Goal: Information Seeking & Learning: Learn about a topic

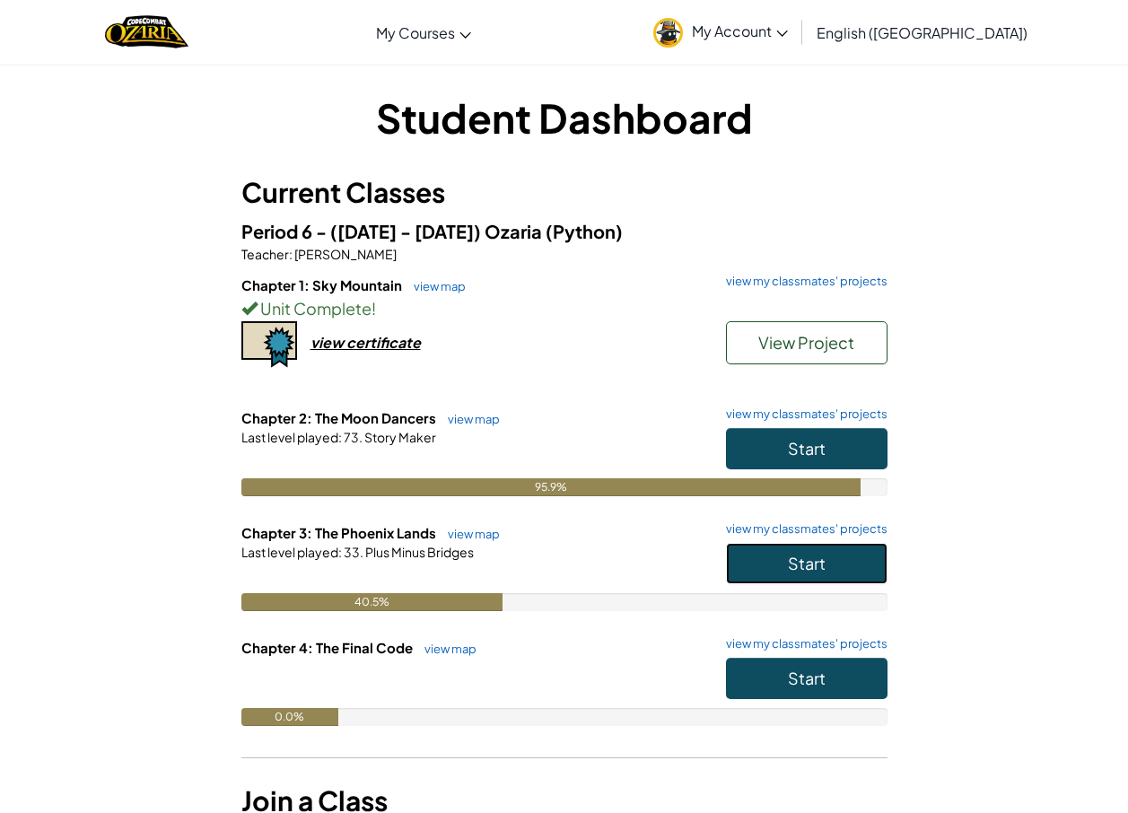
click at [799, 577] on button "Start" at bounding box center [807, 563] width 162 height 41
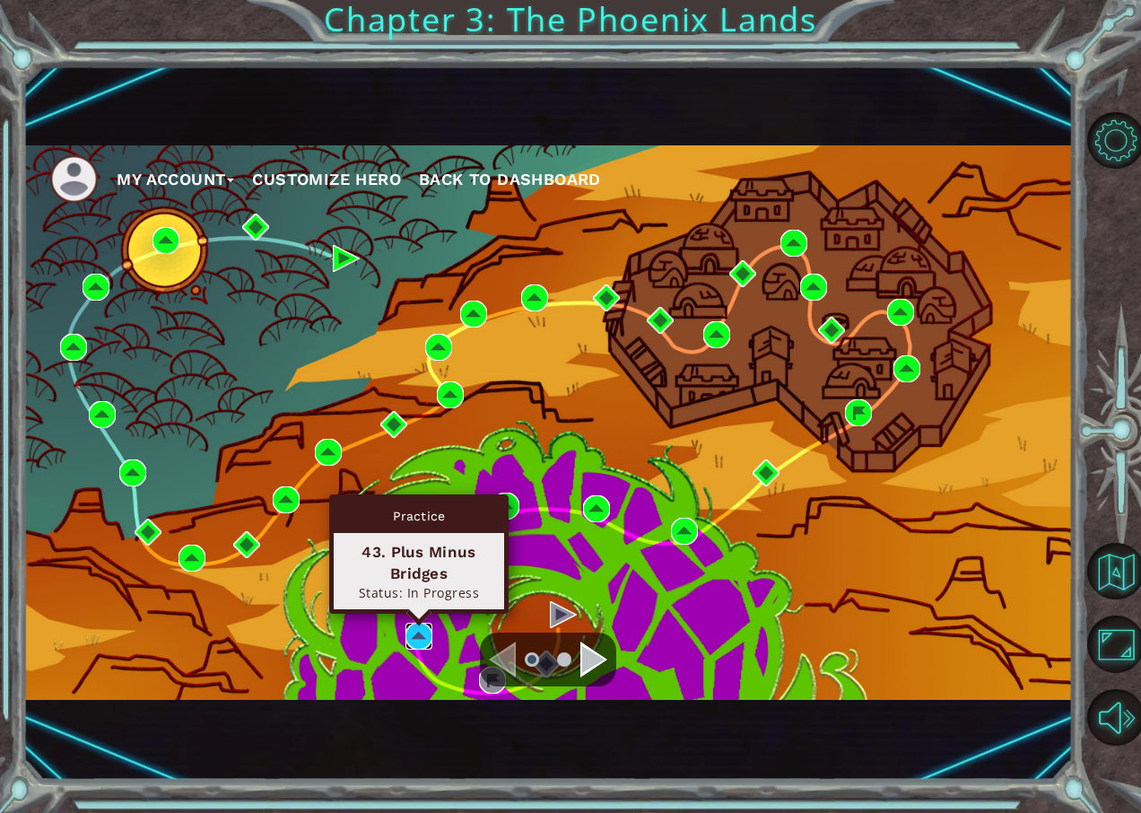
click at [412, 645] on img at bounding box center [419, 636] width 27 height 27
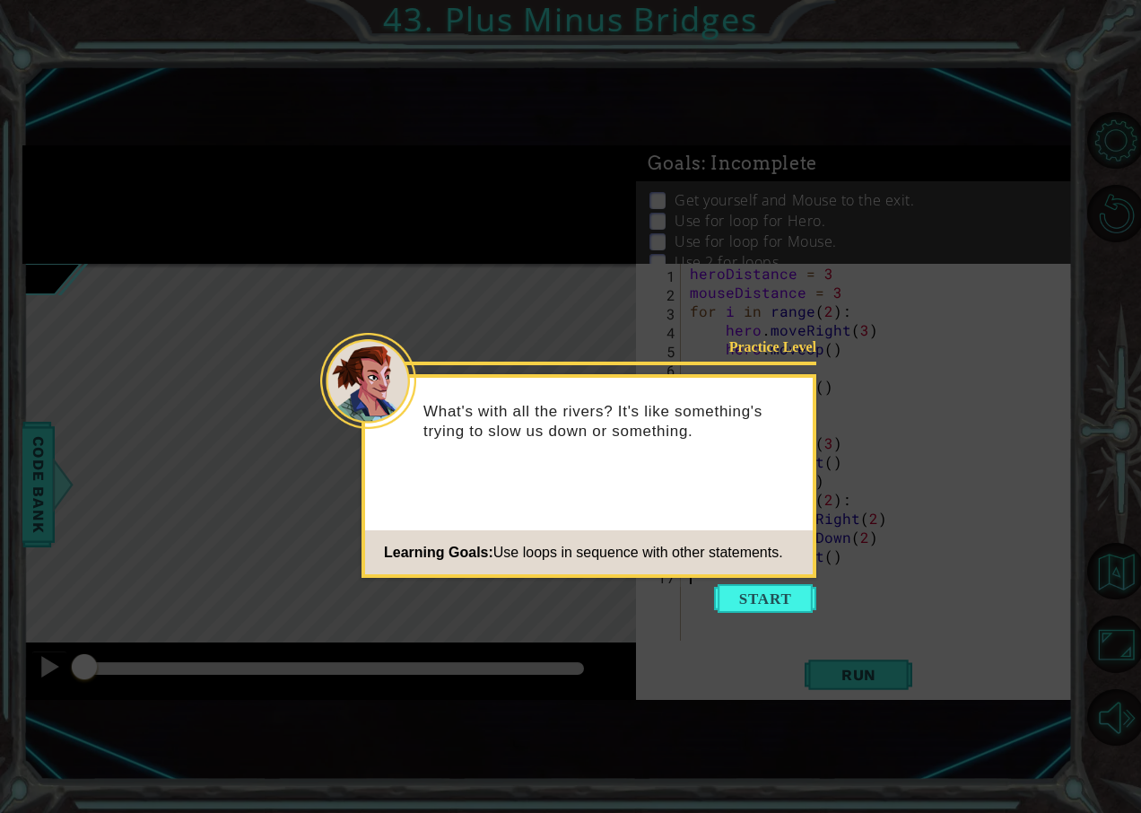
drag, startPoint x: 720, startPoint y: 571, endPoint x: 748, endPoint y: 621, distance: 57.4
click at [739, 574] on footer "Learning Goals: Use loops in sequence with other statements." at bounding box center [589, 552] width 448 height 44
drag, startPoint x: 748, startPoint y: 621, endPoint x: 785, endPoint y: 628, distance: 37.5
click at [785, 628] on icon at bounding box center [570, 406] width 1141 height 813
click at [758, 596] on button "Start" at bounding box center [765, 598] width 102 height 29
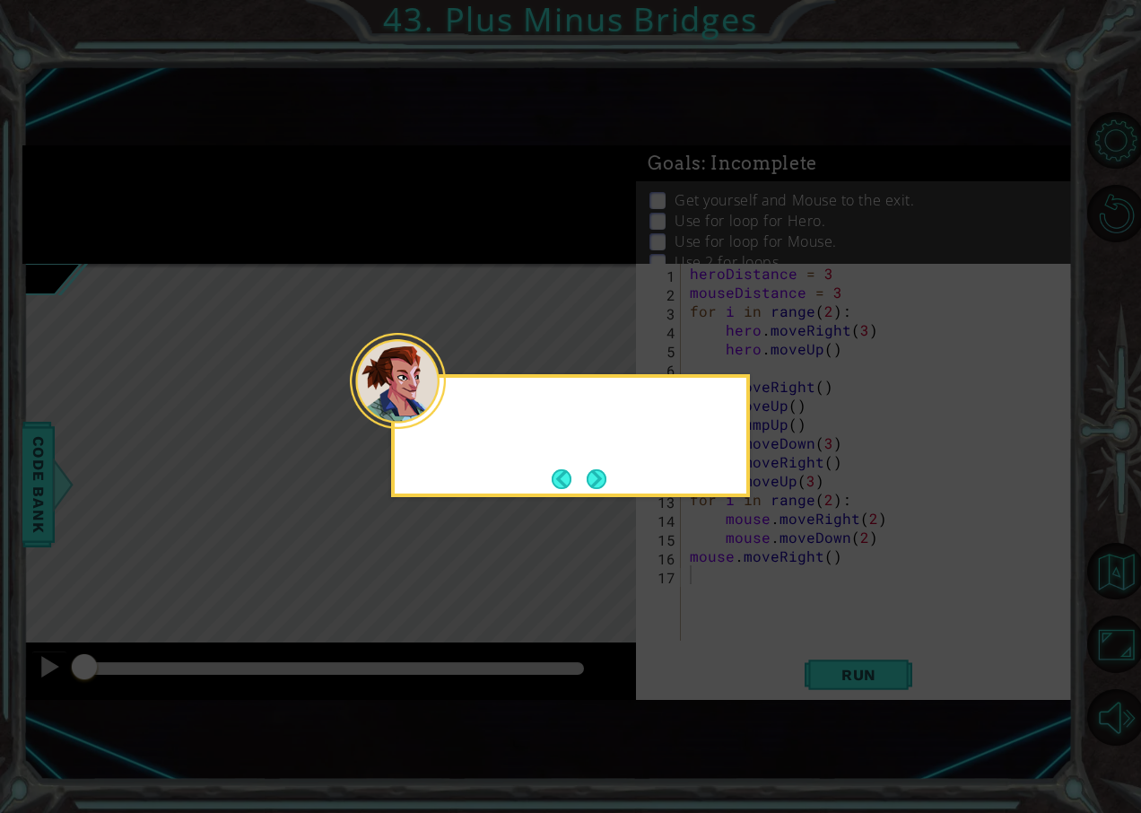
click at [758, 596] on icon at bounding box center [570, 406] width 1141 height 813
click at [607, 480] on button "Next" at bounding box center [597, 479] width 20 height 20
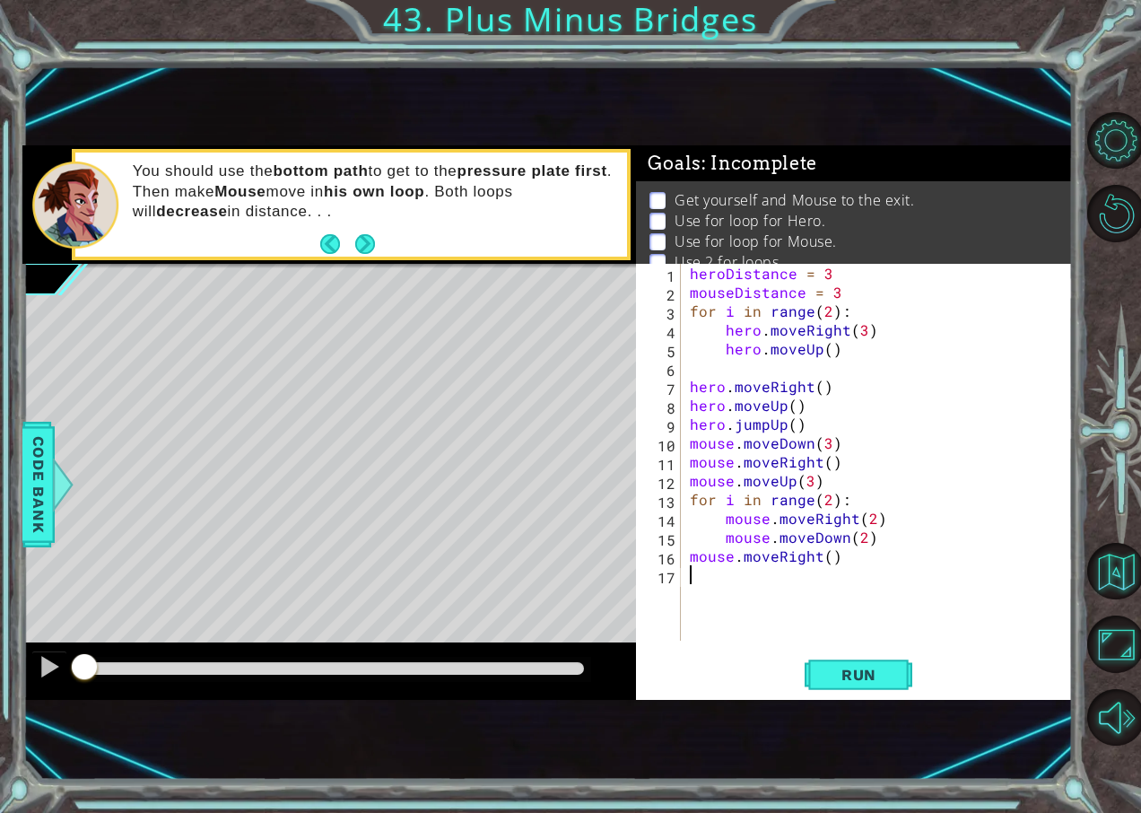
click at [880, 633] on div "heroDistance = 3 mouseDistance = 3 for i in range ( 2 ) : hero . moveRight ( 3 …" at bounding box center [881, 471] width 391 height 415
click at [860, 668] on span "Run" at bounding box center [859, 675] width 71 height 18
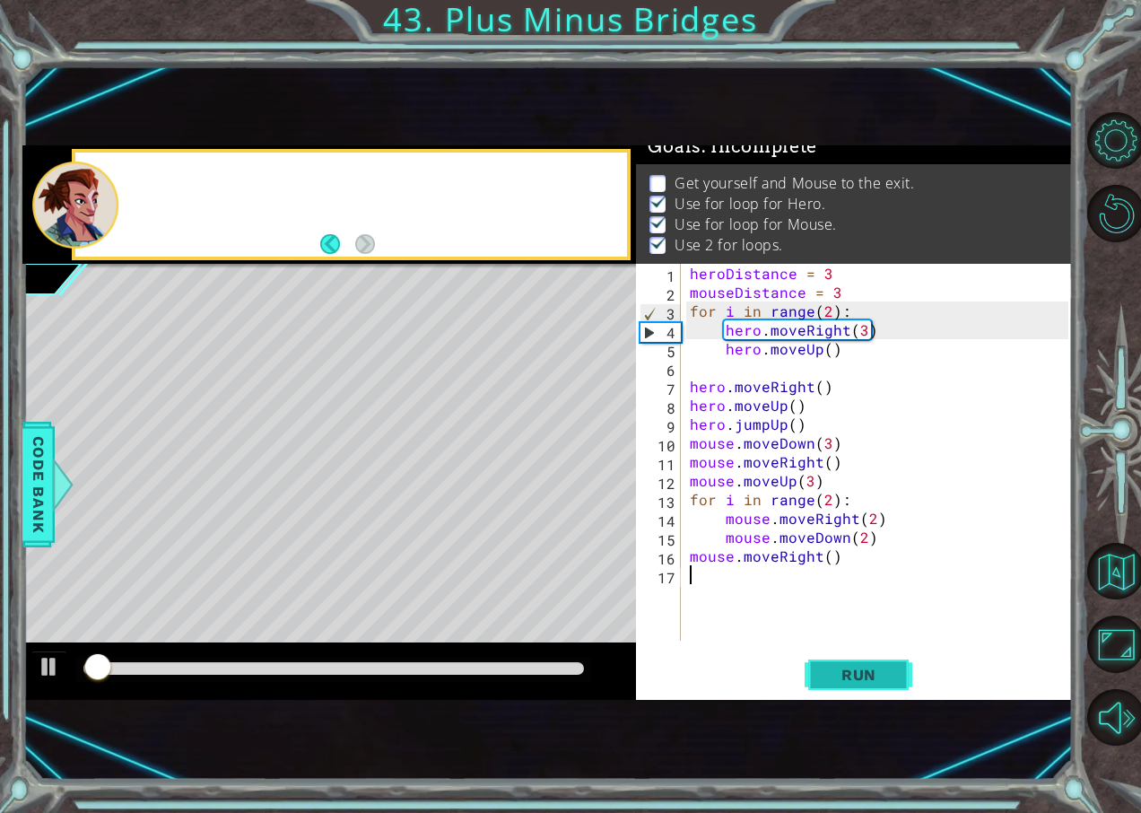
scroll to position [20, 0]
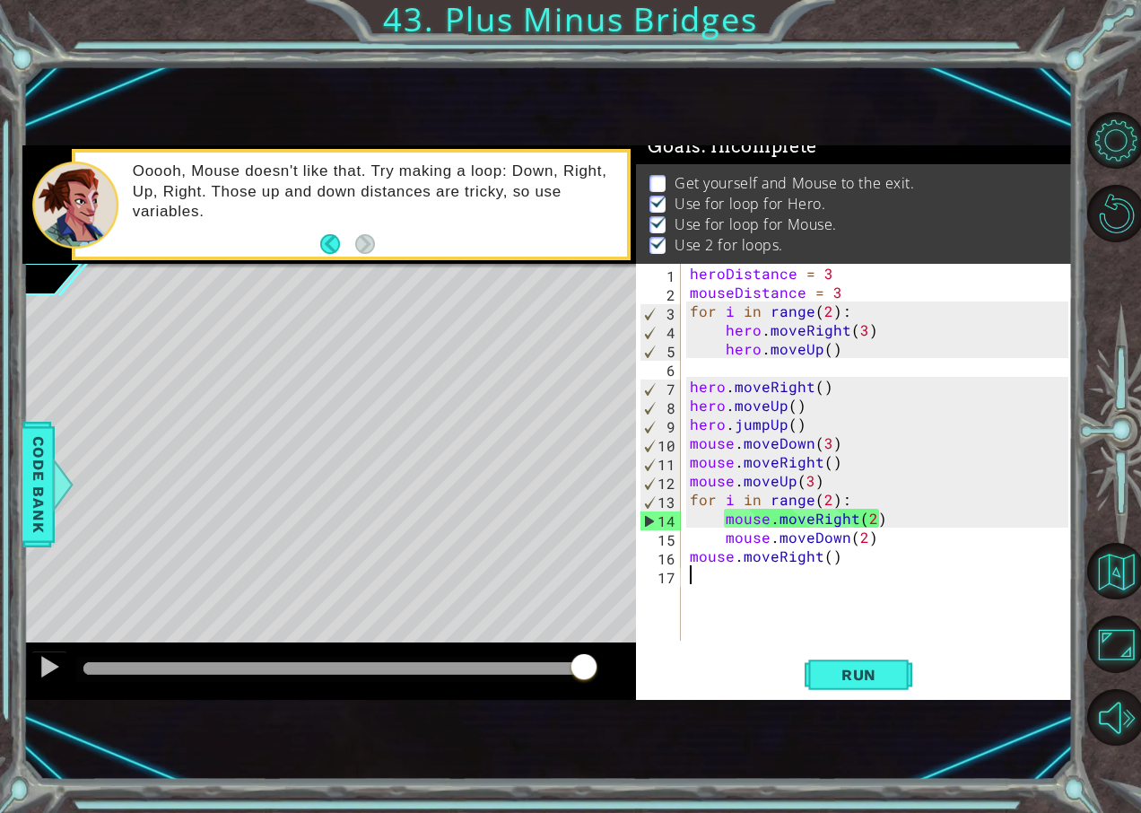
click at [871, 511] on div "heroDistance = 3 mouseDistance = 3 for i in range ( 2 ) : hero . moveRight ( 3 …" at bounding box center [881, 471] width 391 height 415
type textarea "mouse.moveRight()"
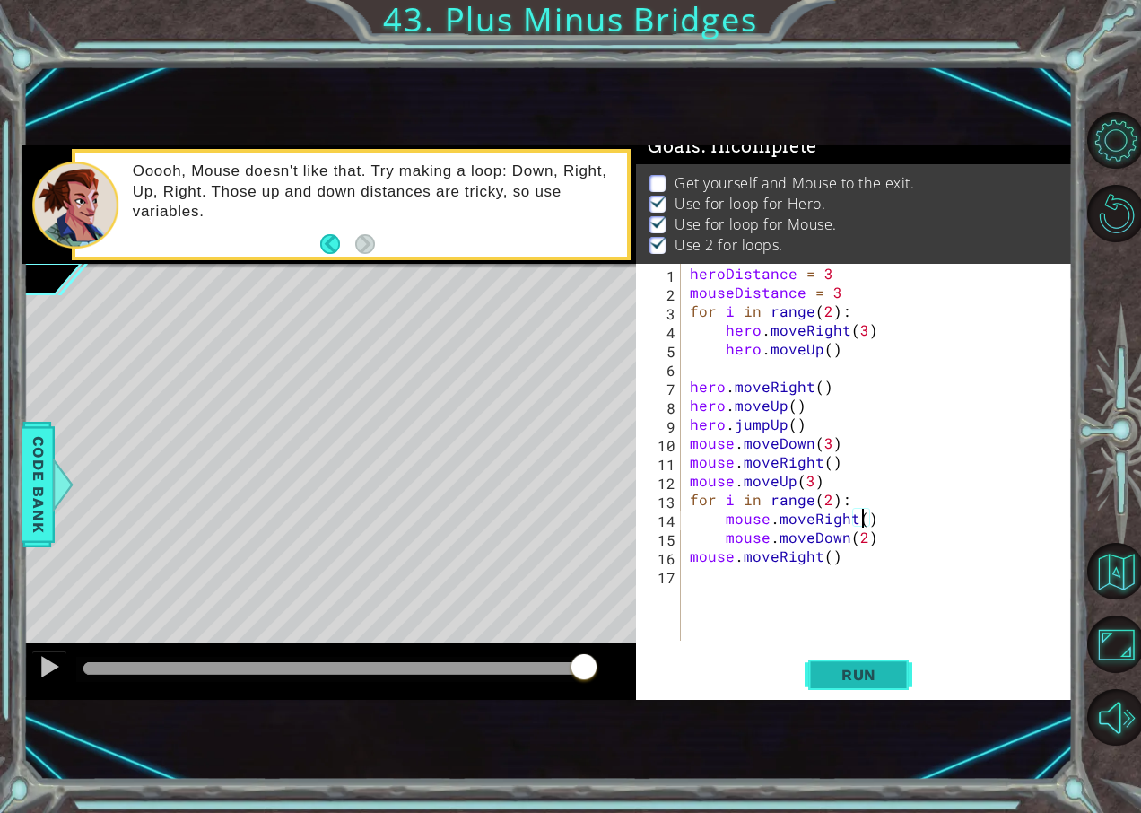
click at [861, 661] on button "Run" at bounding box center [859, 674] width 108 height 44
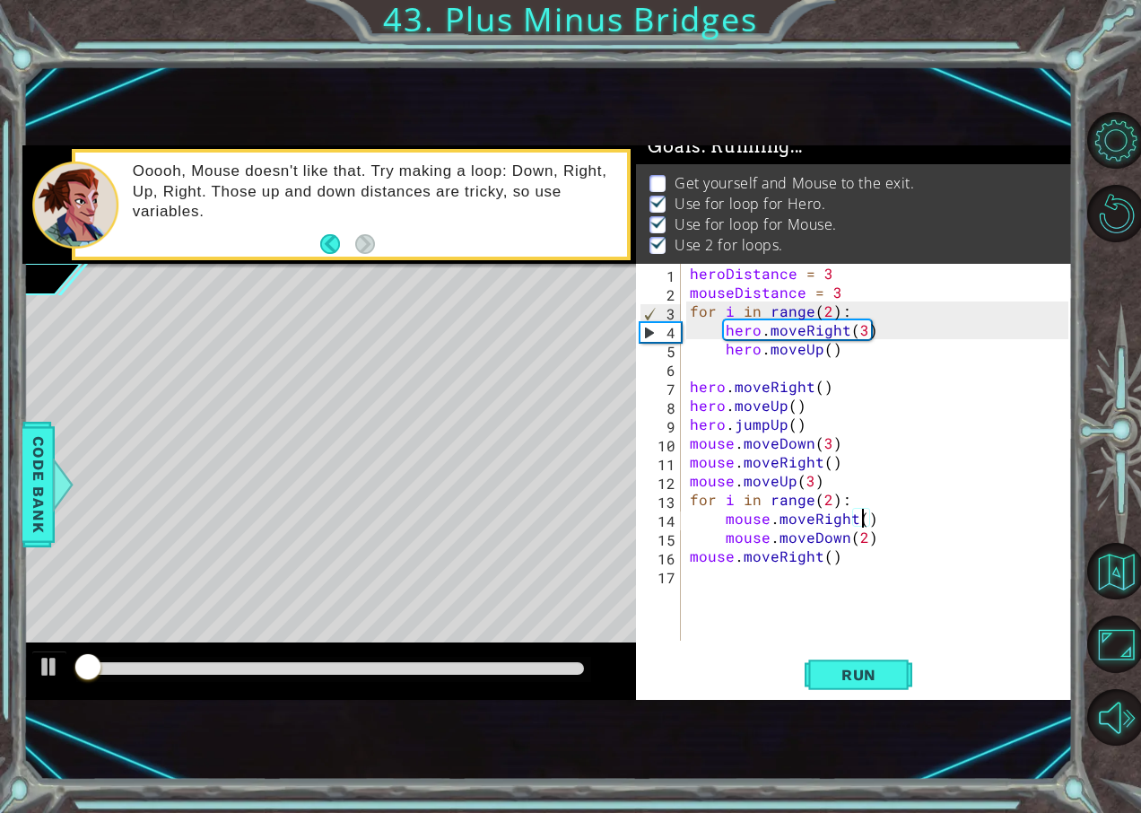
click at [516, 657] on div at bounding box center [333, 669] width 515 height 25
click at [521, 663] on div at bounding box center [333, 668] width 501 height 13
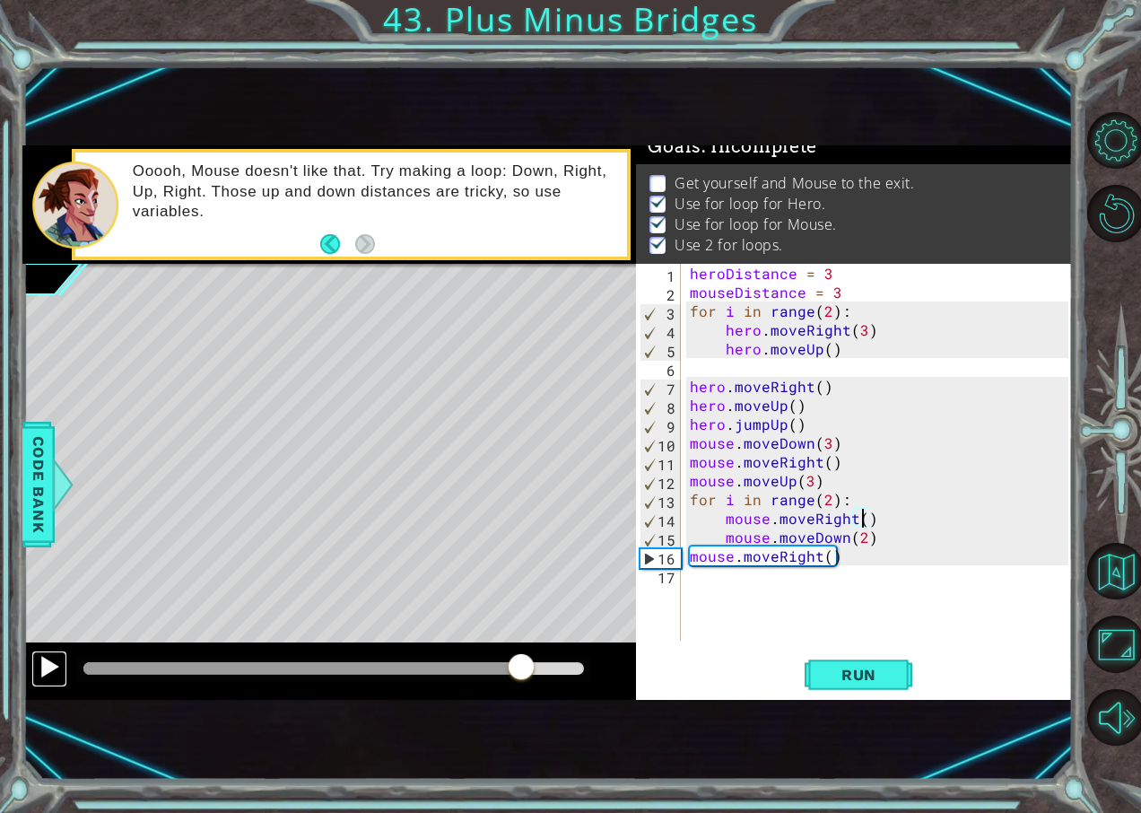
click at [47, 659] on div at bounding box center [49, 666] width 23 height 23
click at [745, 571] on div "heroDistance = 3 mouseDistance = 3 for i in range ( 2 ) : hero . moveRight ( 3 …" at bounding box center [881, 471] width 391 height 415
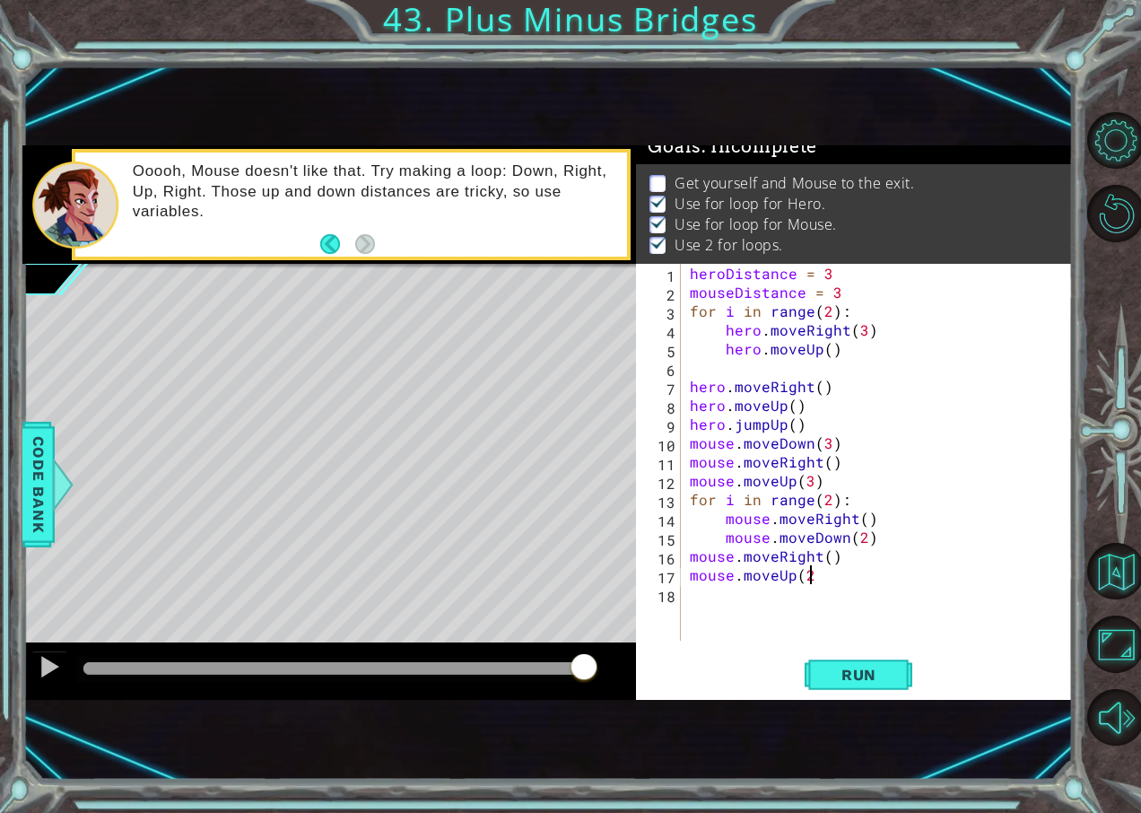
type textarea "mouse.moveUp(2)"
type textarea "h"
type textarea "mouse.moveRight()"
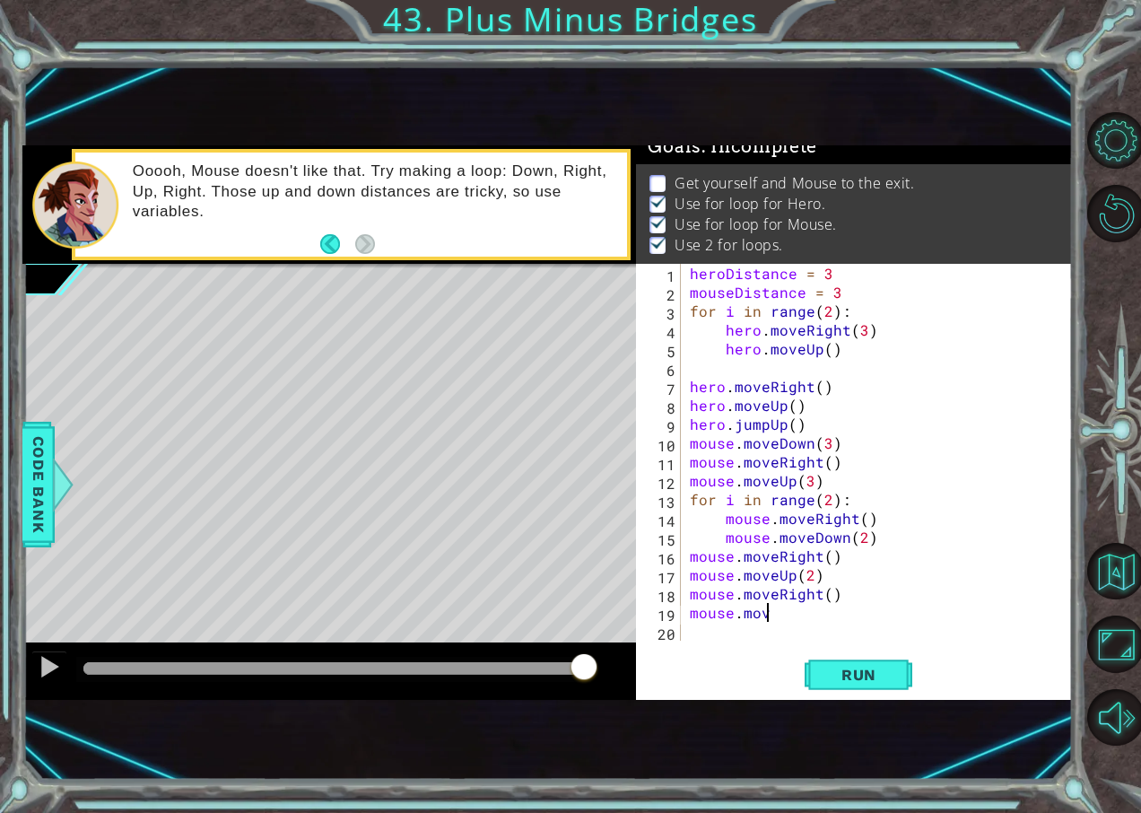
scroll to position [0, 4]
type textarea "mouse.moveDown()"
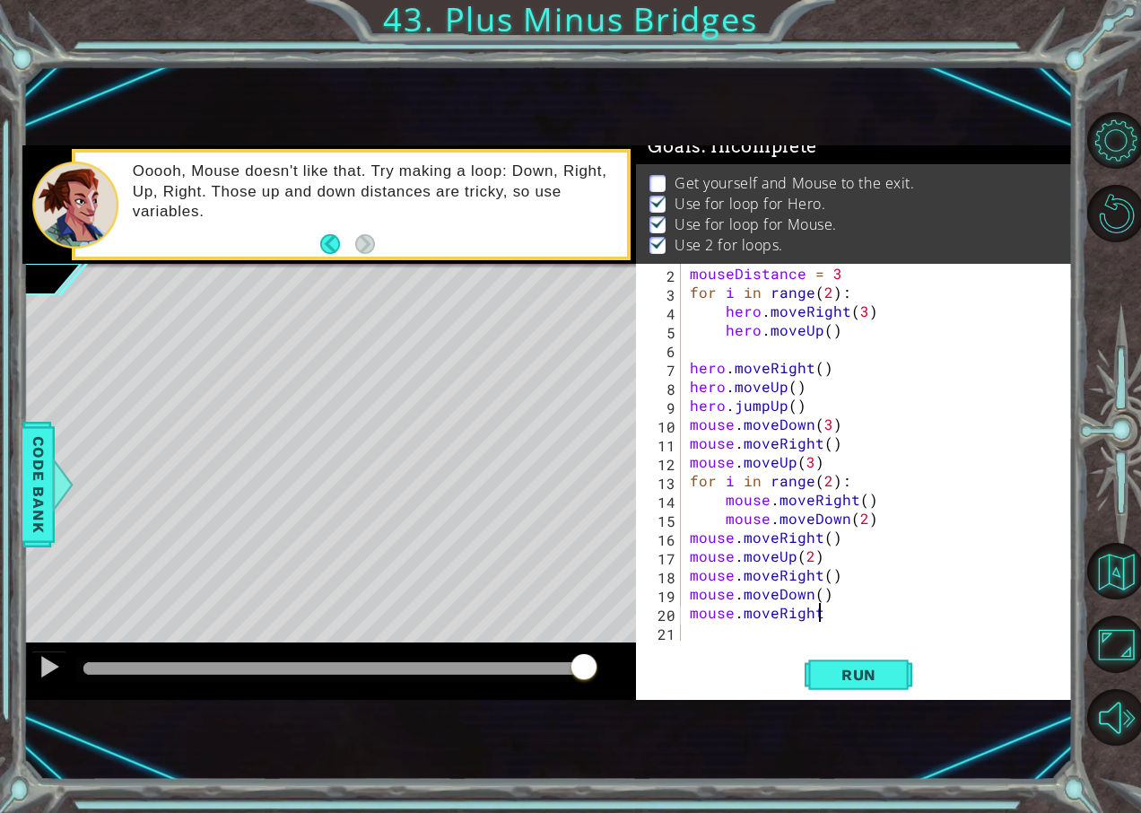
type textarea "mouse.moveRight()"
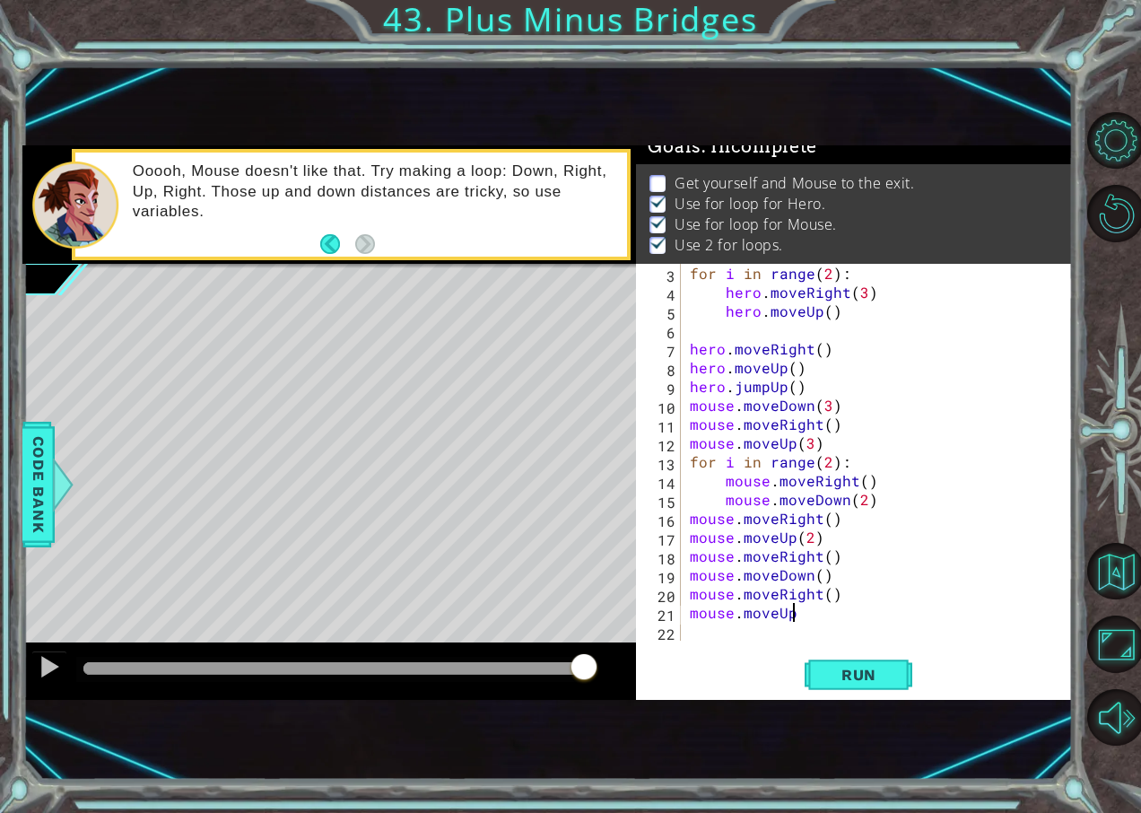
type textarea "mouse.moveUp()"
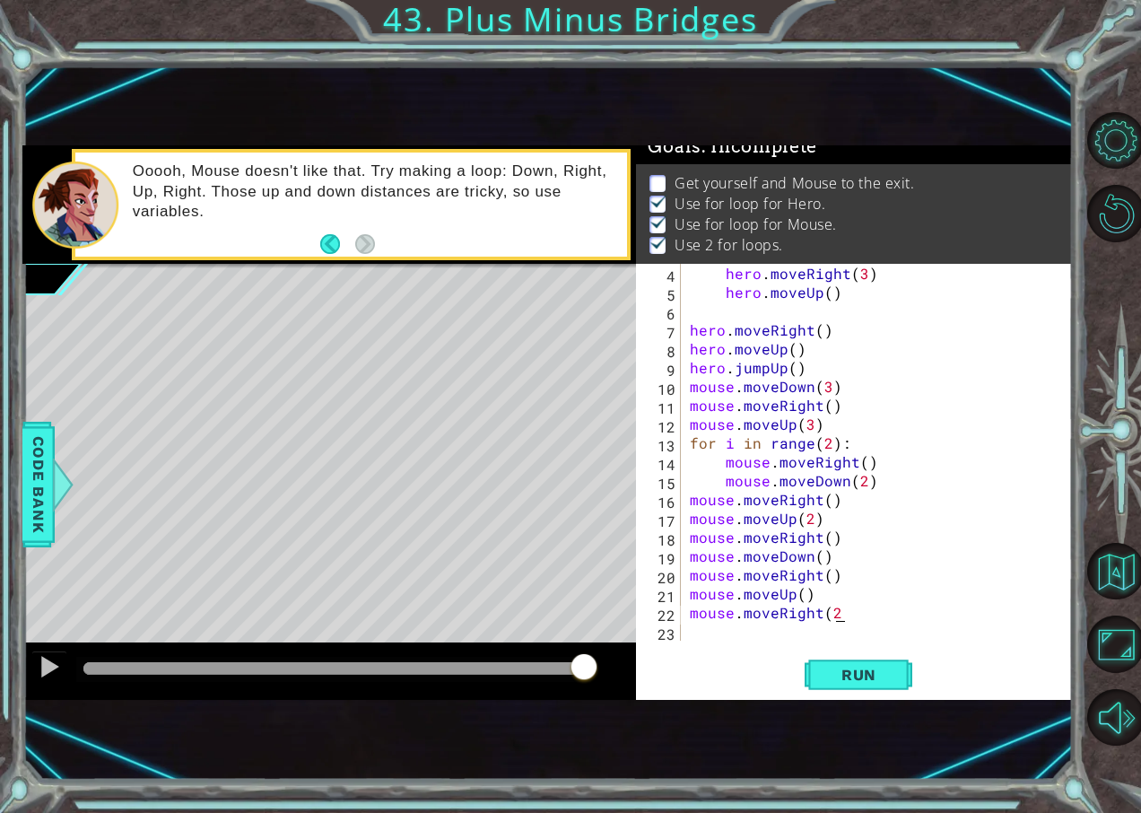
scroll to position [0, 9]
type textarea "mouse.moveRight(2)"
click at [871, 683] on span "Run" at bounding box center [859, 675] width 71 height 18
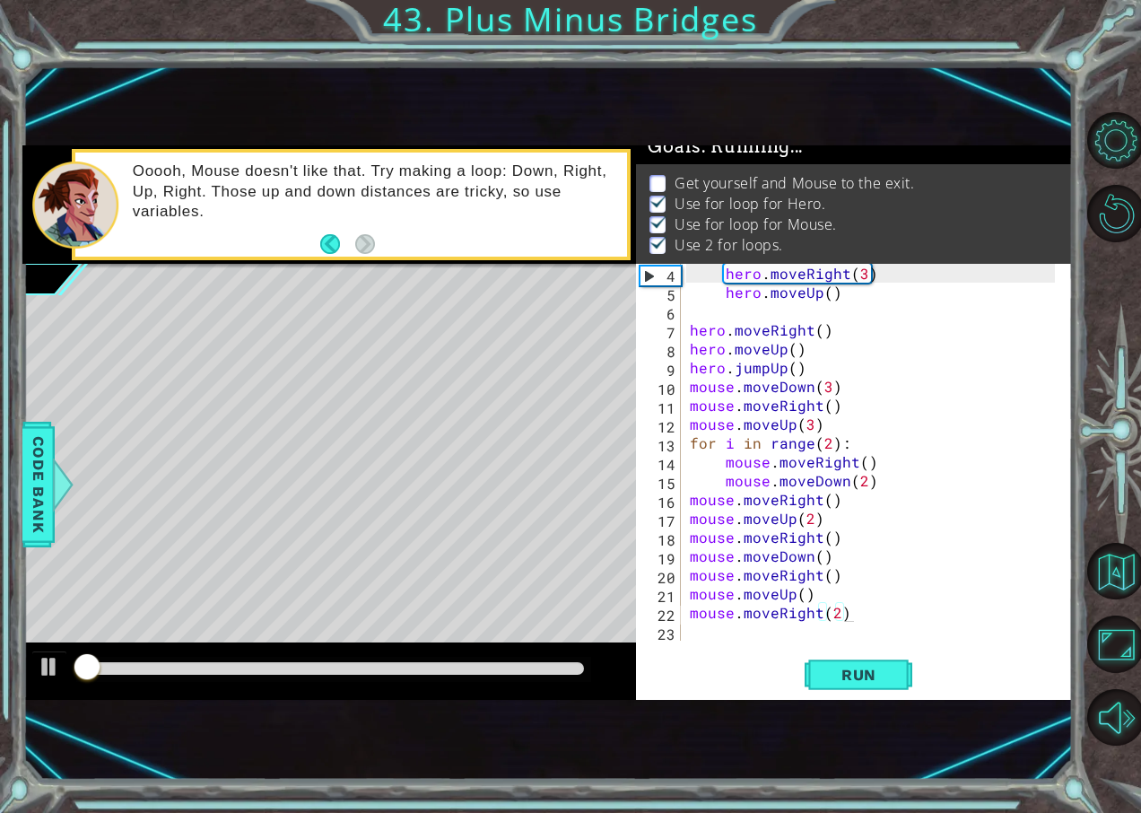
drag, startPoint x: 563, startPoint y: 680, endPoint x: 570, endPoint y: 668, distance: 14.5
click at [565, 677] on div at bounding box center [333, 669] width 515 height 25
click at [570, 668] on div at bounding box center [333, 668] width 501 height 13
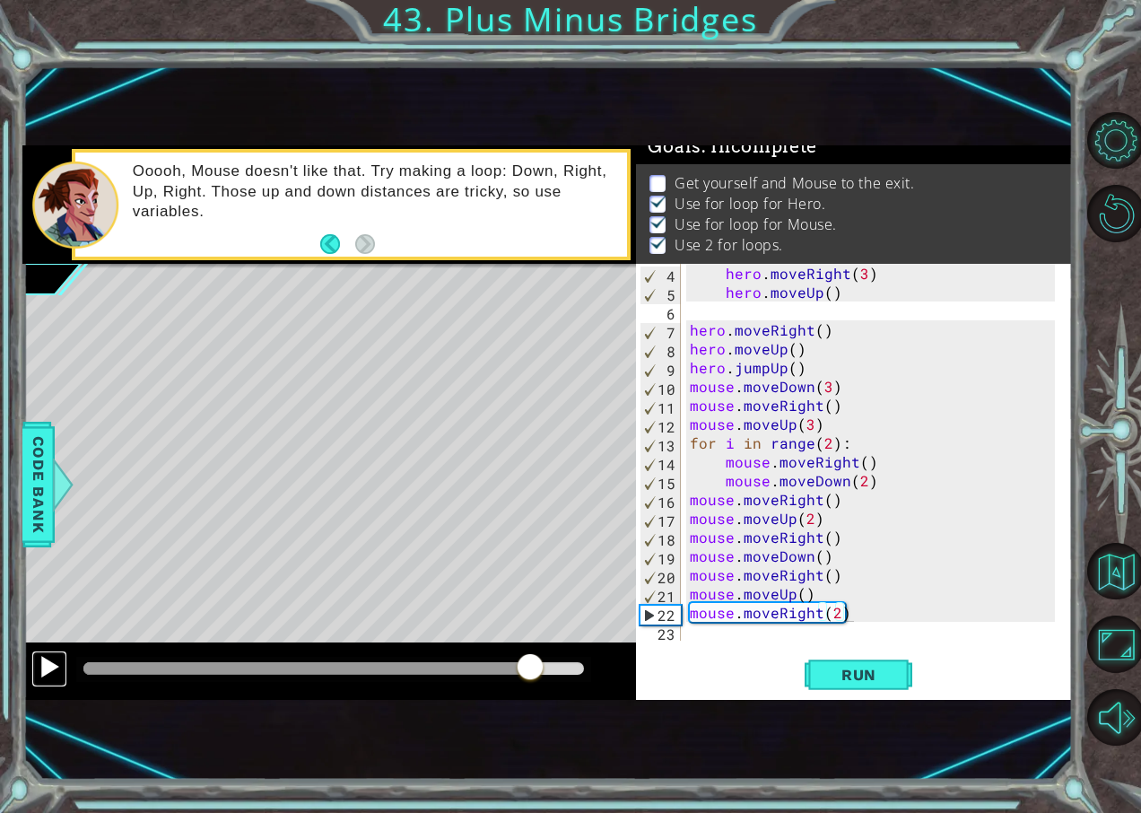
click at [39, 666] on div at bounding box center [49, 666] width 23 height 23
click at [779, 638] on div "hero . moveRight ( 3 ) hero . moveUp ( ) hero . moveRight ( ) hero . moveUp ( )…" at bounding box center [874, 471] width 377 height 415
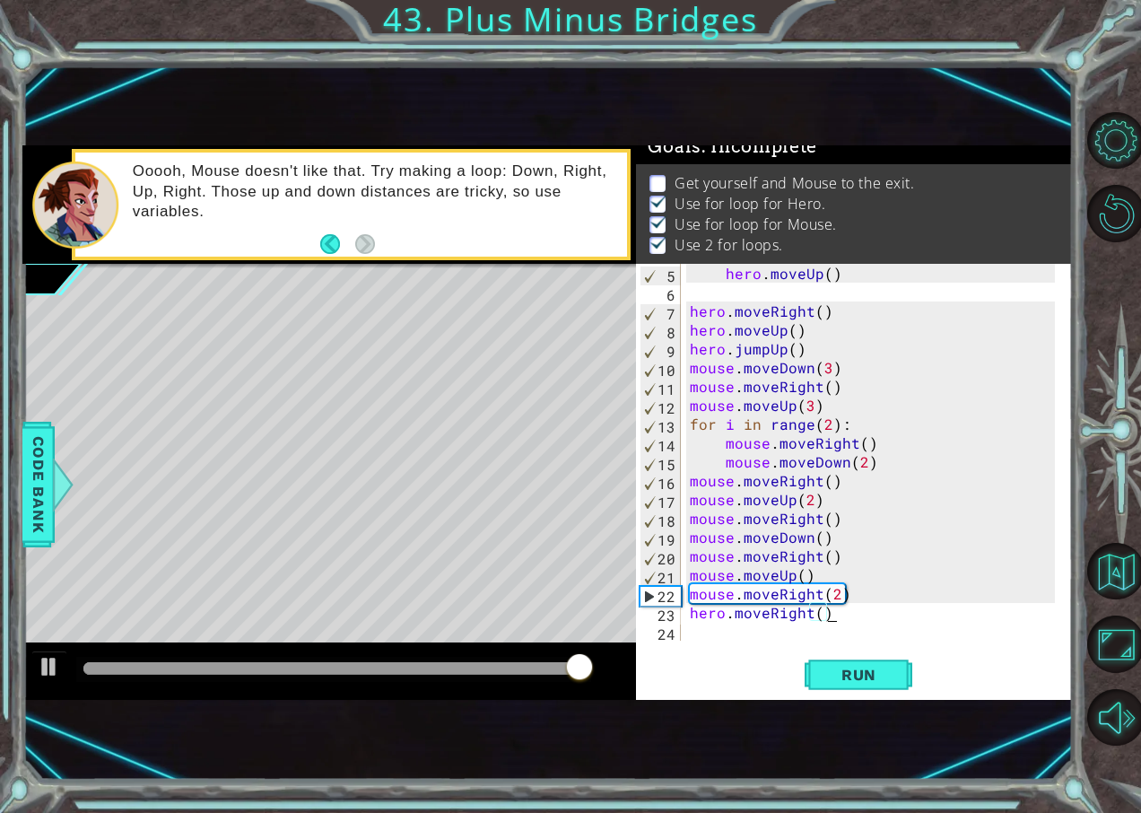
scroll to position [0, 8]
type textarea "hero.moveRight()"
click at [853, 691] on button "Run" at bounding box center [859, 674] width 108 height 44
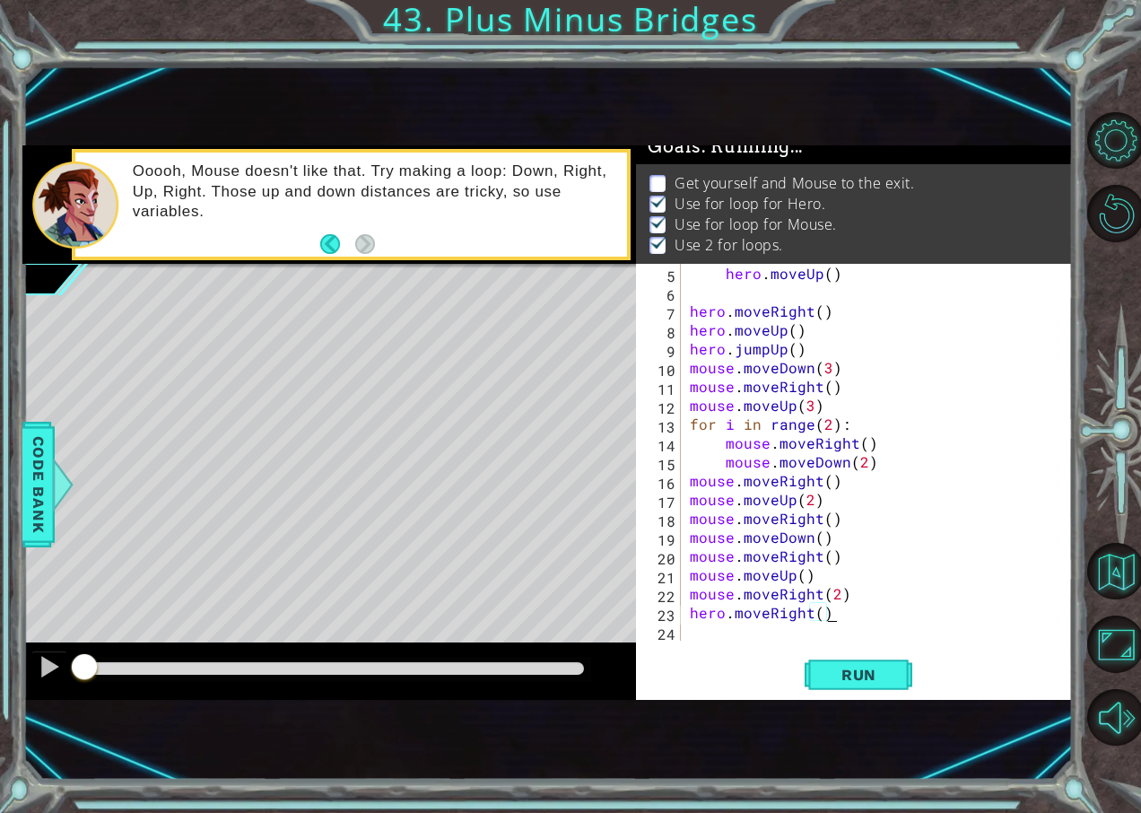
click at [560, 664] on div at bounding box center [333, 668] width 501 height 13
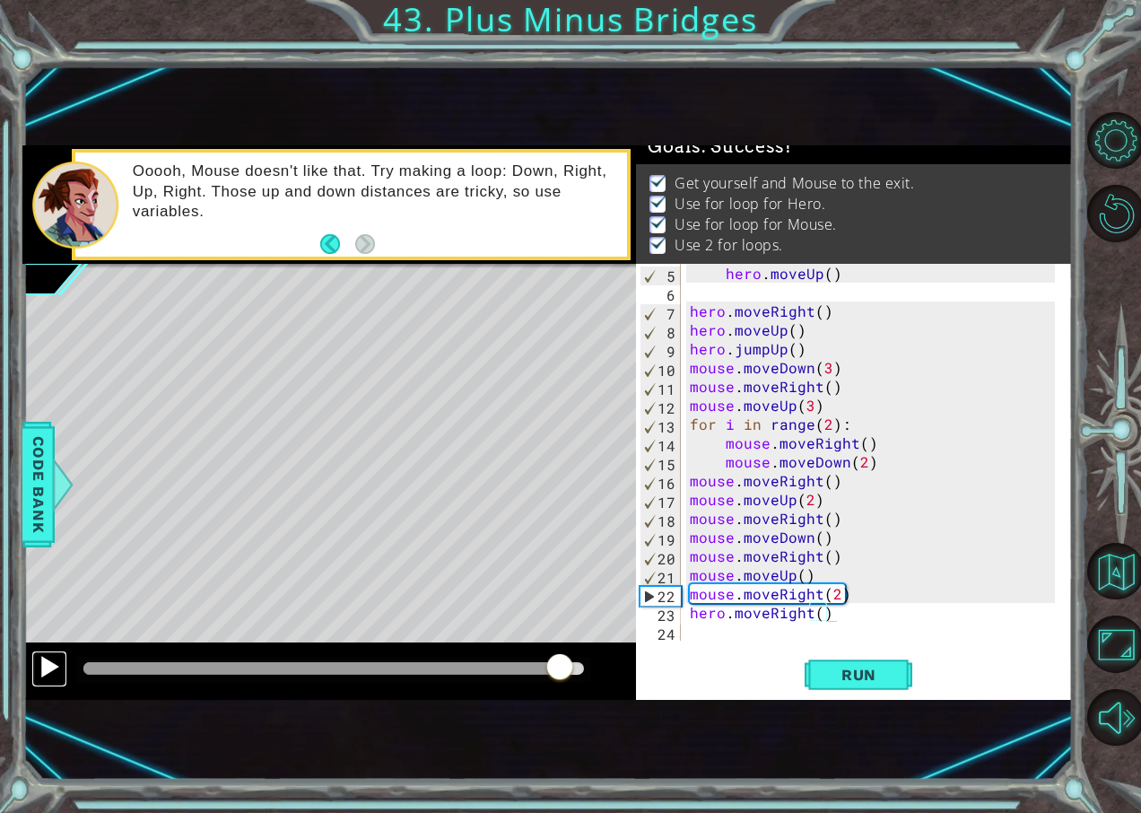
click at [53, 666] on div at bounding box center [49, 666] width 23 height 23
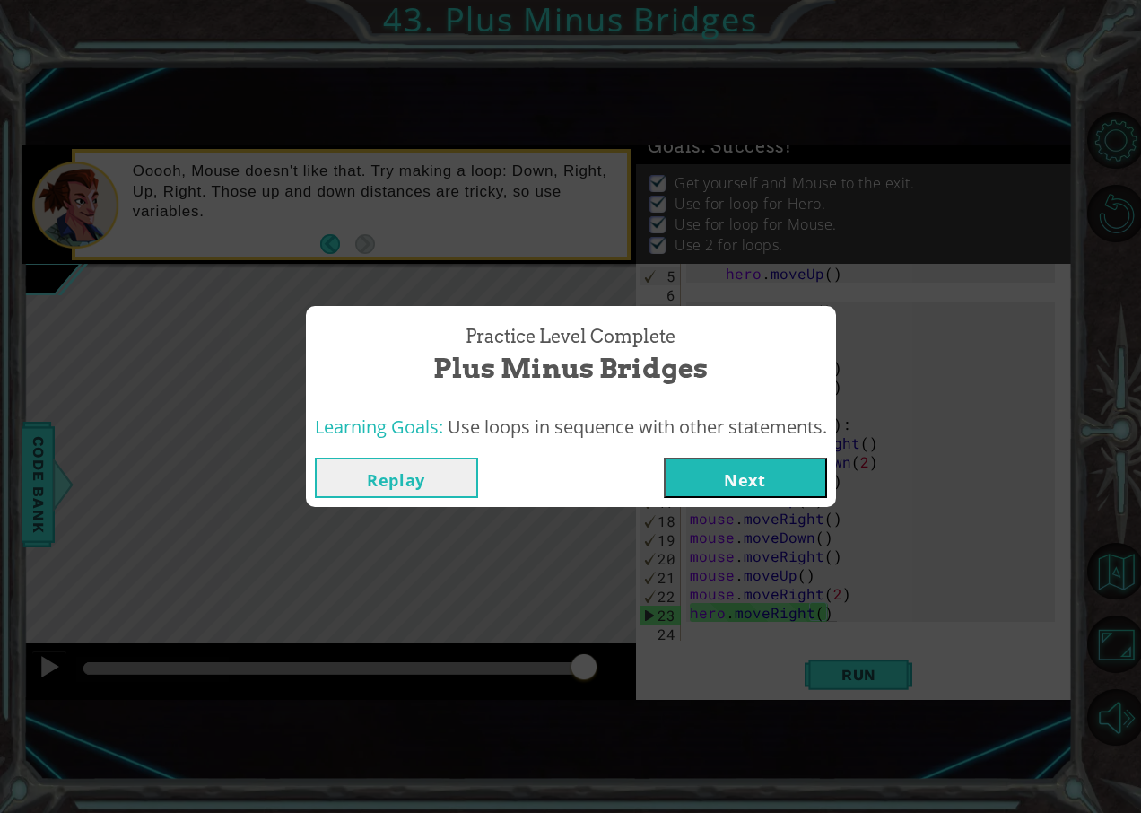
click at [688, 503] on div "Replay Next" at bounding box center [571, 478] width 530 height 58
click at [704, 493] on button "Next" at bounding box center [745, 478] width 163 height 40
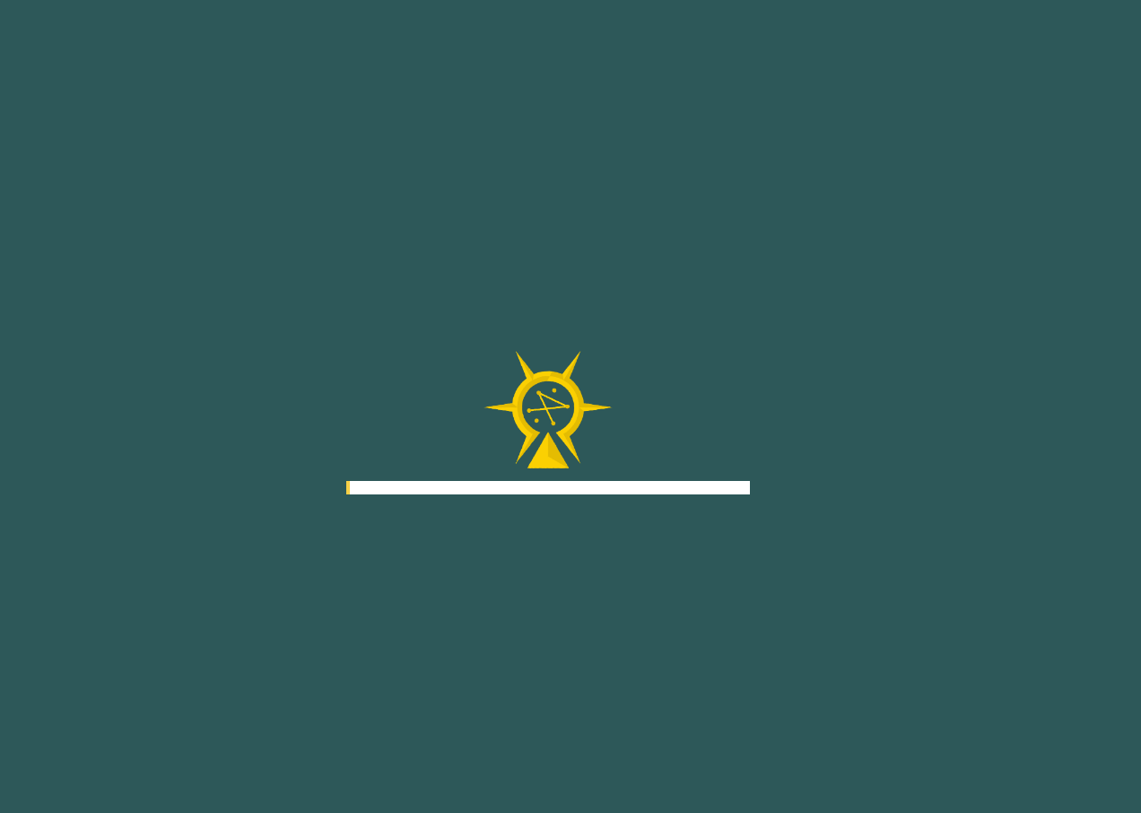
click at [711, 487] on div at bounding box center [548, 487] width 404 height 13
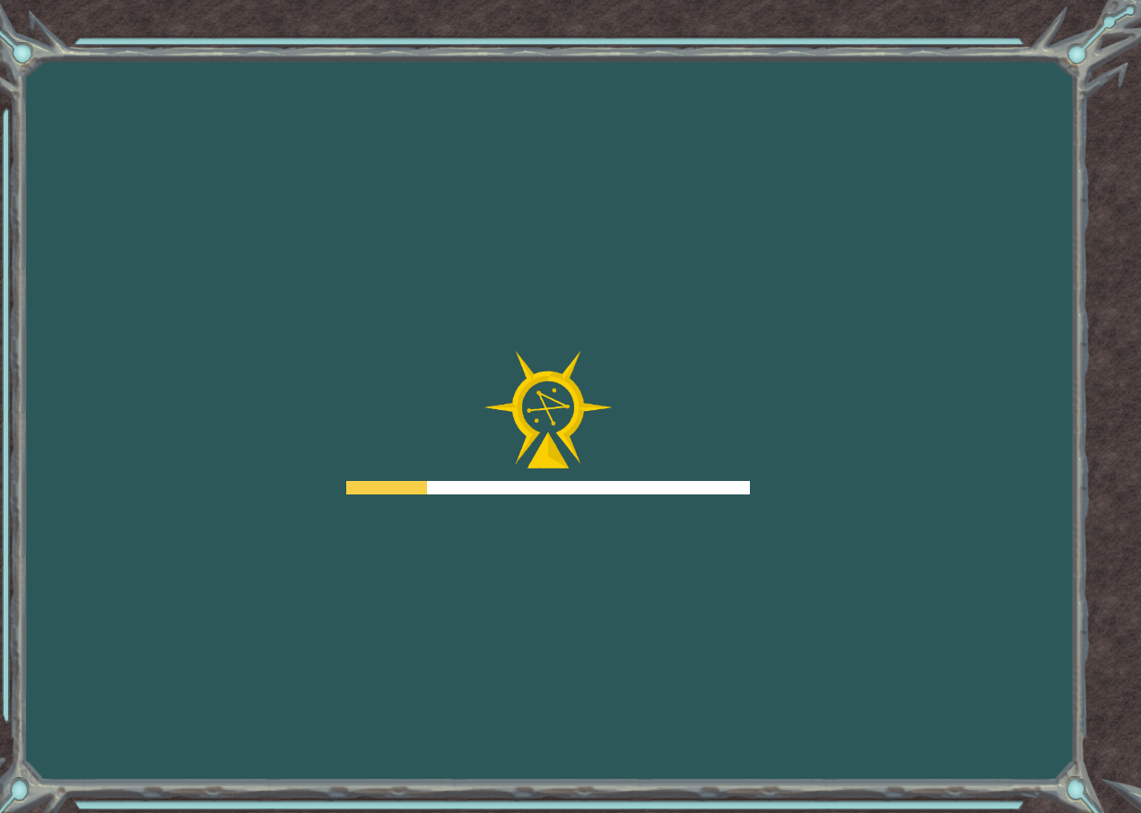
click at [728, 450] on div at bounding box center [548, 423] width 404 height 144
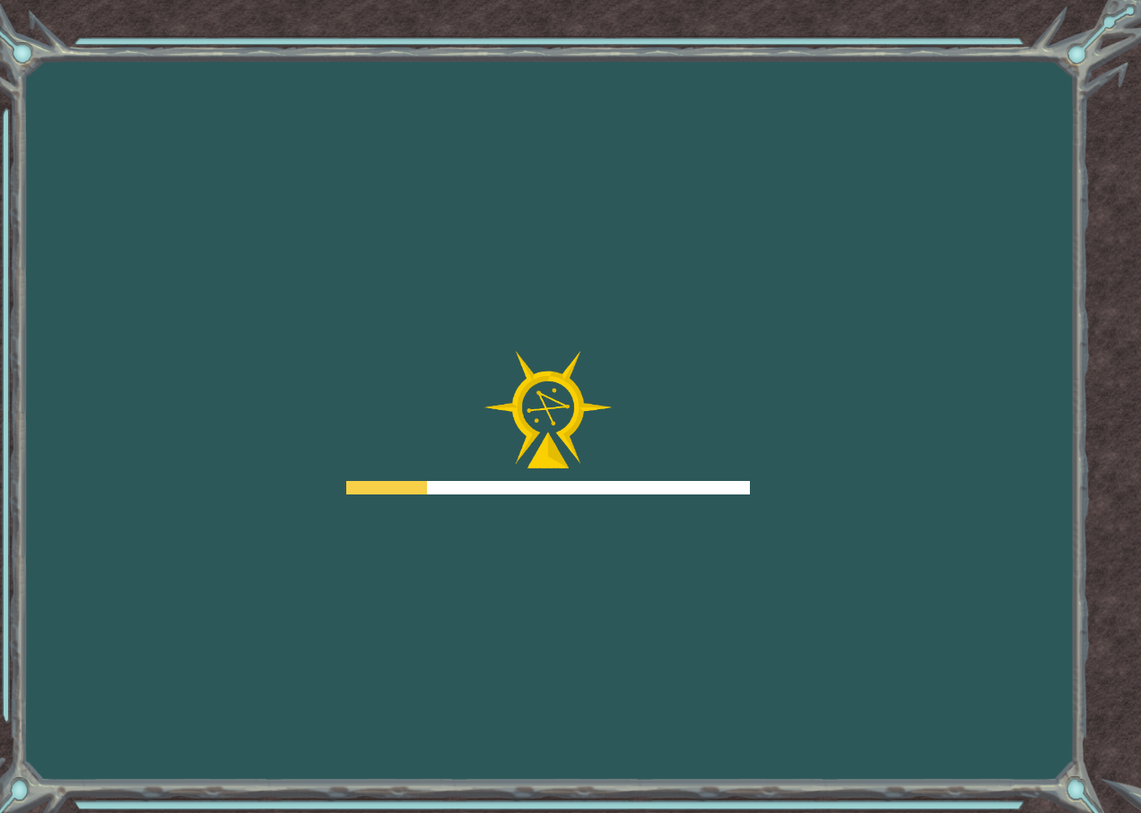
click at [728, 450] on div at bounding box center [548, 423] width 404 height 144
click at [738, 441] on div at bounding box center [548, 423] width 404 height 144
click at [738, 441] on body "Goals Error loading from server. Try refreshing the page. You'll need to join a…" at bounding box center [570, 406] width 1141 height 813
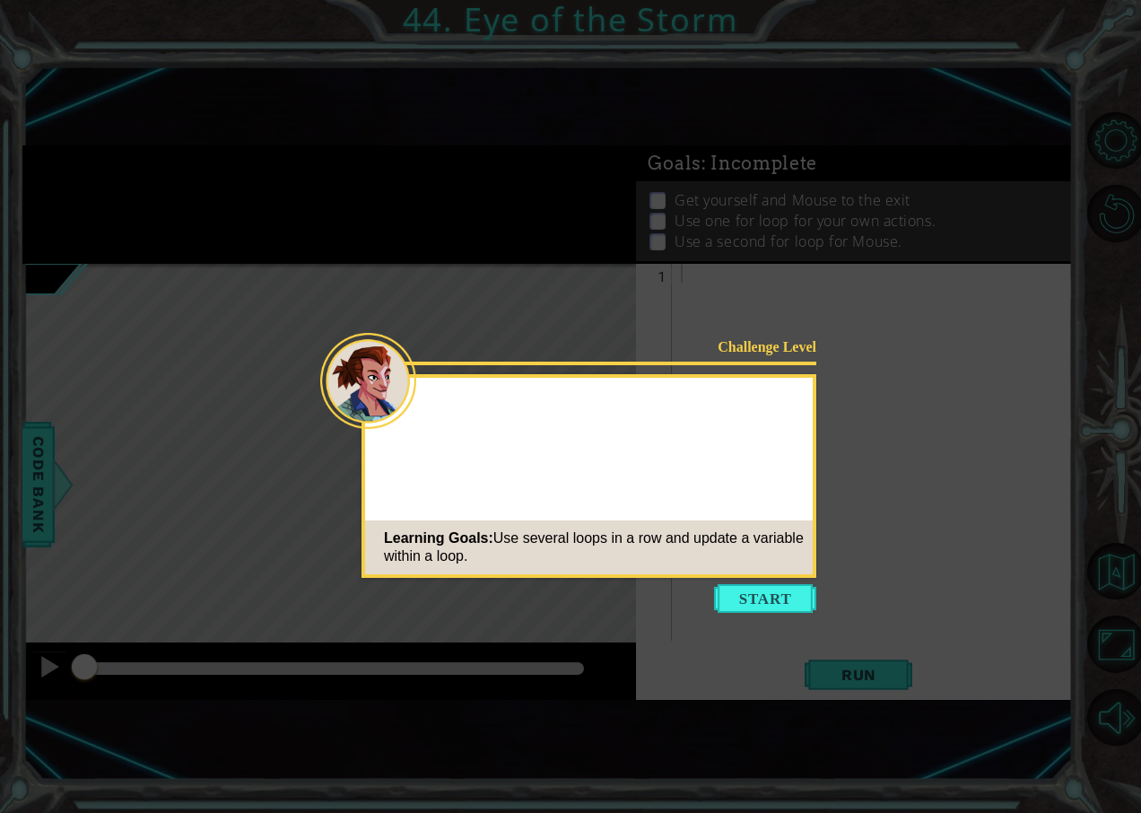
click at [738, 441] on div "Challenge Level Learning Goals: Use several loops in a row and update a variabl…" at bounding box center [589, 476] width 455 height 204
click at [740, 545] on span "Use several loops in a row and update a variable within a loop." at bounding box center [594, 546] width 420 height 33
click at [777, 631] on icon at bounding box center [570, 406] width 1141 height 813
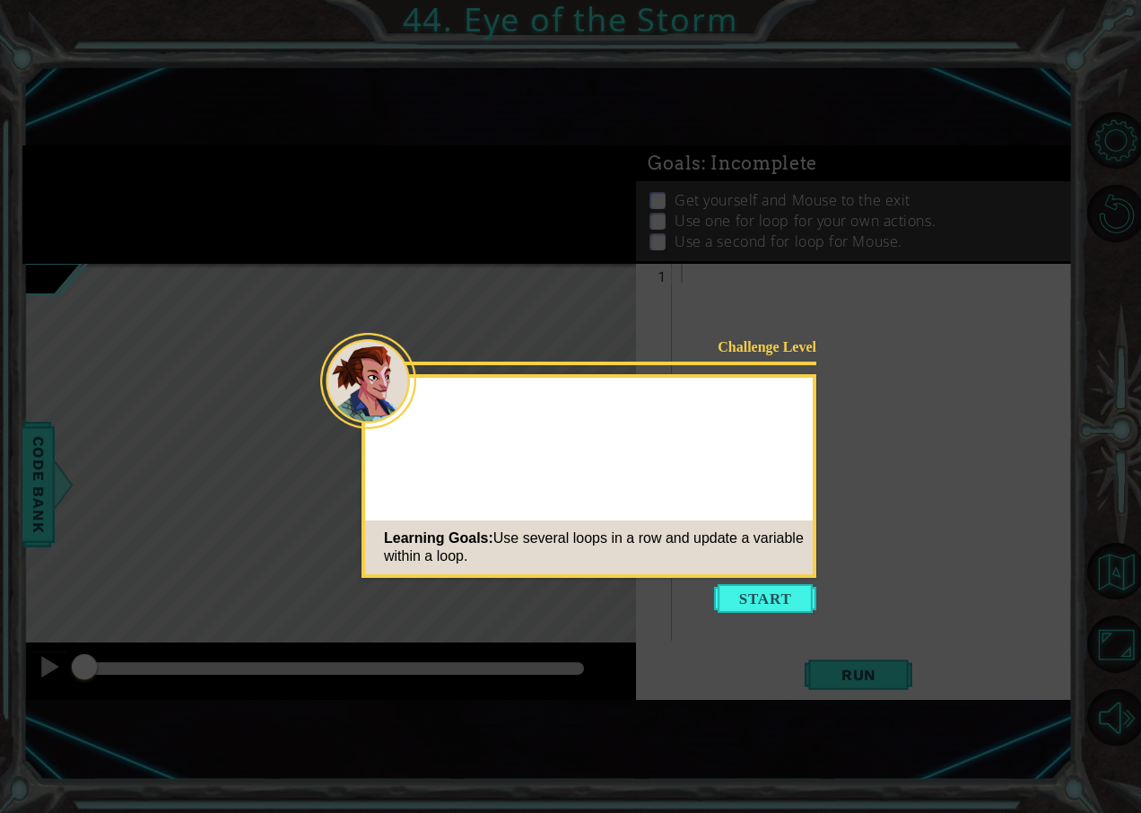
click at [777, 631] on icon at bounding box center [570, 406] width 1141 height 813
drag, startPoint x: 777, startPoint y: 631, endPoint x: 783, endPoint y: 614, distance: 18.2
click at [783, 614] on icon at bounding box center [570, 406] width 1141 height 813
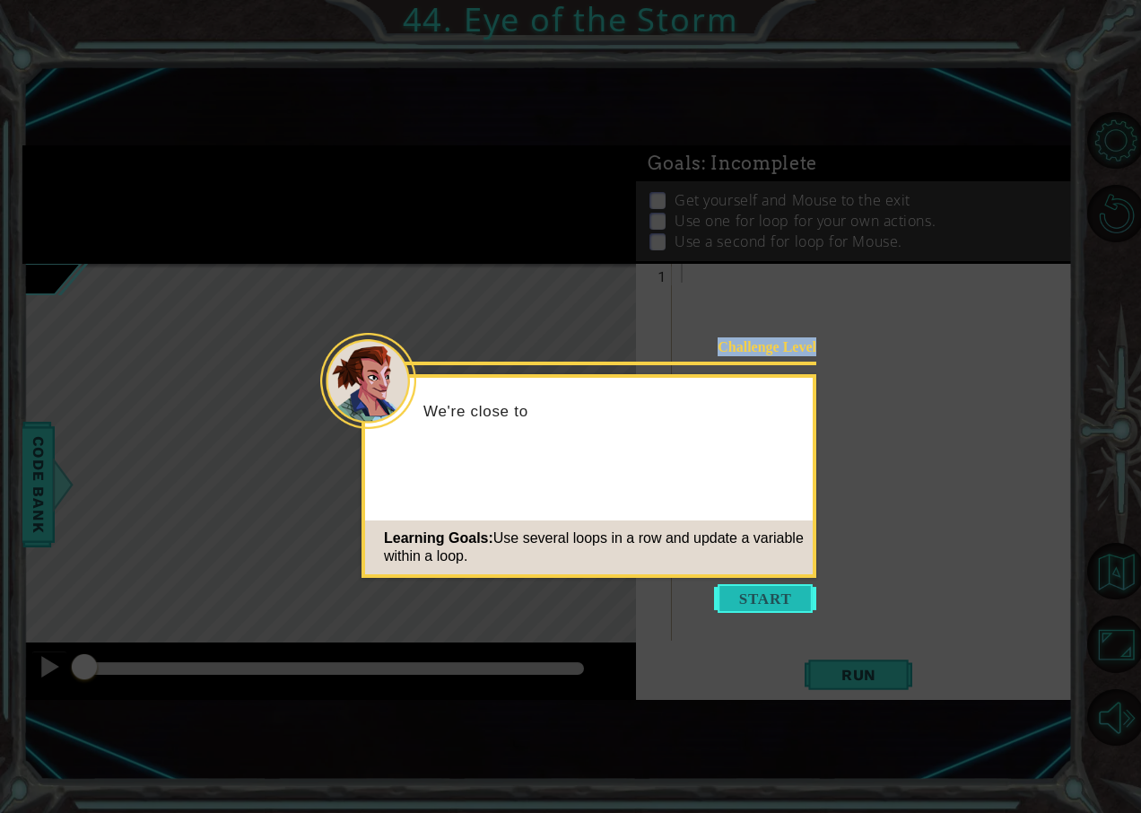
drag, startPoint x: 783, startPoint y: 614, endPoint x: 773, endPoint y: 596, distance: 20.5
click at [773, 596] on body "1 ההההההההההההההההההההההההההההההההההההההההההההההההההההההההההההההההההההההההההההה…" at bounding box center [570, 406] width 1141 height 813
click at [770, 581] on icon at bounding box center [570, 406] width 1141 height 813
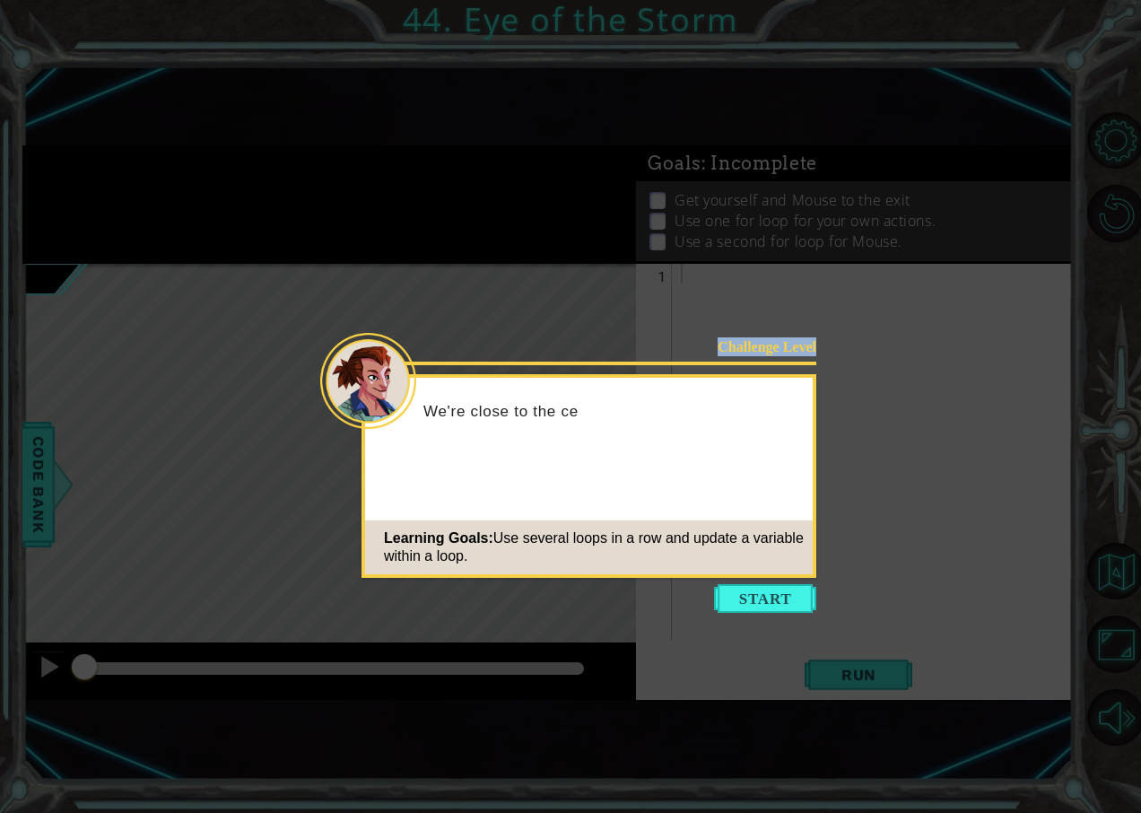
click at [770, 581] on icon at bounding box center [570, 406] width 1141 height 813
drag, startPoint x: 770, startPoint y: 581, endPoint x: 776, endPoint y: 572, distance: 11.0
click at [776, 572] on div "Learning Goals: Use several loops in a row and update a variable within a loop." at bounding box center [589, 547] width 448 height 54
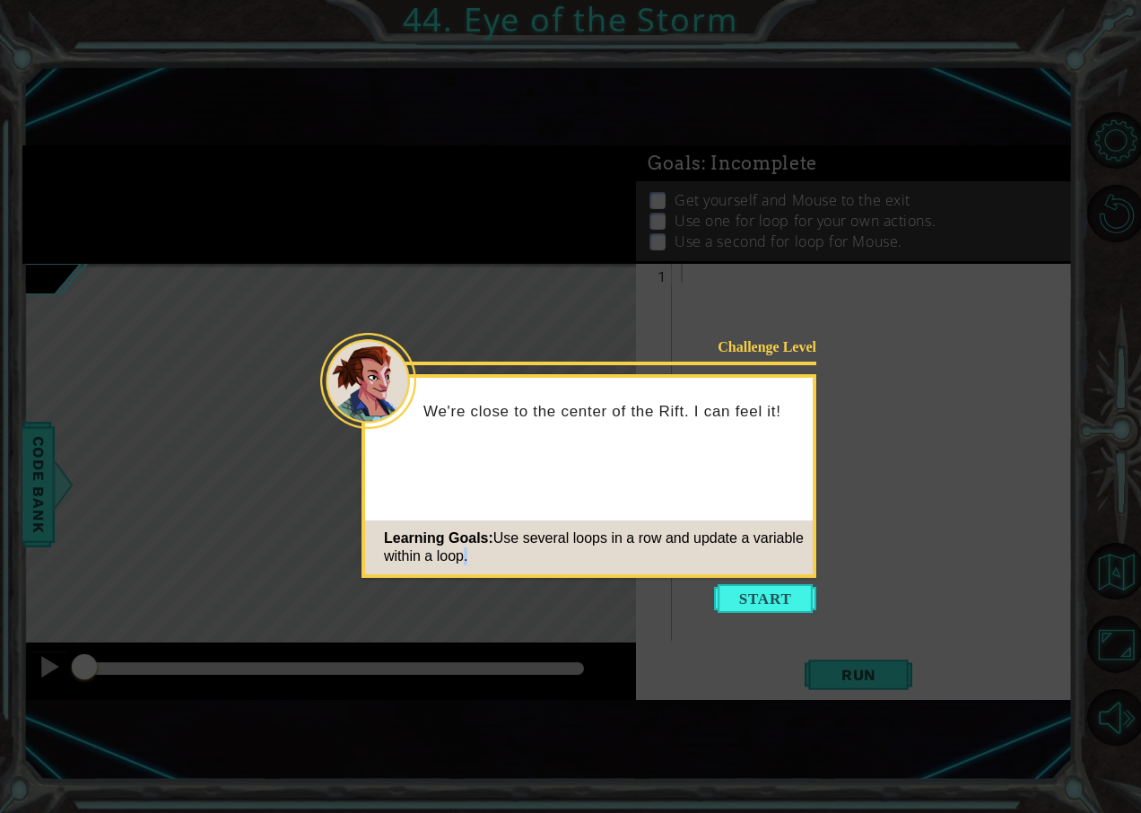
drag, startPoint x: 776, startPoint y: 572, endPoint x: 732, endPoint y: 597, distance: 50.2
click at [732, 597] on button "Start" at bounding box center [765, 598] width 102 height 29
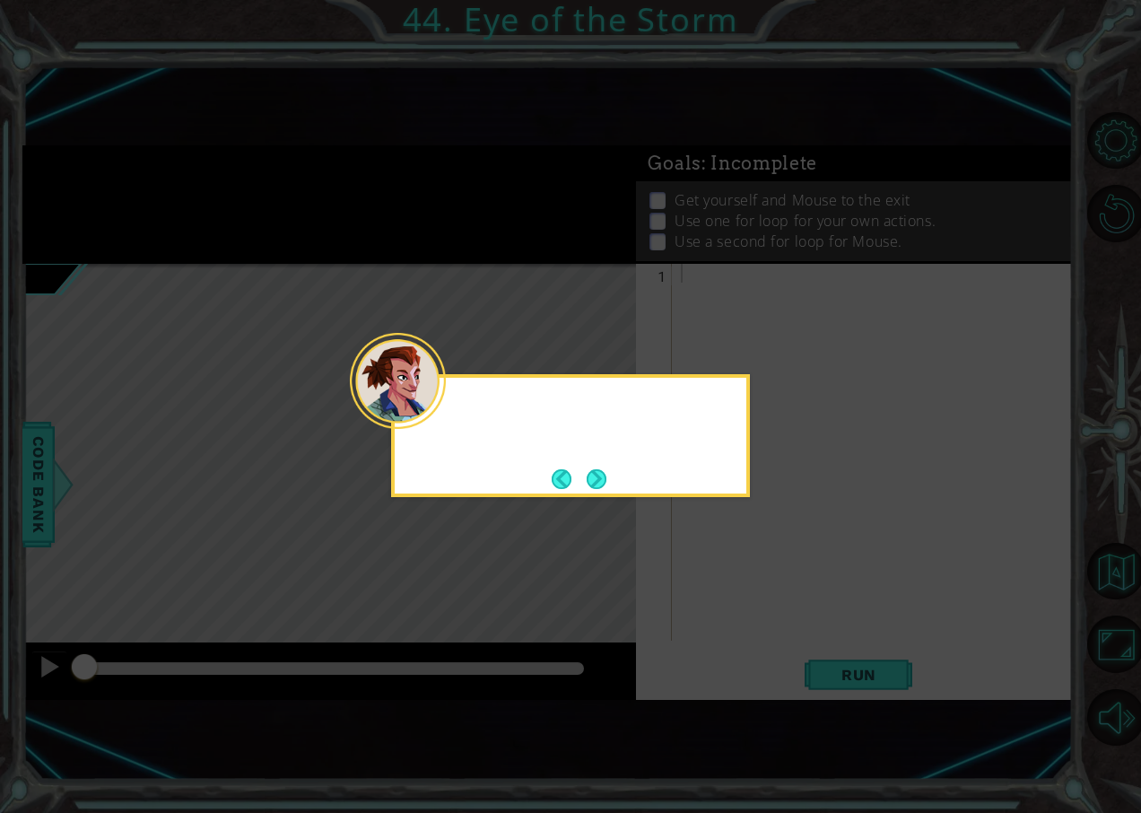
click at [732, 597] on icon at bounding box center [570, 406] width 1141 height 813
click at [587, 489] on button "Next" at bounding box center [597, 479] width 20 height 20
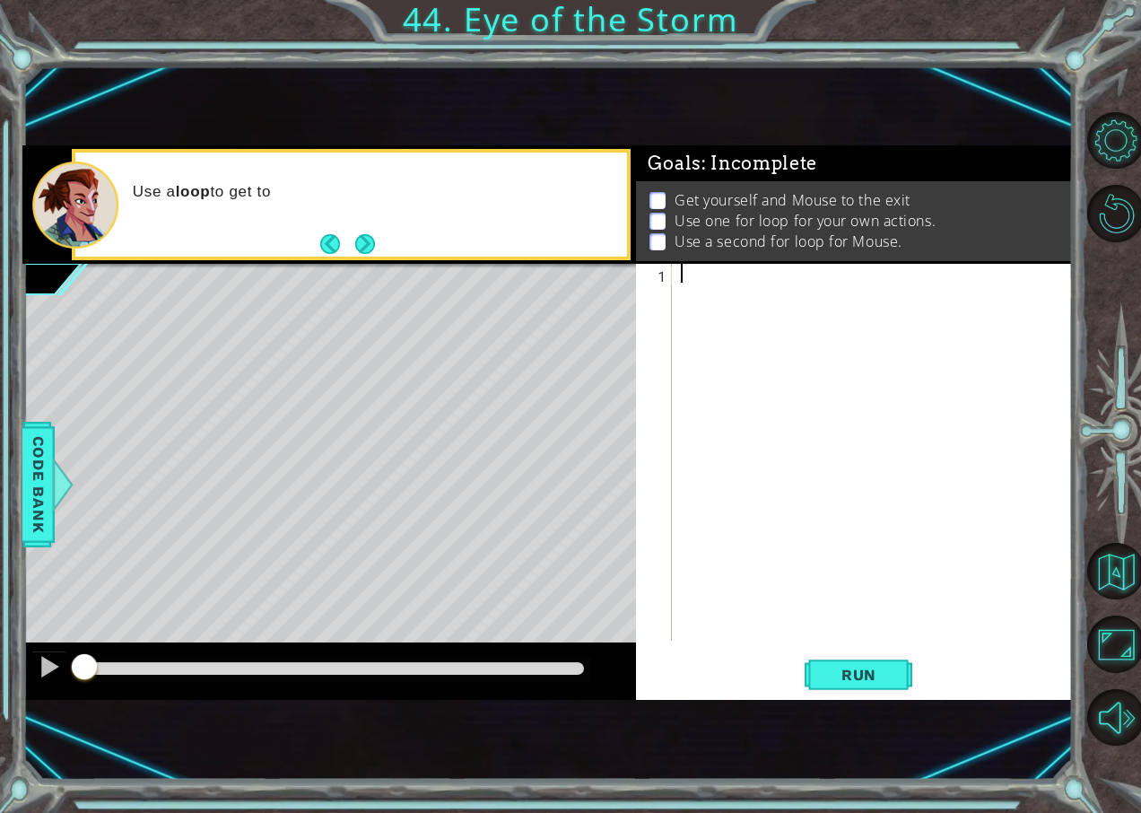
click at [346, 240] on button "Back" at bounding box center [337, 244] width 35 height 20
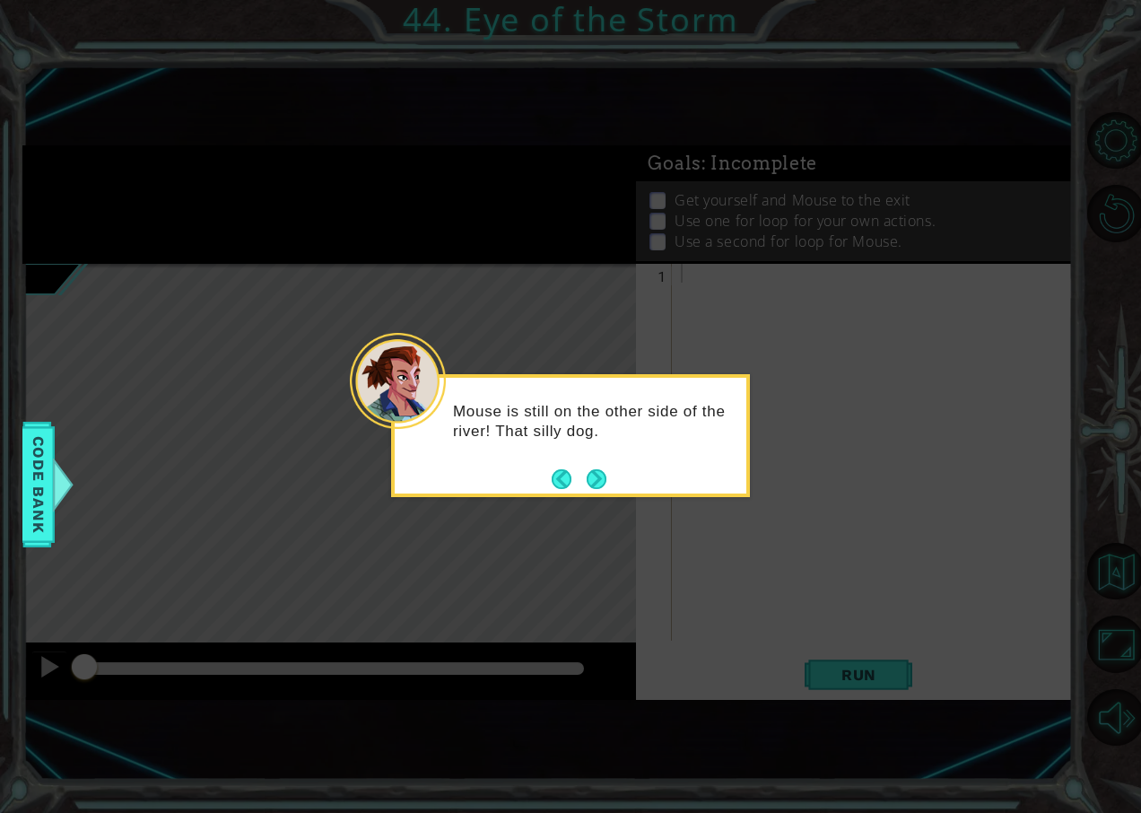
click at [347, 231] on icon at bounding box center [570, 406] width 1141 height 813
click at [587, 482] on button "Next" at bounding box center [597, 479] width 20 height 20
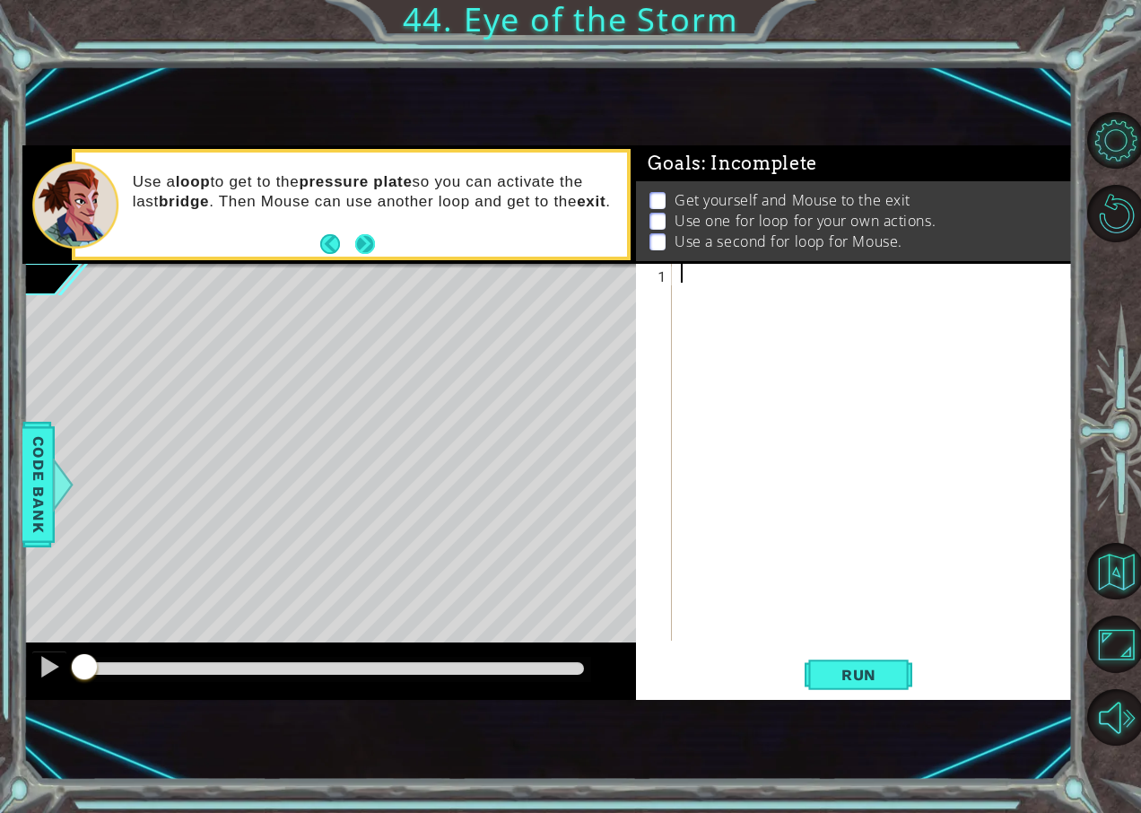
click at [375, 235] on button "Next" at bounding box center [365, 244] width 20 height 20
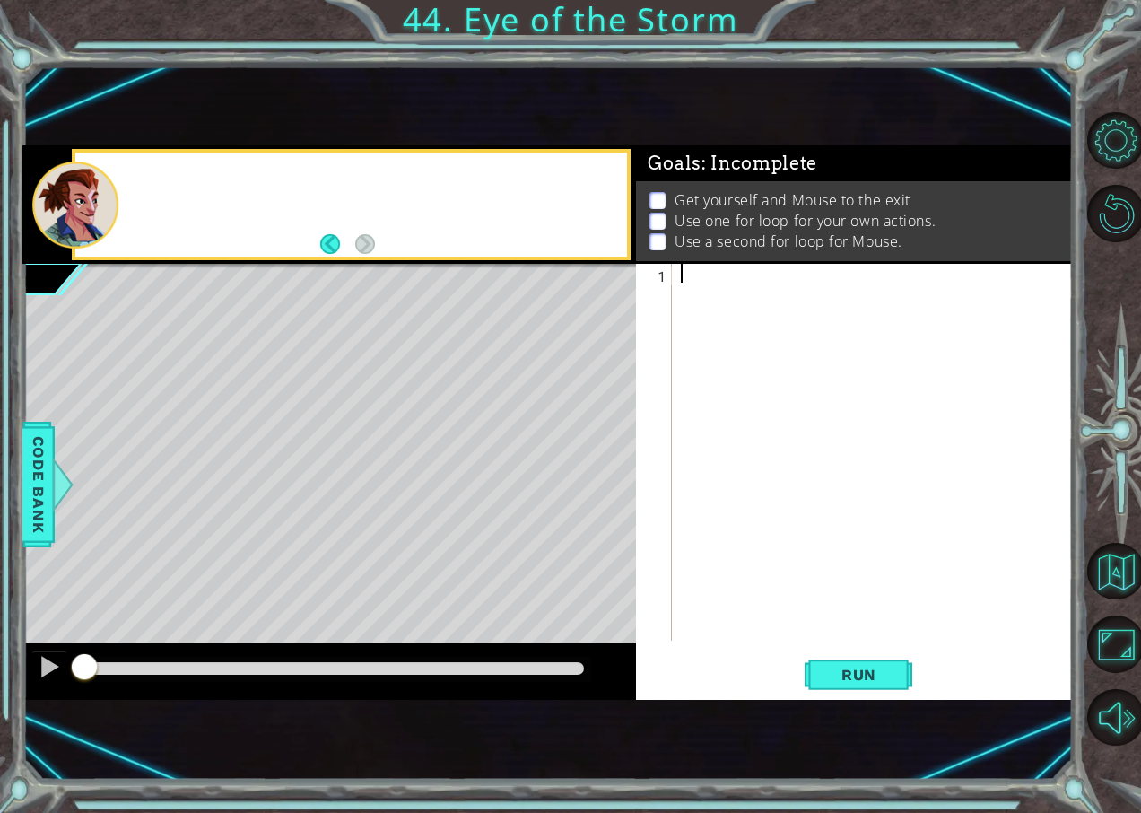
click at [375, 235] on footer at bounding box center [347, 244] width 55 height 27
click at [917, 304] on div at bounding box center [876, 471] width 399 height 415
click at [824, 294] on div at bounding box center [876, 471] width 399 height 415
type textarea "h"
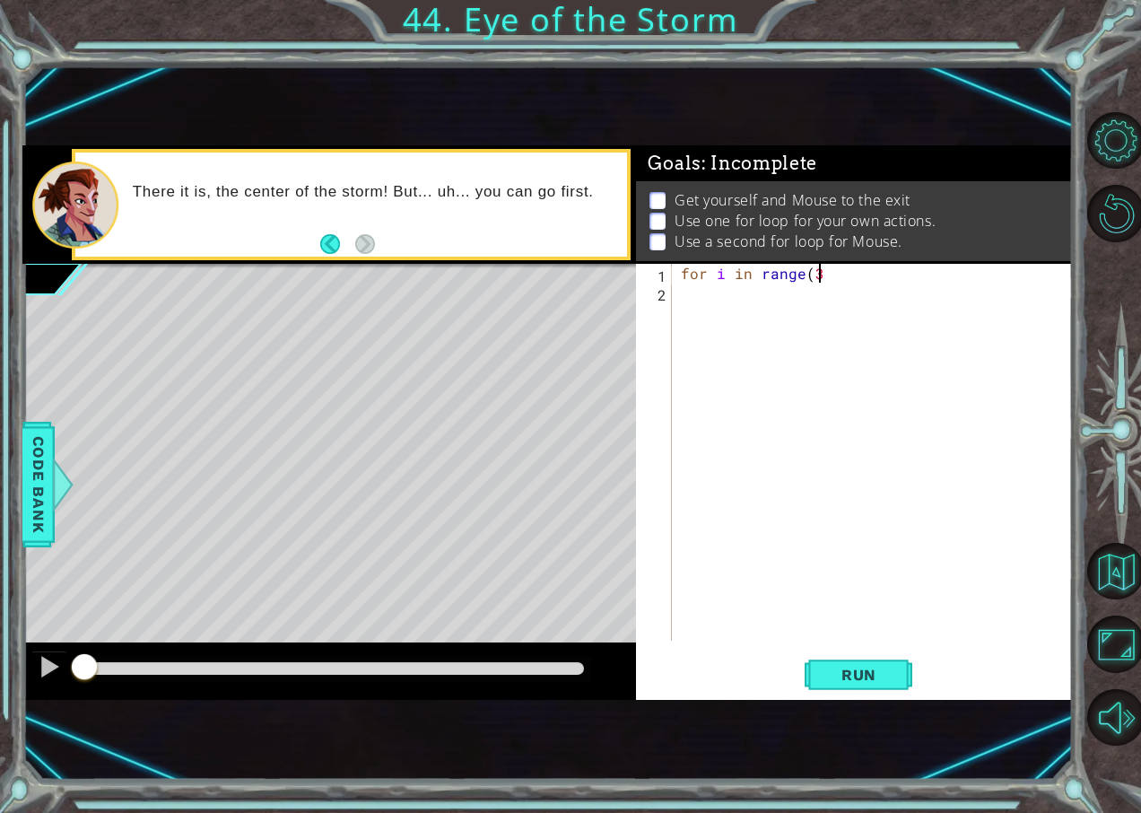
type textarea "for i in range(3)"
type textarea "for i in range(1):"
type textarea "hero.moveUp(4)"
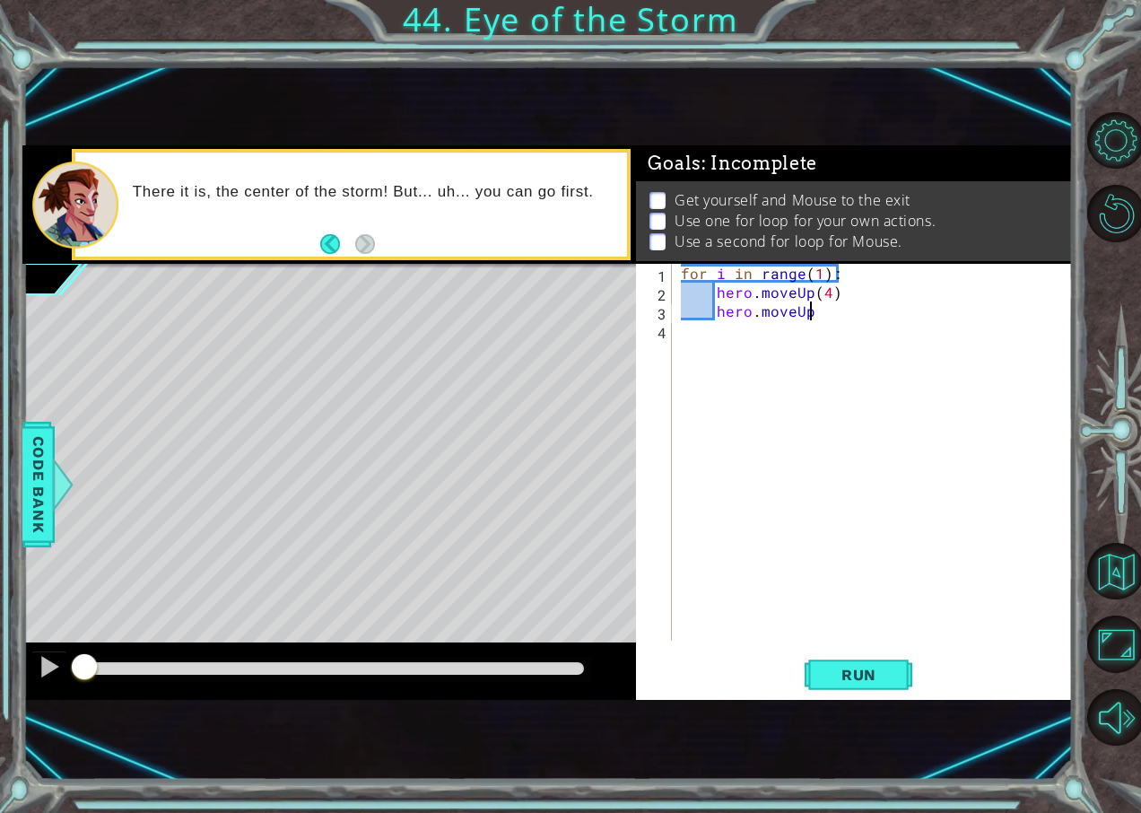
scroll to position [0, 6]
type textarea "hero.moveRight()"
type textarea "hero.moveDown(4)"
type textarea "hero.moveRight()"
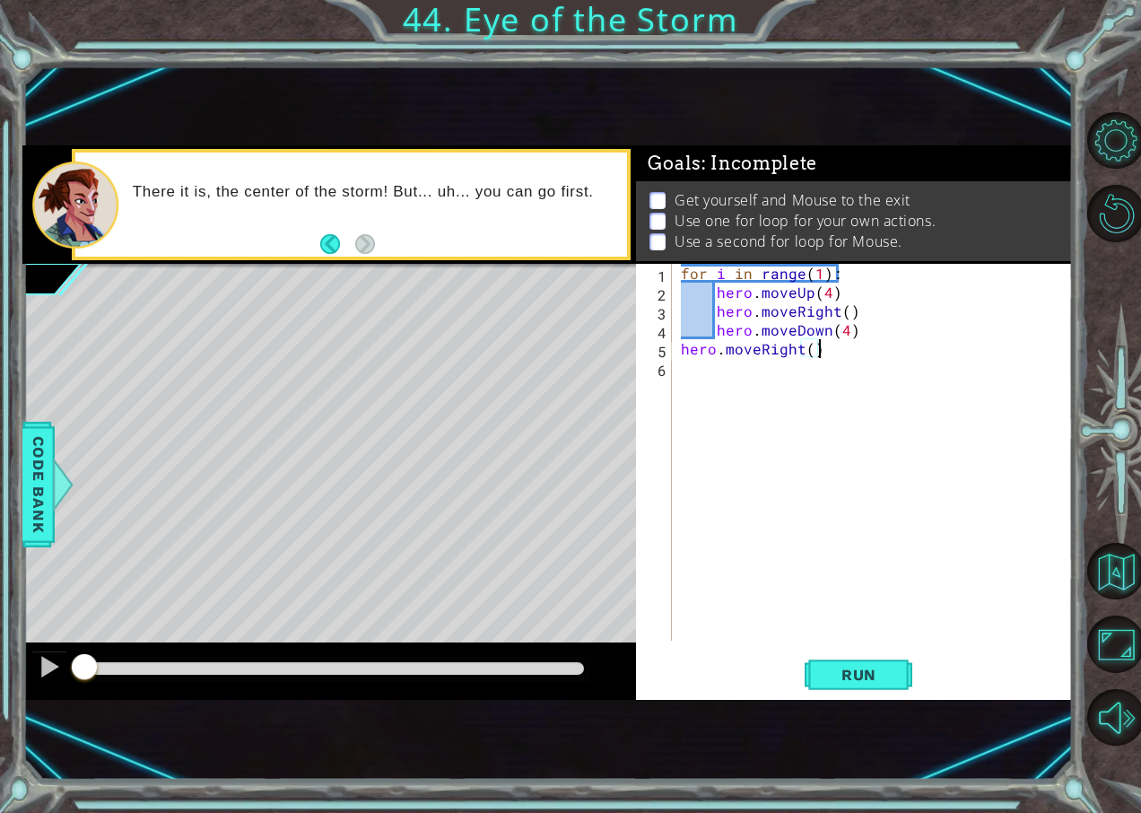
scroll to position [0, 0]
type textarea "m"
type textarea "hero.moveUp(2)"
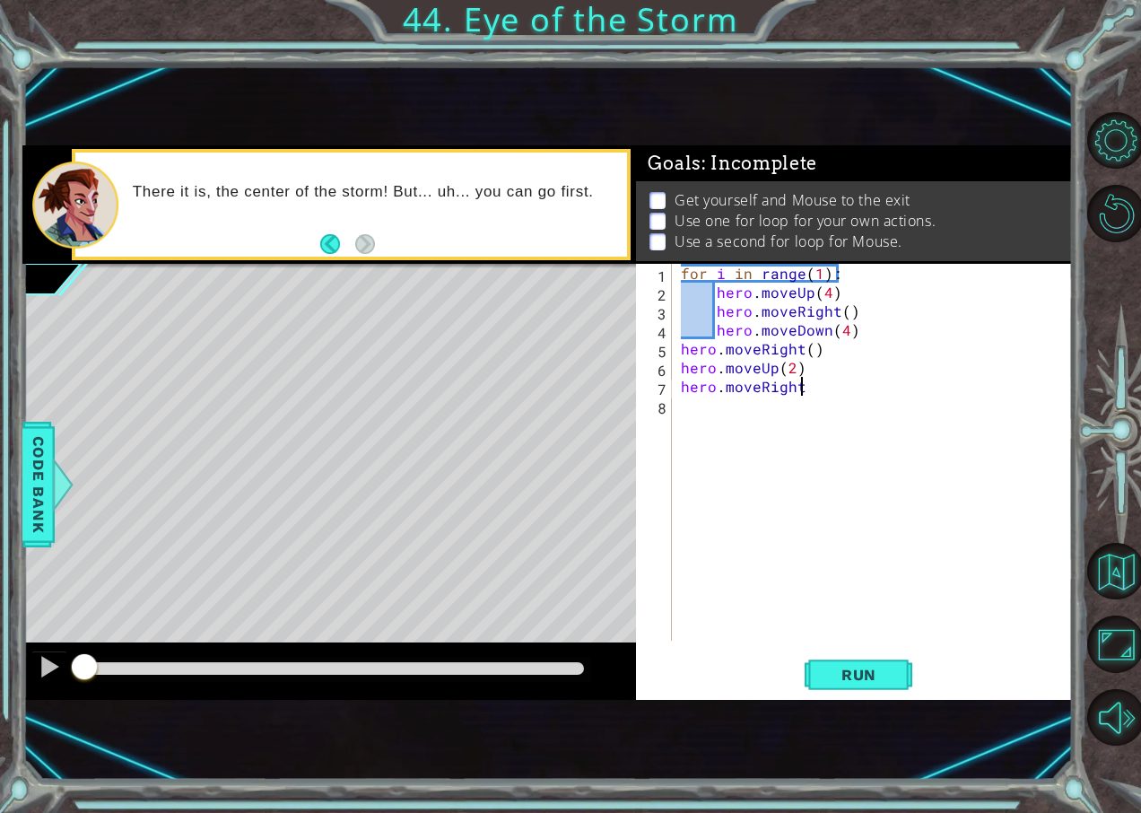
type textarea "hero.moveRight()"
type textarea "hero.moveDown(2)"
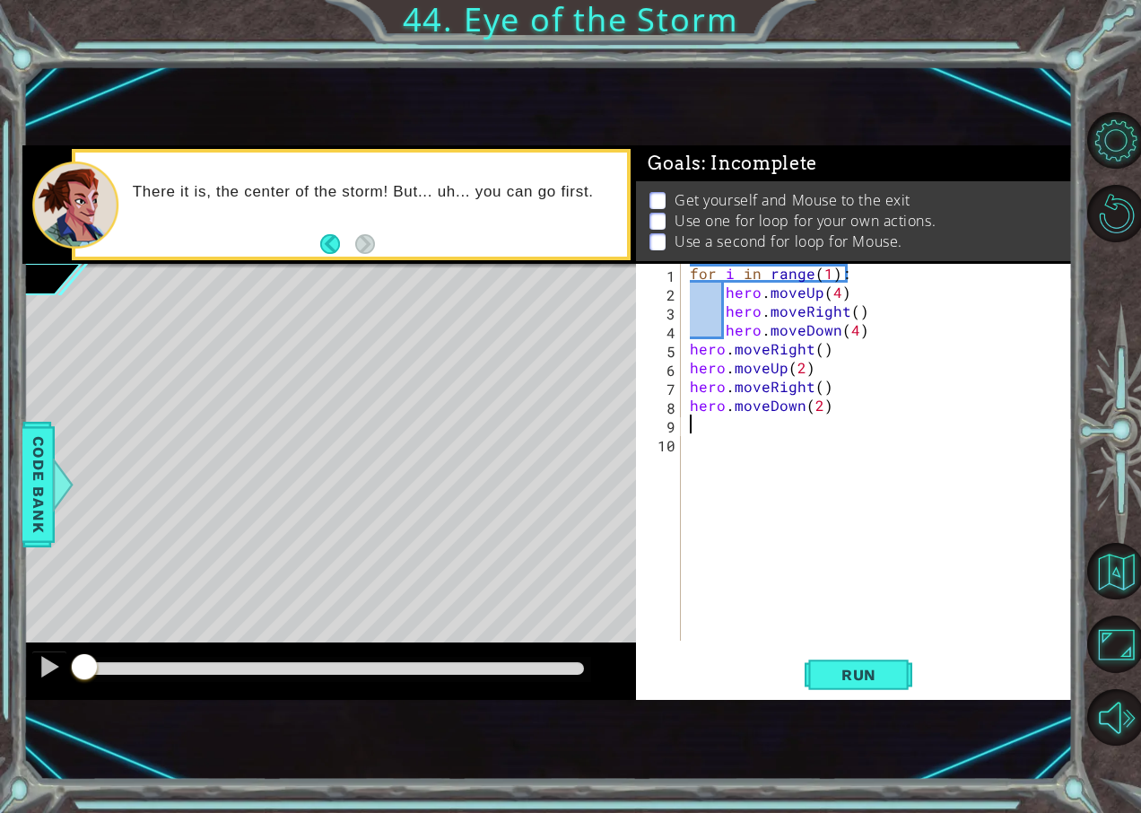
type textarea "hero.moveDown(2)"
type textarea "hero.moveRight()"
type textarea "hero.moveUp()"
type textarea "hero.moveRight()"
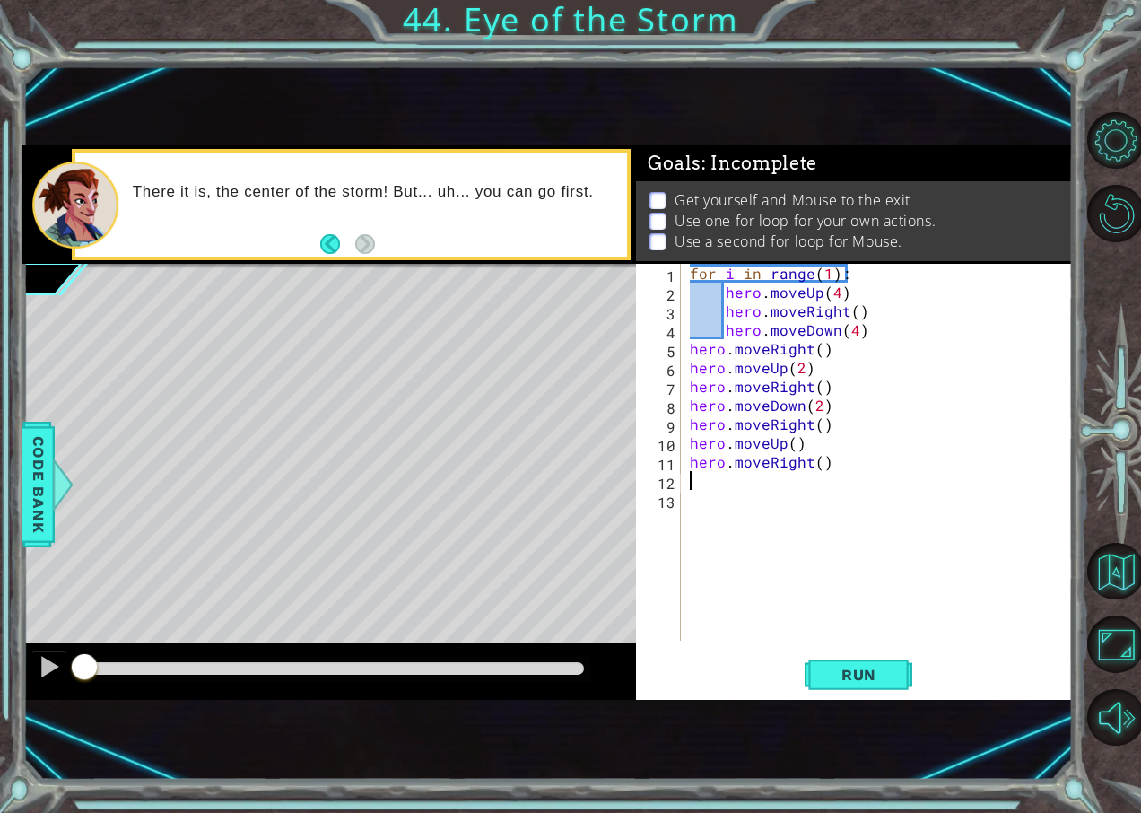
scroll to position [0, 0]
type textarea "hero.moveDown()"
type textarea "hero.moveRight(2)"
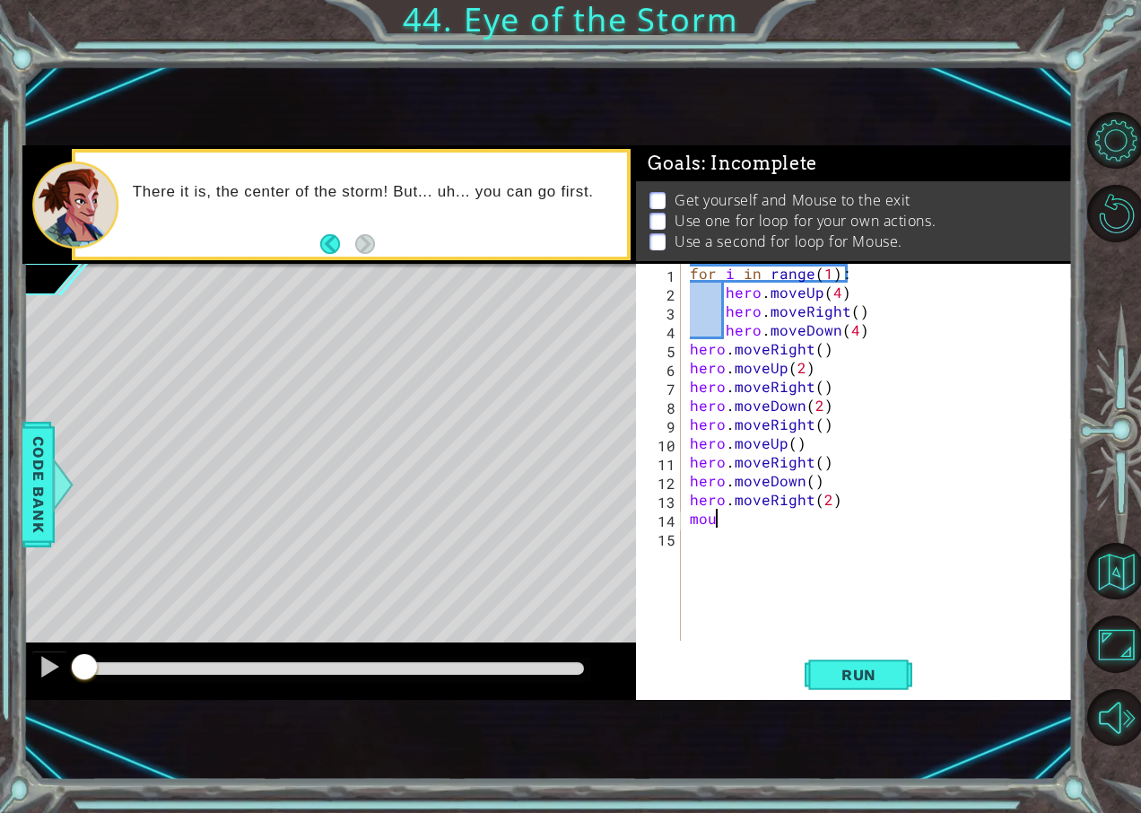
type textarea "m"
type textarea "for i in range(2):"
type textarea "mouse.moveDown"
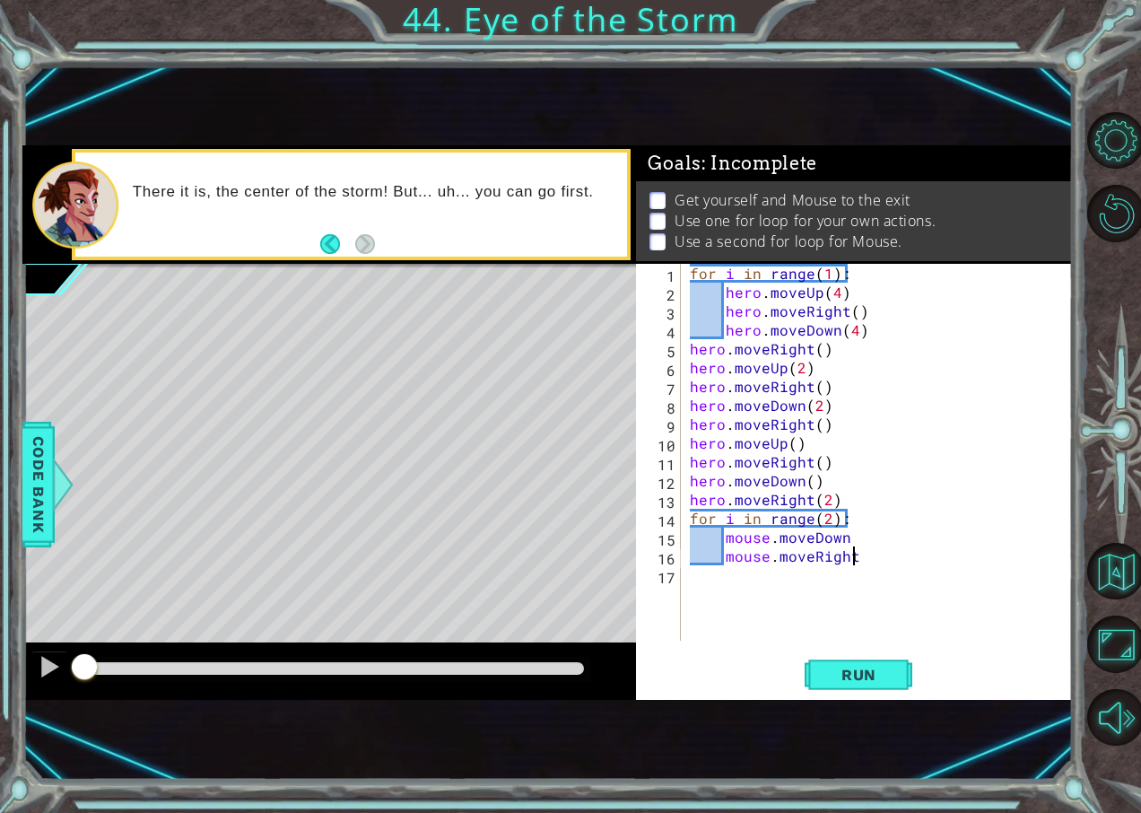
type textarea "mouse.moveRight()"
type textarea "mouse.moveUp()"
click at [829, 513] on div "for i in range ( 1 ) : hero . moveUp ( 4 ) hero . moveRight ( ) hero . moveDown…" at bounding box center [881, 471] width 391 height 415
type textarea "for i in range(1):"
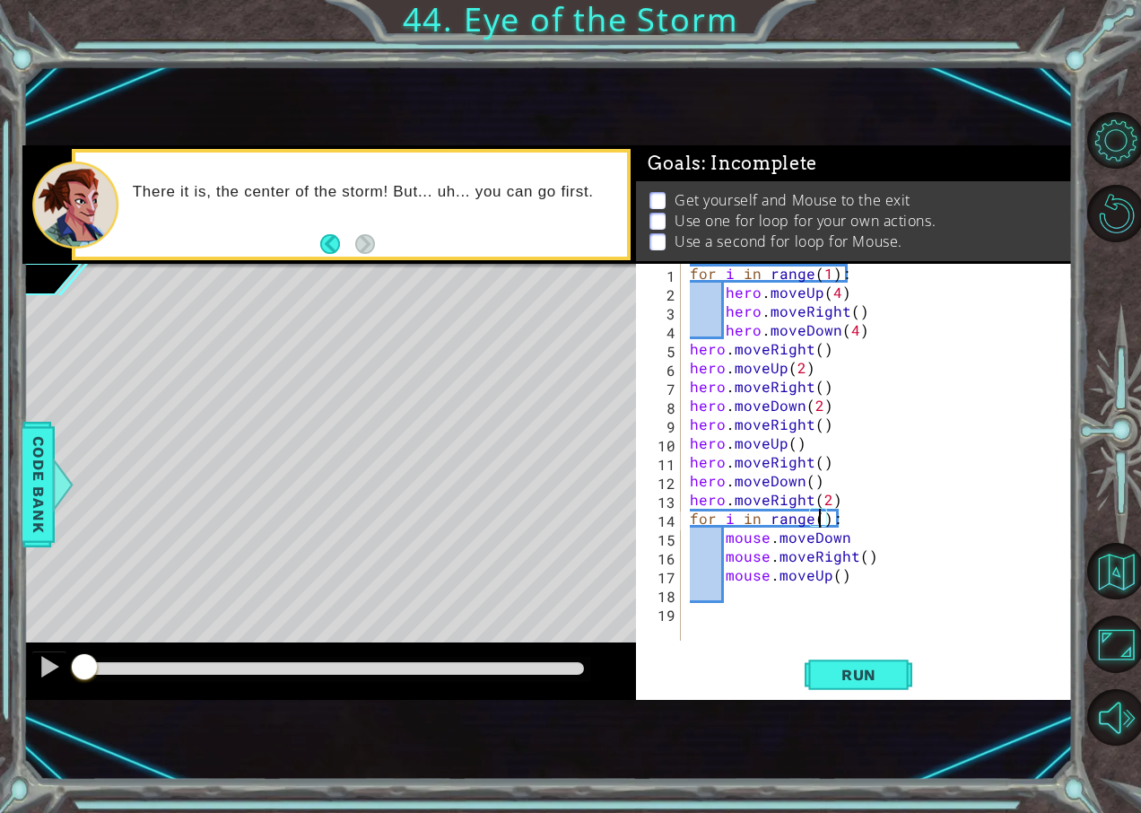
scroll to position [0, 9]
click at [743, 595] on div "for i in range ( 1 ) : hero . moveUp ( 4 ) hero . moveRight ( ) hero . moveDown…" at bounding box center [881, 471] width 391 height 415
type textarea "mouse.moveRight)("
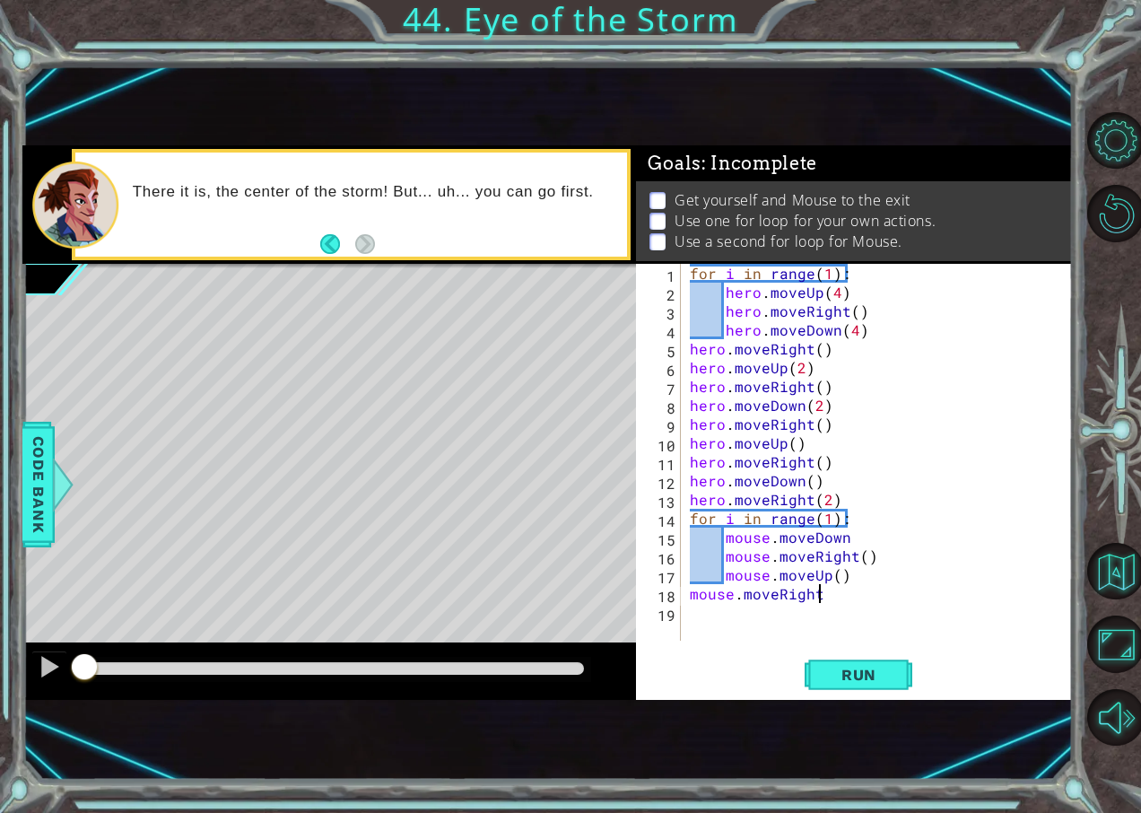
type textarea "mouse.moveRight()"
type textarea "mouse.moveDown(2)"
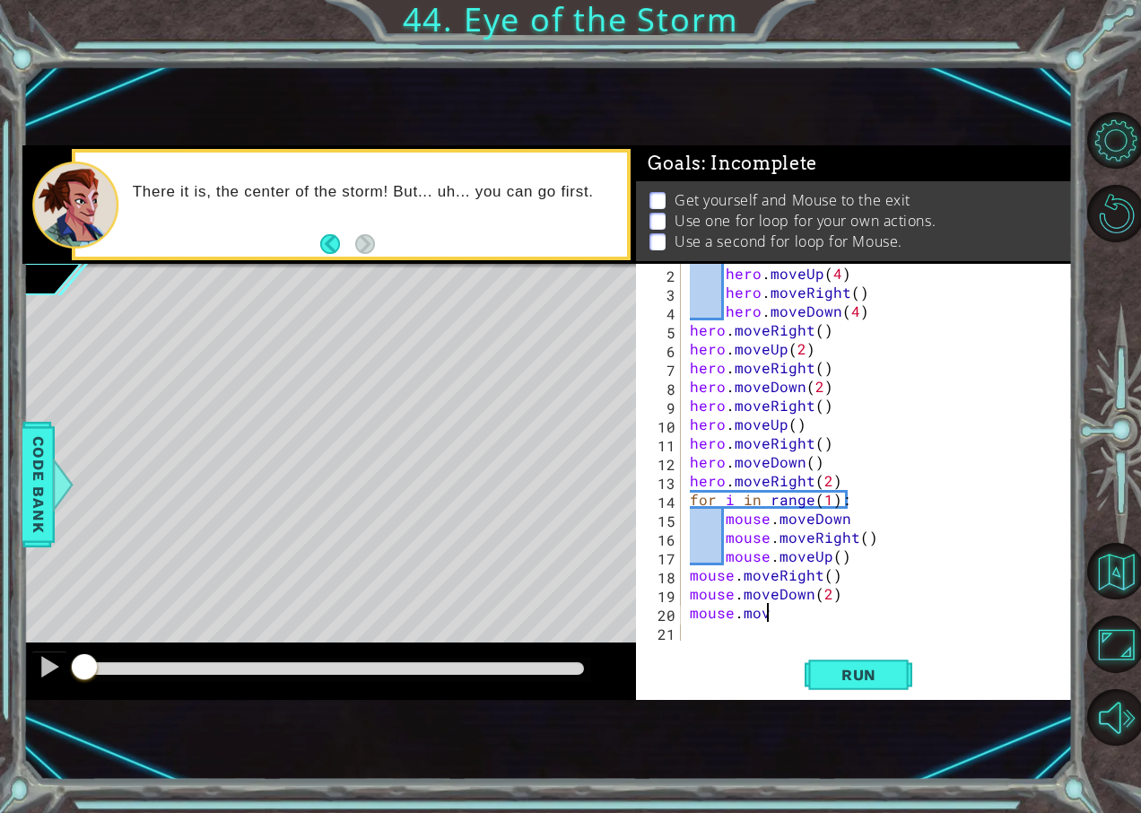
scroll to position [0, 4]
type textarea "mouse.moveRight()"
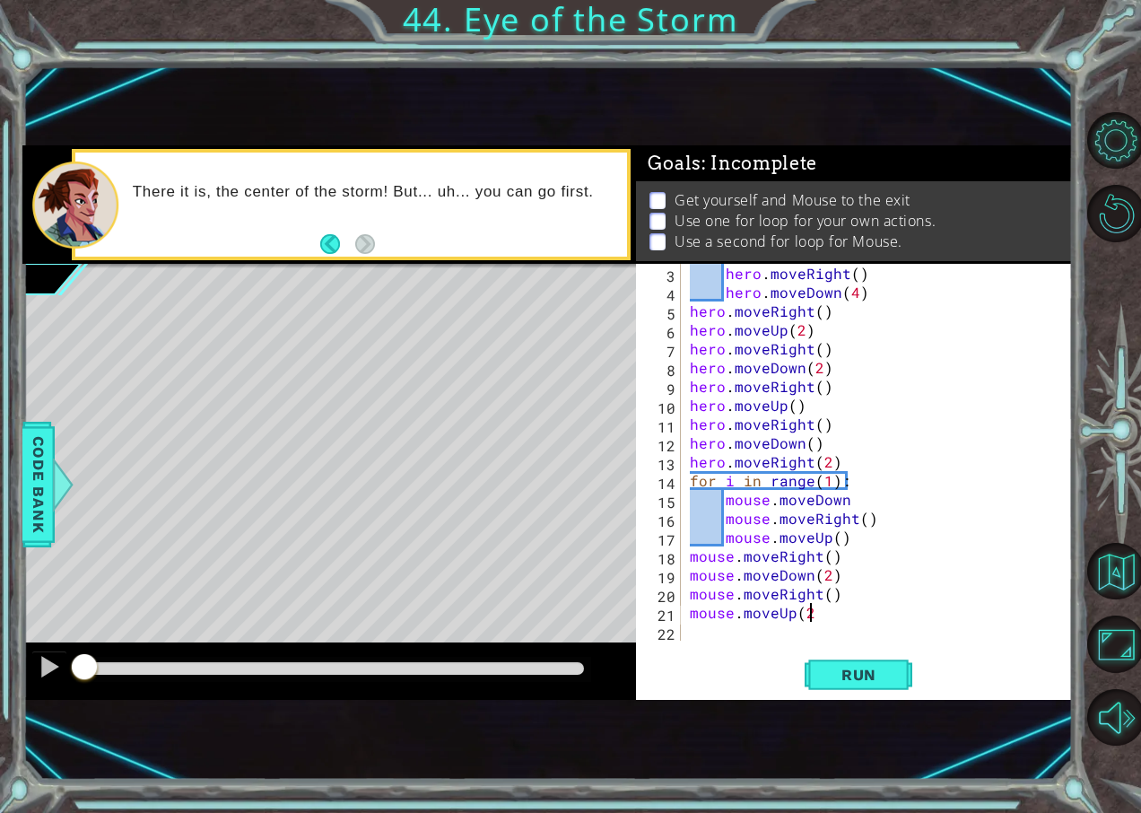
type textarea "mouse.moveUp(2)"
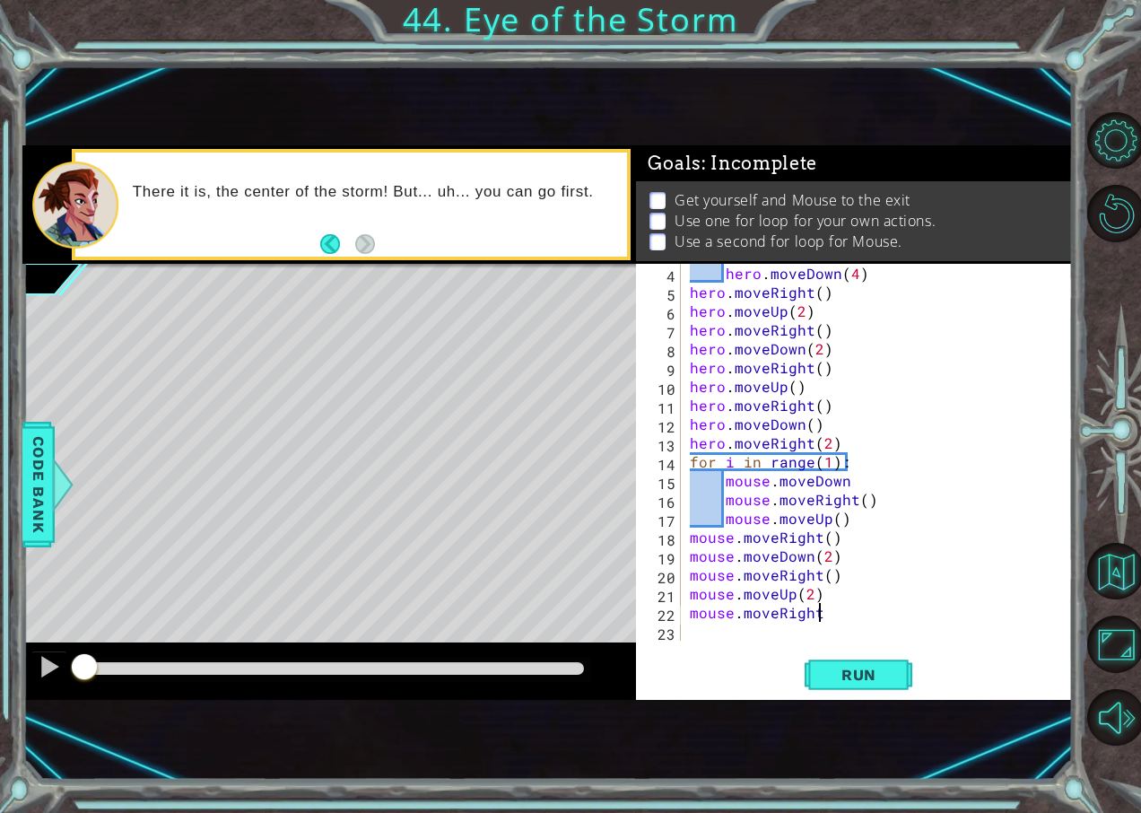
type textarea "mouse.moveRight()"
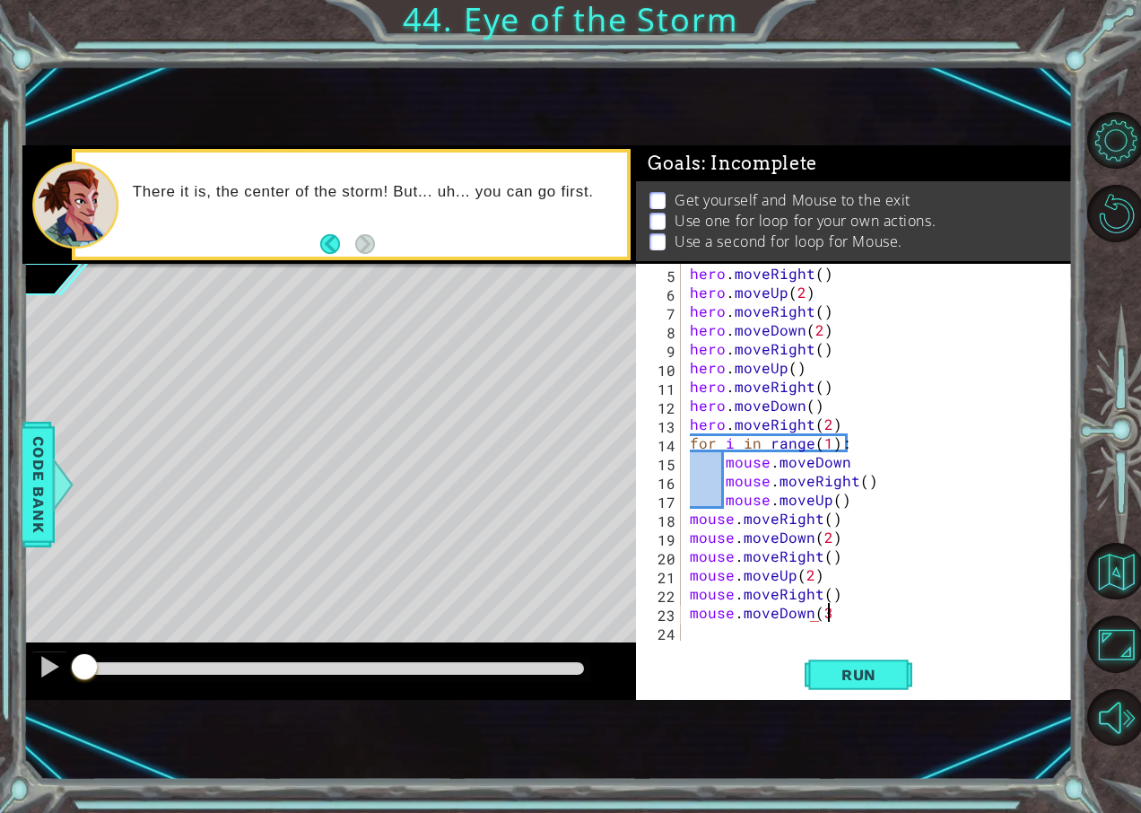
scroll to position [0, 8]
type textarea "mouse.moveDown(3)"
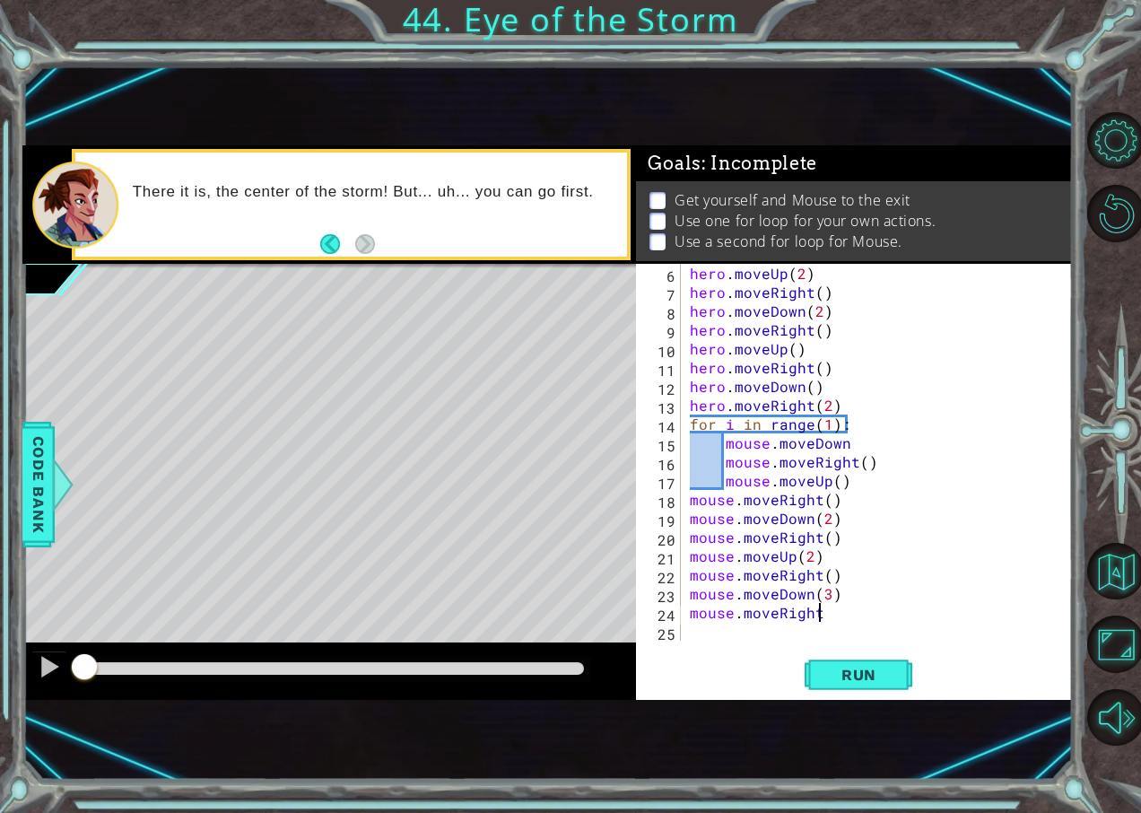
type textarea "mouse.moveRight()"
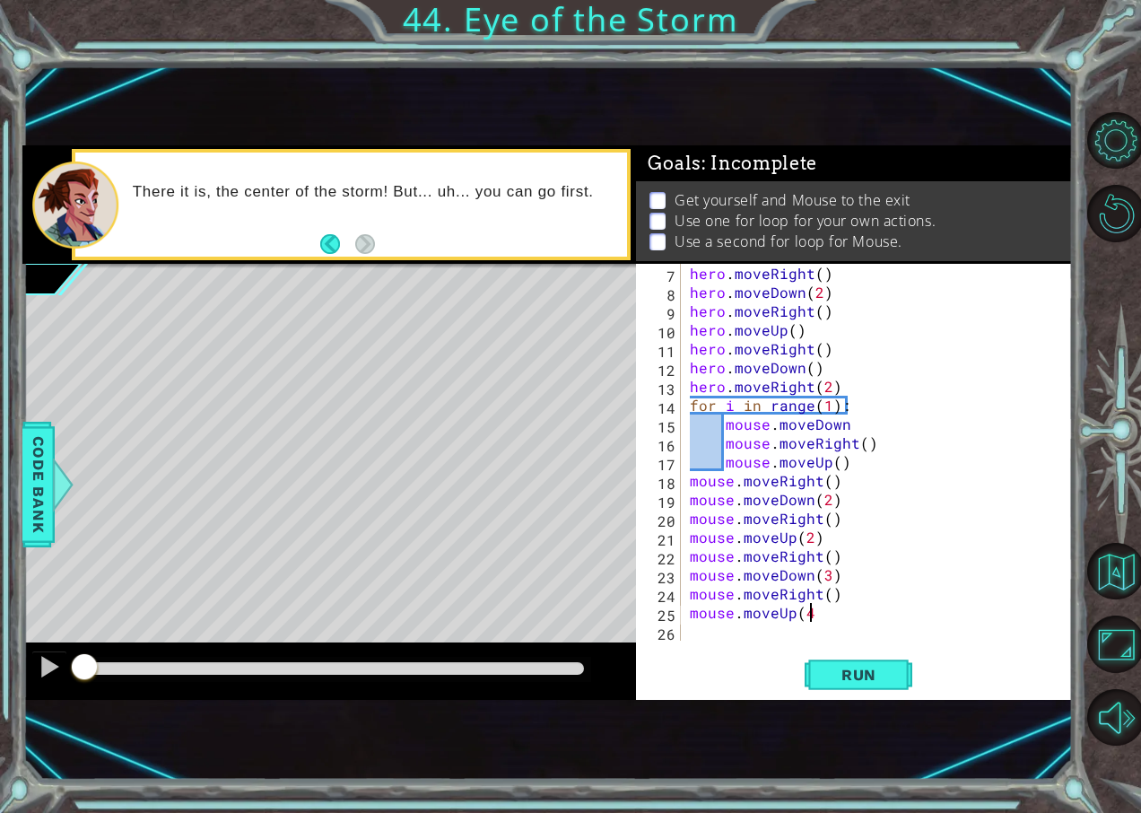
type textarea "mouse.moveUp(4)"
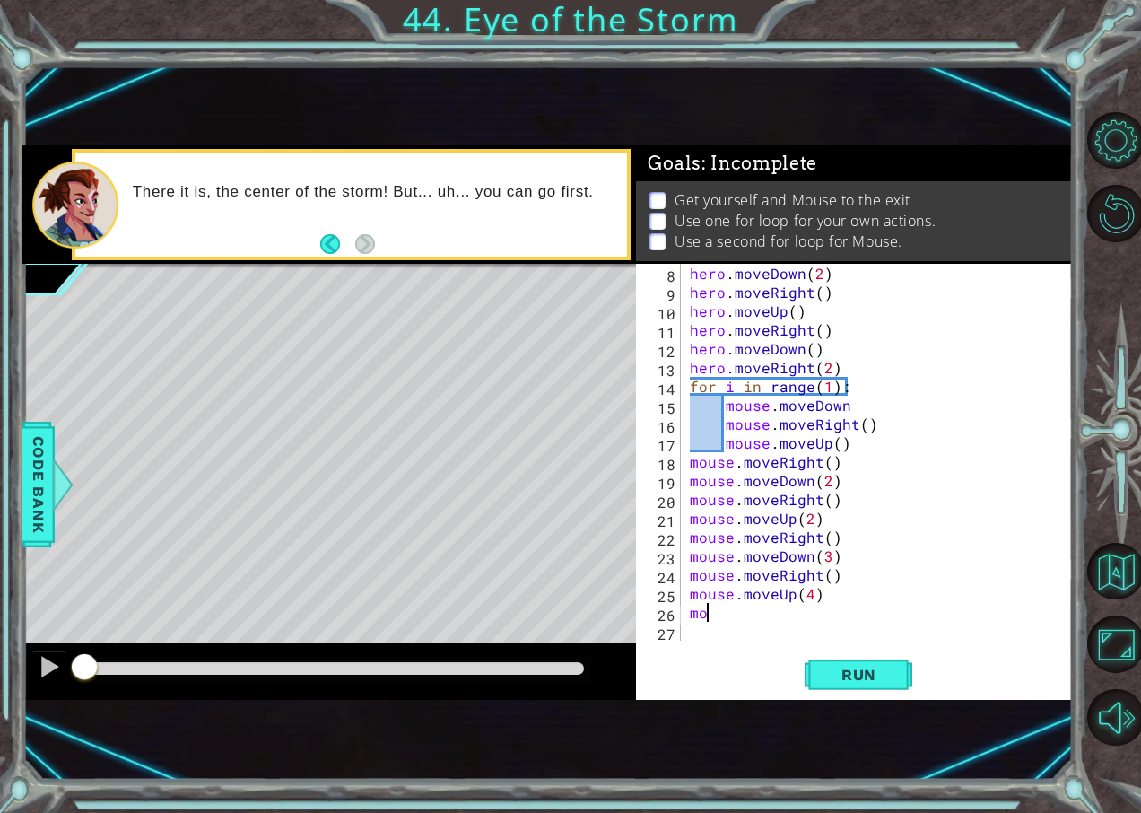
type textarea "m"
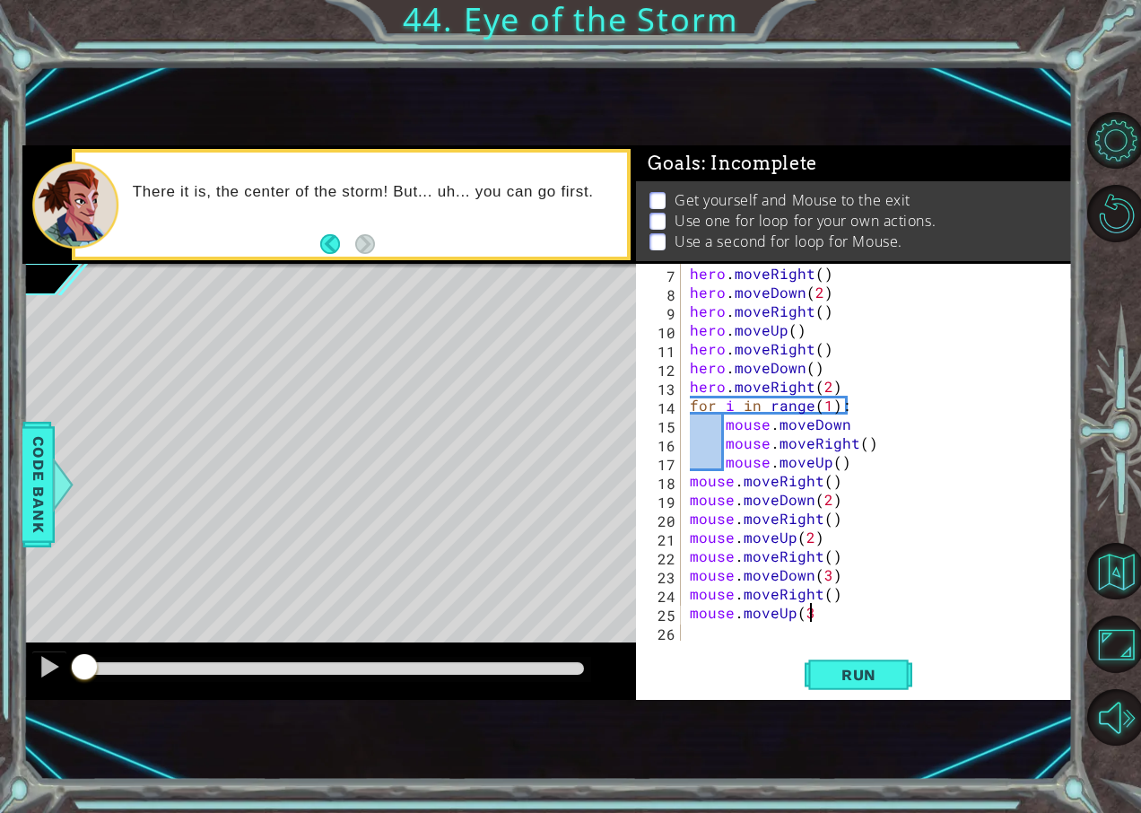
type textarea "mouse.moveUp(3)"
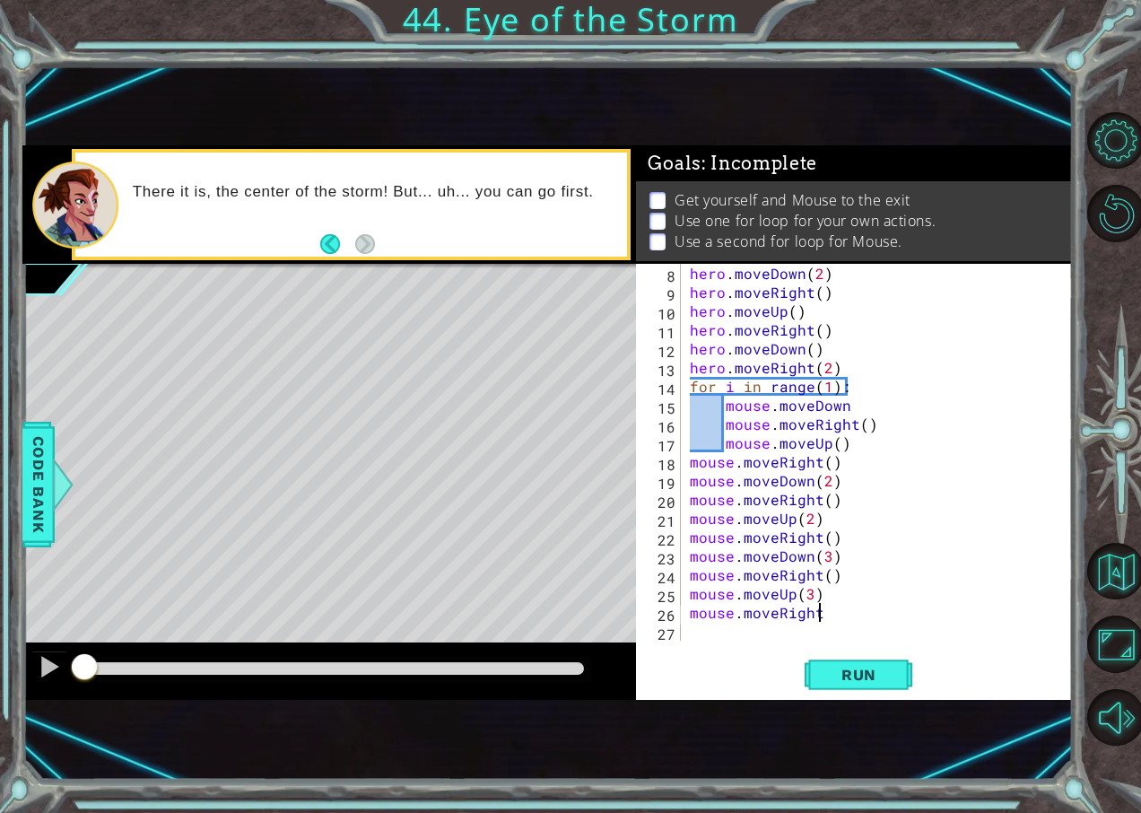
type textarea "mouse.moveRight()"
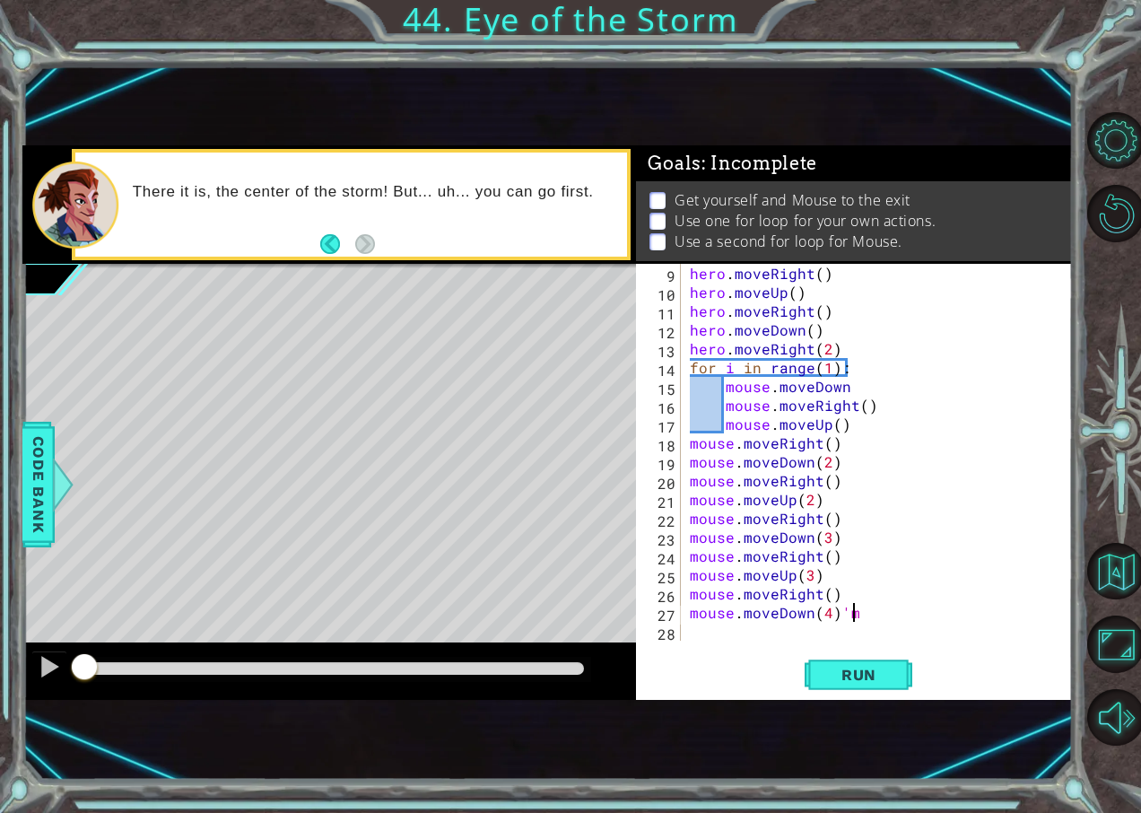
type textarea "mouse.moveDown(4)"
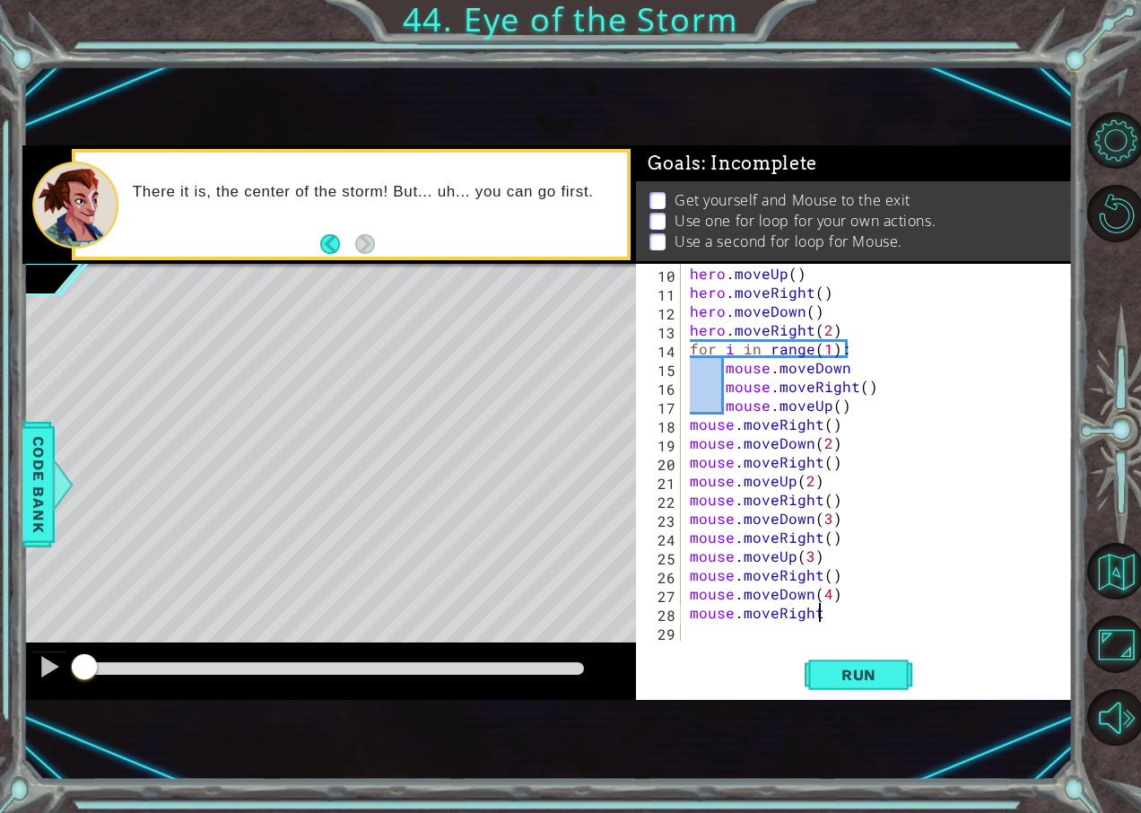
type textarea "mouse.moveRight()"
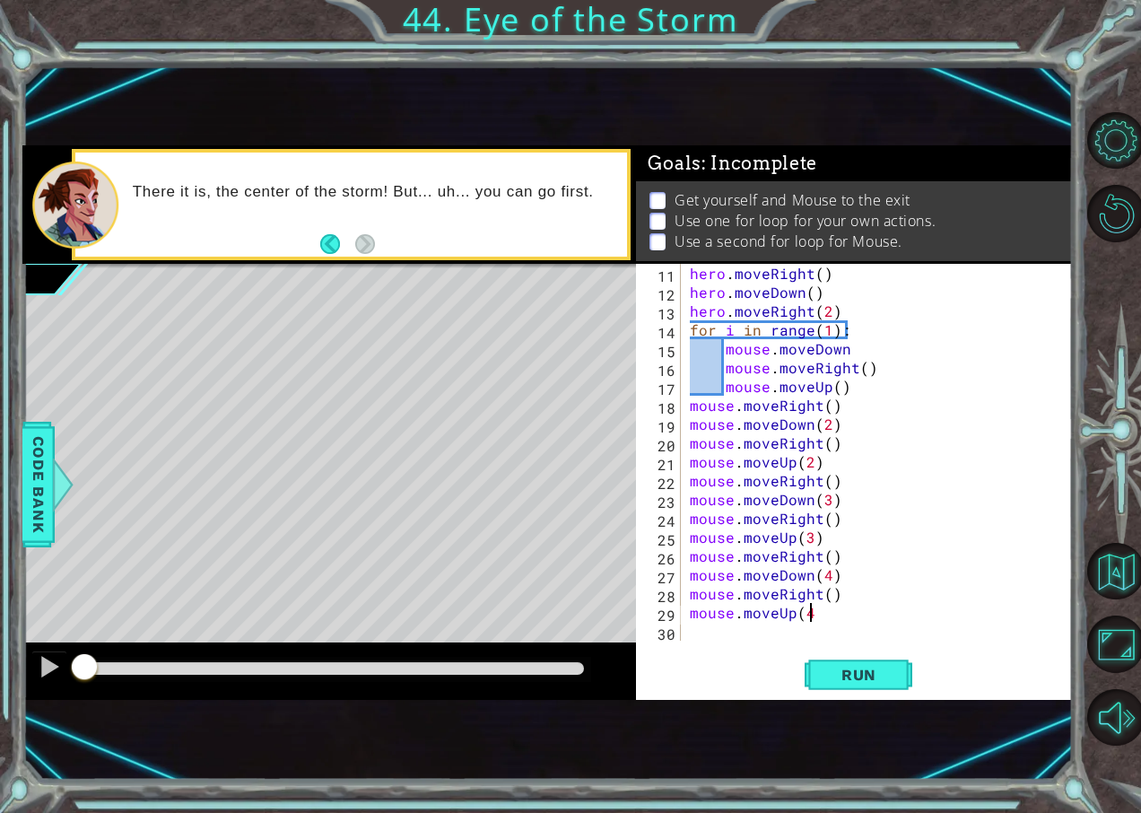
type textarea "mouse.moveUp(4)"
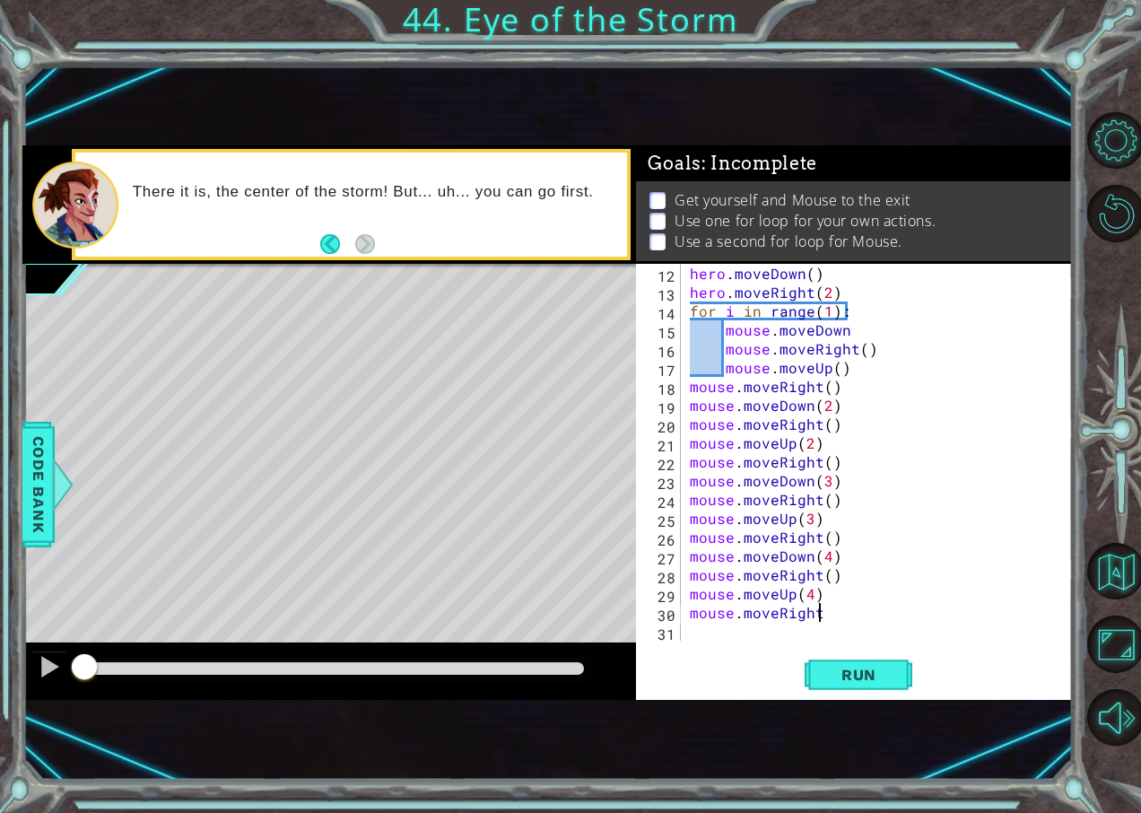
type textarea "mouse.moveRight()"
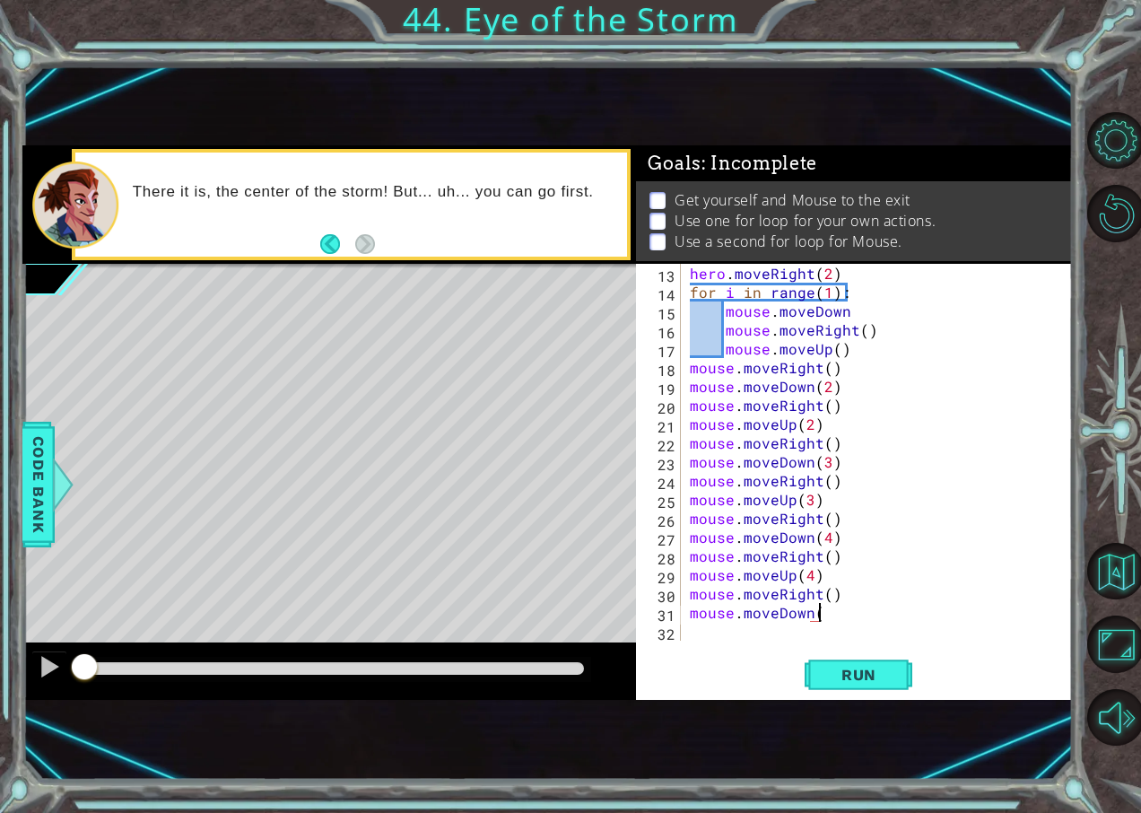
scroll to position [0, 8]
type textarea "mouse.moveDown(6)"
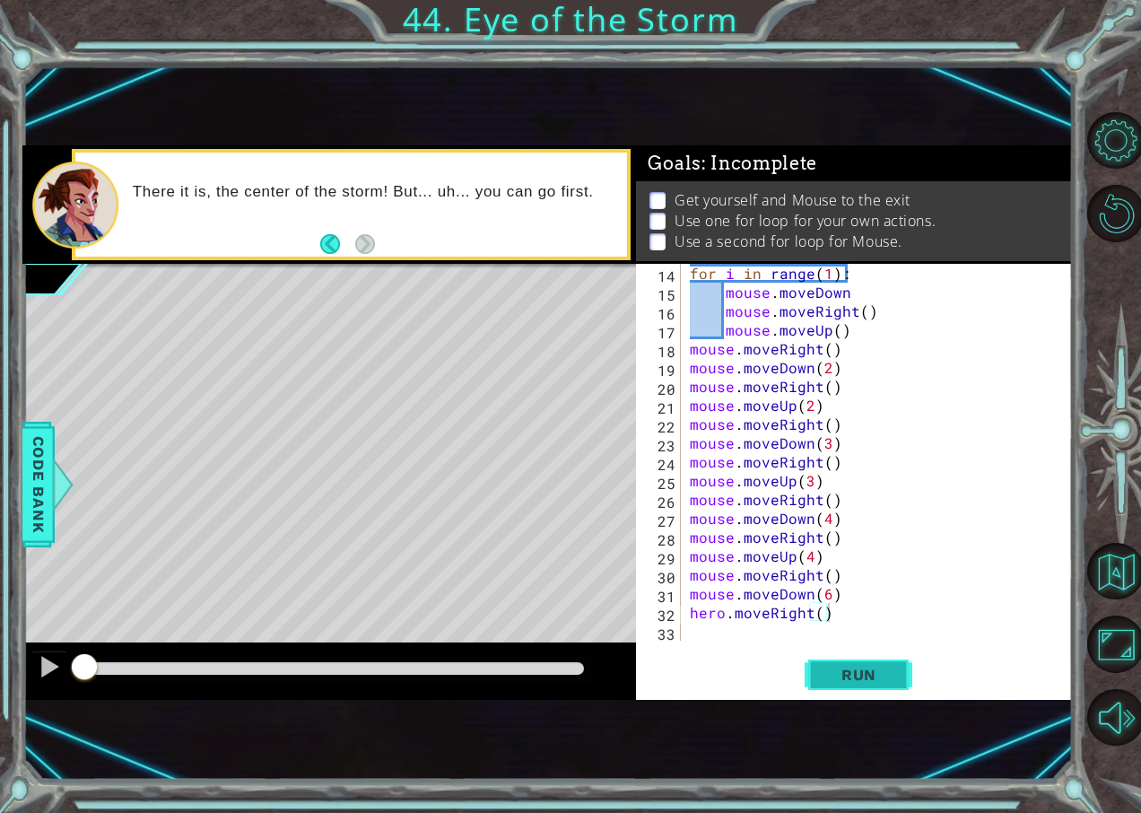
drag, startPoint x: 778, startPoint y: 668, endPoint x: 834, endPoint y: 666, distance: 56.6
click at [799, 669] on div "Run" at bounding box center [859, 674] width 436 height 44
click at [834, 666] on span "Run" at bounding box center [859, 675] width 71 height 18
click at [854, 655] on button "Run" at bounding box center [859, 674] width 108 height 44
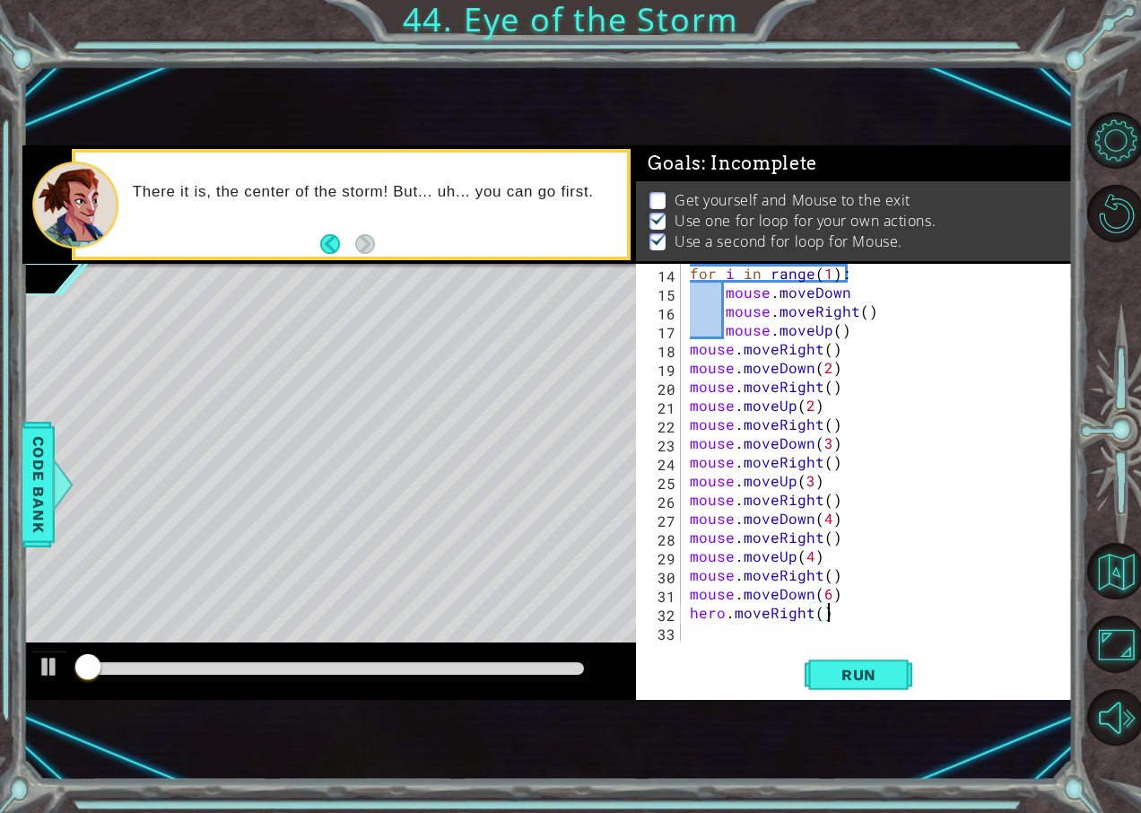
click at [565, 664] on div at bounding box center [333, 668] width 501 height 13
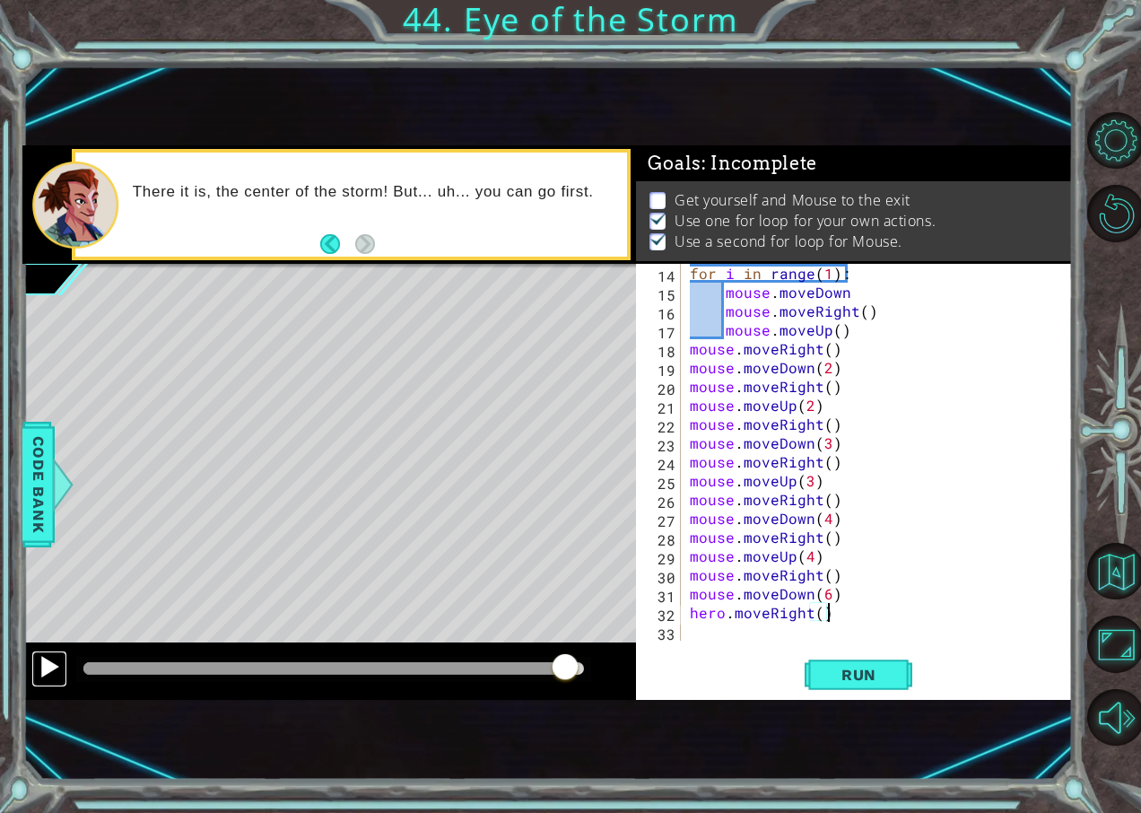
click at [61, 679] on button at bounding box center [49, 668] width 36 height 37
click at [826, 675] on span "Run" at bounding box center [859, 675] width 71 height 18
click at [49, 663] on div at bounding box center [49, 666] width 23 height 23
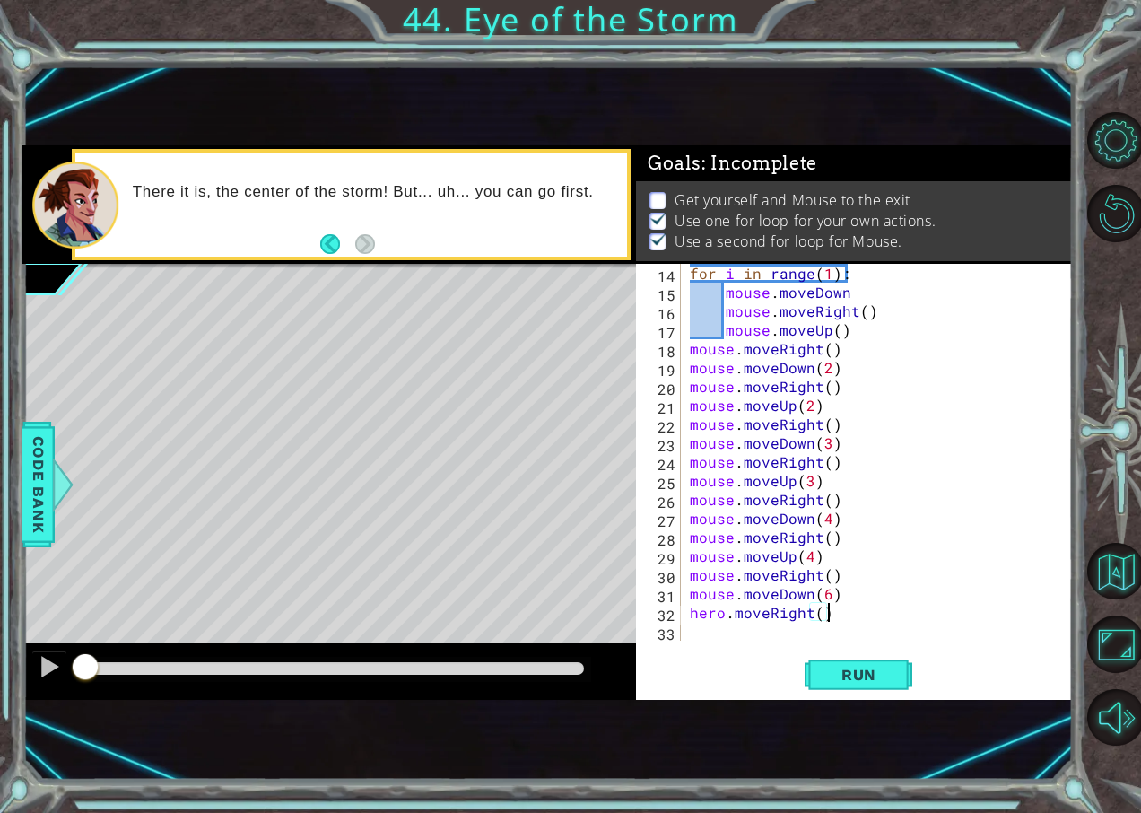
drag, startPoint x: 151, startPoint y: 662, endPoint x: 0, endPoint y: 670, distance: 151.0
click at [0, 670] on html "1 ההההההההההההההההההההההההההההההההההההההההההההההההההההההההההההההההההההההההההההה…" at bounding box center [570, 406] width 1141 height 813
click at [763, 291] on div "for i in range ( 1 ) : mouse . moveDown mouse . moveRight ( ) mouse . moveUp ( …" at bounding box center [874, 471] width 377 height 415
click at [766, 292] on div "for i in range ( 1 ) : mouse . moveDown mouse . moveRight ( ) mouse . moveUp ( …" at bounding box center [874, 471] width 377 height 415
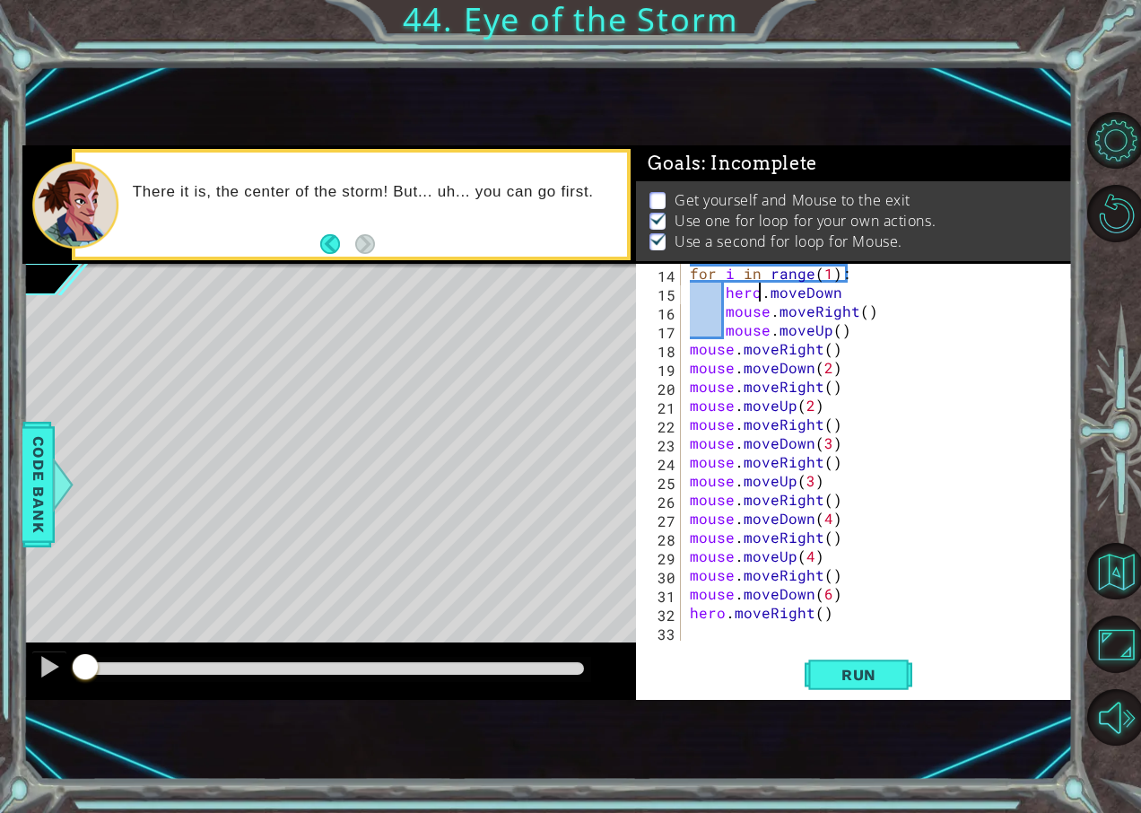
click at [761, 310] on div "for i in range ( 1 ) : hero . moveDown mouse . moveRight ( ) mouse . moveUp ( )…" at bounding box center [874, 471] width 377 height 415
click at [767, 307] on div "for i in range ( 1 ) : hero . moveDown mouse . moveRight ( ) mouse . moveUp ( )…" at bounding box center [874, 471] width 377 height 415
click at [768, 335] on div "for i in range ( 1 ) : hero . moveDown hero . moveRight ( ) mouse . moveUp ( ) …" at bounding box center [874, 471] width 377 height 415
drag, startPoint x: 799, startPoint y: 581, endPoint x: 847, endPoint y: 624, distance: 64.2
click at [808, 582] on div "for i in range ( 1 ) : hero . moveDown hero . moveRight ( ) hero . moveUp ( ) m…" at bounding box center [874, 471] width 377 height 415
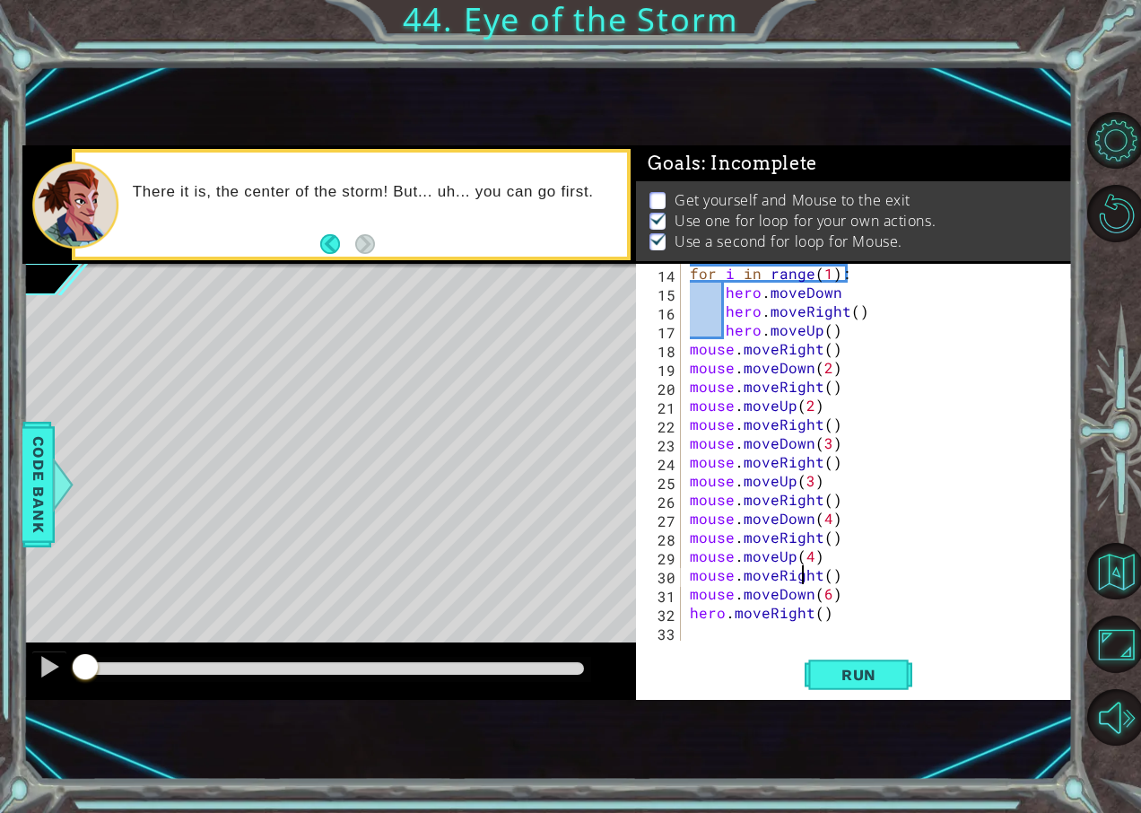
type textarea "mouse.moveRight()"
click at [847, 624] on div "for i in range ( 1 ) : hero . moveDown hero . moveRight ( ) hero . moveUp ( ) m…" at bounding box center [874, 471] width 377 height 415
click at [847, 653] on button "Run" at bounding box center [859, 674] width 108 height 44
click at [571, 677] on div at bounding box center [333, 669] width 515 height 25
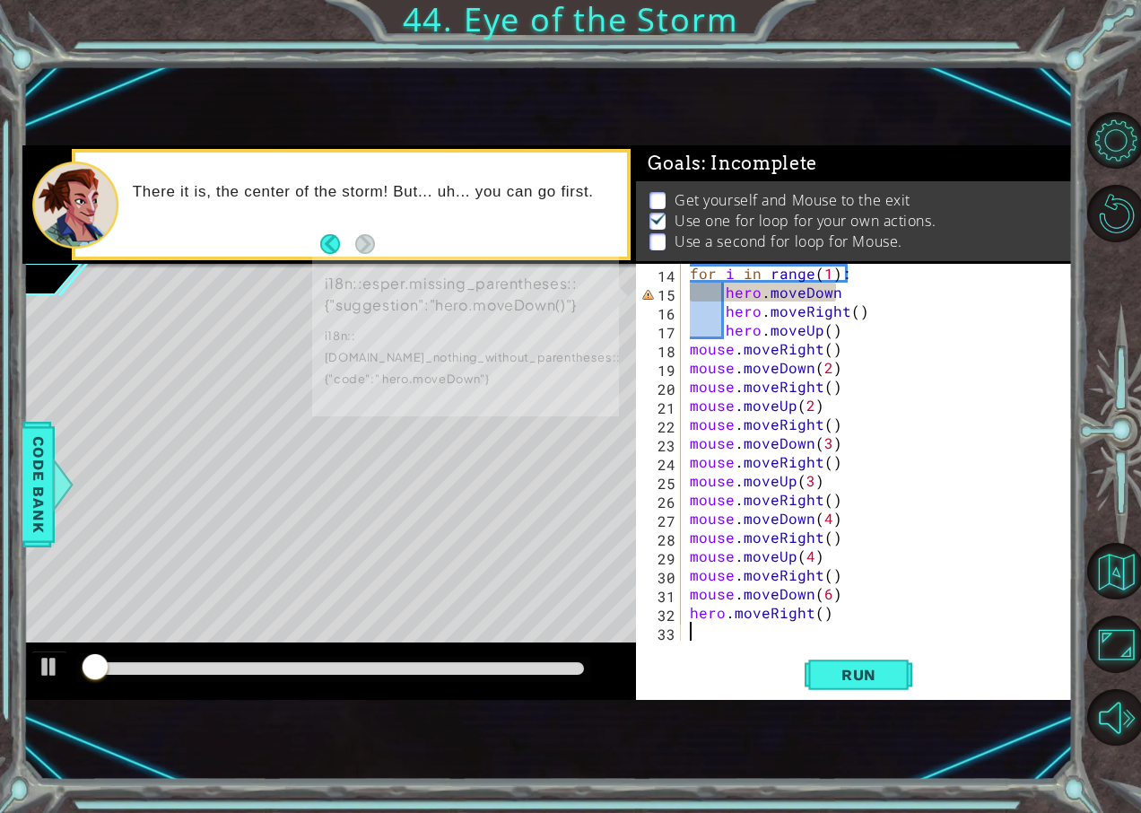
click at [568, 671] on div at bounding box center [333, 668] width 501 height 13
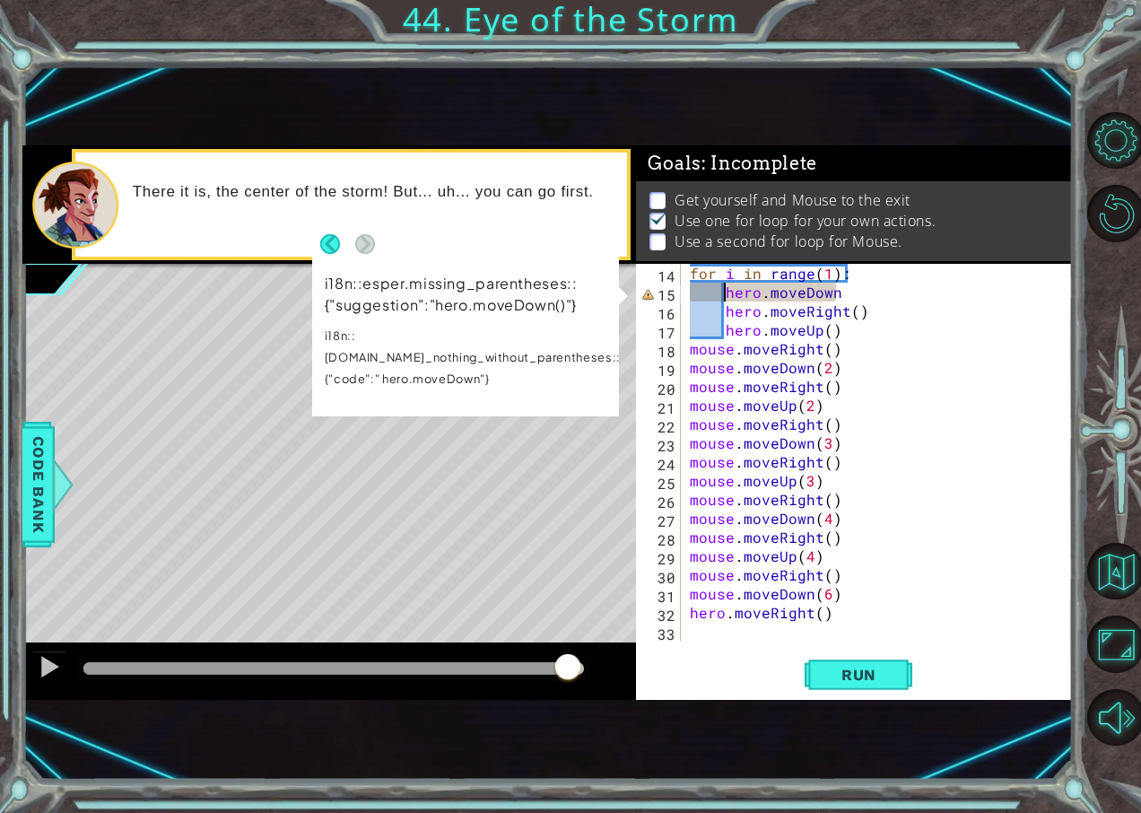
click at [724, 295] on div "for i in range ( 1 ) : hero . moveDown hero . moveRight ( ) hero . moveUp ( ) m…" at bounding box center [874, 471] width 377 height 415
click at [865, 298] on div "for i in range ( 1 ) : hero . moveDown hero . moveRight ( ) hero . moveUp ( ) m…" at bounding box center [874, 471] width 377 height 415
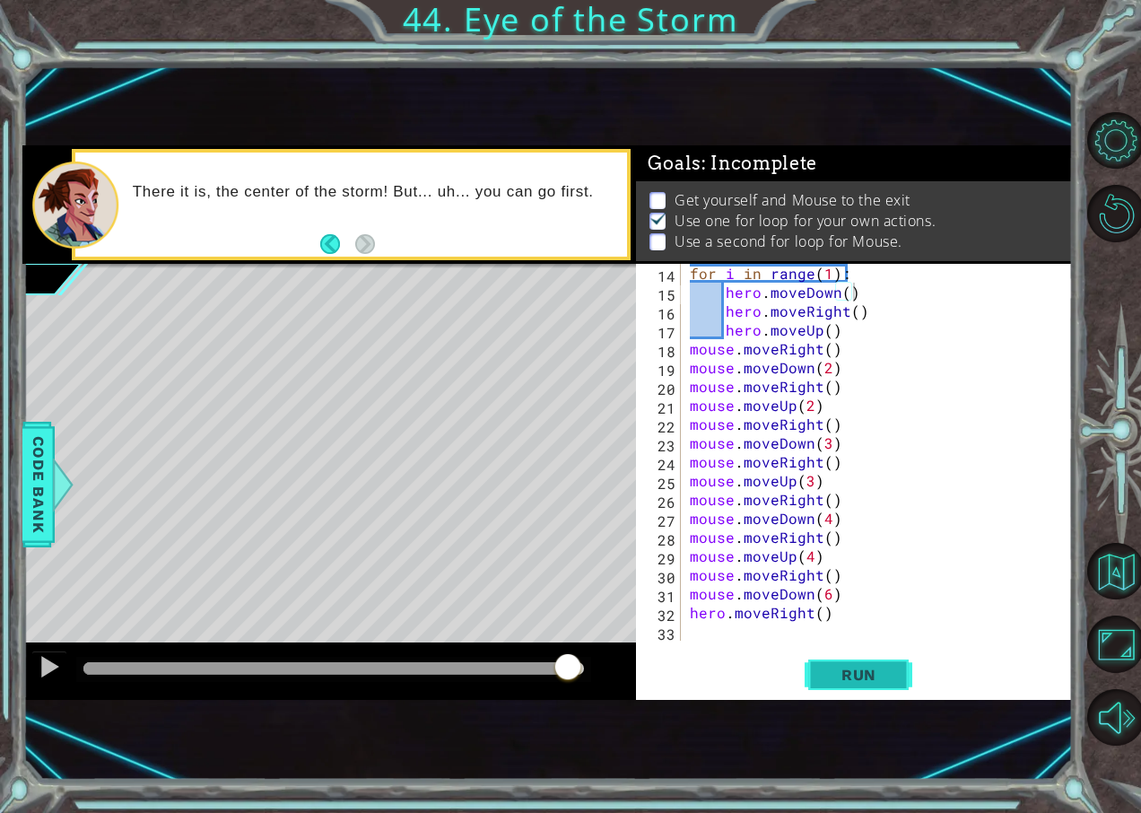
click at [852, 674] on span "Run" at bounding box center [859, 675] width 71 height 18
click at [569, 670] on div at bounding box center [333, 668] width 501 height 13
click at [575, 672] on div at bounding box center [333, 668] width 501 height 13
click at [36, 668] on button at bounding box center [49, 668] width 36 height 37
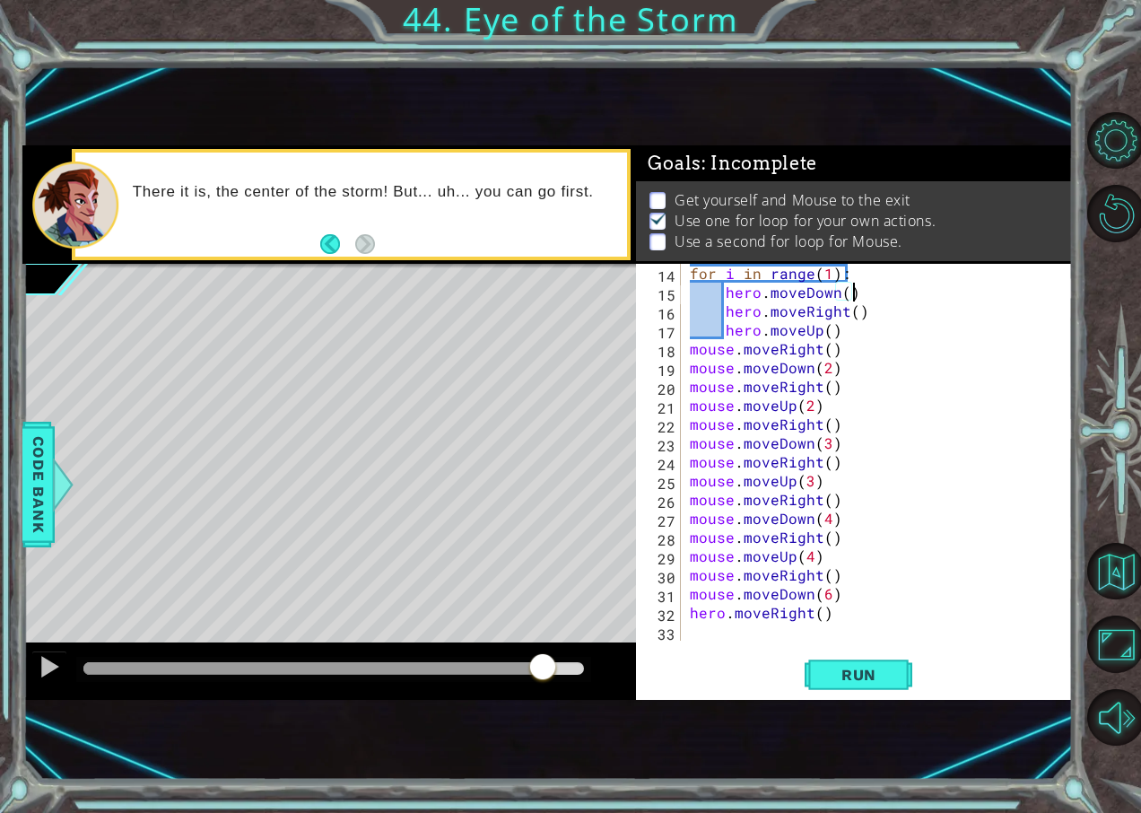
click at [544, 668] on div at bounding box center [333, 668] width 501 height 13
click at [39, 666] on div at bounding box center [49, 666] width 23 height 23
click at [80, 674] on div at bounding box center [333, 669] width 515 height 25
click at [106, 674] on div at bounding box center [94, 668] width 22 height 13
drag, startPoint x: 203, startPoint y: 674, endPoint x: 111, endPoint y: 676, distance: 91.5
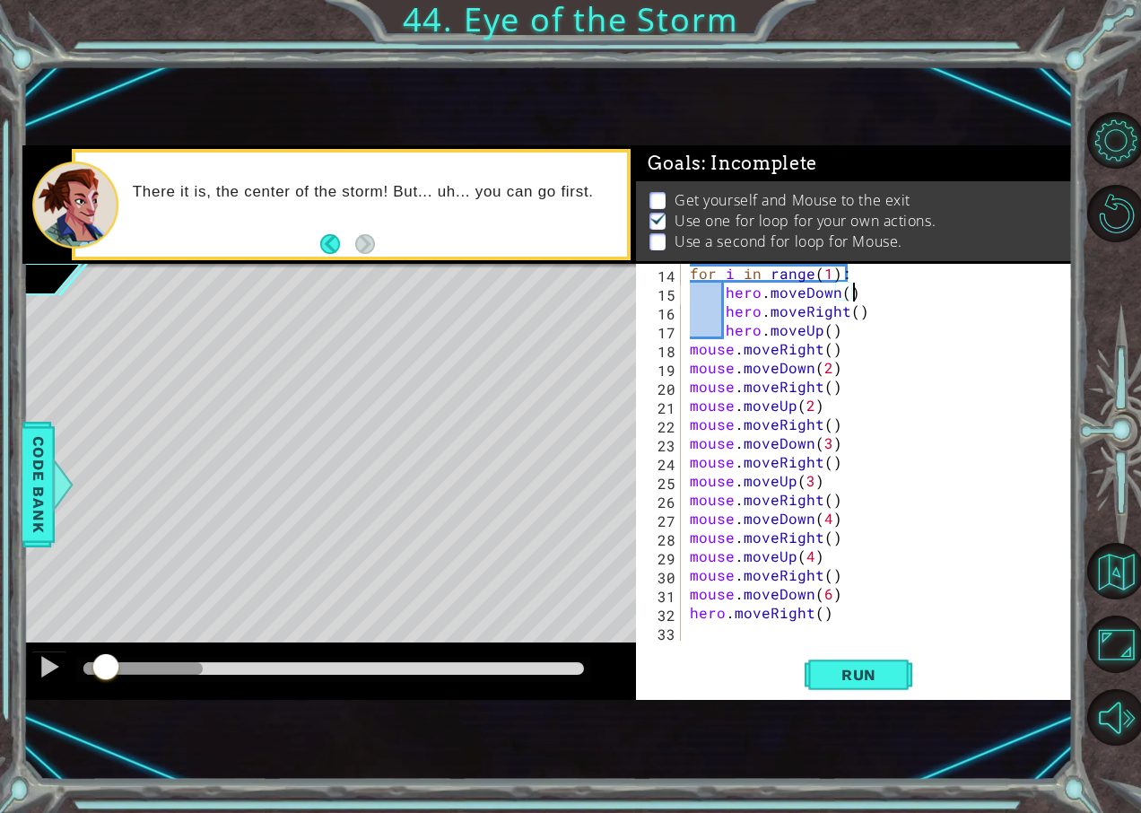
click at [204, 674] on div at bounding box center [333, 668] width 501 height 13
click at [40, 667] on div at bounding box center [49, 666] width 23 height 23
click at [123, 655] on div at bounding box center [329, 670] width 614 height 57
click at [109, 671] on div at bounding box center [95, 668] width 25 height 13
drag, startPoint x: 109, startPoint y: 671, endPoint x: 39, endPoint y: 692, distance: 72.1
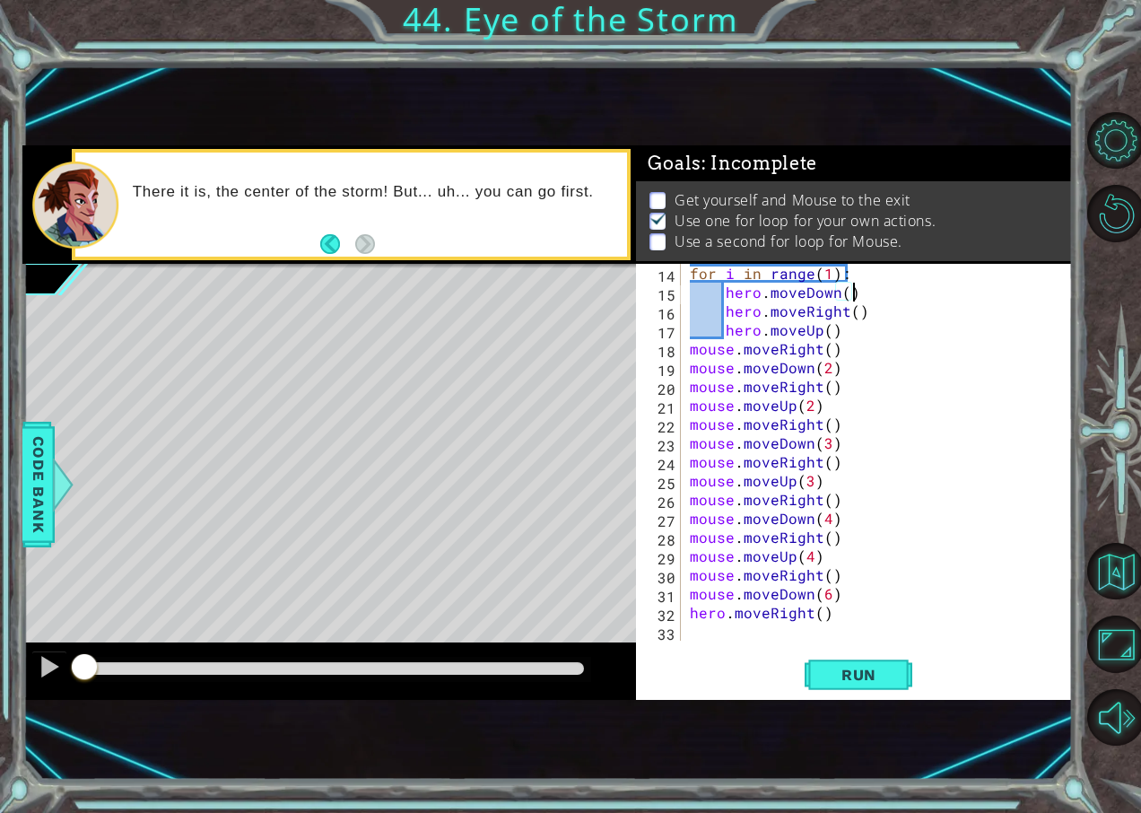
drag, startPoint x: 72, startPoint y: 660, endPoint x: 4, endPoint y: 666, distance: 68.4
click at [36, 674] on button at bounding box center [49, 668] width 36 height 37
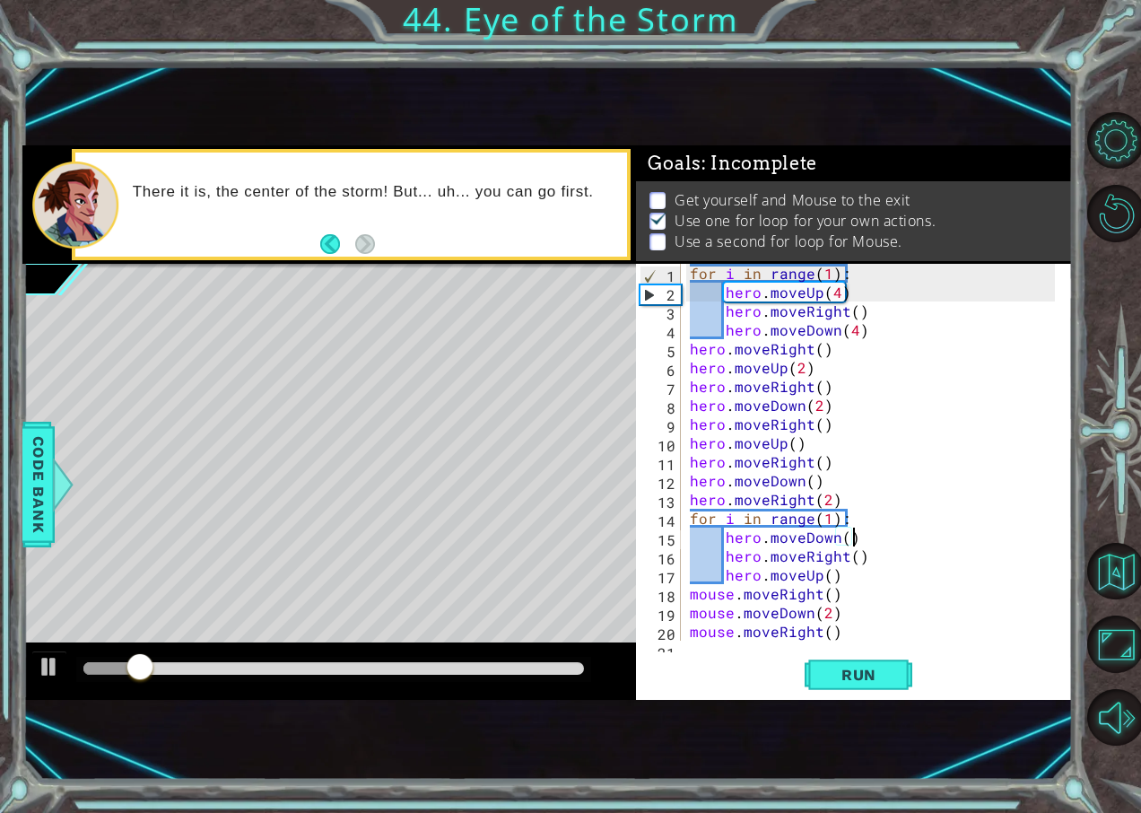
scroll to position [0, 0]
click at [761, 537] on div "for i in range ( 1 ) : hero . moveUp ( 4 ) hero . moveRight ( ) hero . moveDown…" at bounding box center [874, 471] width 377 height 415
click at [758, 537] on div "for i in range ( 1 ) : hero . moveUp ( 4 ) hero . moveRight ( ) hero . moveDown…" at bounding box center [874, 471] width 377 height 415
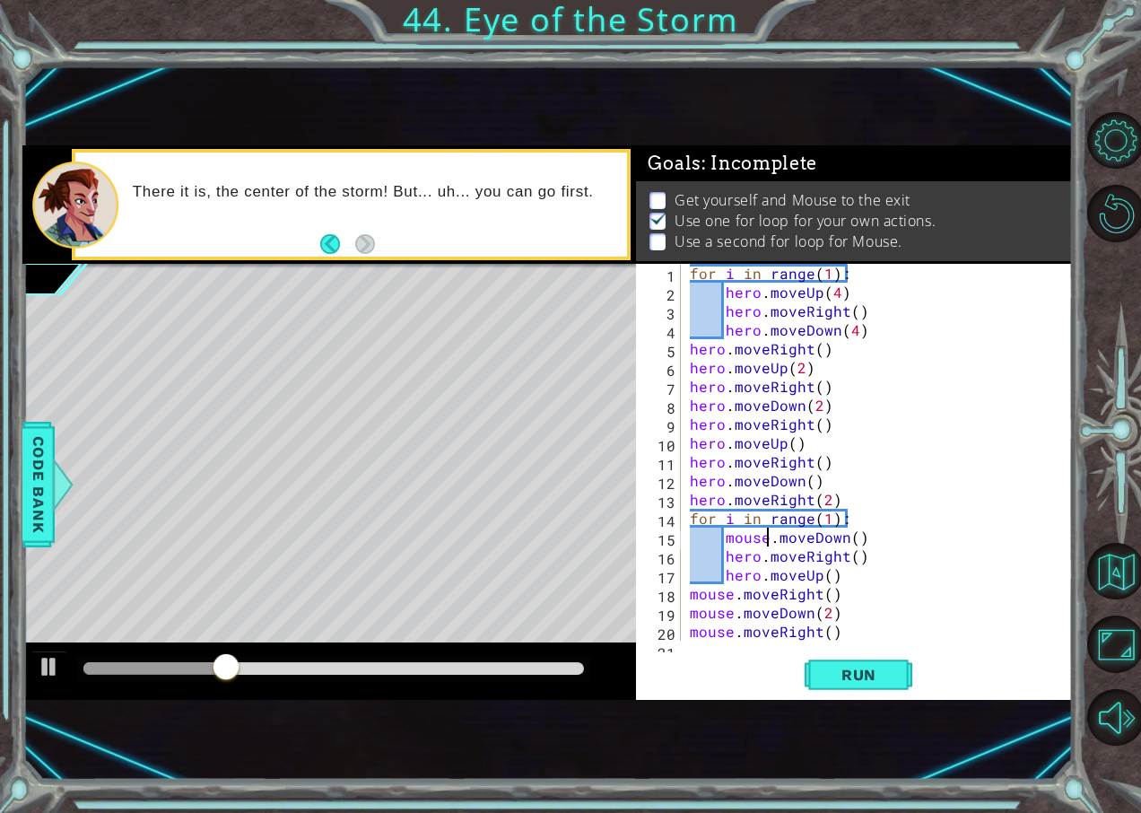
scroll to position [0, 5]
click at [751, 554] on div "for i in range ( 1 ) : hero . moveUp ( 4 ) hero . moveRight ( ) hero . moveDown…" at bounding box center [874, 471] width 377 height 415
click at [759, 554] on div "for i in range ( 1 ) : hero . moveUp ( 4 ) hero . moveRight ( ) hero . moveDown…" at bounding box center [874, 471] width 377 height 415
click at [765, 588] on div "for i in range ( 1 ) : hero . moveUp ( 4 ) hero . moveRight ( ) hero . moveDown…" at bounding box center [874, 471] width 377 height 415
click at [759, 572] on div "for i in range ( 1 ) : hero . moveUp ( 4 ) hero . moveRight ( ) hero . moveDown…" at bounding box center [874, 471] width 377 height 415
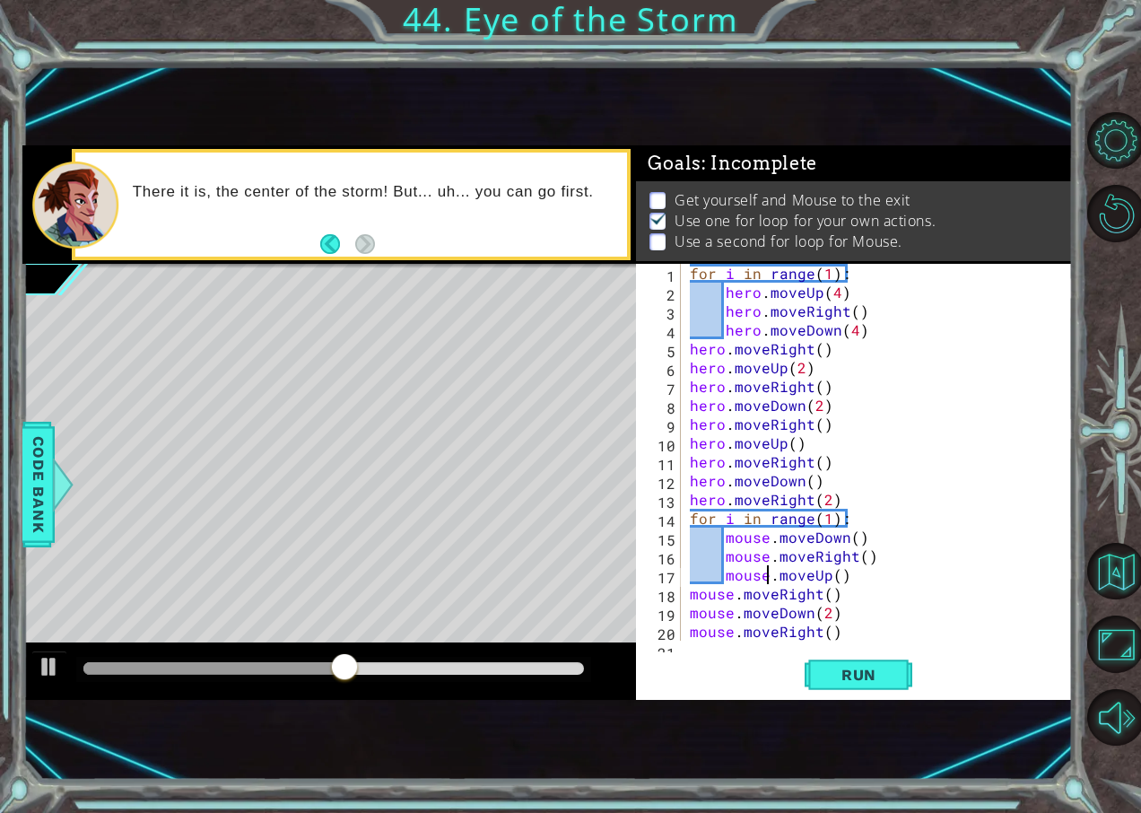
click at [23, 661] on div at bounding box center [329, 670] width 614 height 57
click at [29, 662] on div at bounding box center [329, 670] width 614 height 57
drag, startPoint x: 163, startPoint y: 668, endPoint x: 0, endPoint y: 664, distance: 163.4
click at [0, 666] on html "1 ההההההההההההההההההההההההההההההההההההההההההההההההההההההההההההההההההההההההההההה…" at bounding box center [570, 406] width 1141 height 813
click at [34, 663] on button at bounding box center [49, 668] width 36 height 37
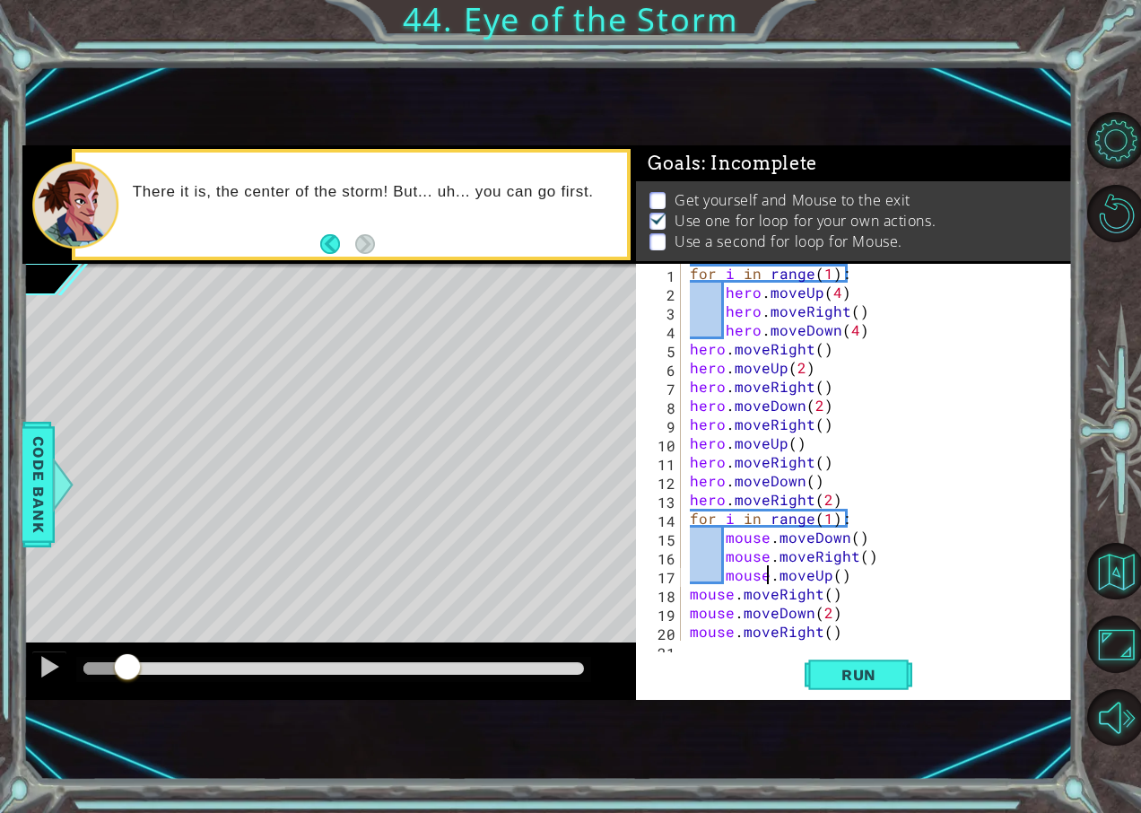
drag, startPoint x: 127, startPoint y: 664, endPoint x: 1, endPoint y: 663, distance: 125.6
click at [0, 666] on html "1 ההההההההההההההההההההההההההההההההההההההההההההההההההההההההההההההההההההההההההההה…" at bounding box center [570, 406] width 1141 height 813
click at [837, 292] on div "for i in range ( 1 ) : hero . moveUp ( 4 ) hero . moveRight ( ) hero . moveDown…" at bounding box center [874, 471] width 377 height 415
click at [851, 319] on div "for i in range ( 1 ) : hero . moveUp ( 3 ) hero . moveRight ( ) hero . moveDown…" at bounding box center [874, 471] width 377 height 415
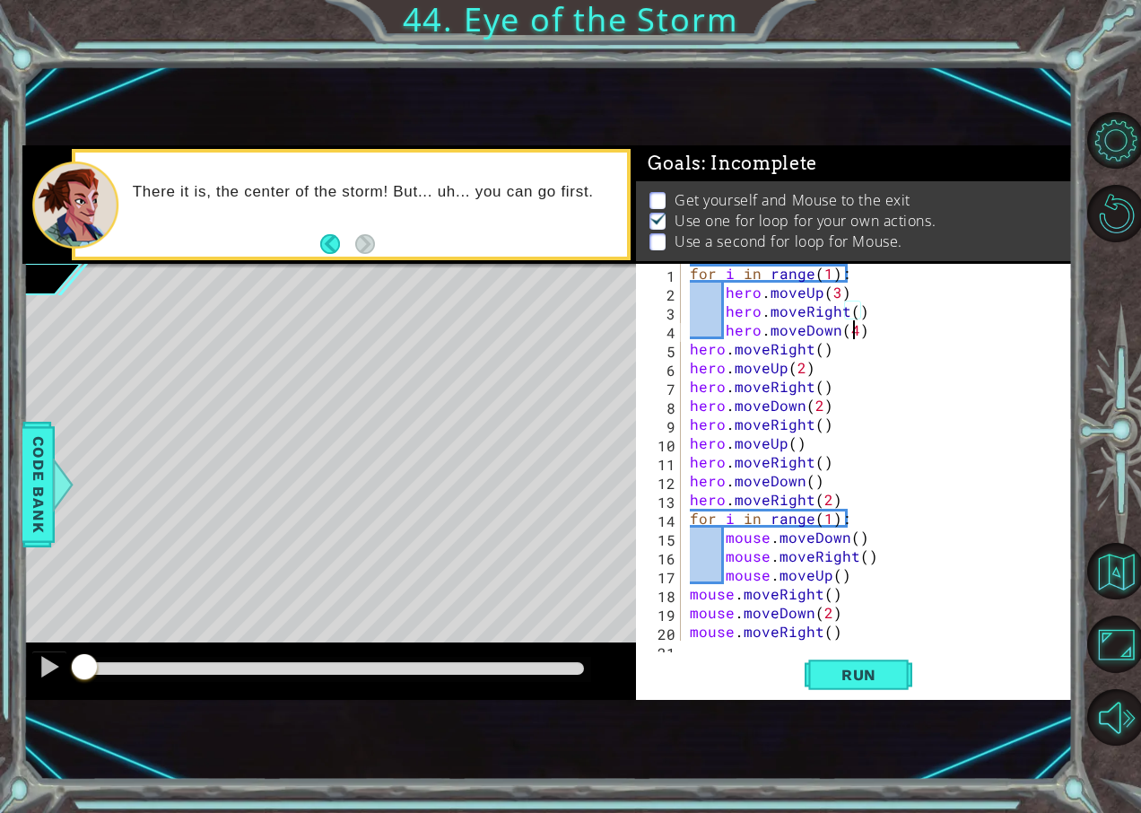
click at [851, 325] on div "for i in range ( 1 ) : hero . moveUp ( 3 ) hero . moveRight ( ) hero . moveDown…" at bounding box center [874, 471] width 377 height 415
type textarea "hero.moveDown(3)"
click at [837, 670] on span "Run" at bounding box center [859, 675] width 71 height 18
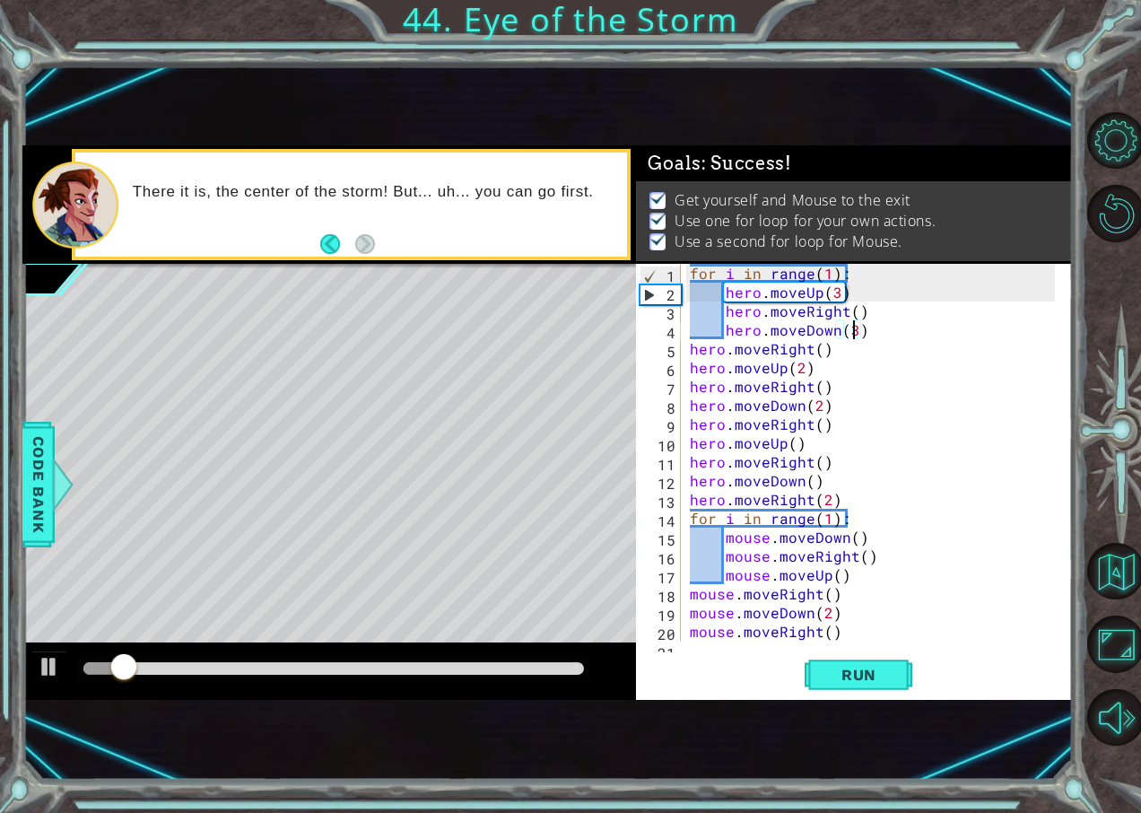
click at [560, 675] on div at bounding box center [333, 669] width 515 height 25
click at [563, 668] on div at bounding box center [333, 668] width 501 height 13
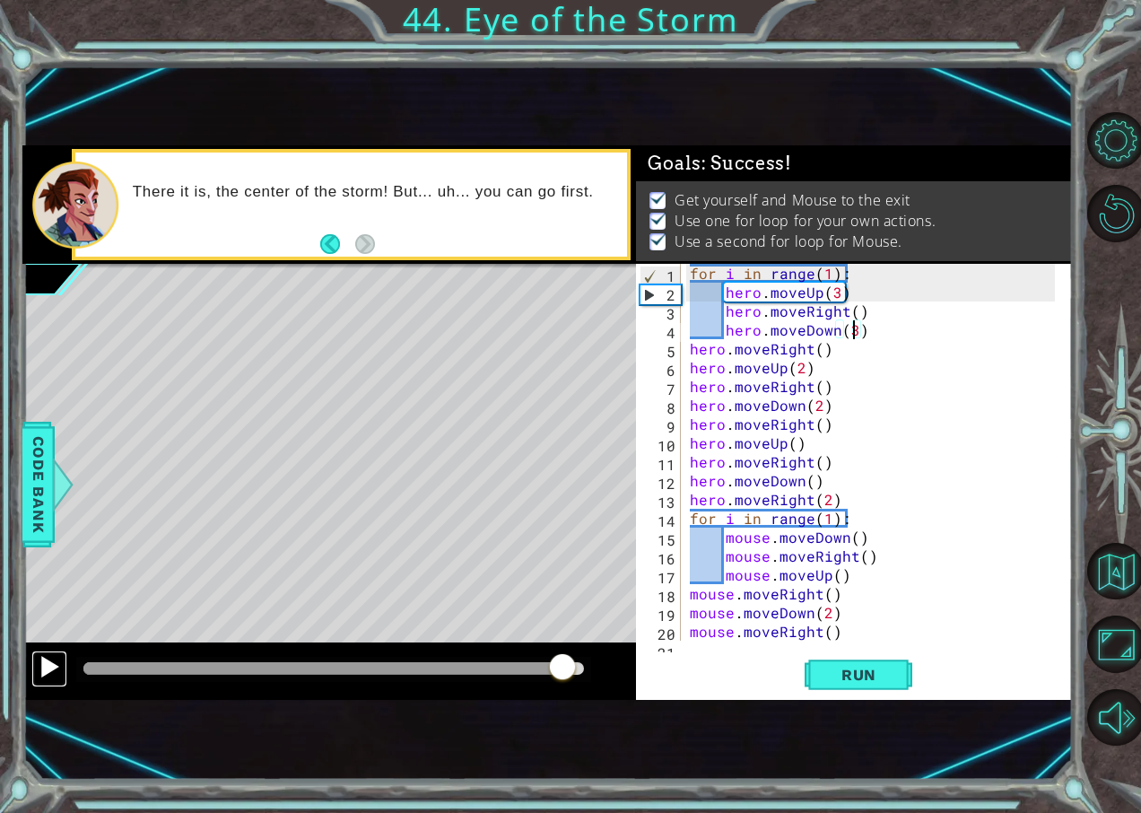
click at [54, 672] on div at bounding box center [49, 666] width 23 height 23
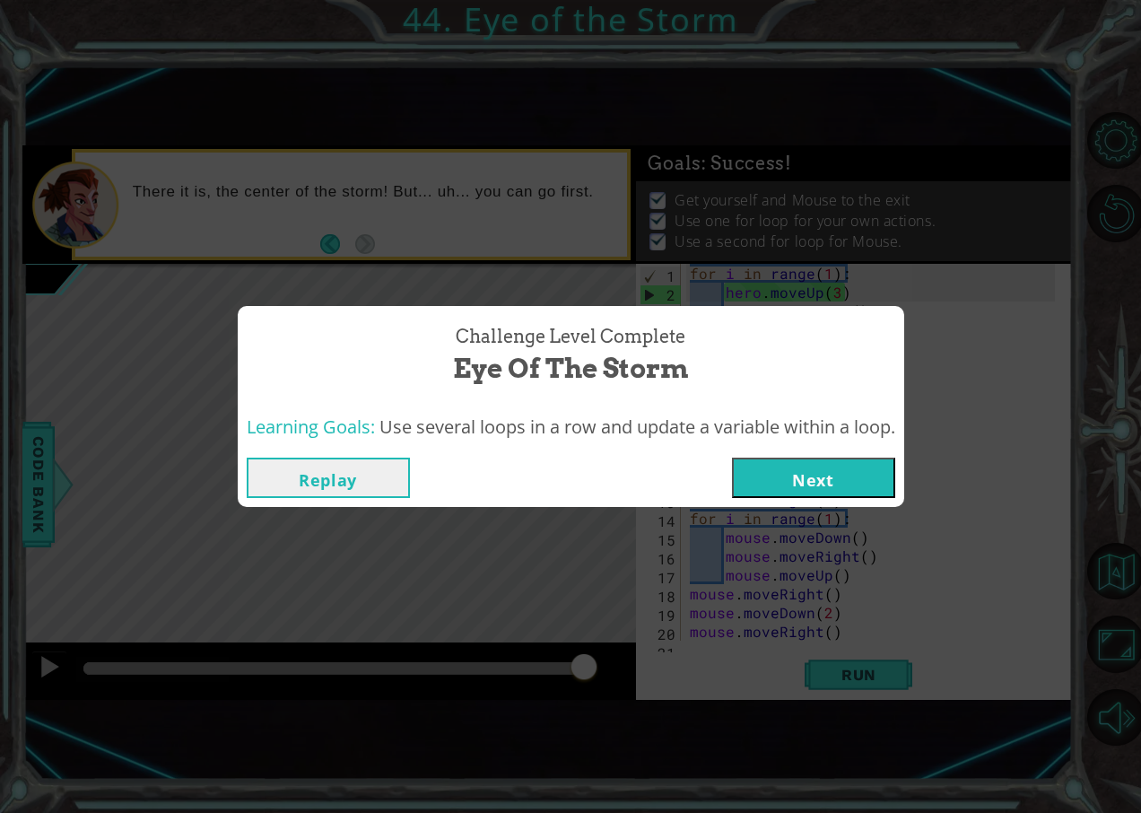
click at [768, 499] on div "Replay Next" at bounding box center [571, 478] width 667 height 58
click at [785, 485] on button "Next" at bounding box center [813, 478] width 163 height 40
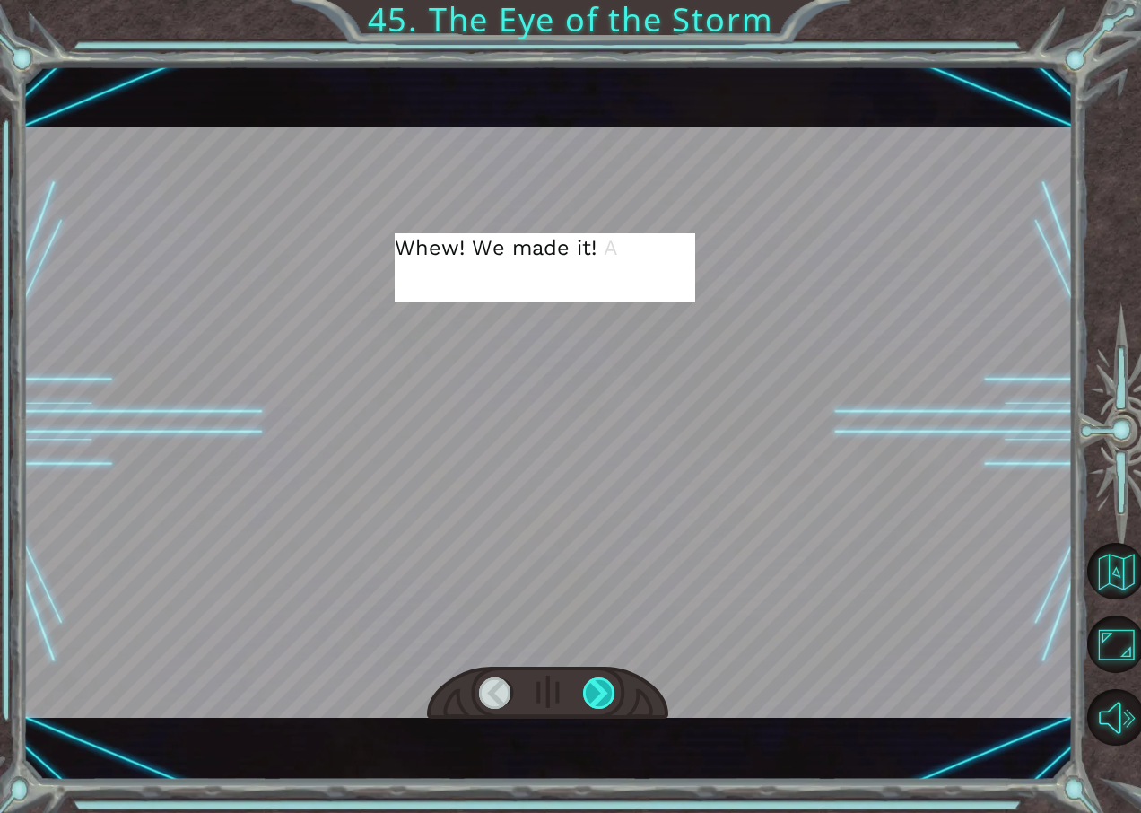
click at [585, 693] on div at bounding box center [599, 693] width 33 height 32
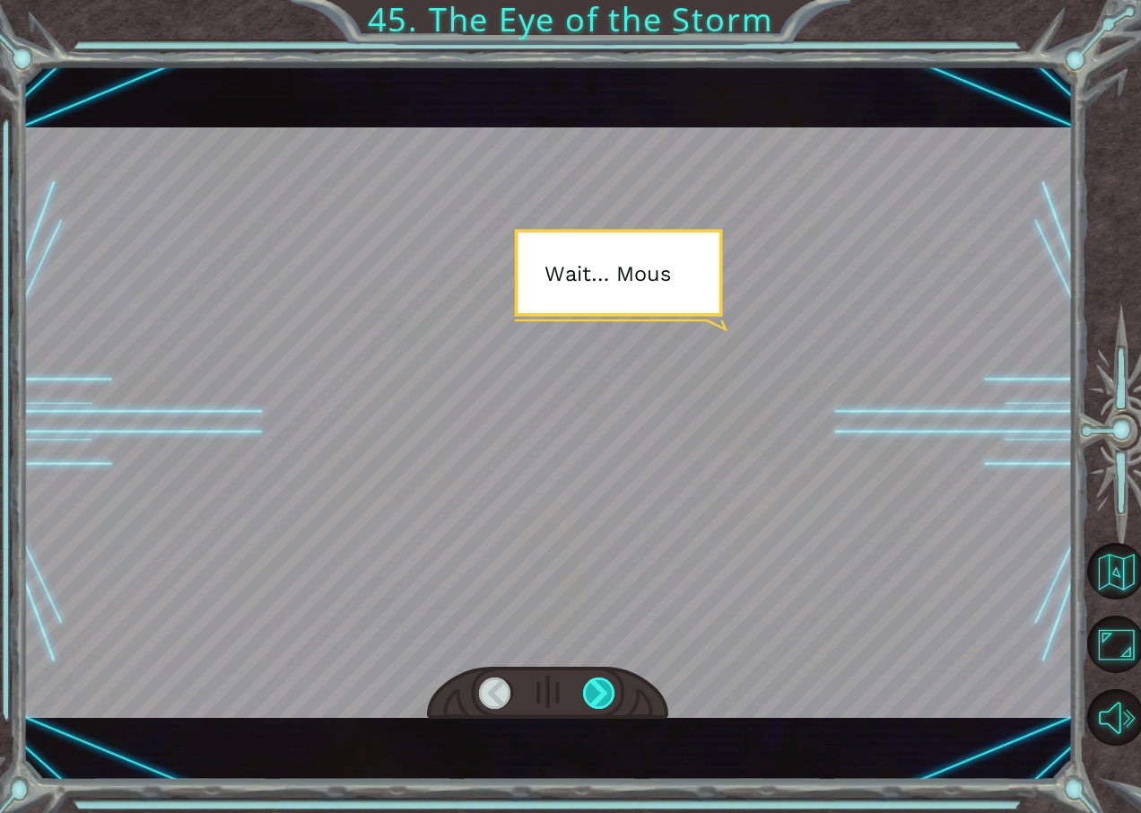
click at [585, 693] on div at bounding box center [599, 693] width 33 height 32
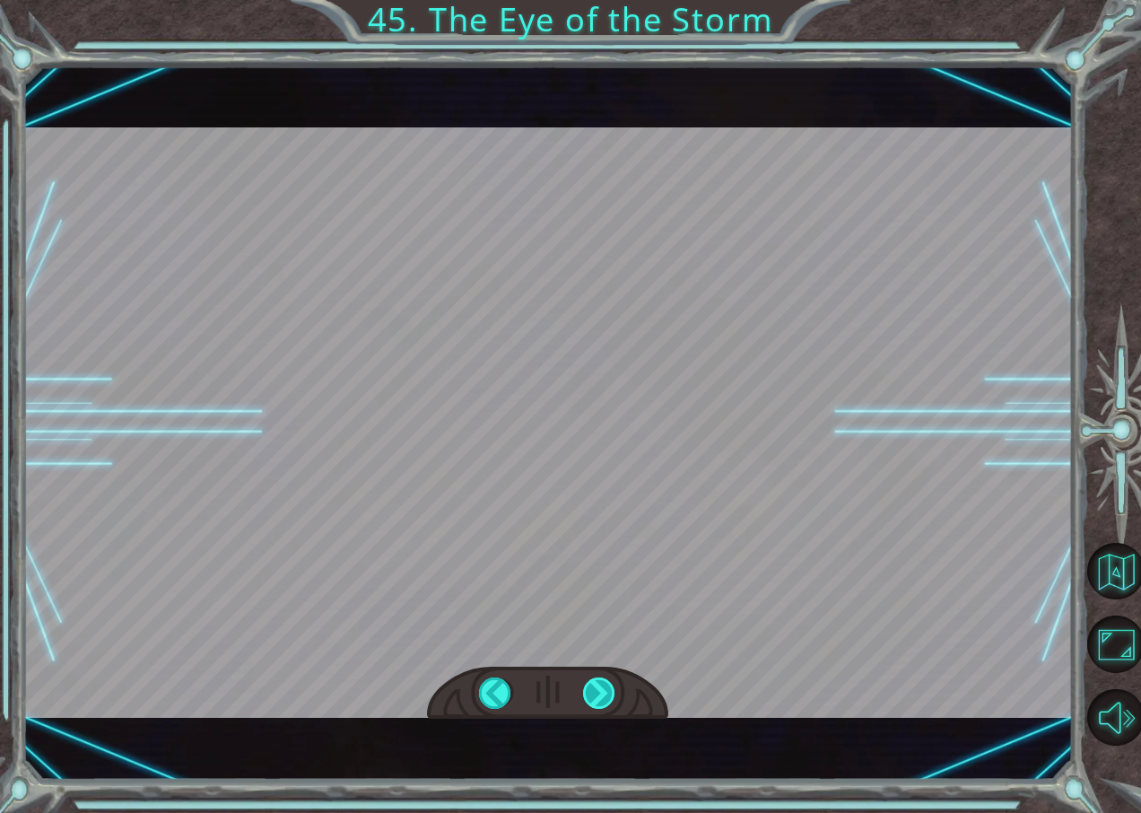
click at [585, 693] on div at bounding box center [599, 693] width 33 height 32
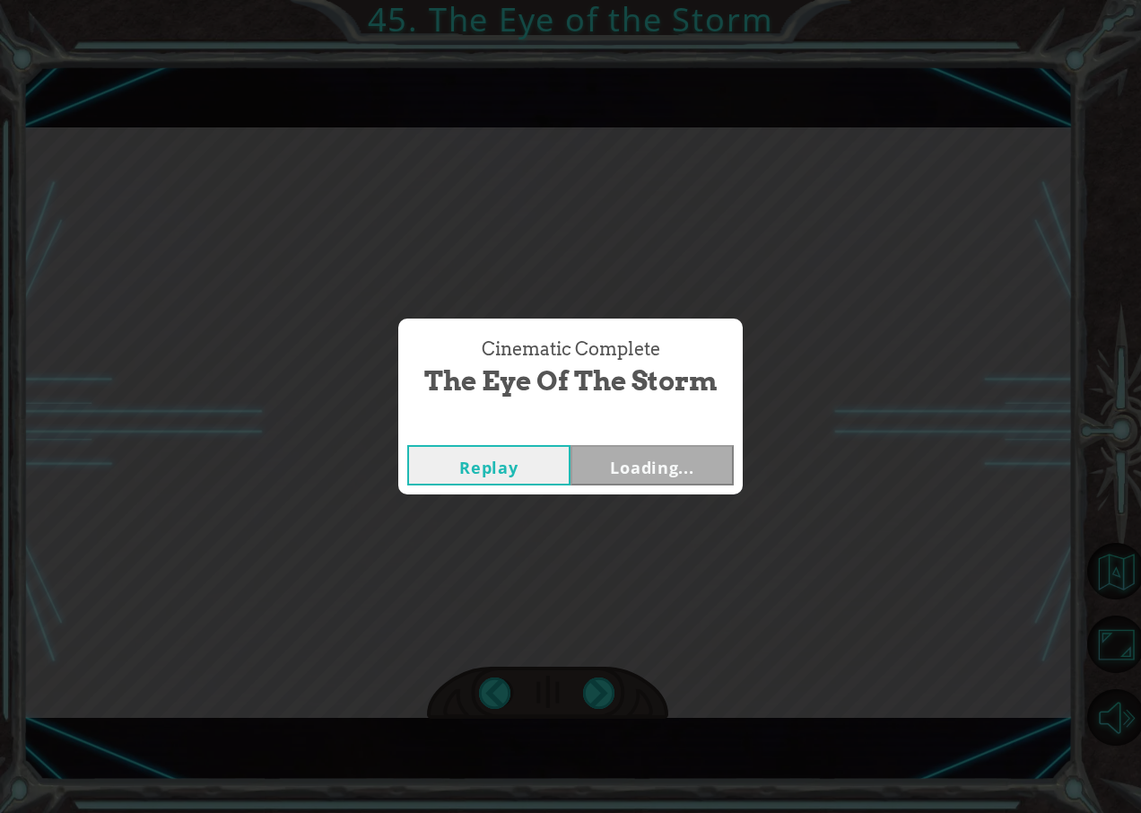
click at [585, 693] on div "Cinematic Complete The Eye of the Storm Replay Loading..." at bounding box center [570, 406] width 1141 height 813
click at [666, 449] on button "Next" at bounding box center [652, 465] width 163 height 40
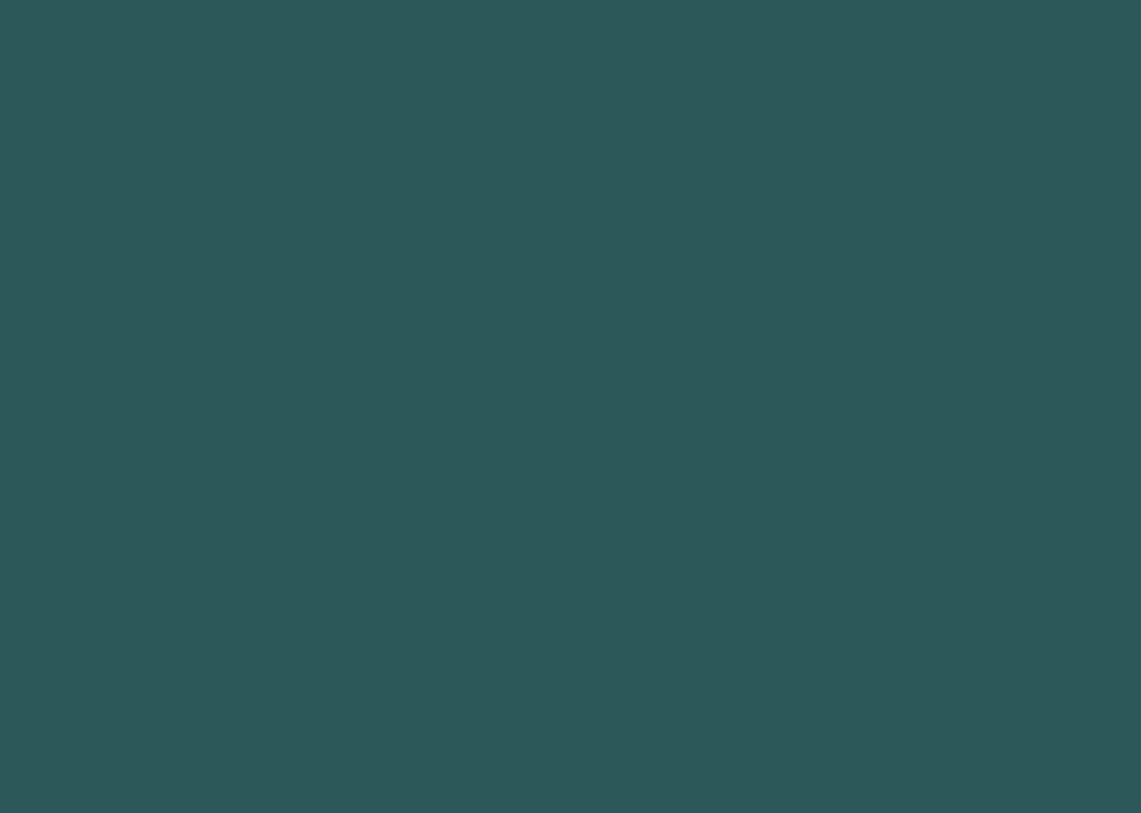
click at [666, 449] on body at bounding box center [570, 406] width 1141 height 813
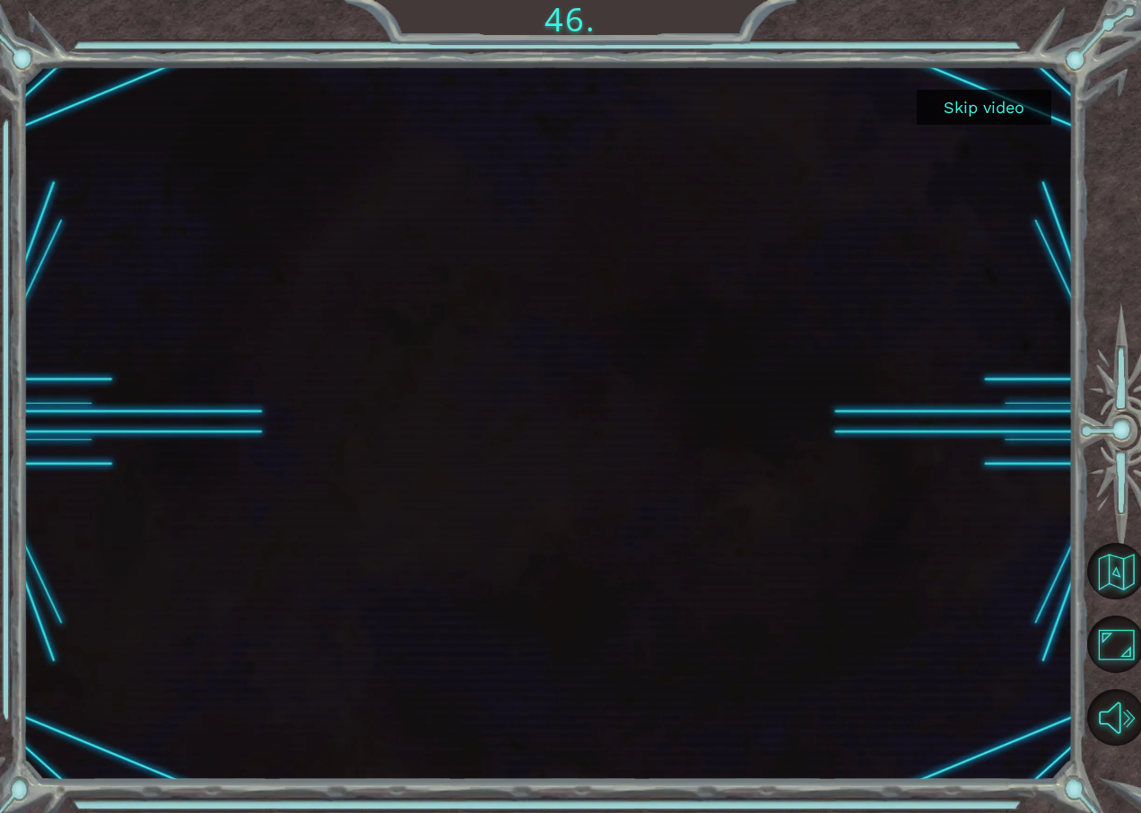
click at [666, 449] on div "Skip video" at bounding box center [547, 422] width 1050 height 715
click at [666, 449] on div at bounding box center [547, 422] width 1050 height 590
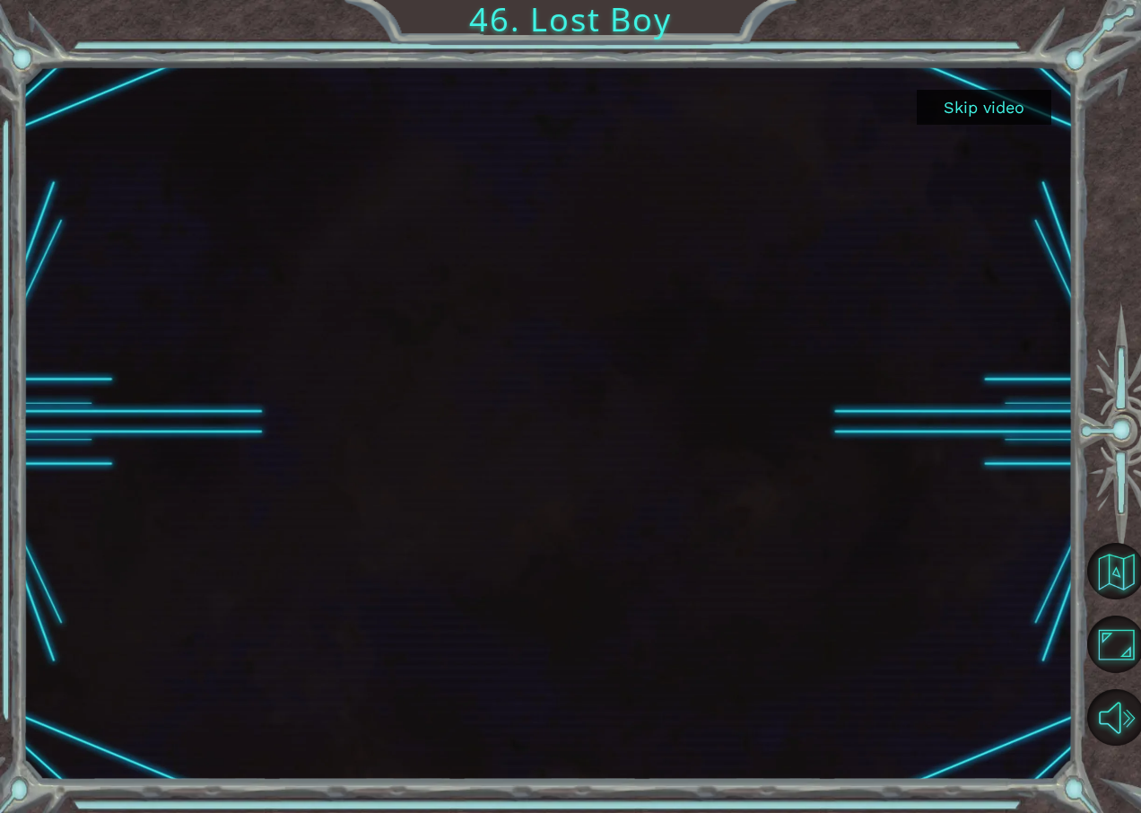
click at [666, 449] on div at bounding box center [547, 422] width 1050 height 590
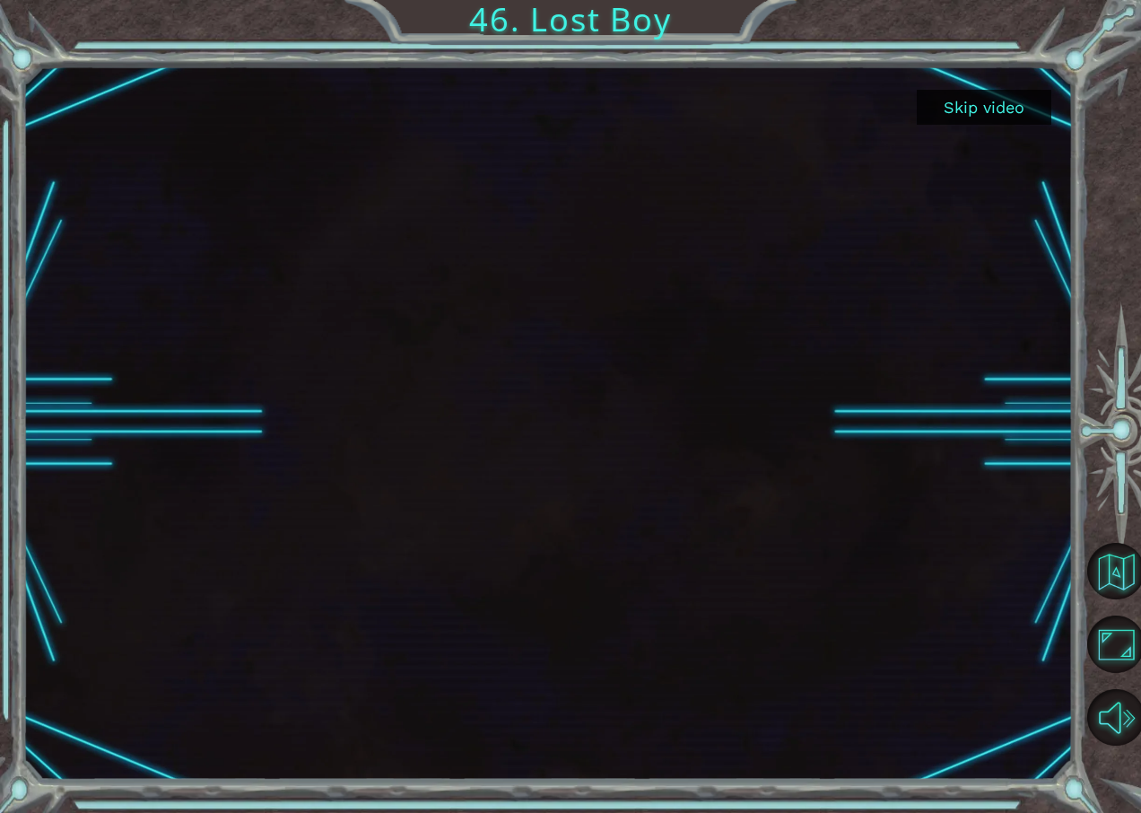
click at [666, 449] on div at bounding box center [547, 422] width 1050 height 590
click at [988, 117] on button "Skip video" at bounding box center [984, 107] width 135 height 35
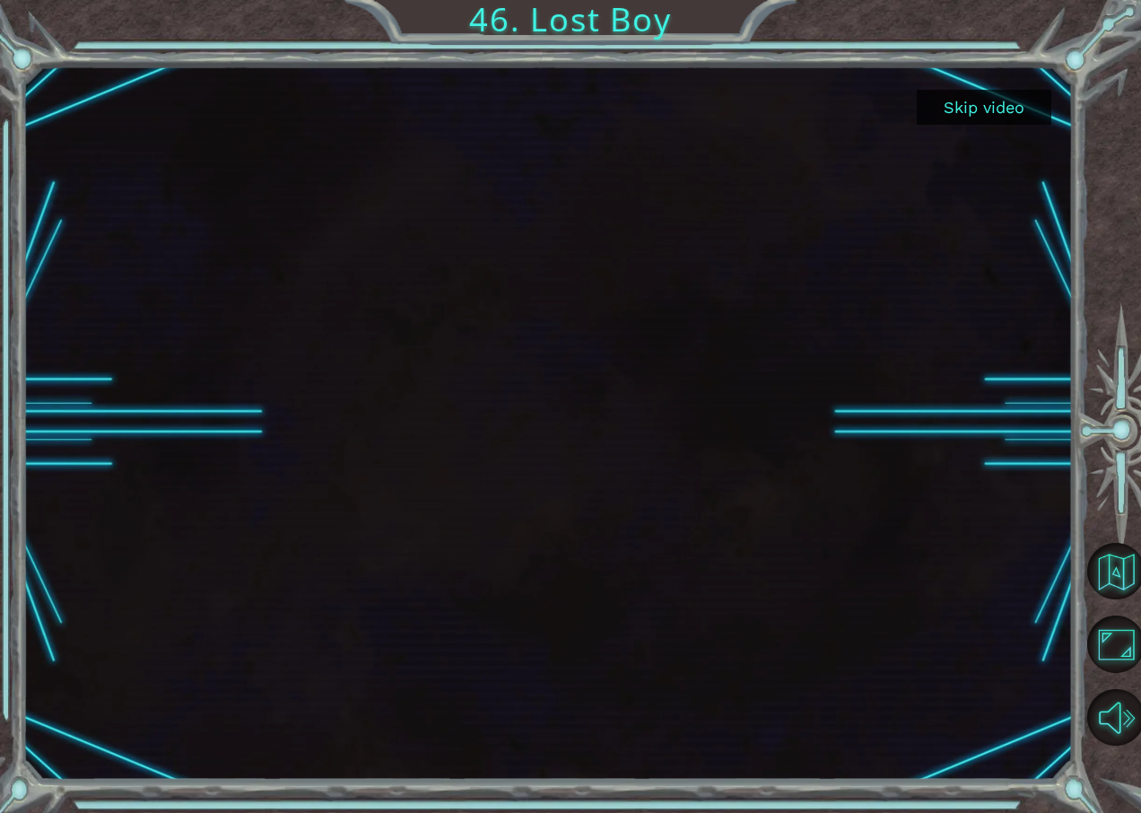
click at [988, 117] on button "Skip video" at bounding box center [984, 107] width 135 height 35
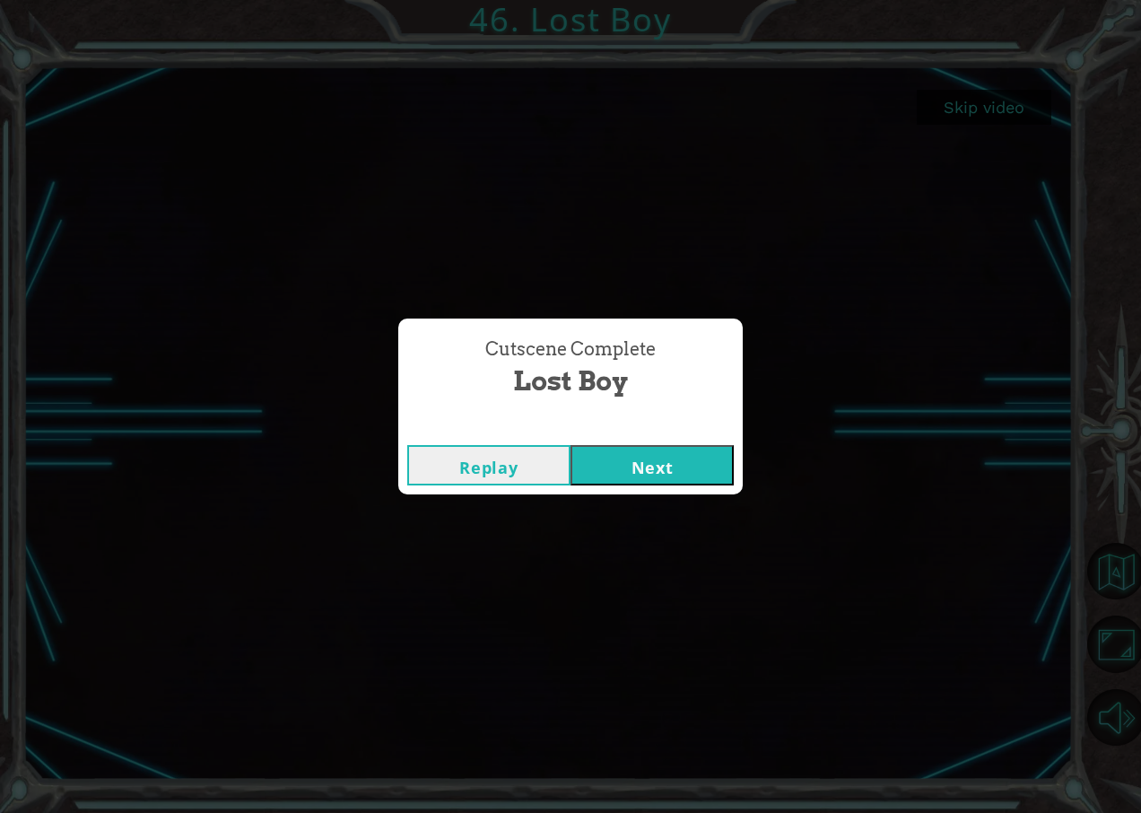
click at [694, 463] on button "Next" at bounding box center [652, 465] width 163 height 40
click at [694, 463] on body "Skip video 46. Lost Boy Cutscene Complete Lost Boy Replay Next" at bounding box center [570, 406] width 1141 height 813
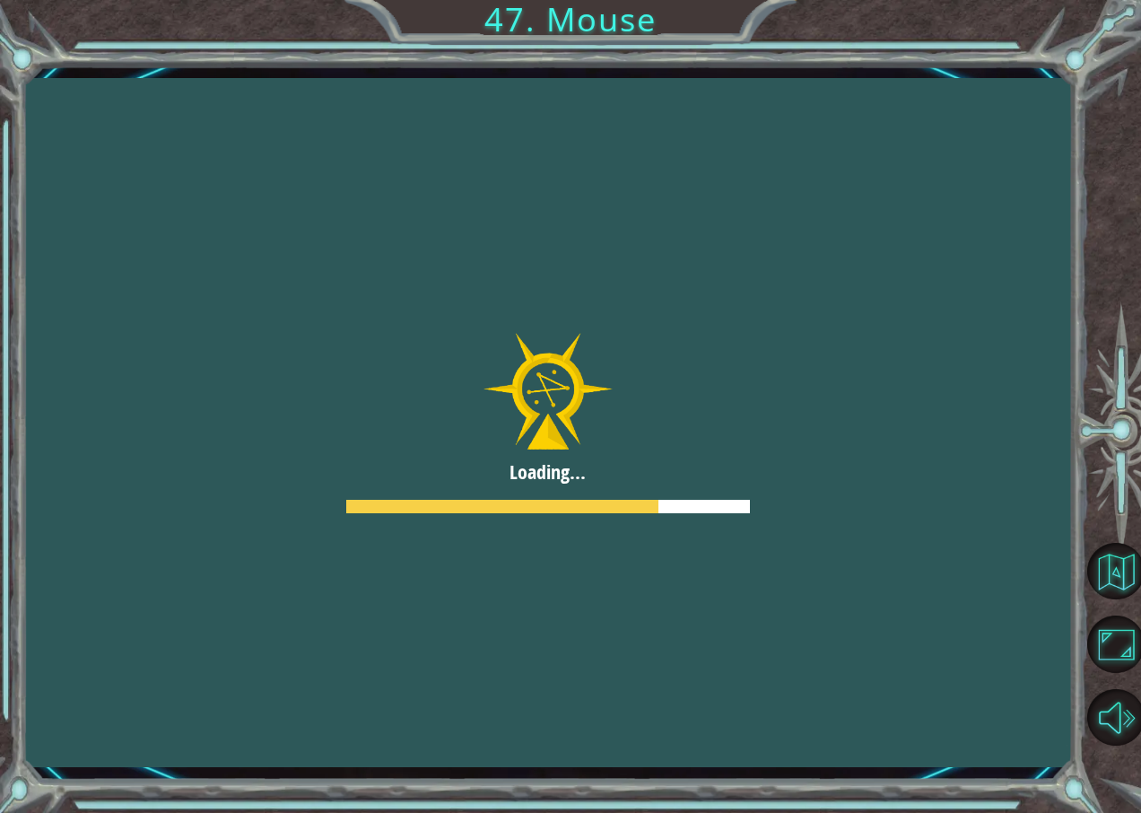
click at [646, 463] on div at bounding box center [548, 422] width 1226 height 689
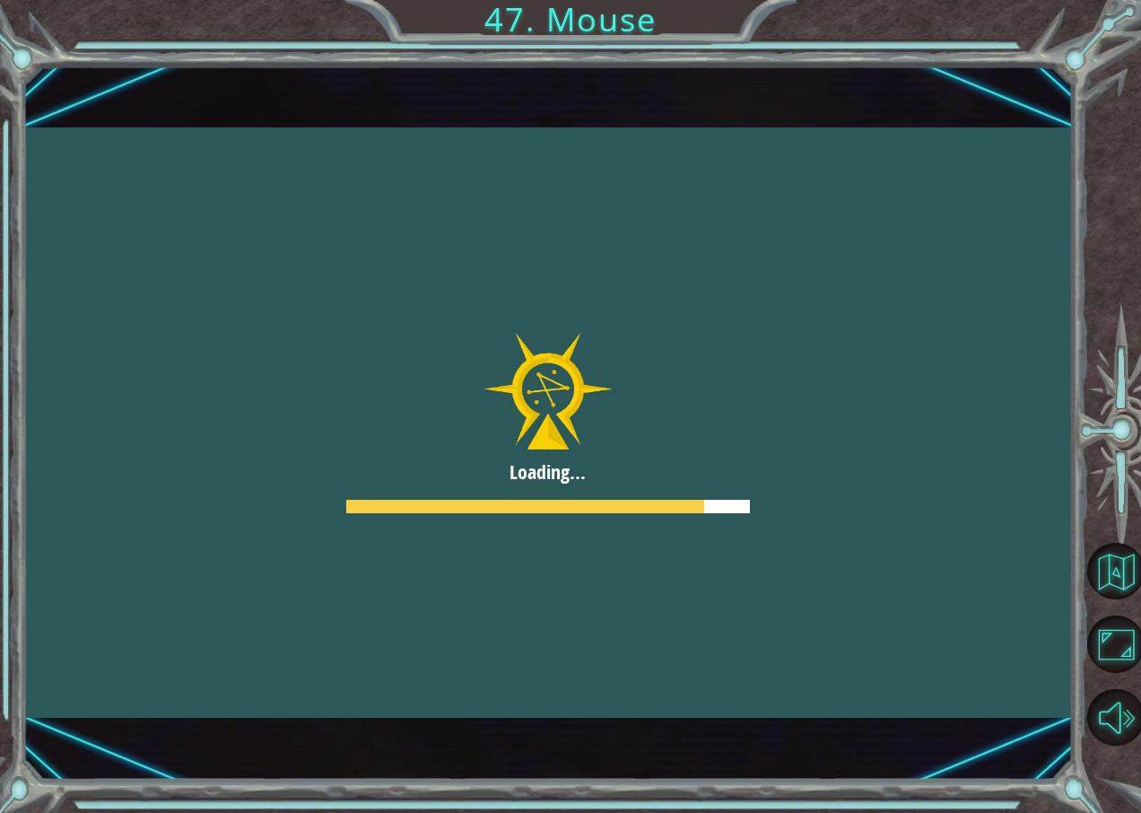
click at [646, 463] on div at bounding box center [547, 422] width 1050 height 590
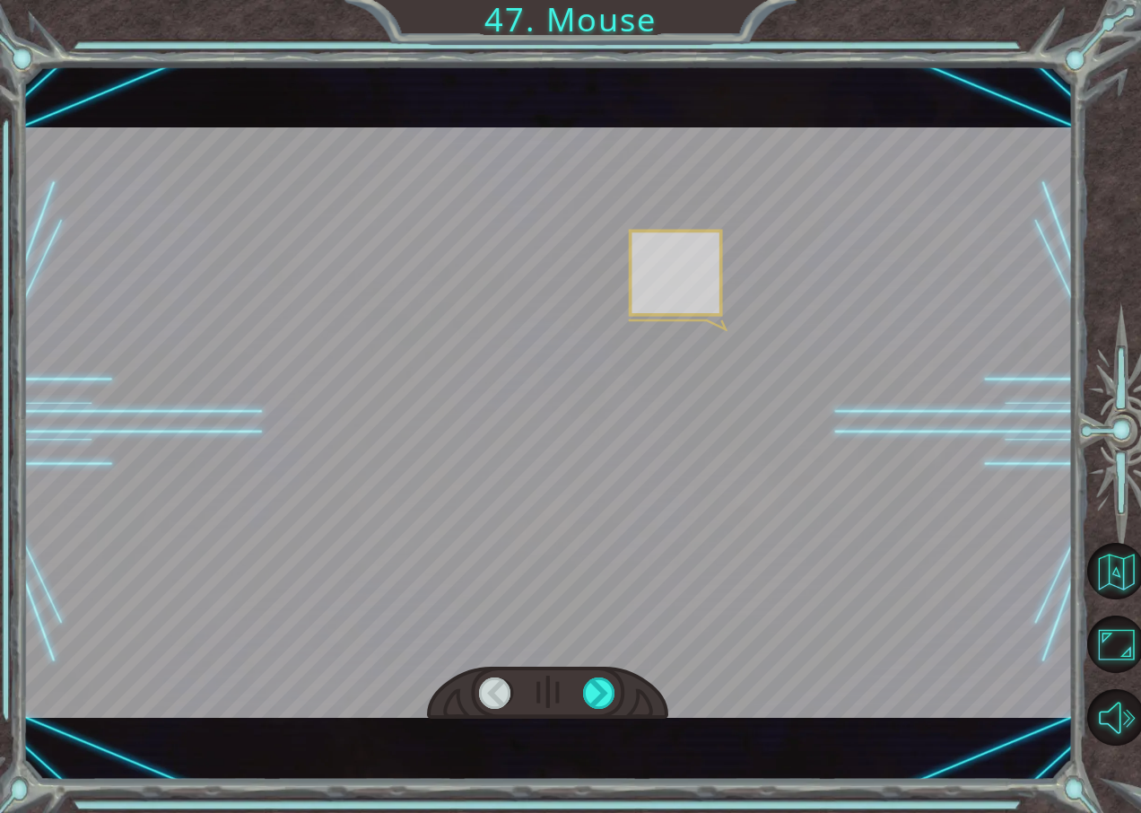
click at [646, 463] on div at bounding box center [547, 422] width 1050 height 590
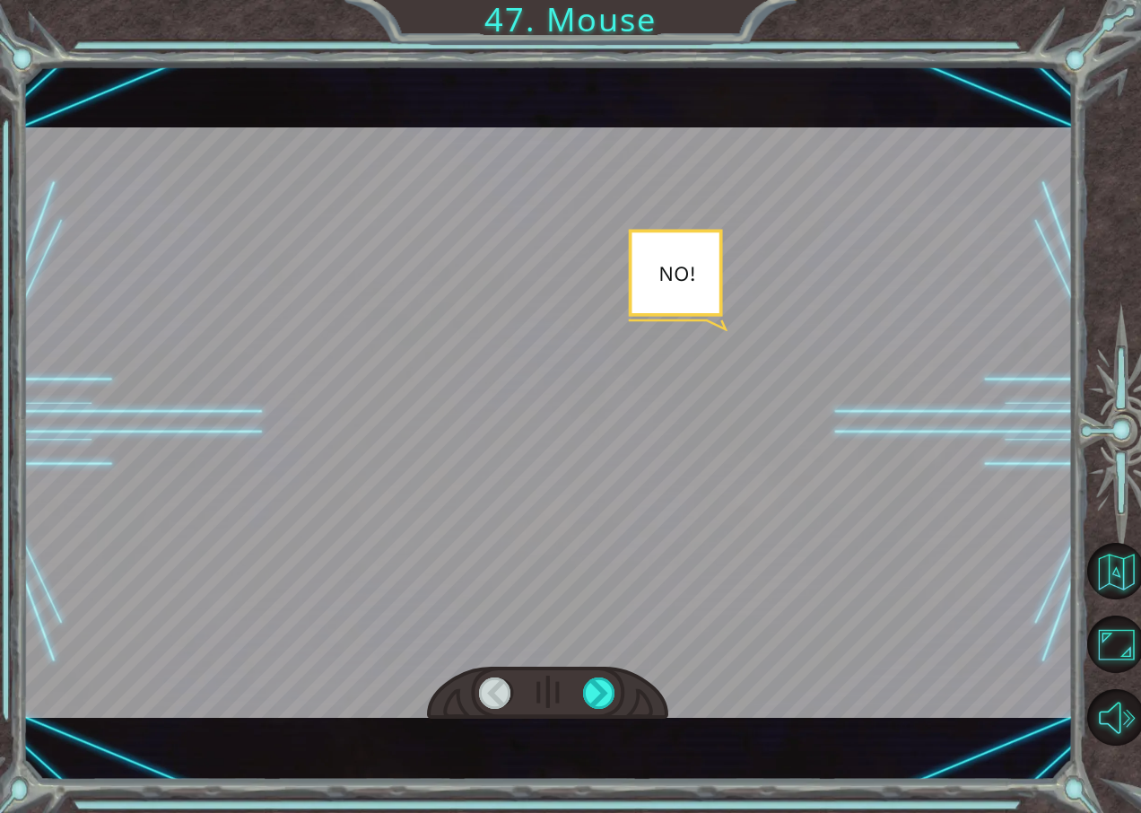
click at [646, 463] on div at bounding box center [547, 422] width 1050 height 590
click at [581, 708] on div at bounding box center [547, 693] width 241 height 53
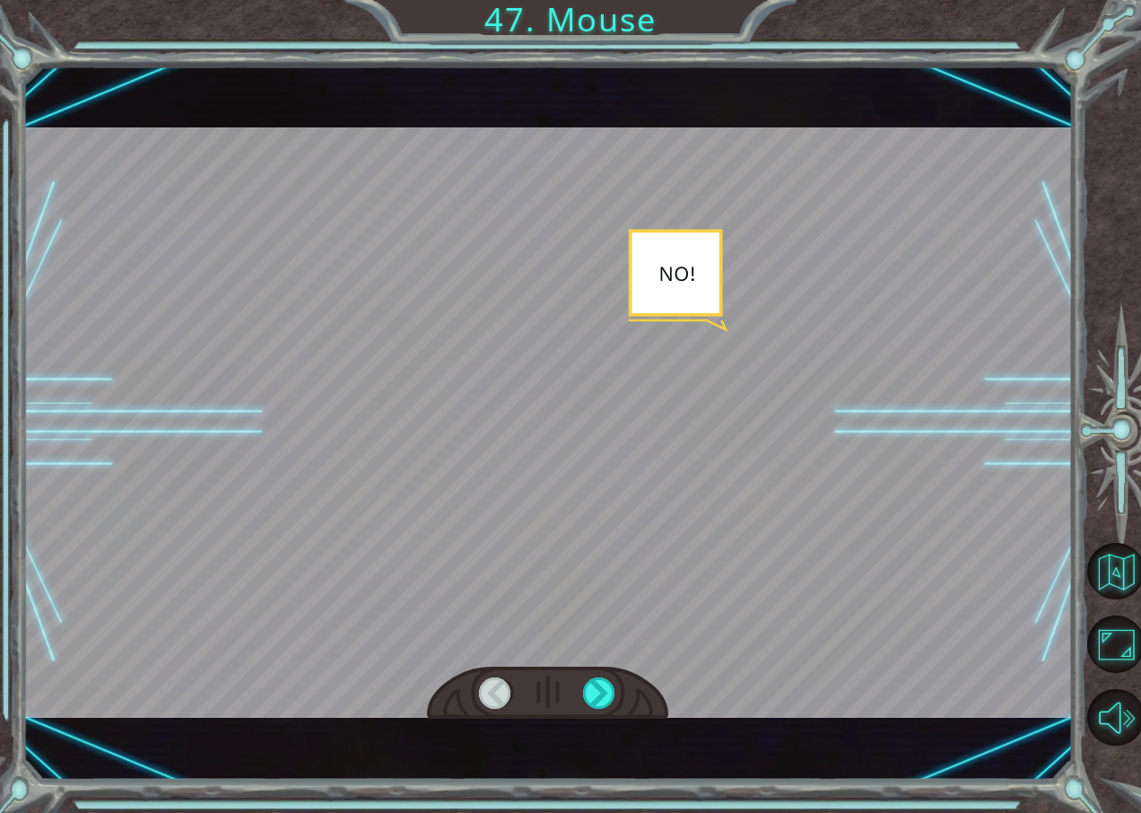
click at [632, 706] on div at bounding box center [547, 693] width 241 height 53
click at [594, 706] on div at bounding box center [599, 693] width 33 height 32
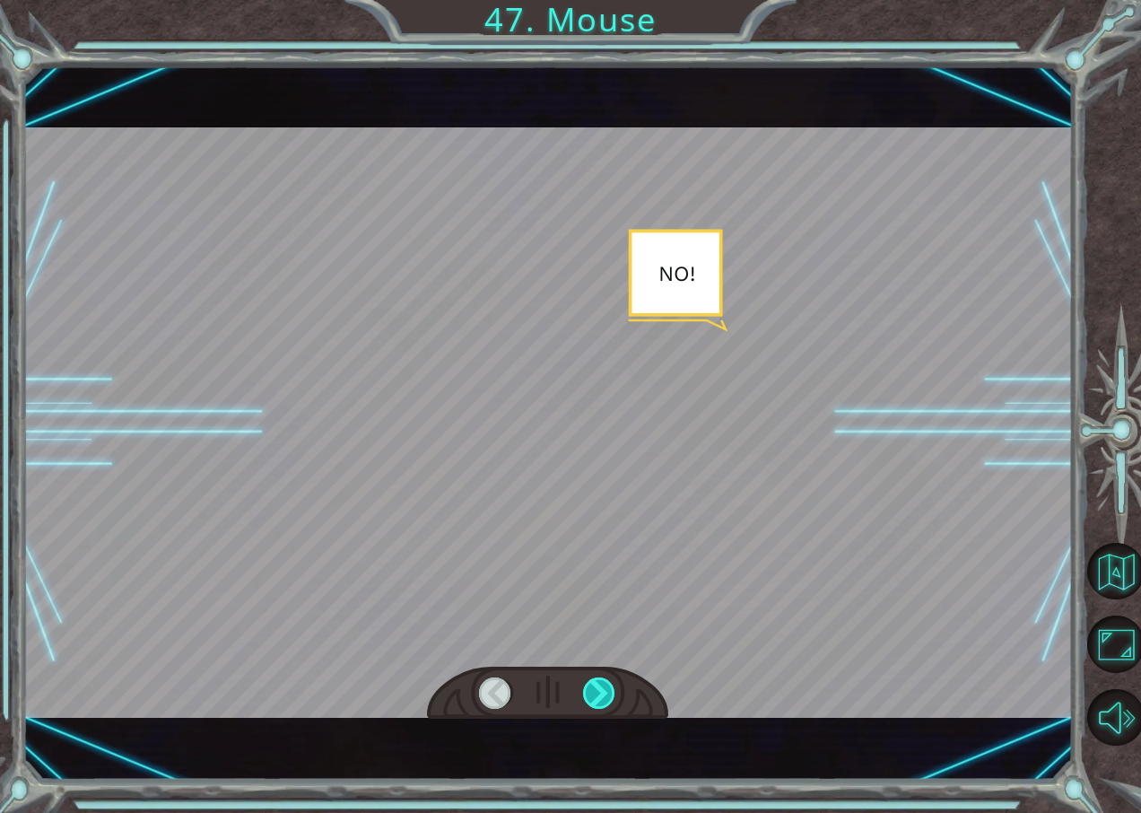
click at [594, 706] on div at bounding box center [599, 693] width 33 height 32
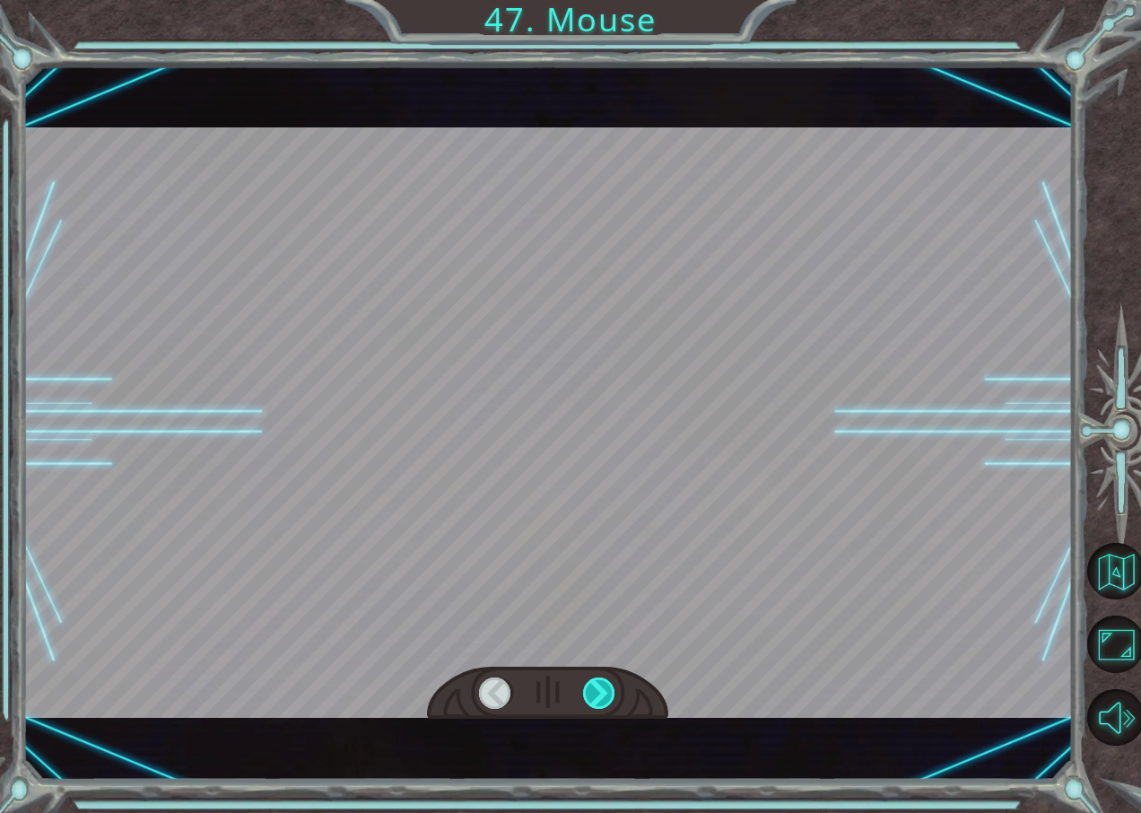
click at [594, 706] on div at bounding box center [599, 693] width 33 height 32
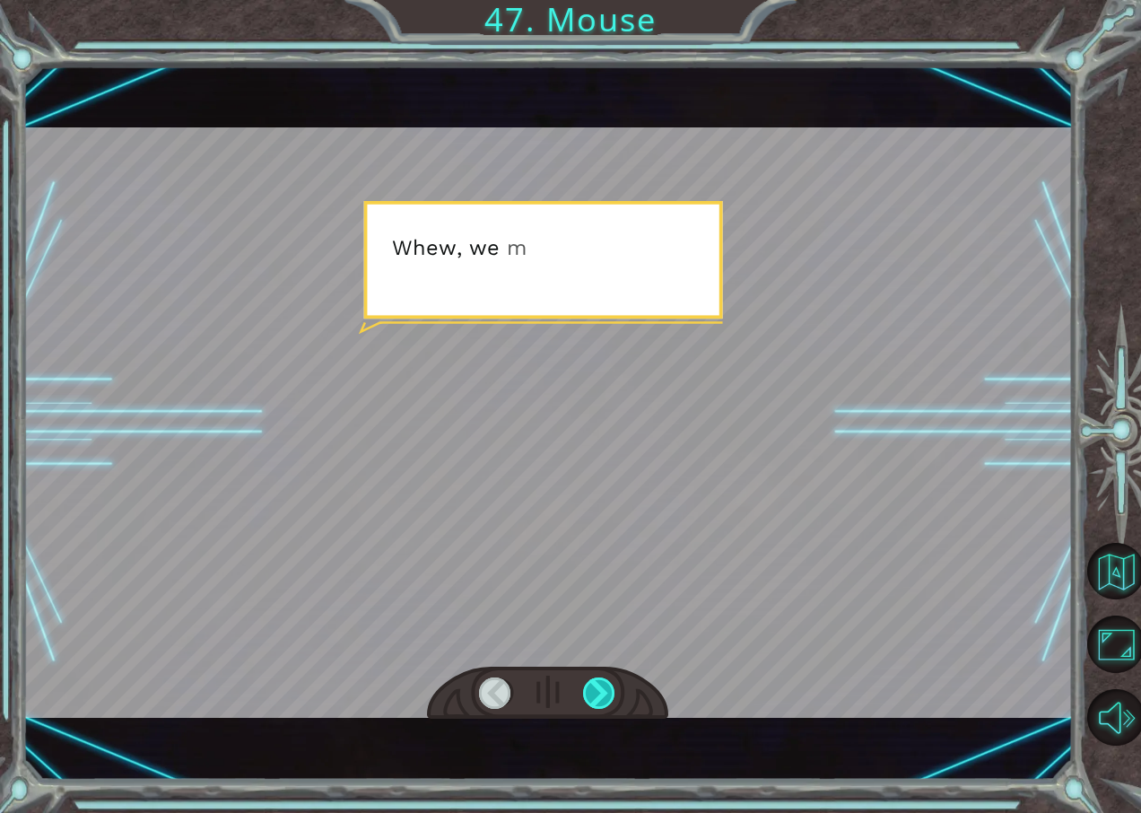
click at [594, 706] on div at bounding box center [599, 693] width 33 height 32
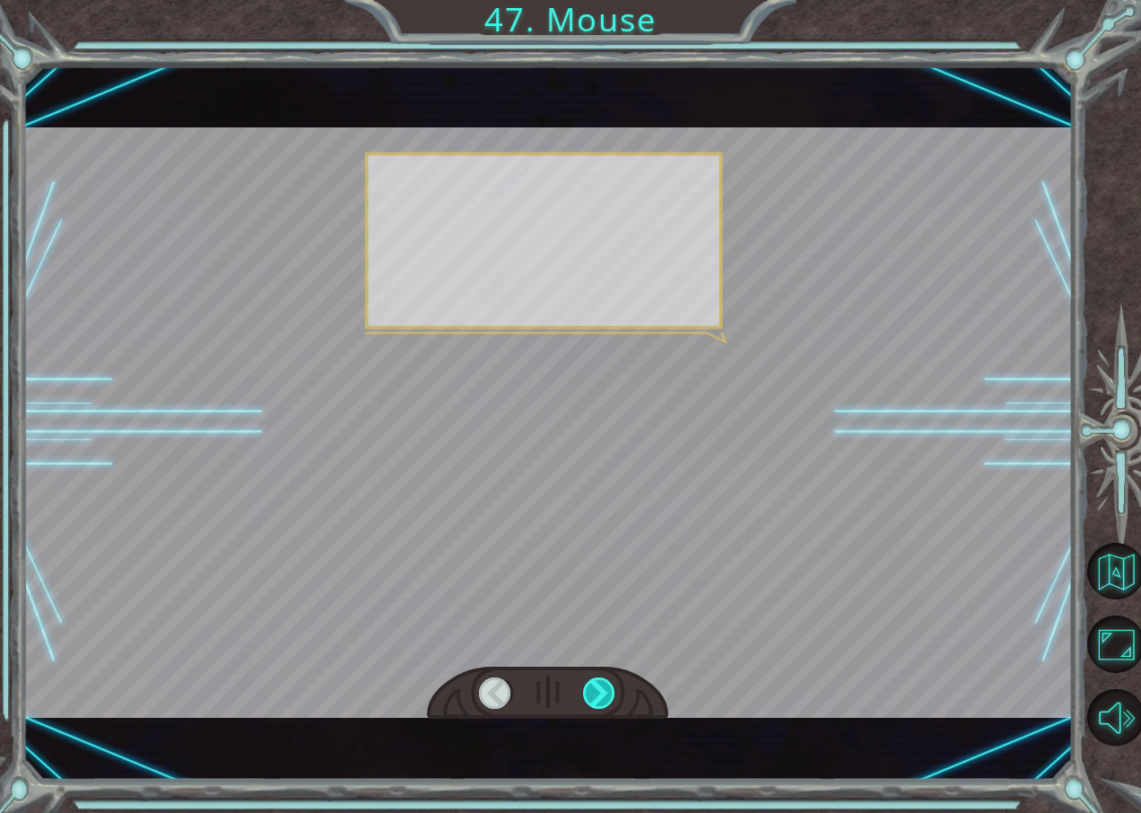
click at [594, 706] on div at bounding box center [599, 693] width 33 height 32
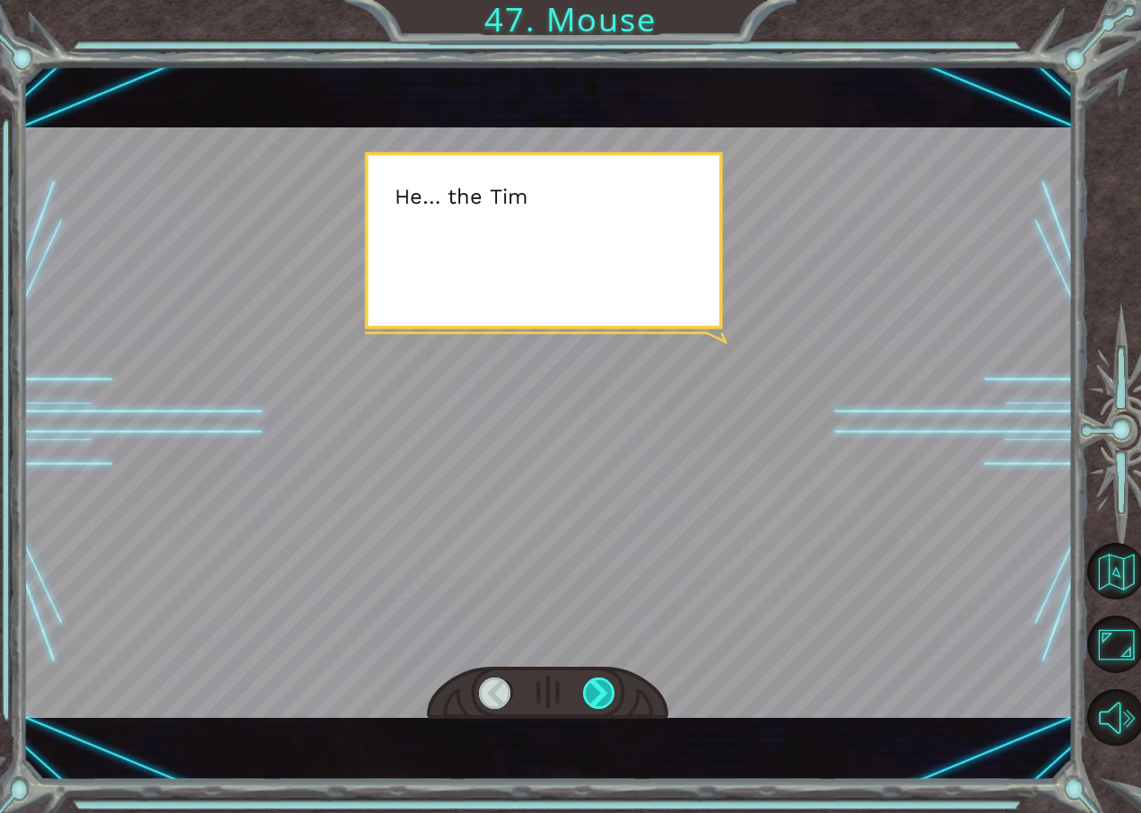
click at [594, 706] on div at bounding box center [599, 693] width 33 height 32
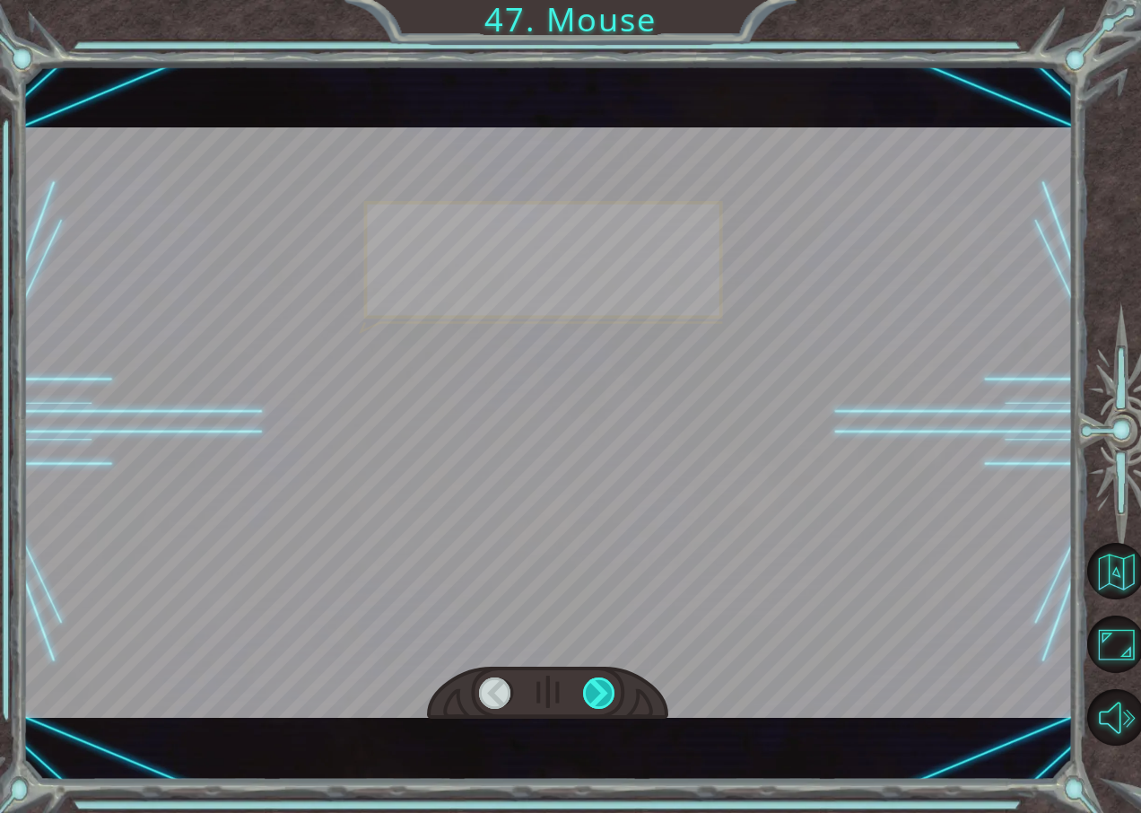
click at [594, 706] on div at bounding box center [599, 693] width 33 height 32
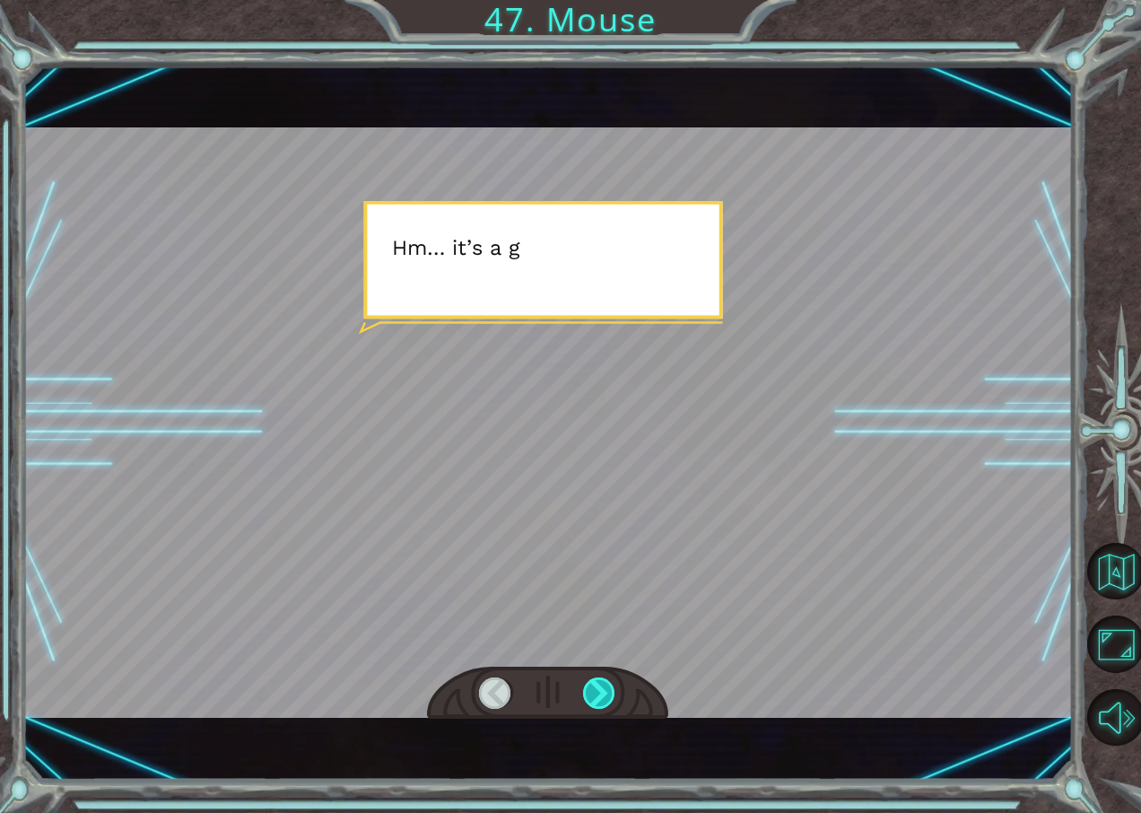
click at [594, 706] on div at bounding box center [599, 693] width 33 height 32
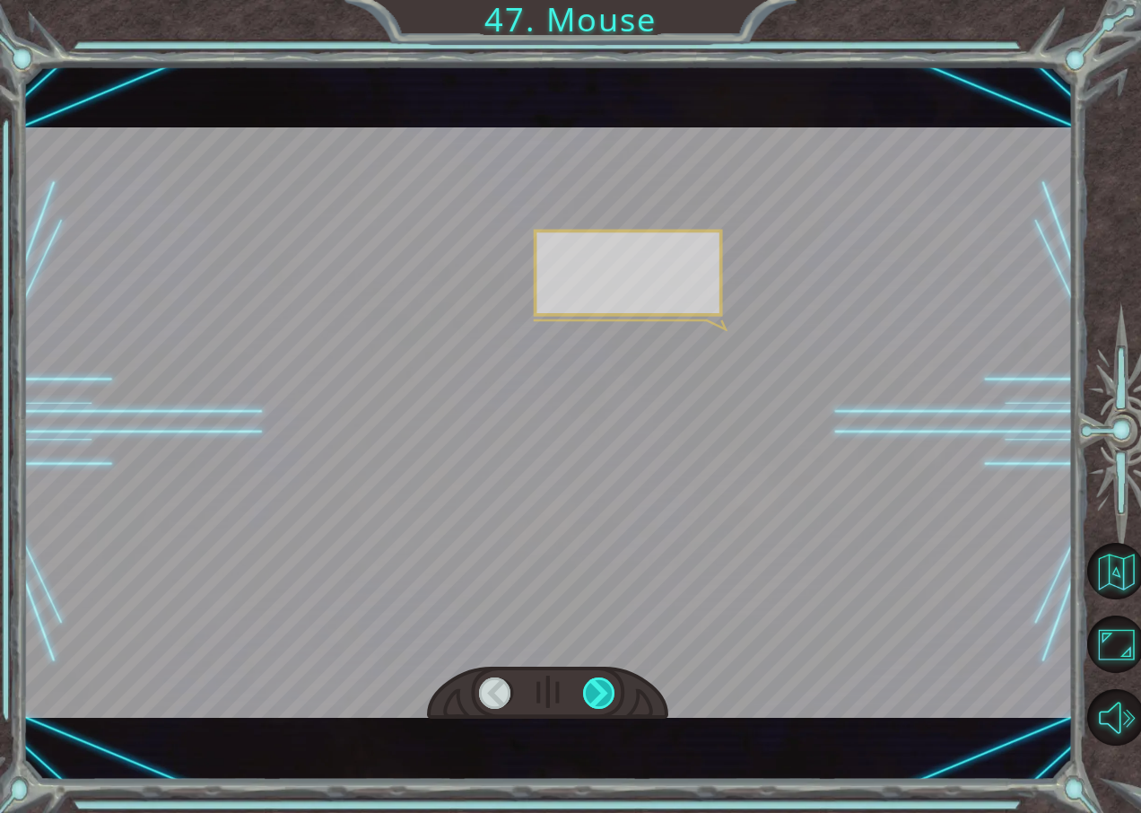
click at [594, 706] on div at bounding box center [599, 693] width 33 height 32
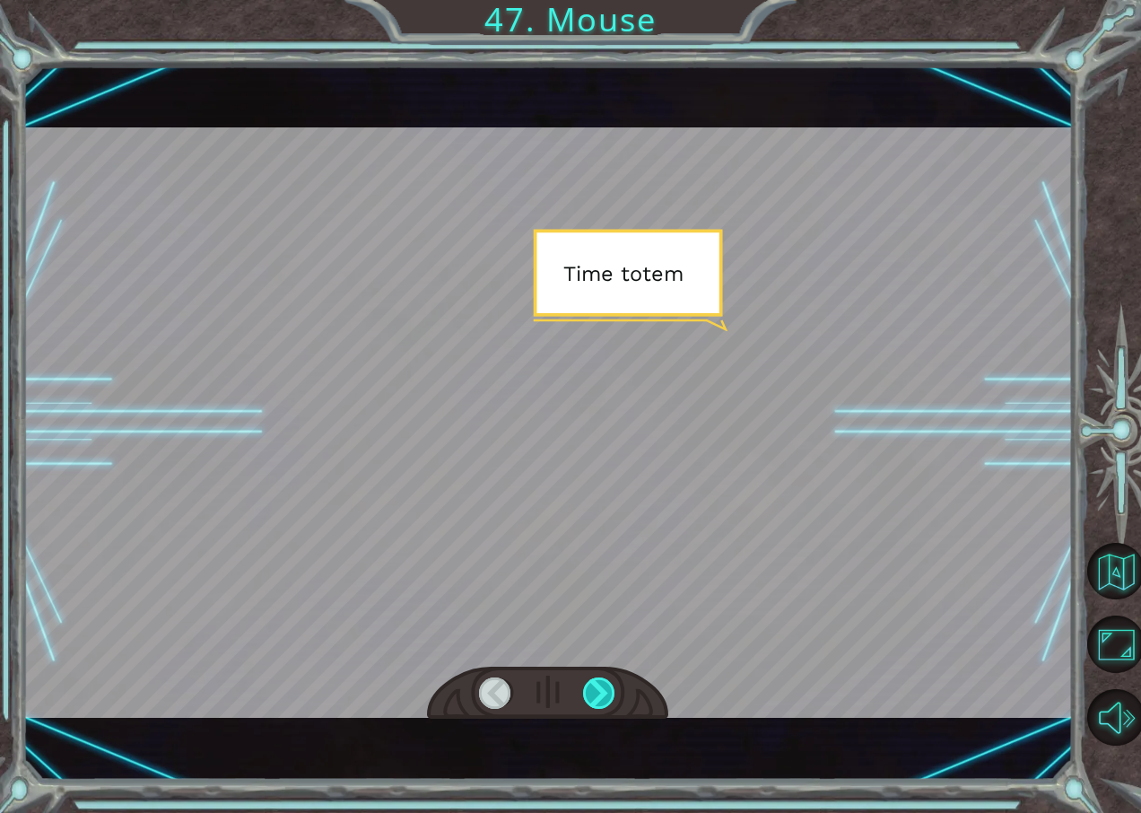
click at [594, 706] on div at bounding box center [599, 693] width 33 height 32
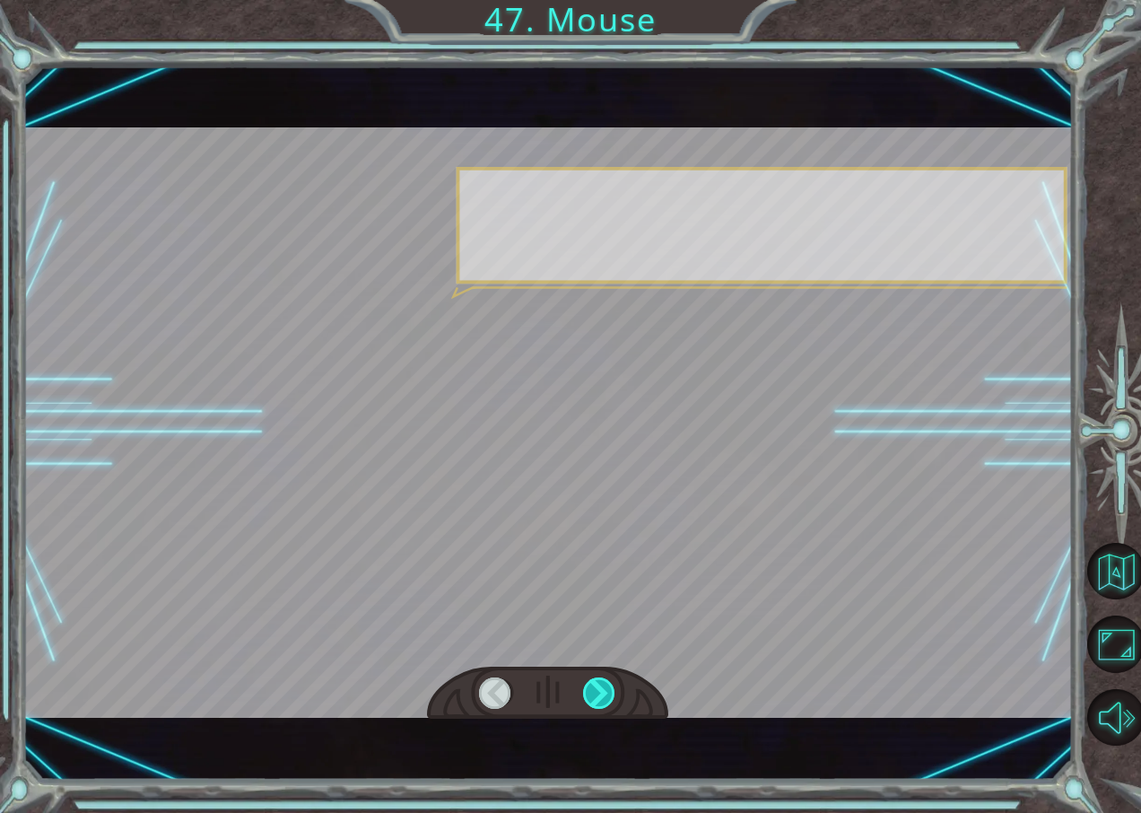
click at [594, 706] on div at bounding box center [599, 693] width 33 height 32
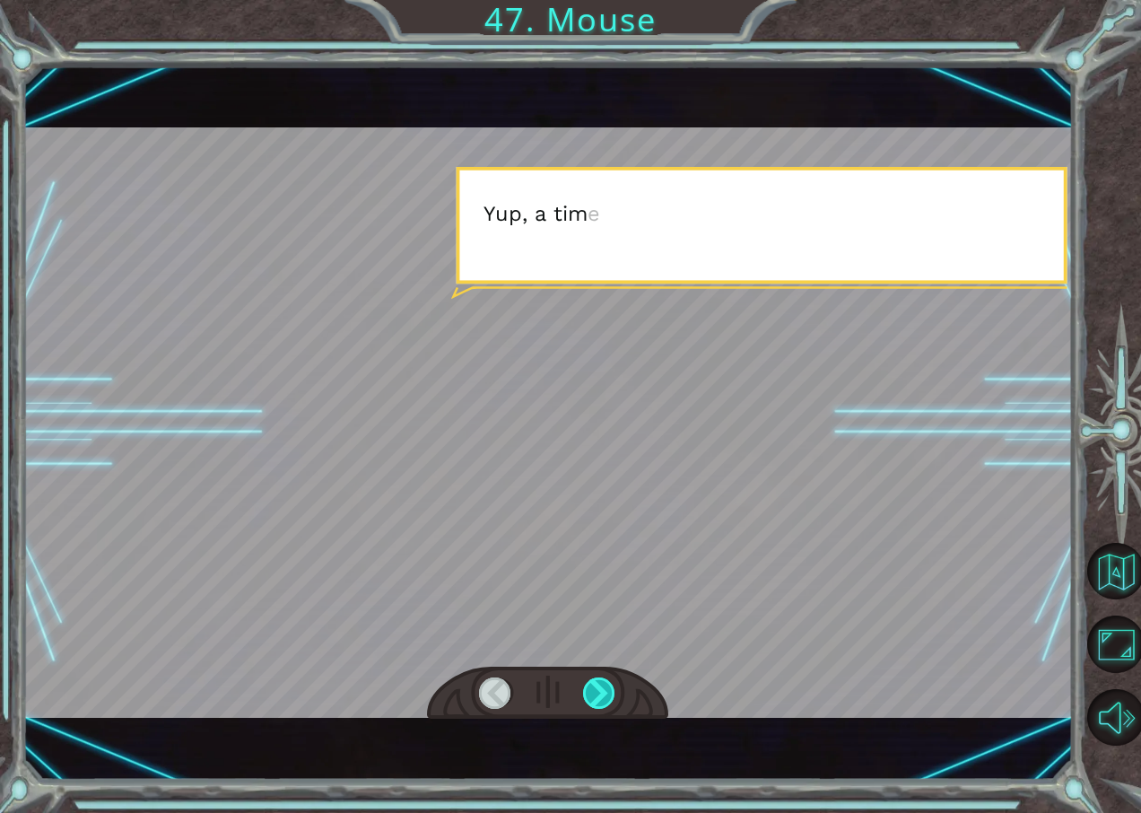
click at [594, 706] on div at bounding box center [599, 693] width 33 height 32
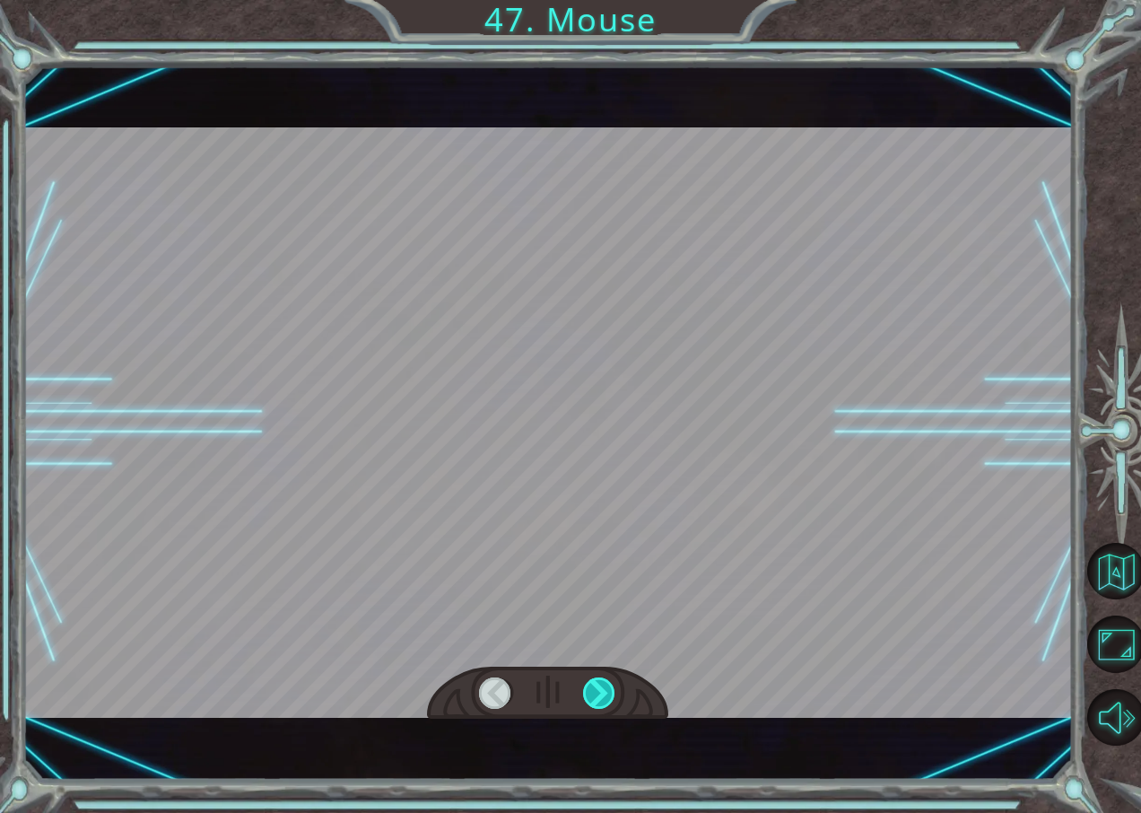
click at [594, 706] on div at bounding box center [599, 693] width 33 height 32
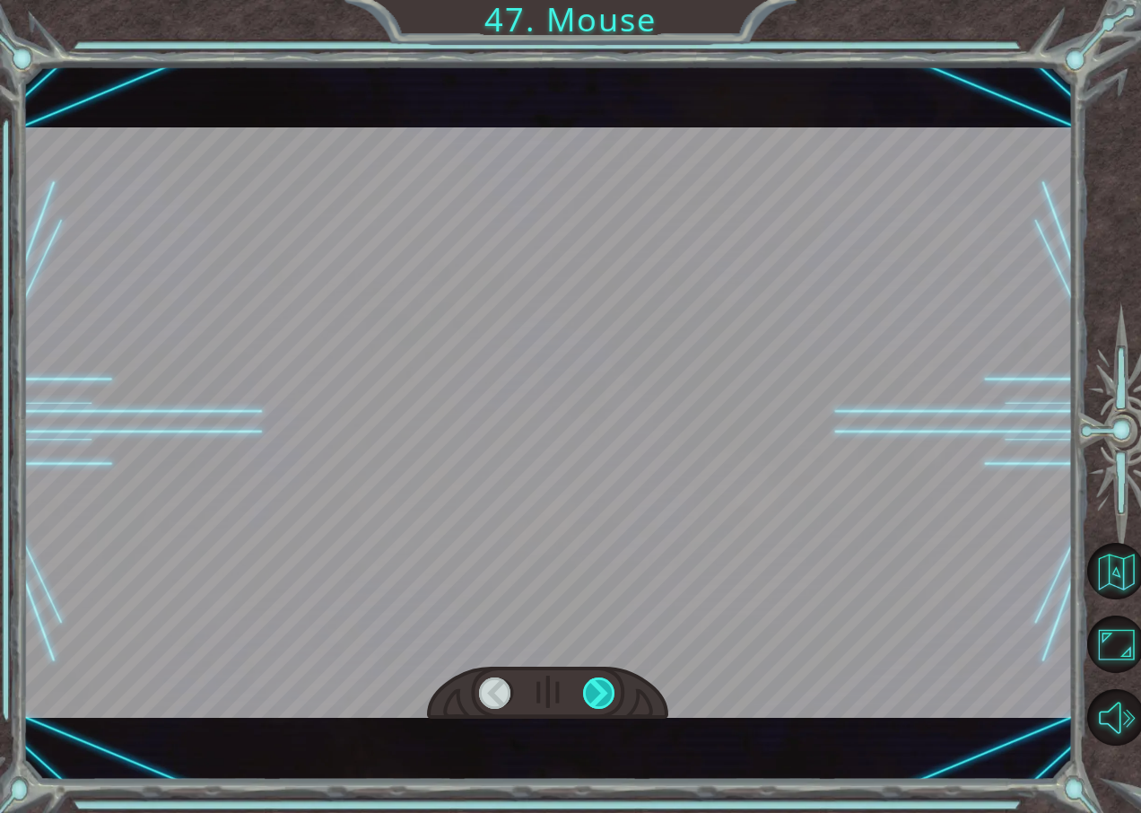
click at [594, 706] on div at bounding box center [599, 693] width 33 height 32
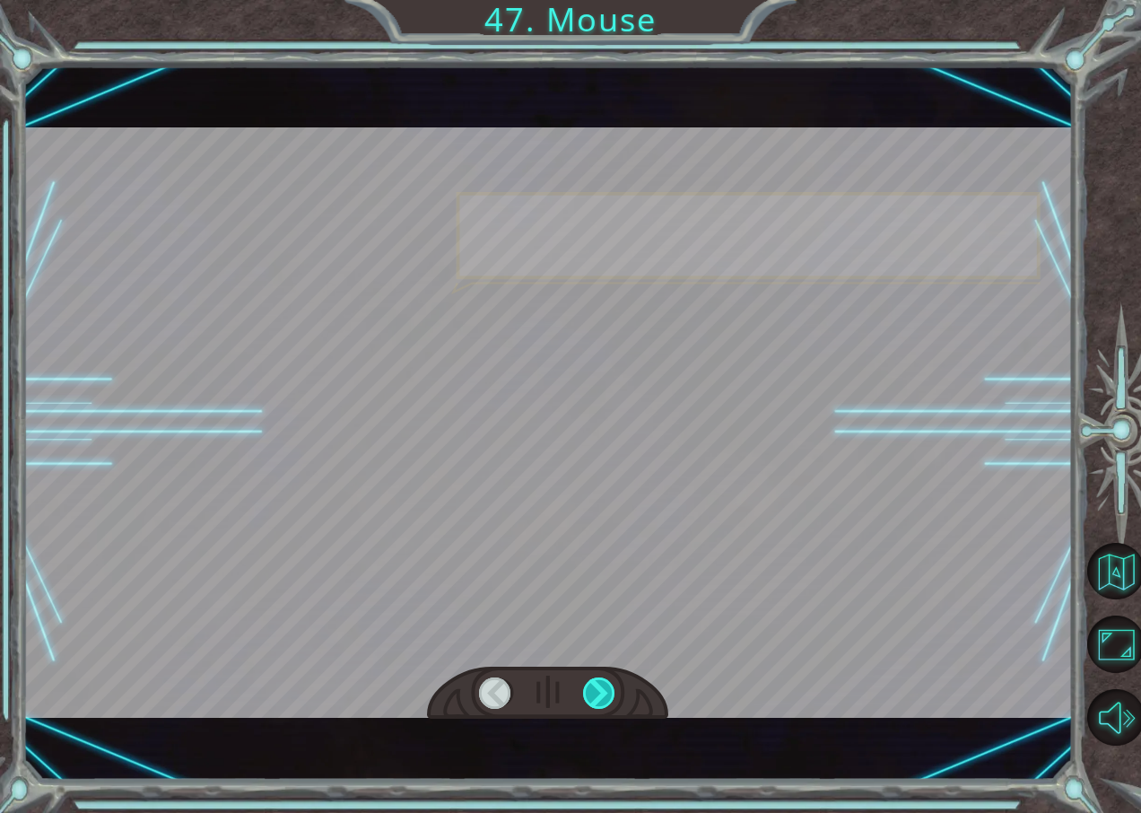
click at [594, 706] on div at bounding box center [599, 693] width 33 height 32
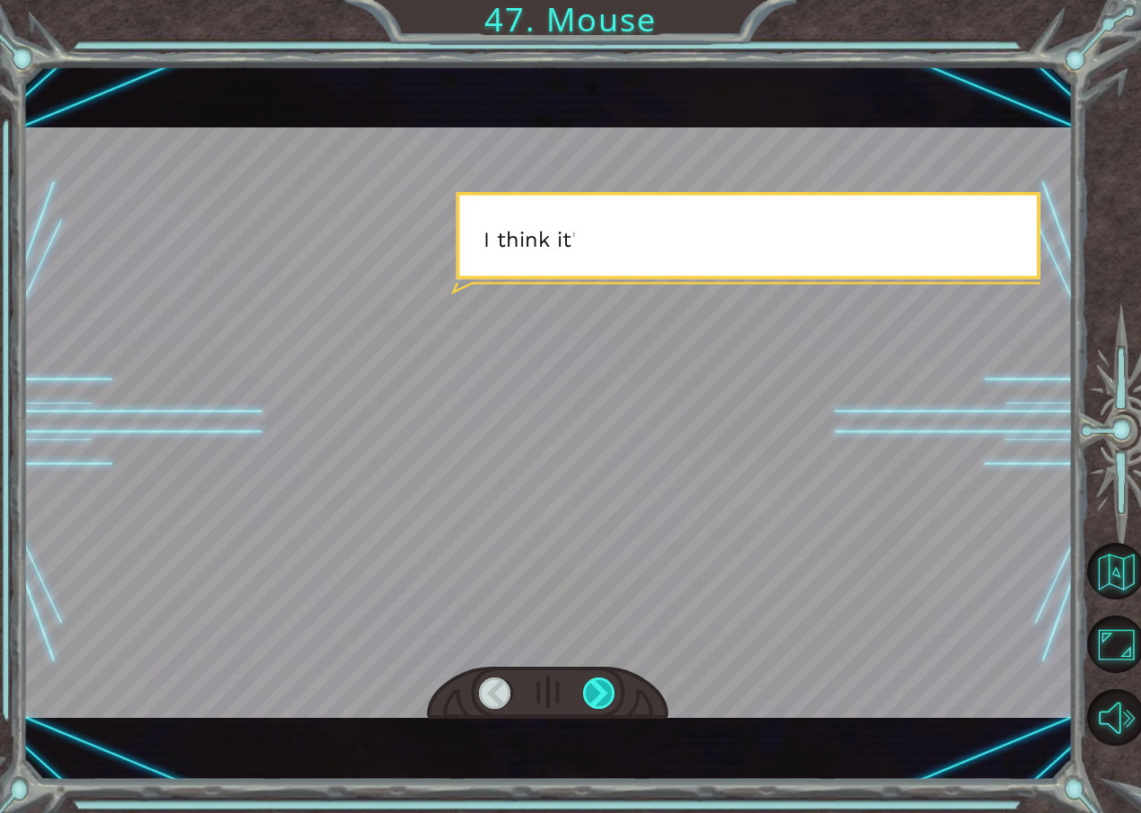
click at [594, 706] on div at bounding box center [599, 693] width 33 height 32
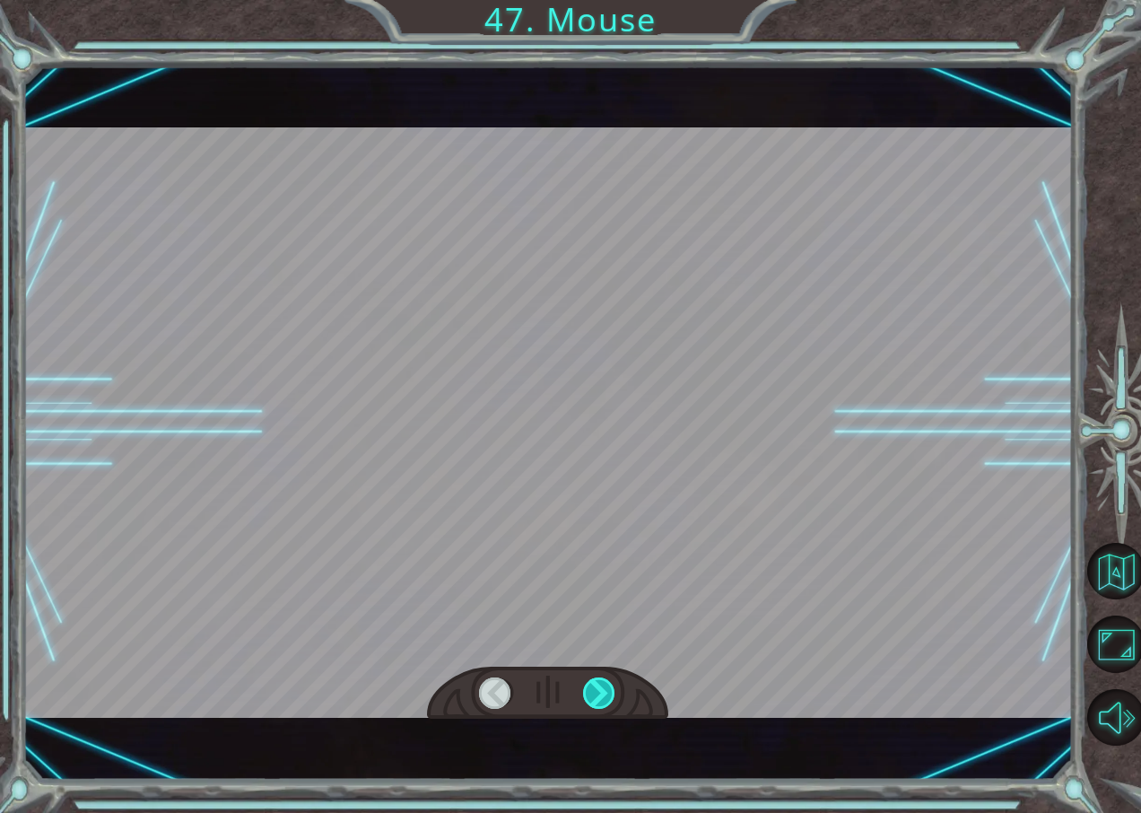
click at [594, 706] on div at bounding box center [599, 693] width 33 height 32
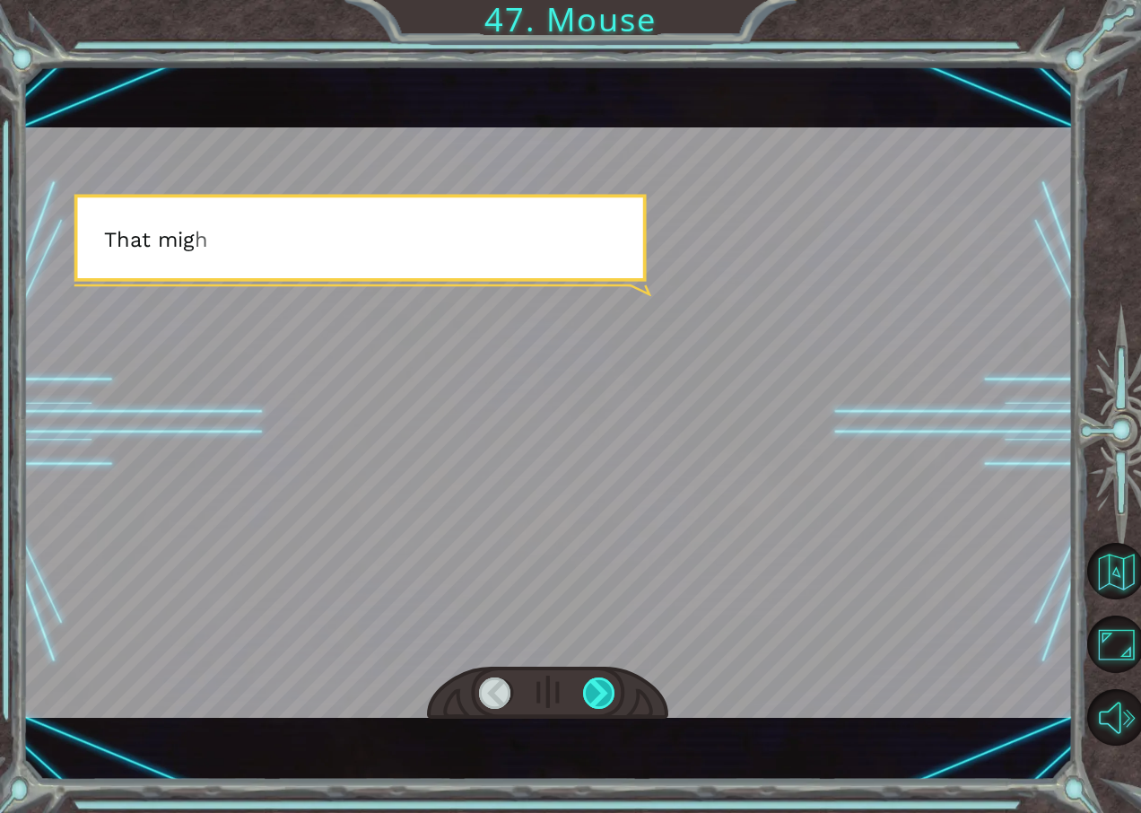
click at [594, 706] on div at bounding box center [599, 693] width 33 height 32
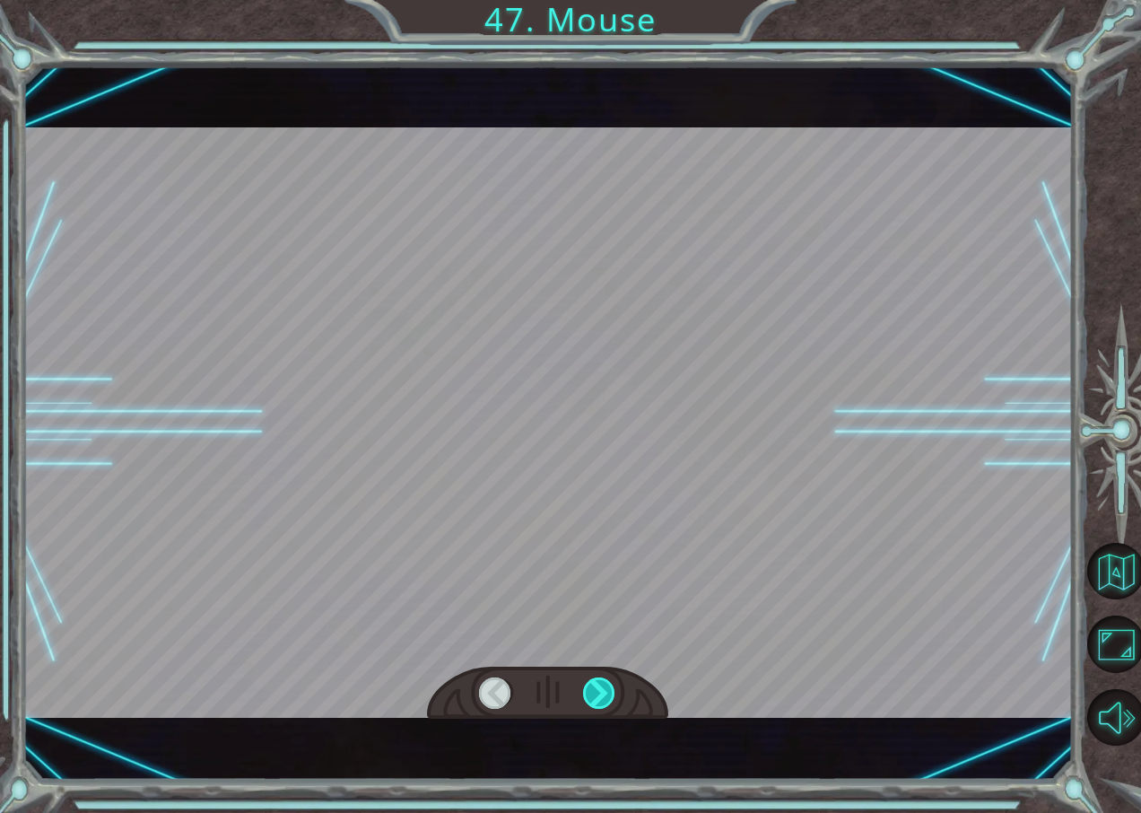
click at [594, 706] on div at bounding box center [599, 693] width 33 height 32
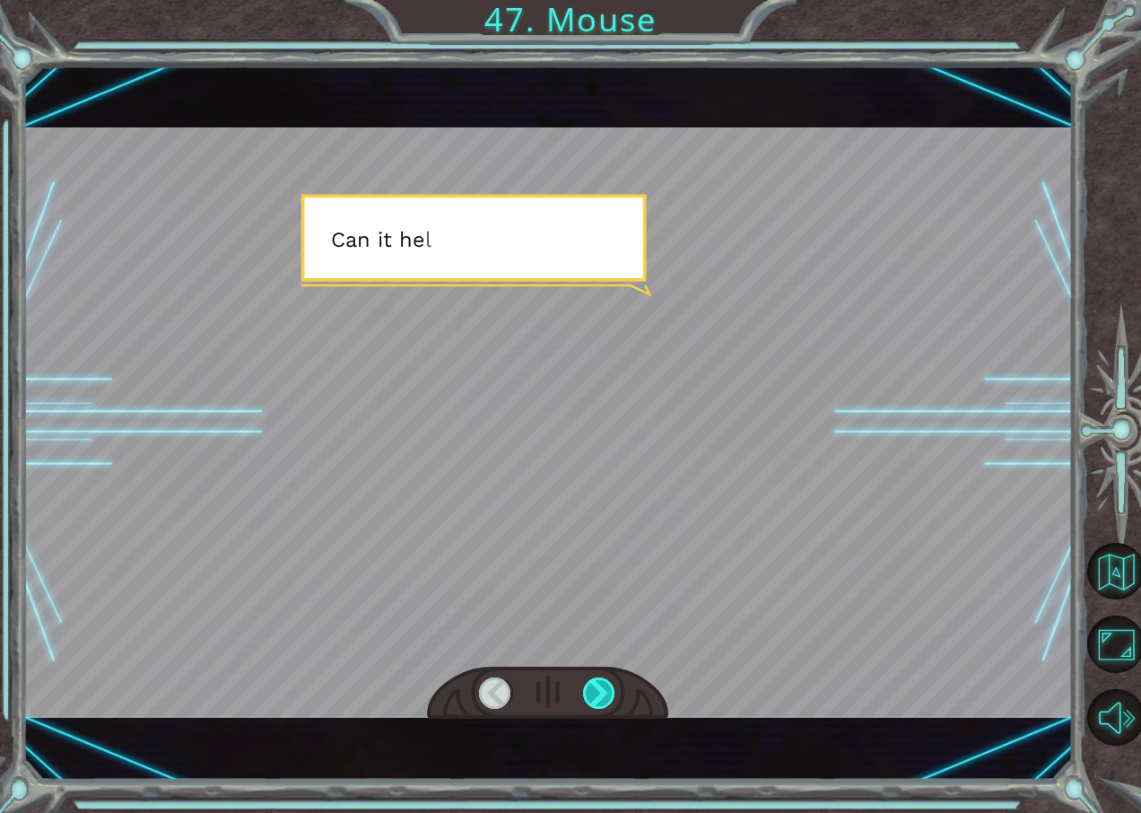
click at [594, 706] on div at bounding box center [599, 693] width 33 height 32
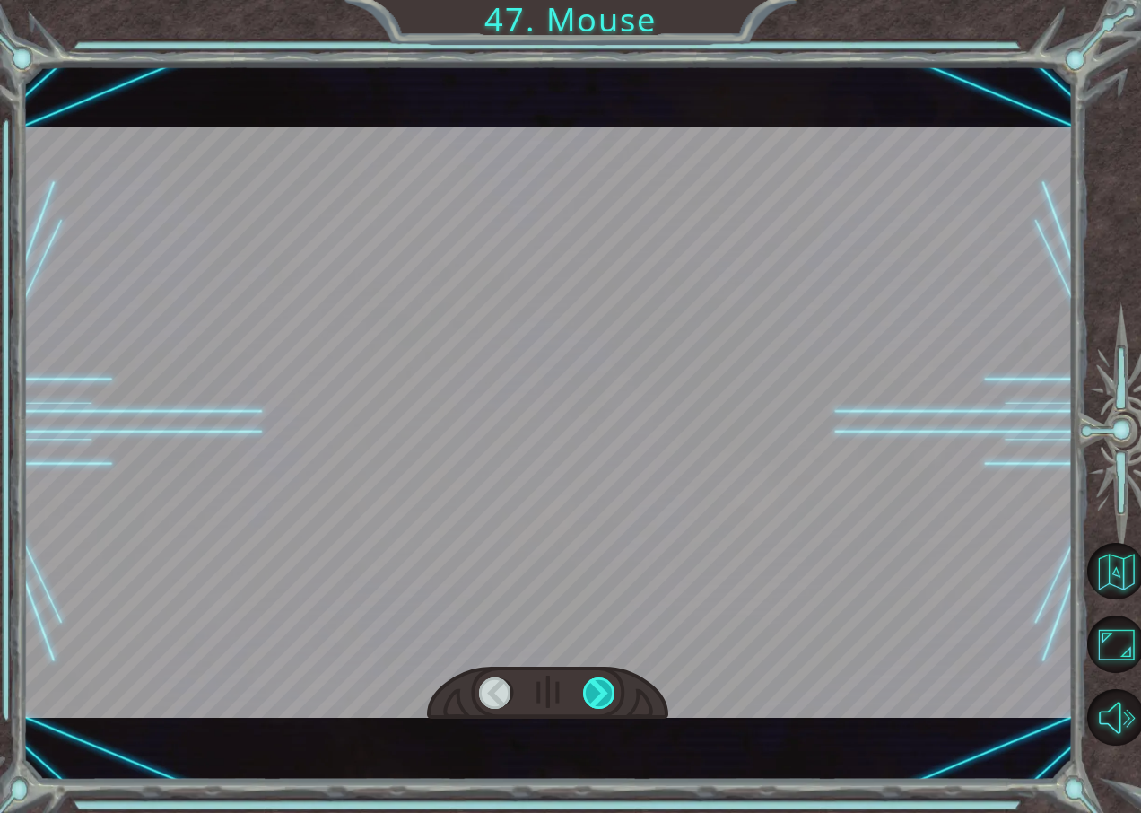
click at [594, 706] on div at bounding box center [599, 693] width 33 height 32
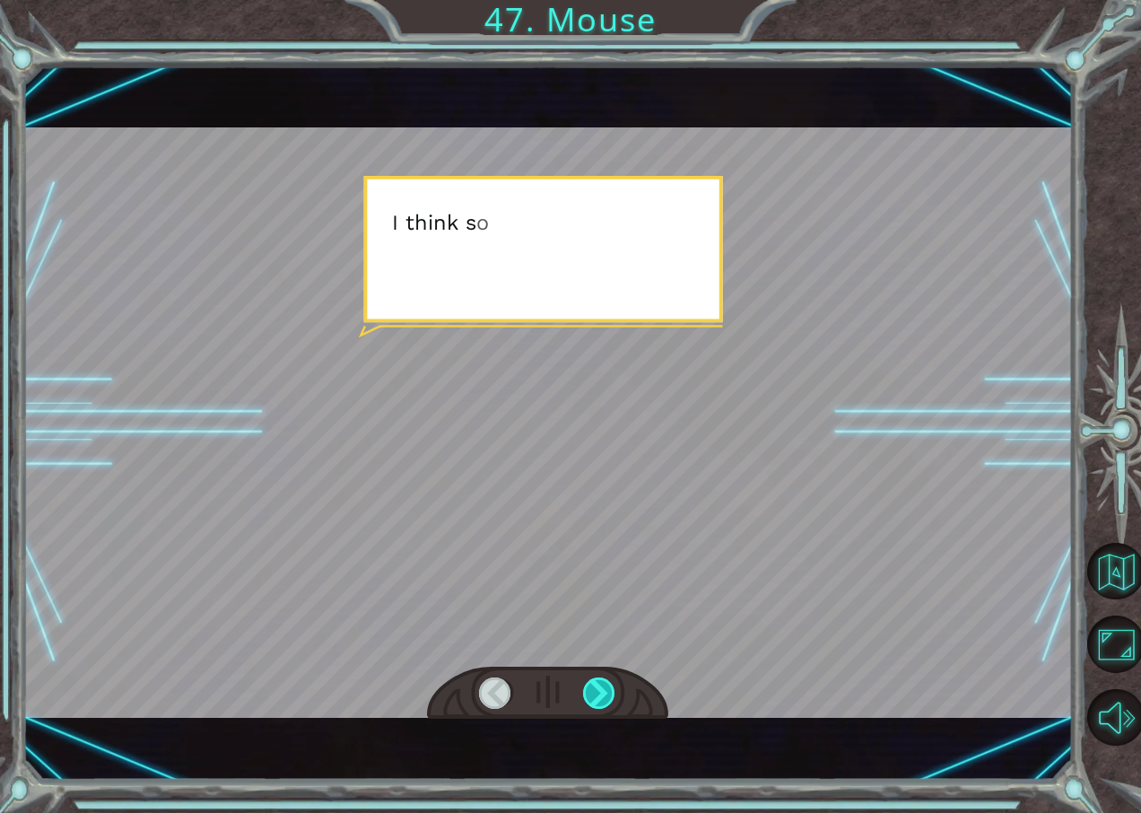
click at [594, 706] on div at bounding box center [599, 693] width 33 height 32
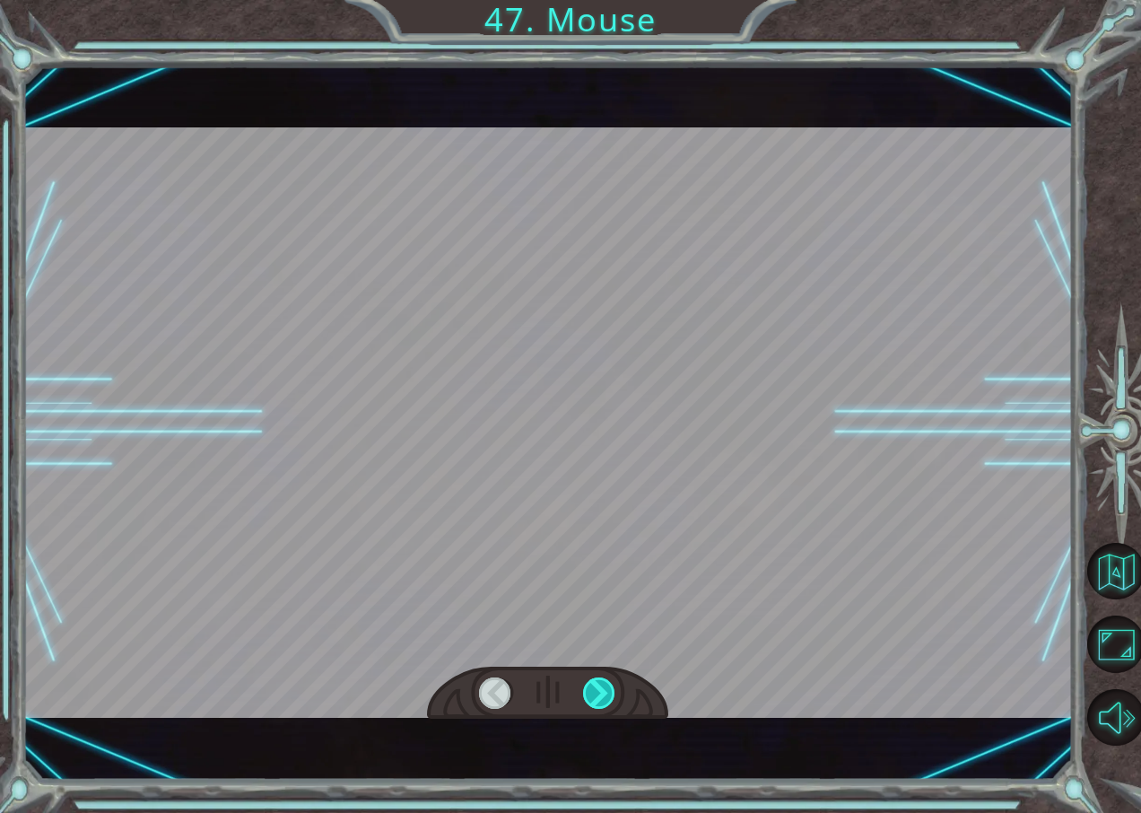
click at [594, 706] on div at bounding box center [599, 693] width 33 height 32
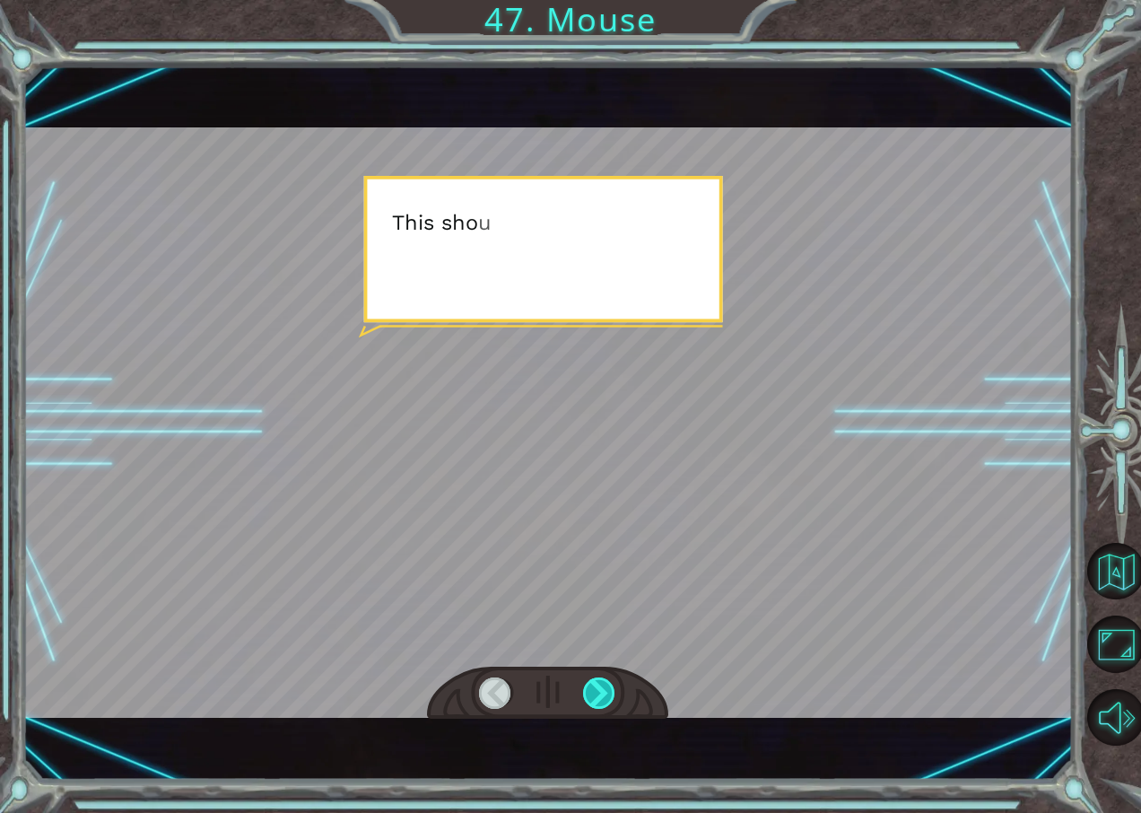
click at [594, 706] on div at bounding box center [599, 693] width 33 height 32
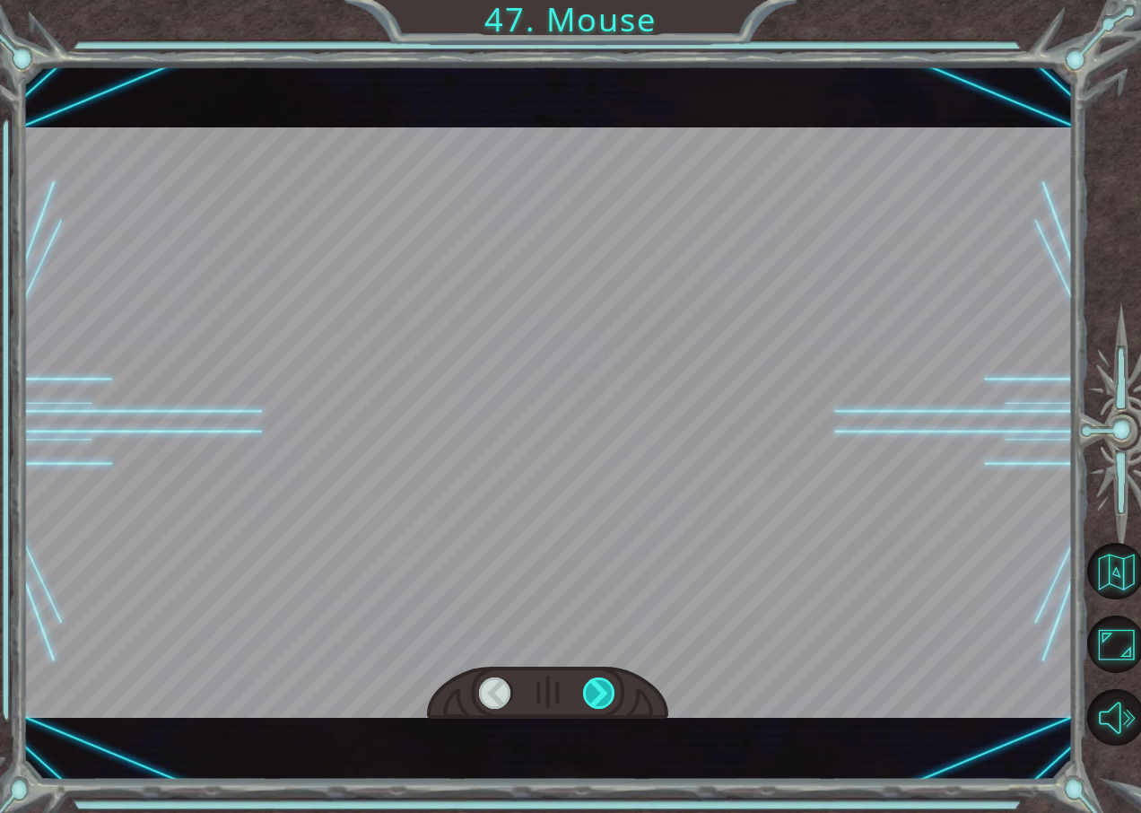
click at [594, 706] on div at bounding box center [599, 693] width 33 height 32
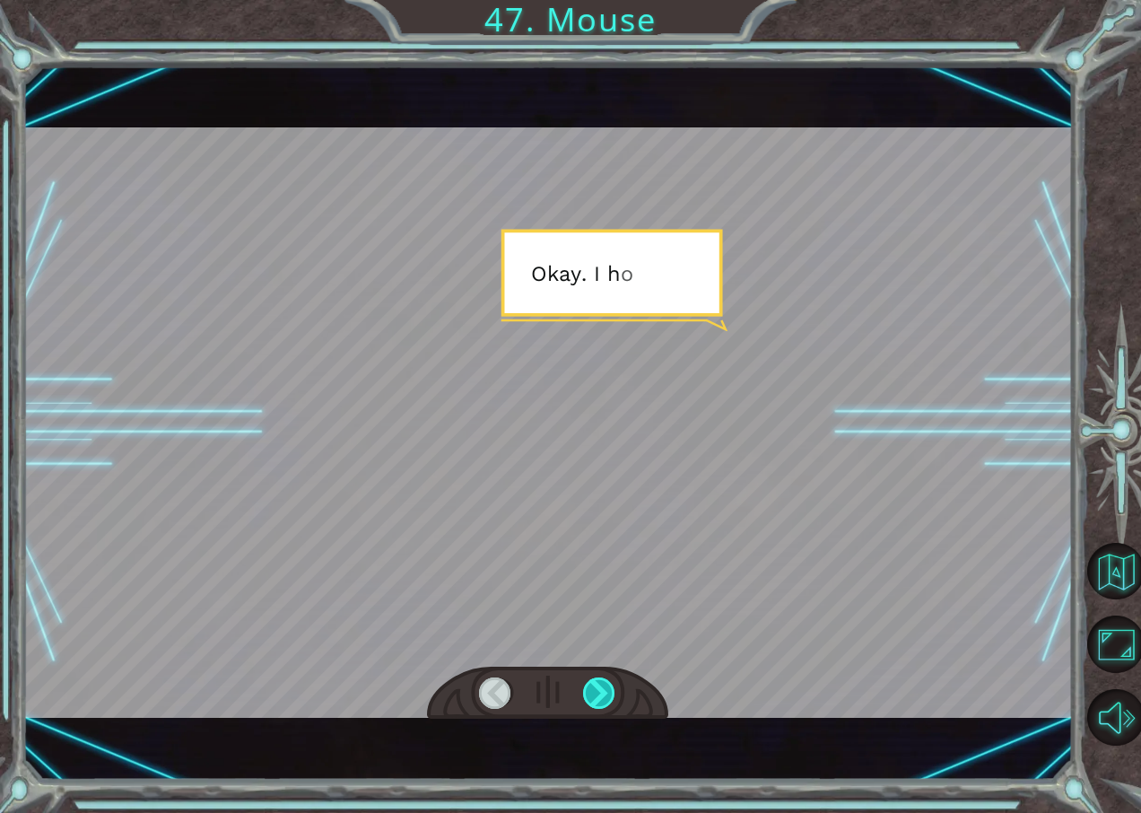
click at [594, 706] on div at bounding box center [599, 693] width 33 height 32
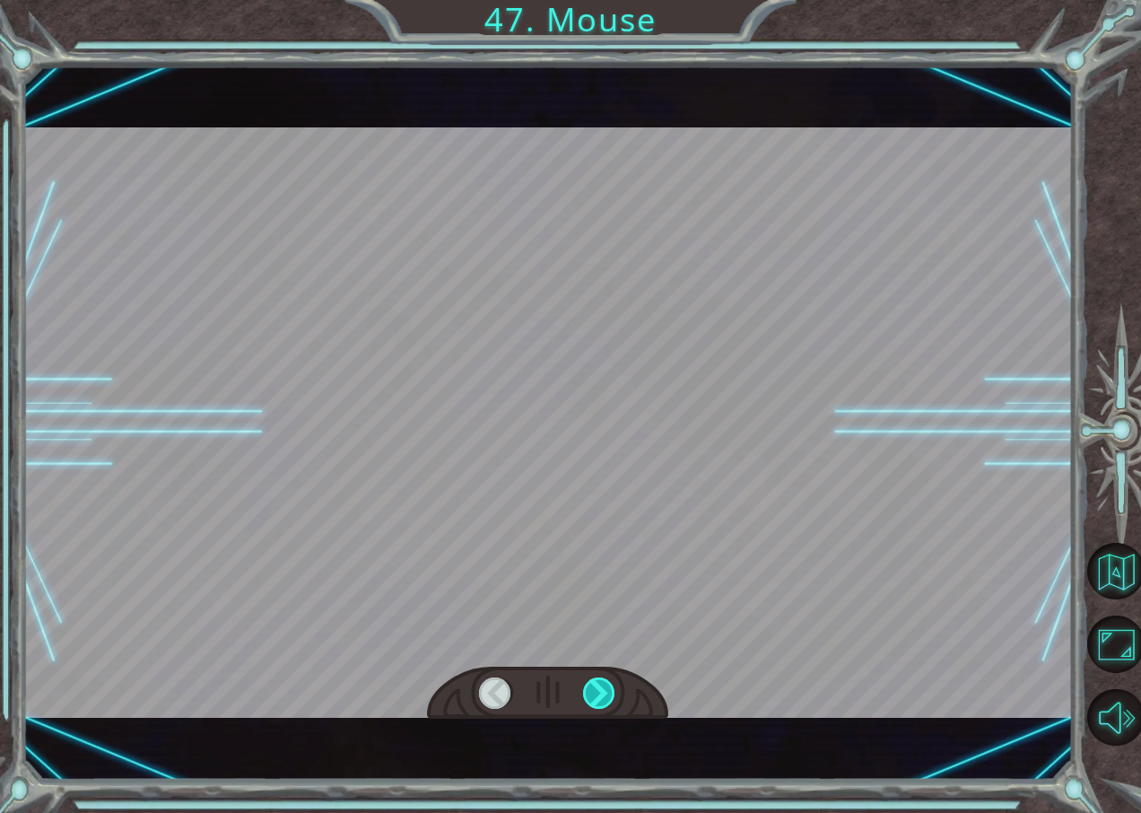
click at [594, 706] on div at bounding box center [599, 693] width 33 height 32
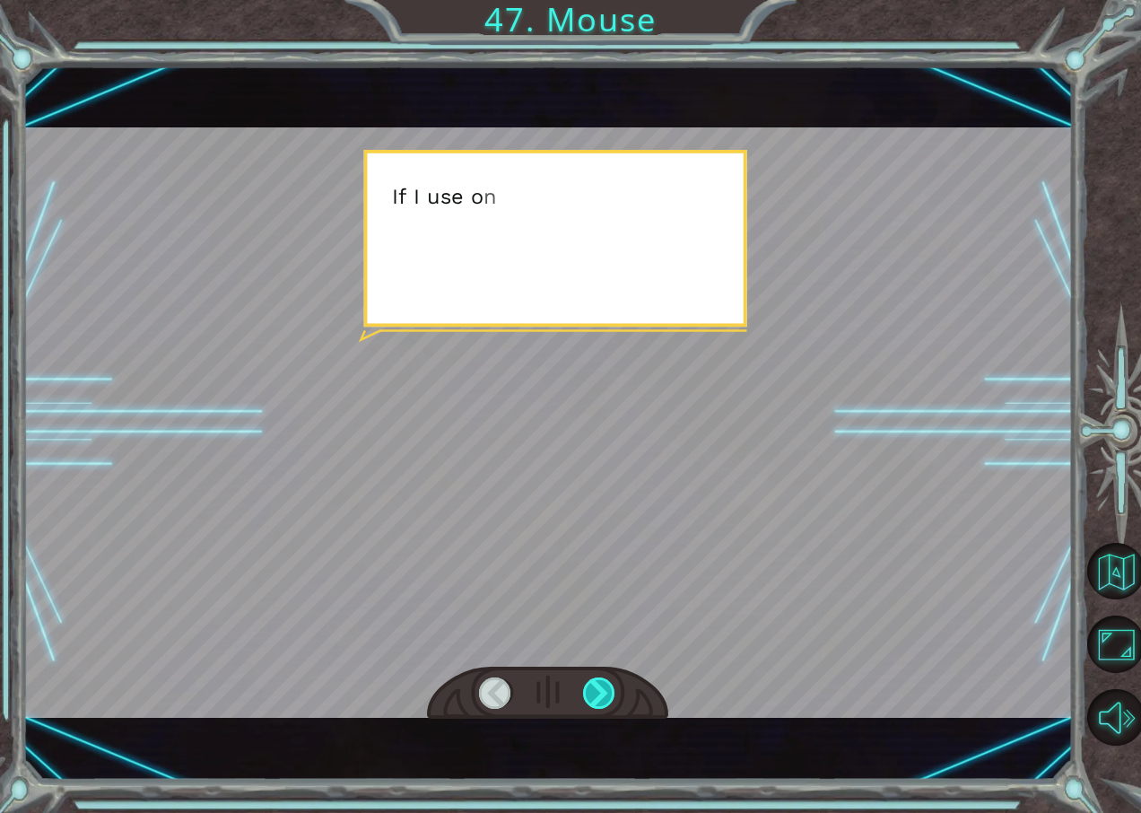
click at [594, 706] on div at bounding box center [599, 693] width 33 height 32
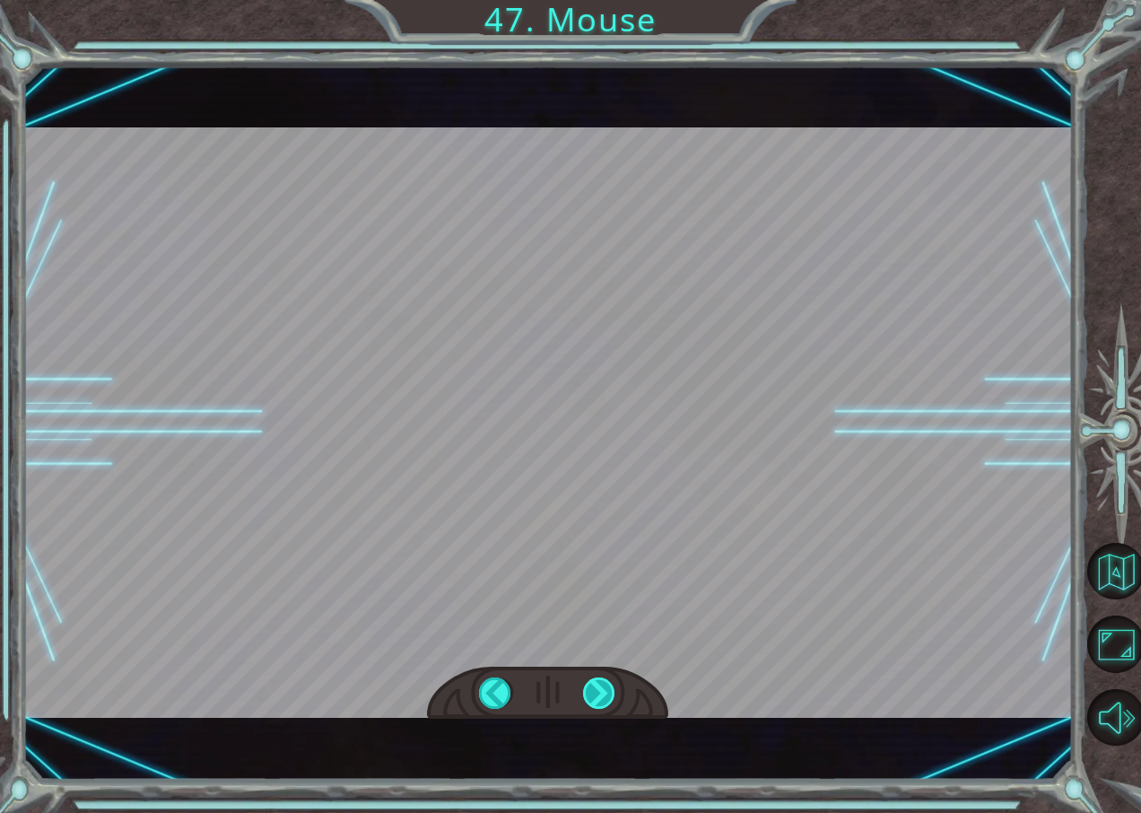
click at [594, 706] on div at bounding box center [599, 693] width 33 height 32
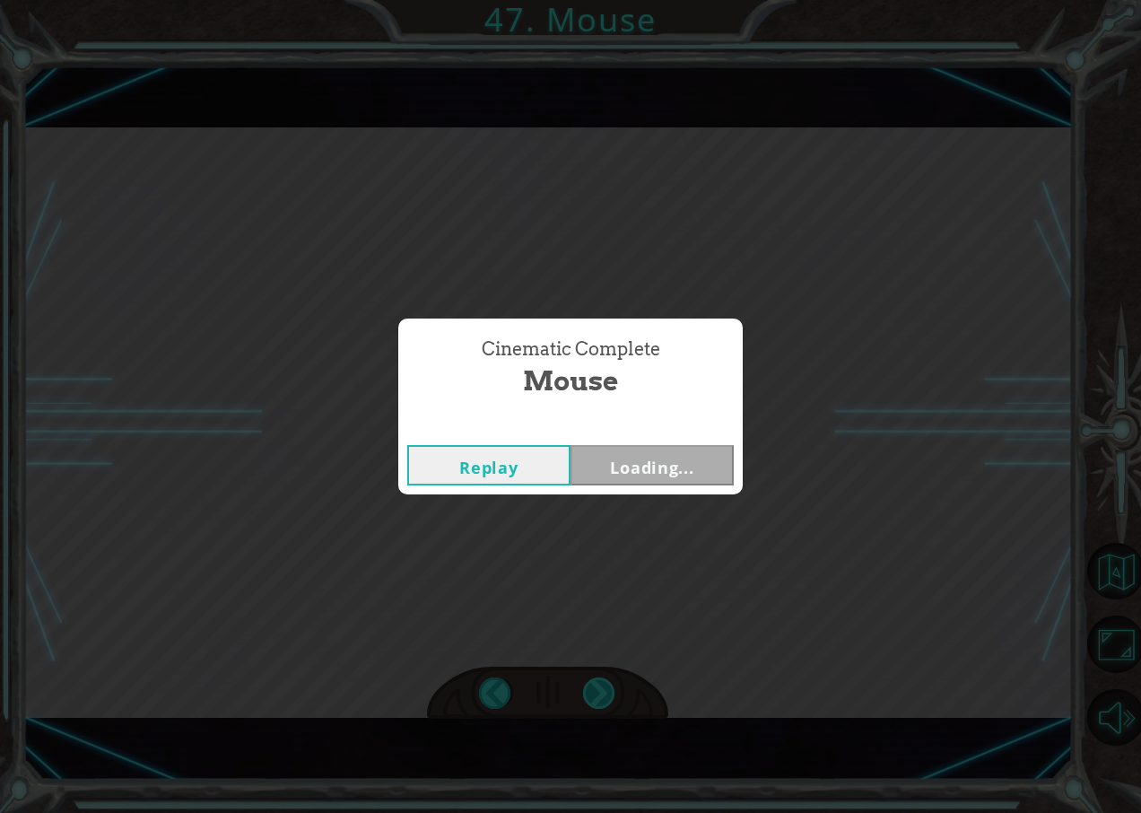
click at [594, 706] on div "Cinematic Complete Mouse Replay Loading..." at bounding box center [570, 406] width 1141 height 813
click at [594, 706] on div "Cinematic Complete Mouse Replay Next" at bounding box center [570, 406] width 1141 height 813
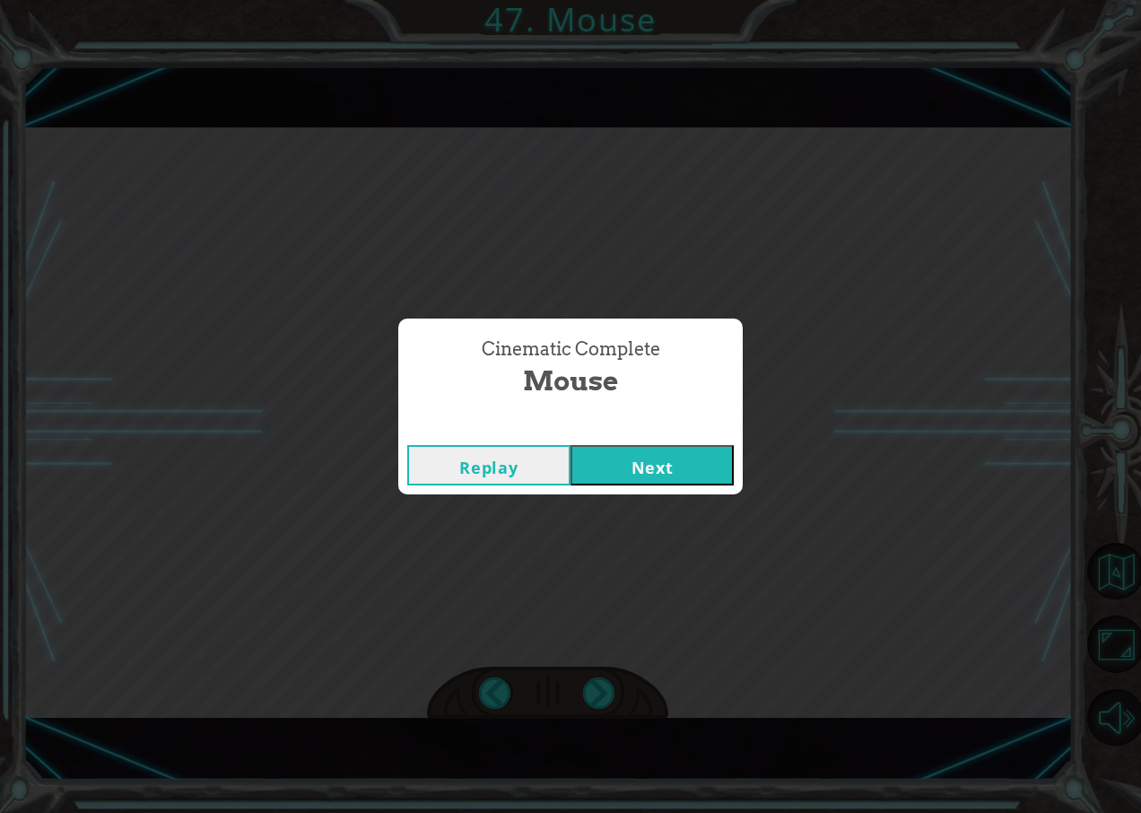
click at [716, 452] on button "Next" at bounding box center [652, 465] width 163 height 40
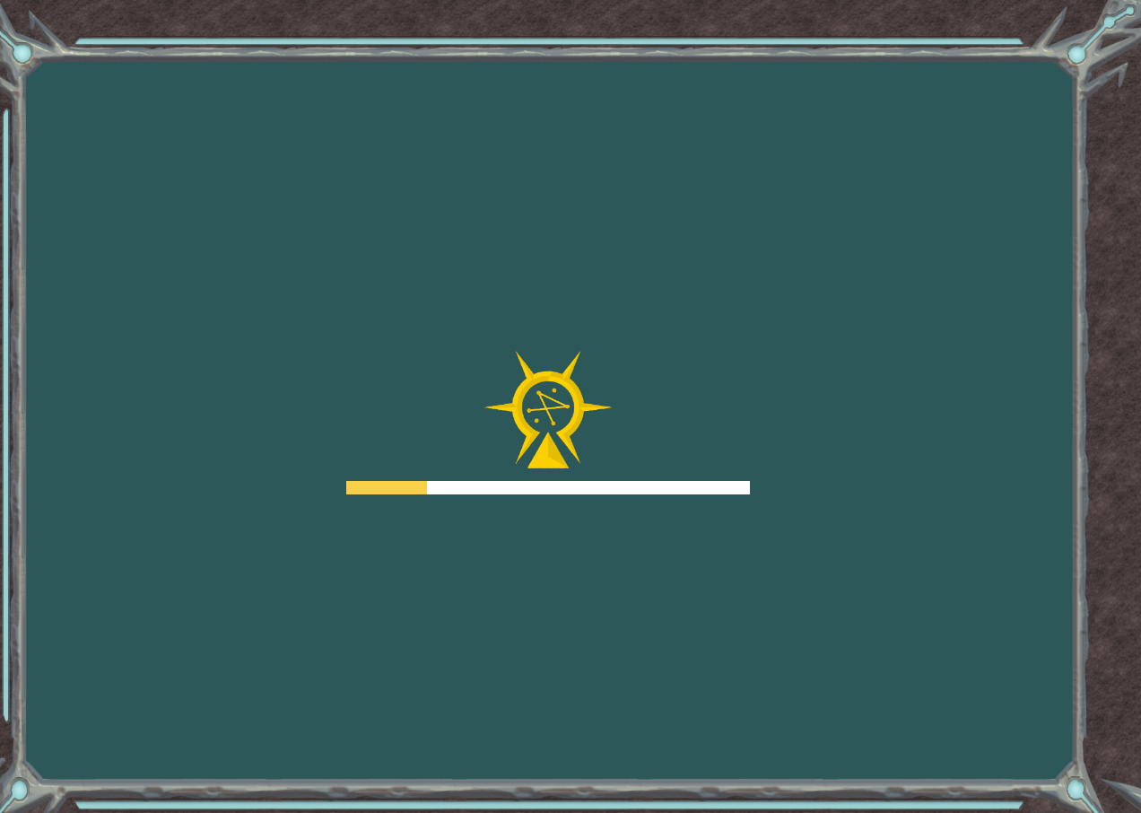
click at [716, 452] on div at bounding box center [548, 423] width 404 height 144
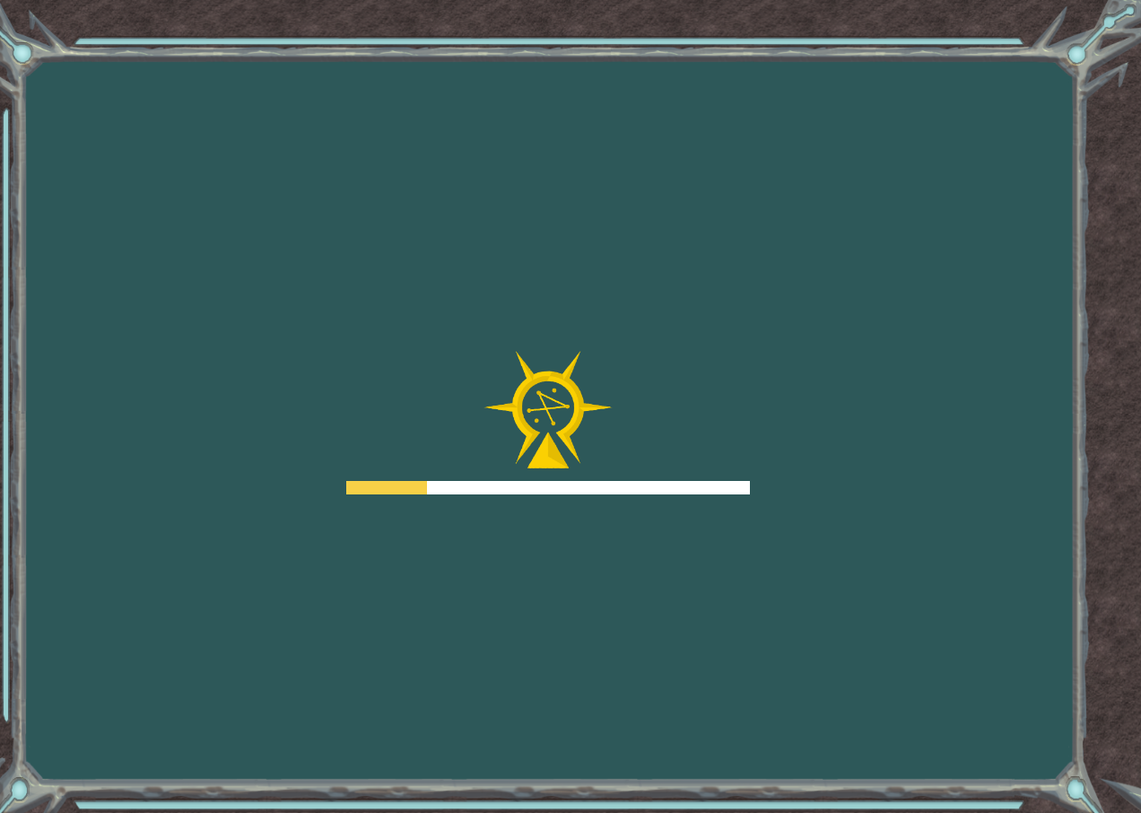
click at [716, 452] on div at bounding box center [548, 423] width 404 height 144
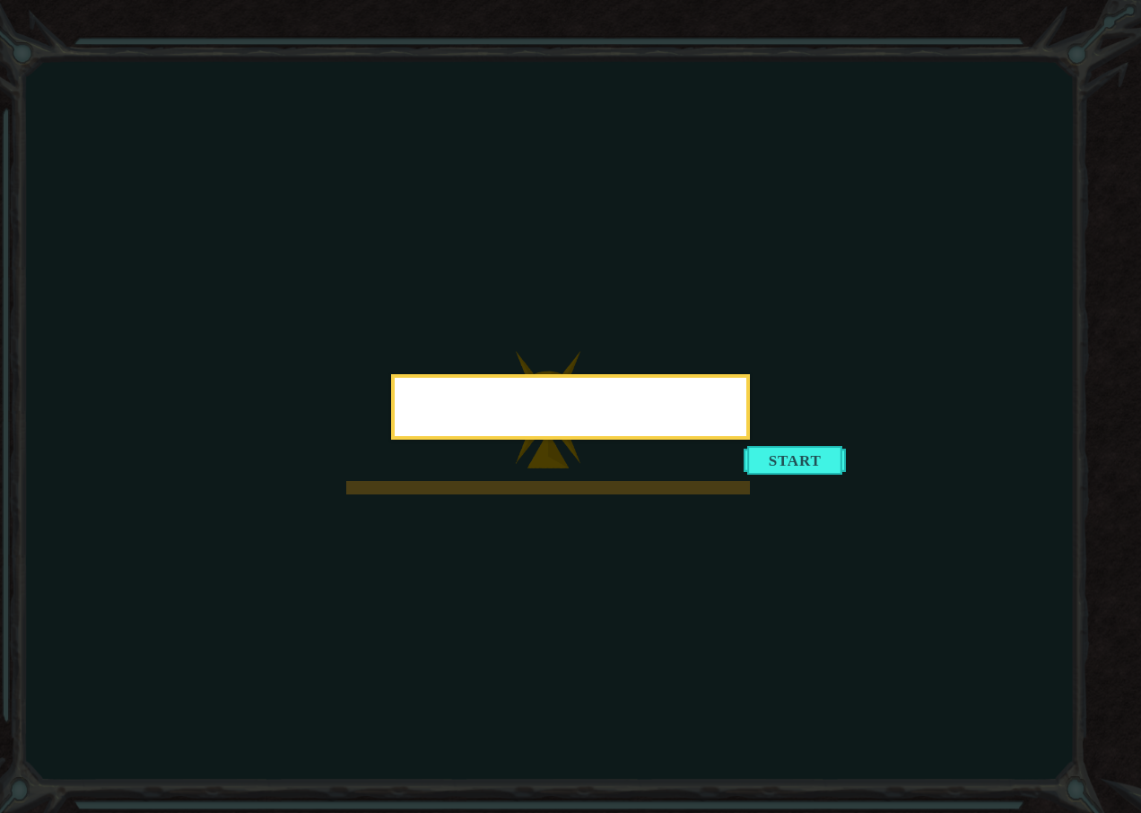
click at [716, 440] on div at bounding box center [570, 406] width 359 height 65
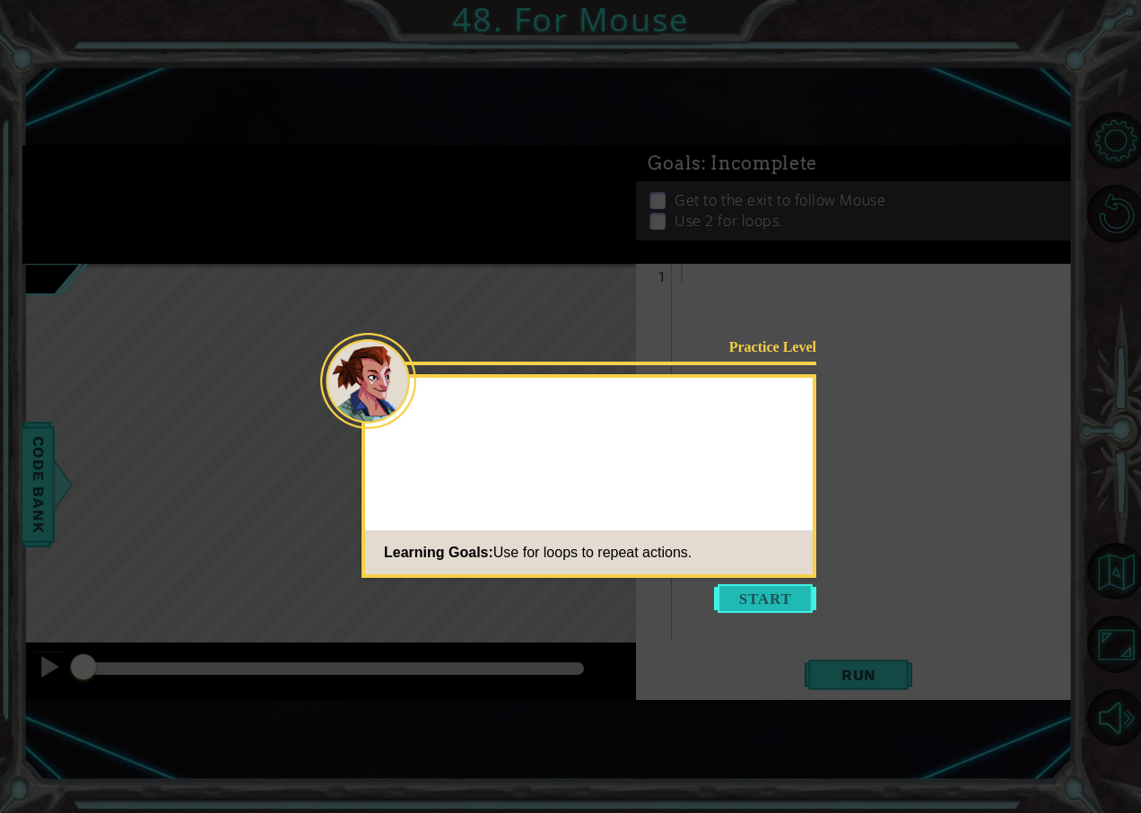
click at [793, 602] on button "Start" at bounding box center [765, 598] width 102 height 29
click at [793, 602] on icon at bounding box center [570, 406] width 1141 height 813
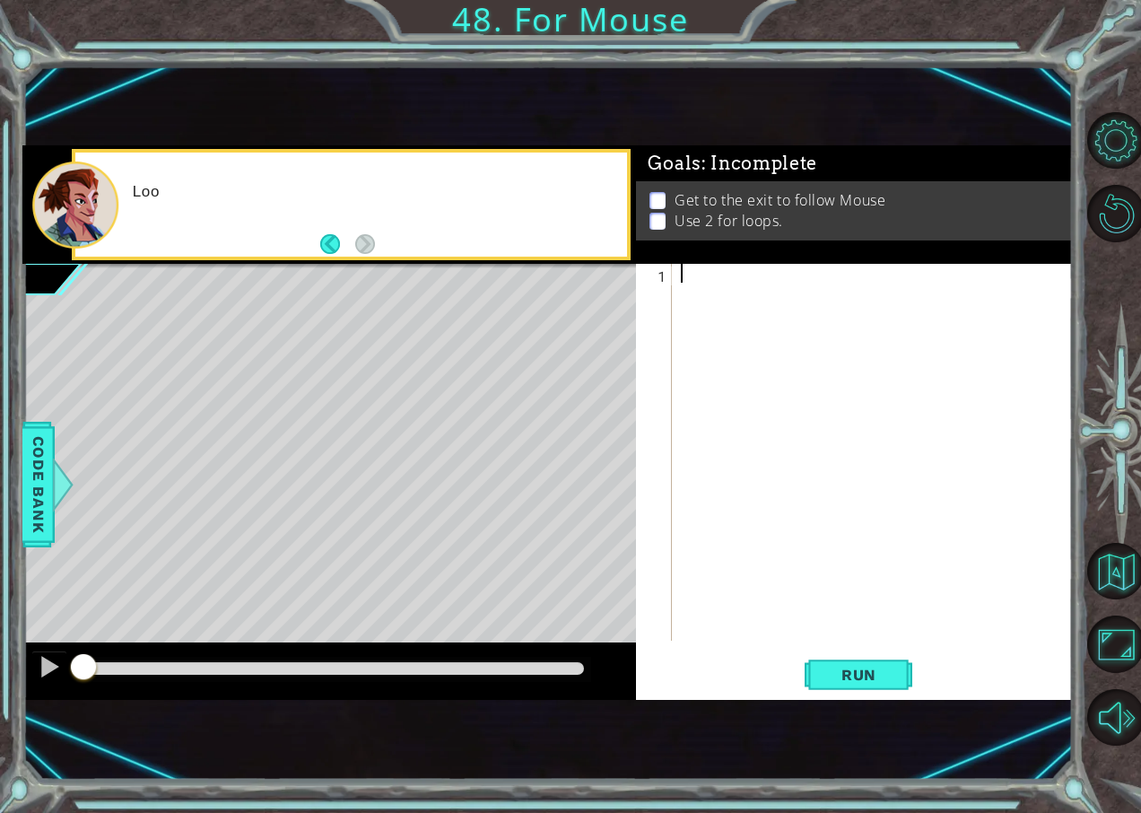
type textarea "h"
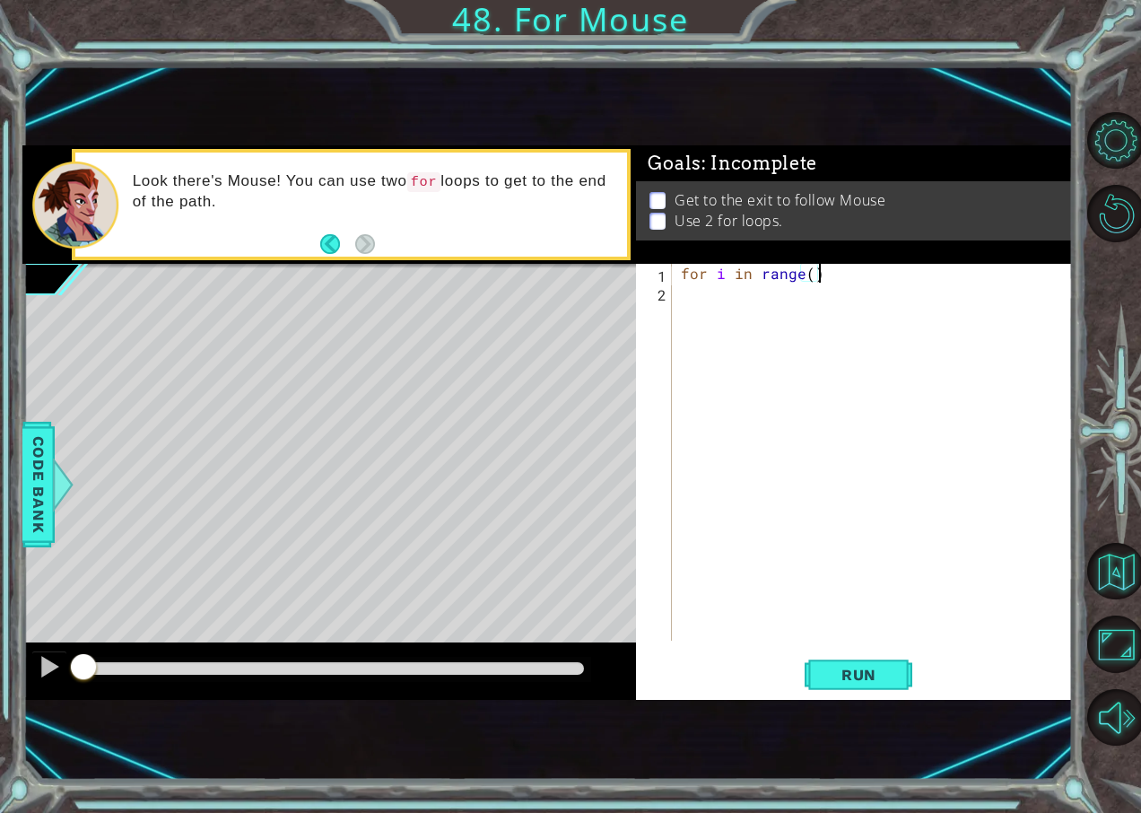
scroll to position [0, 8]
type textarea "for i in range():"
click at [788, 301] on div "for i in range ( ) :" at bounding box center [876, 471] width 399 height 415
type textarea "hero.moveRight()"
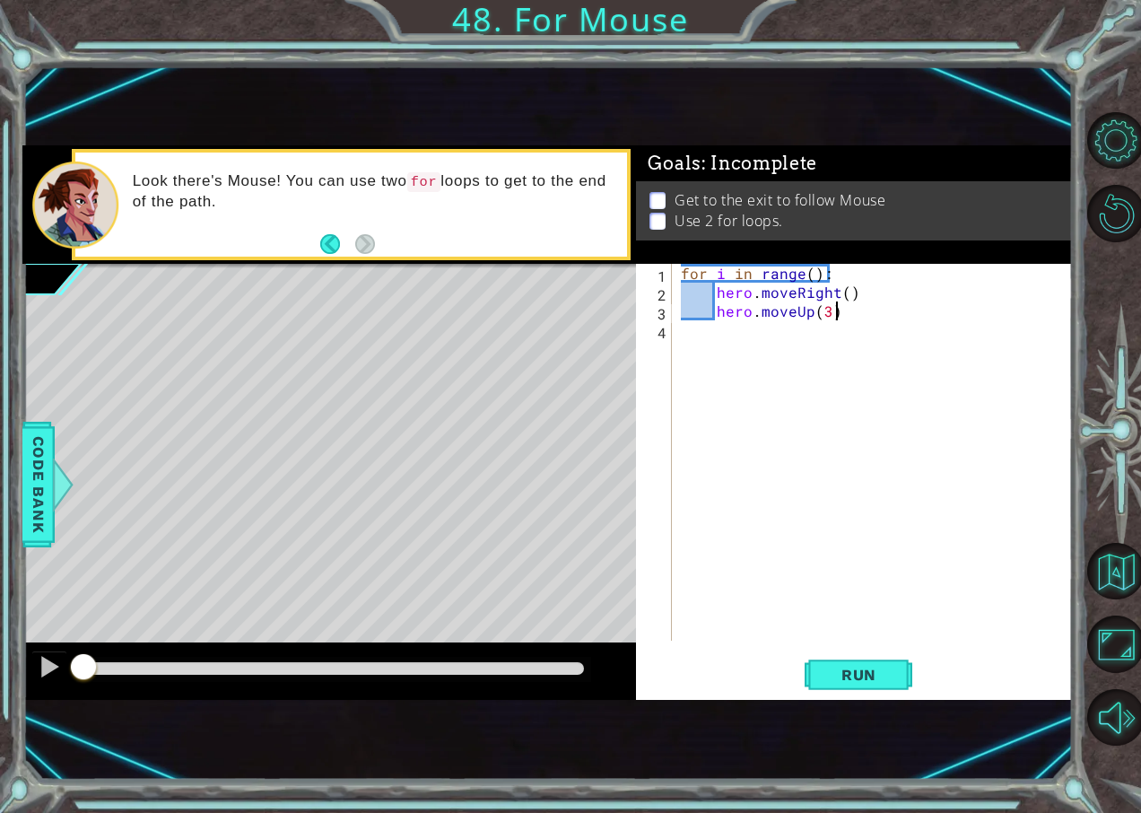
scroll to position [0, 9]
click at [808, 266] on div "for i in range ( ) : hero . moveRight ( ) hero . moveUp ( 3 )" at bounding box center [876, 471] width 399 height 415
click at [799, 275] on div "for i in range ( 2 ) : hero . moveRight ( ) hero . moveUp ( 3 )" at bounding box center [876, 471] width 399 height 415
click at [813, 317] on div "for i in range ( 2 ) : hero . moveRight ( ) hero . moveUp ( 3 )" at bounding box center [876, 471] width 399 height 415
type textarea "hero.moveUp(3)"
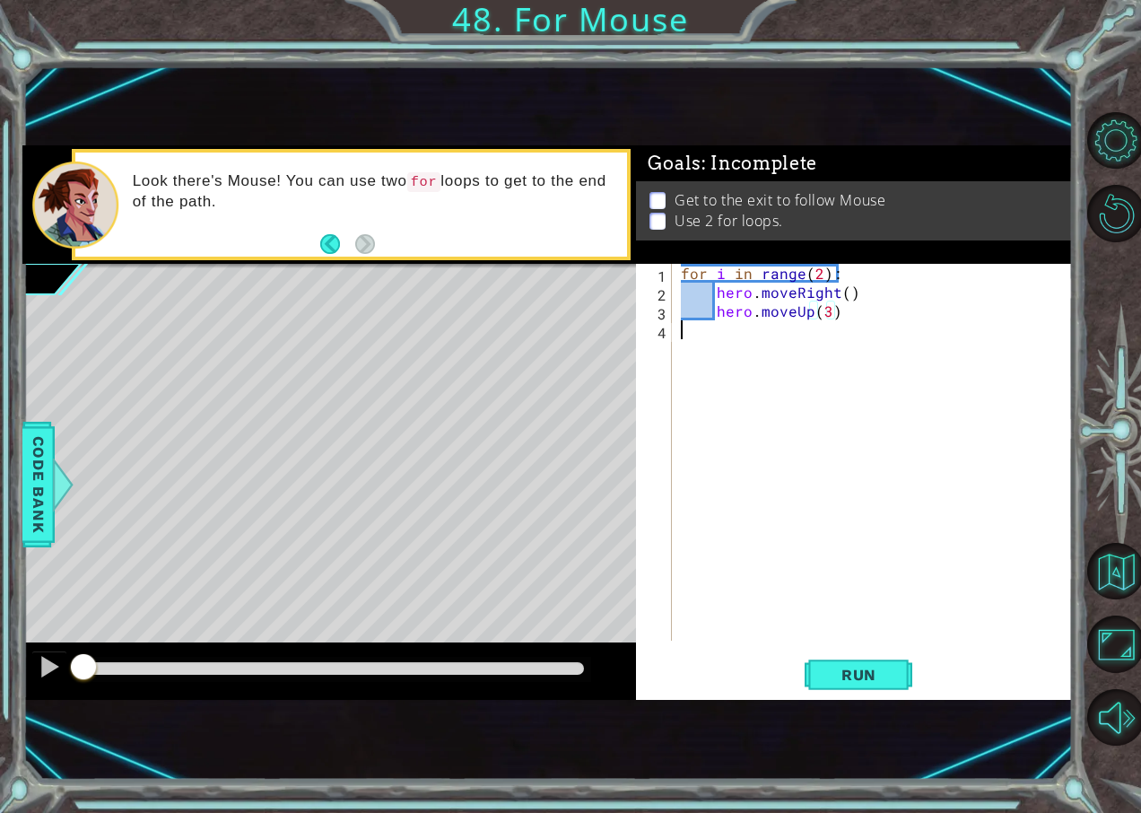
click at [813, 336] on div "for i in range ( 2 ) : hero . moveRight ( ) hero . moveUp ( 3 )" at bounding box center [876, 471] width 399 height 415
click at [827, 315] on div "for i in range ( 2 ) : hero . moveRight ( ) hero . moveUp ( 3 ) hero" at bounding box center [876, 471] width 399 height 415
click at [817, 274] on div "for i in range ( 2 ) : hero . moveRight ( ) hero . moveUp ( 2 ) hero" at bounding box center [876, 471] width 399 height 415
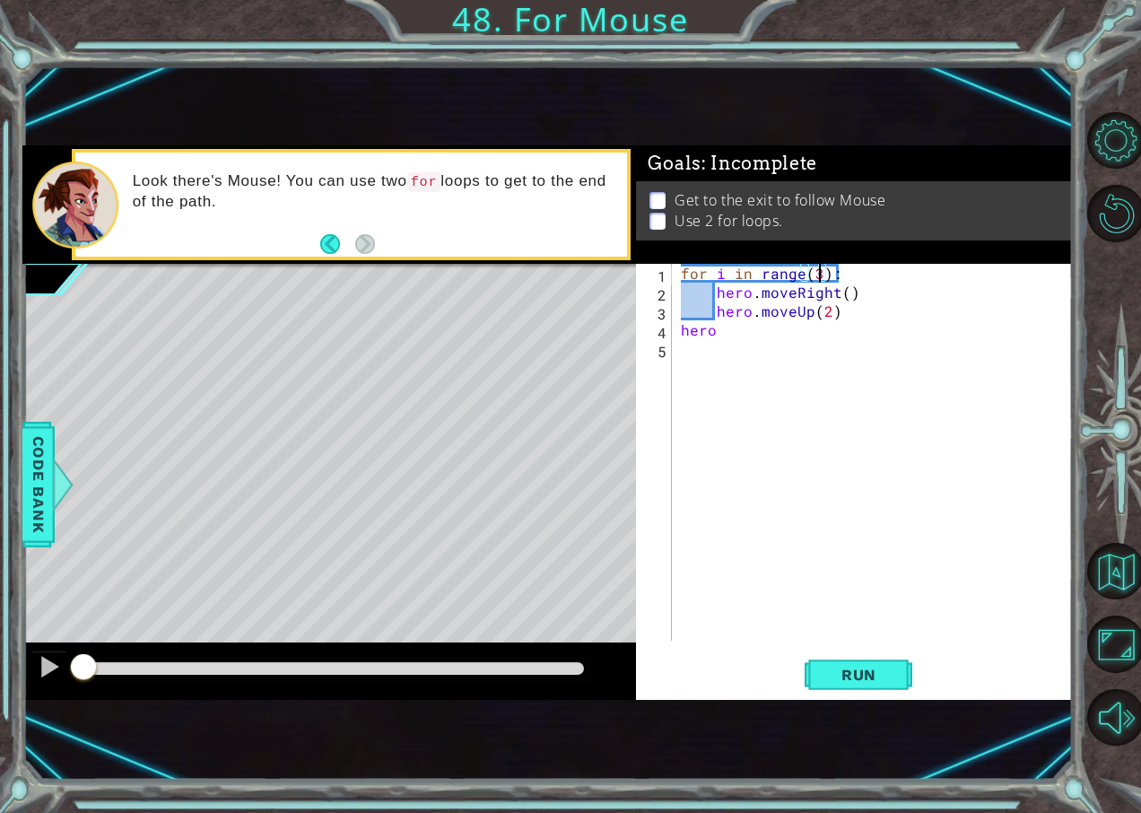
click at [781, 322] on div "for i in range ( 3 ) : hero . moveRight ( ) hero . moveUp ( 2 ) hero" at bounding box center [876, 471] width 399 height 415
type textarea "hero.moveRight()"
type textarea "hero.moveDown(6)"
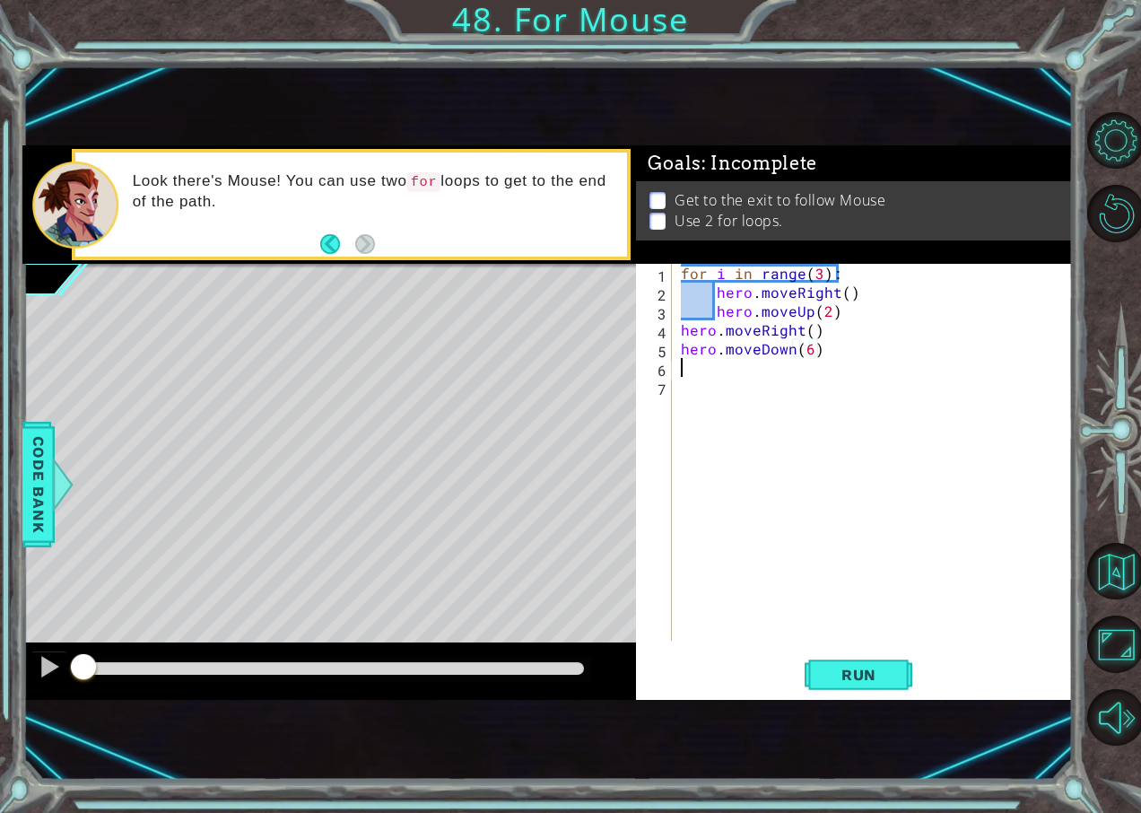
scroll to position [0, 0]
type textarea "hero.moveRight()"
type textarea "hero.moveUp(2)"
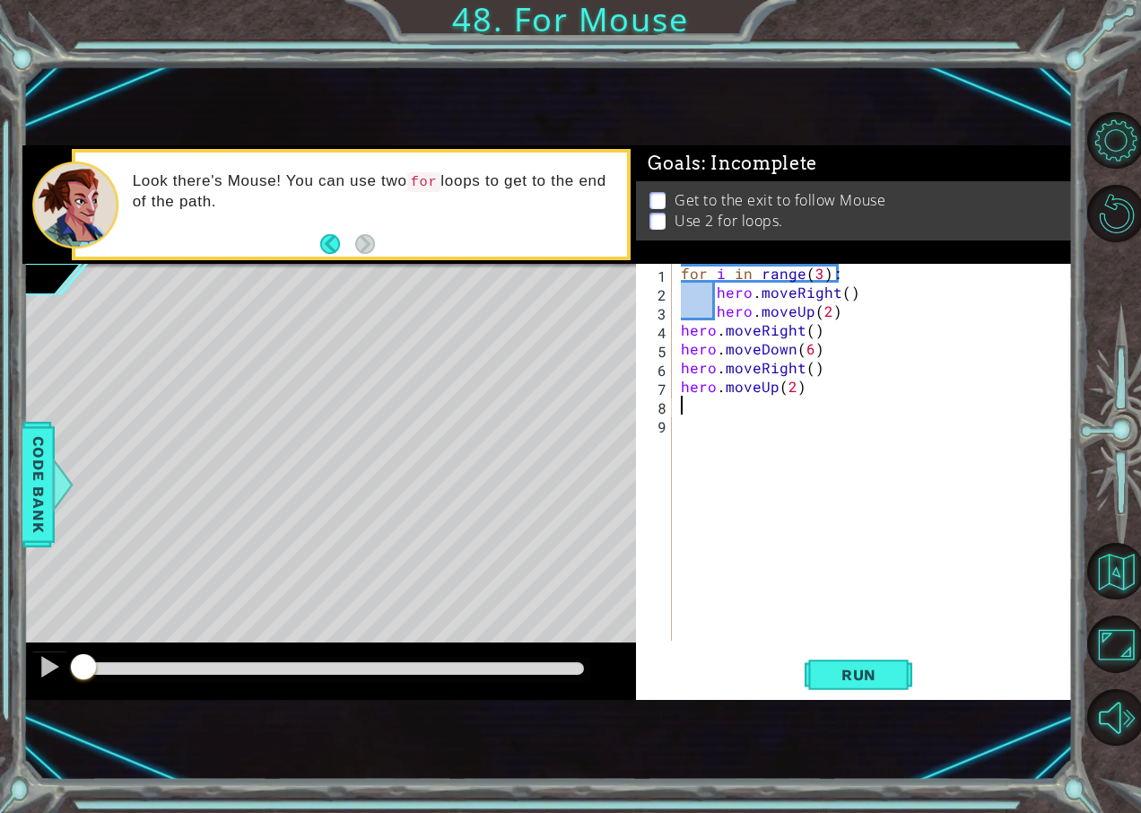
type textarea "m"
type textarea "hero.moveRight)("
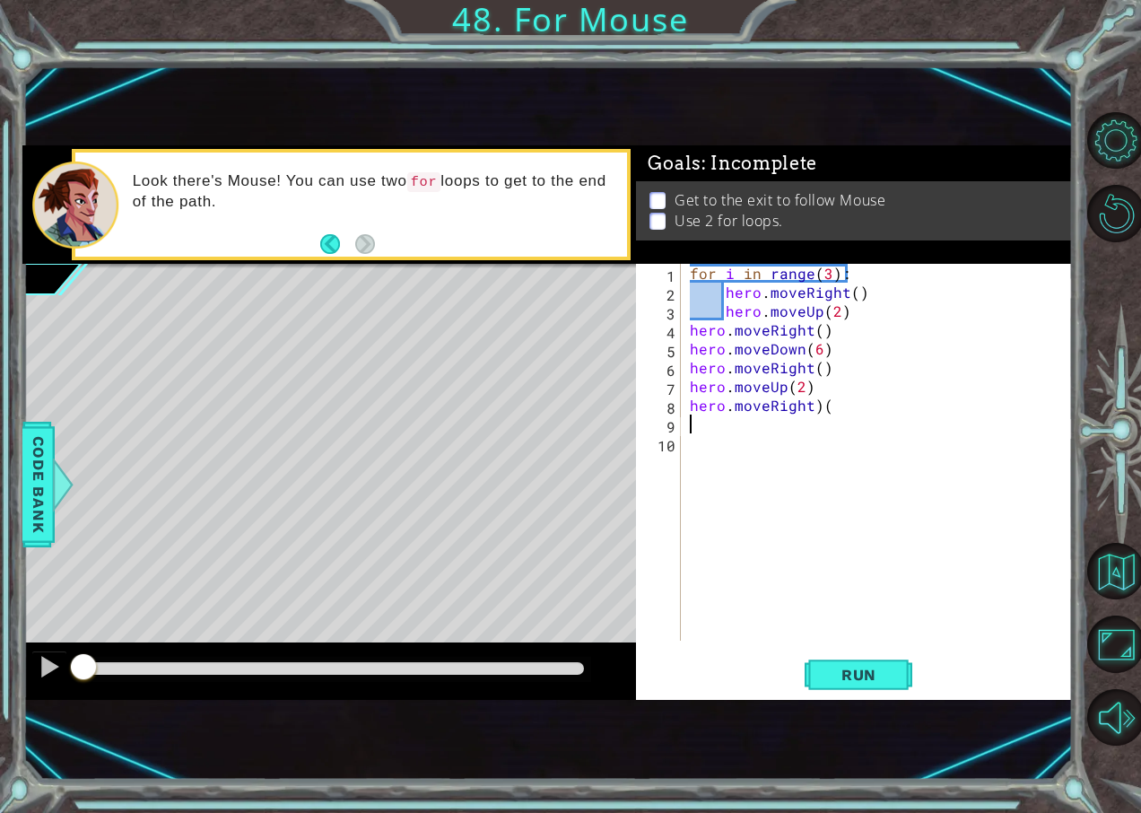
scroll to position [0, 0]
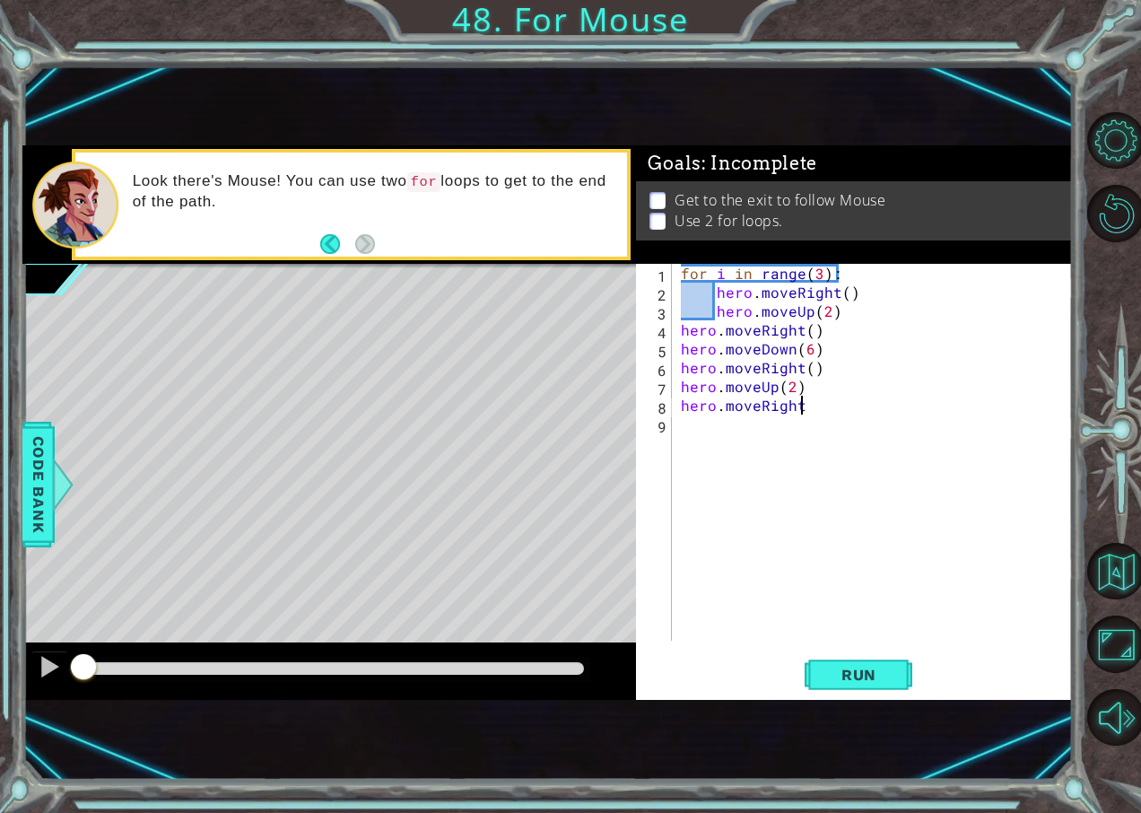
type textarea "hero.moveRight()"
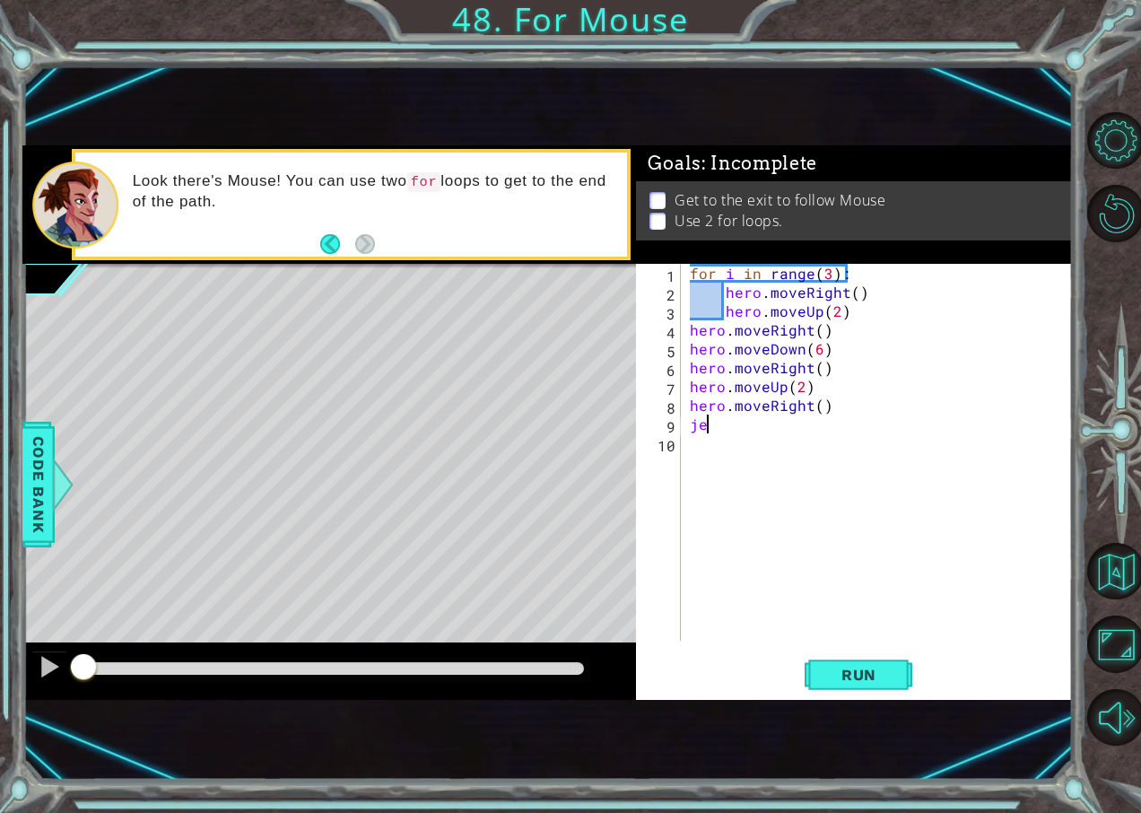
type textarea "j"
type textarea "hero.moveUp(2)"
type textarea "hero.moveRight()"
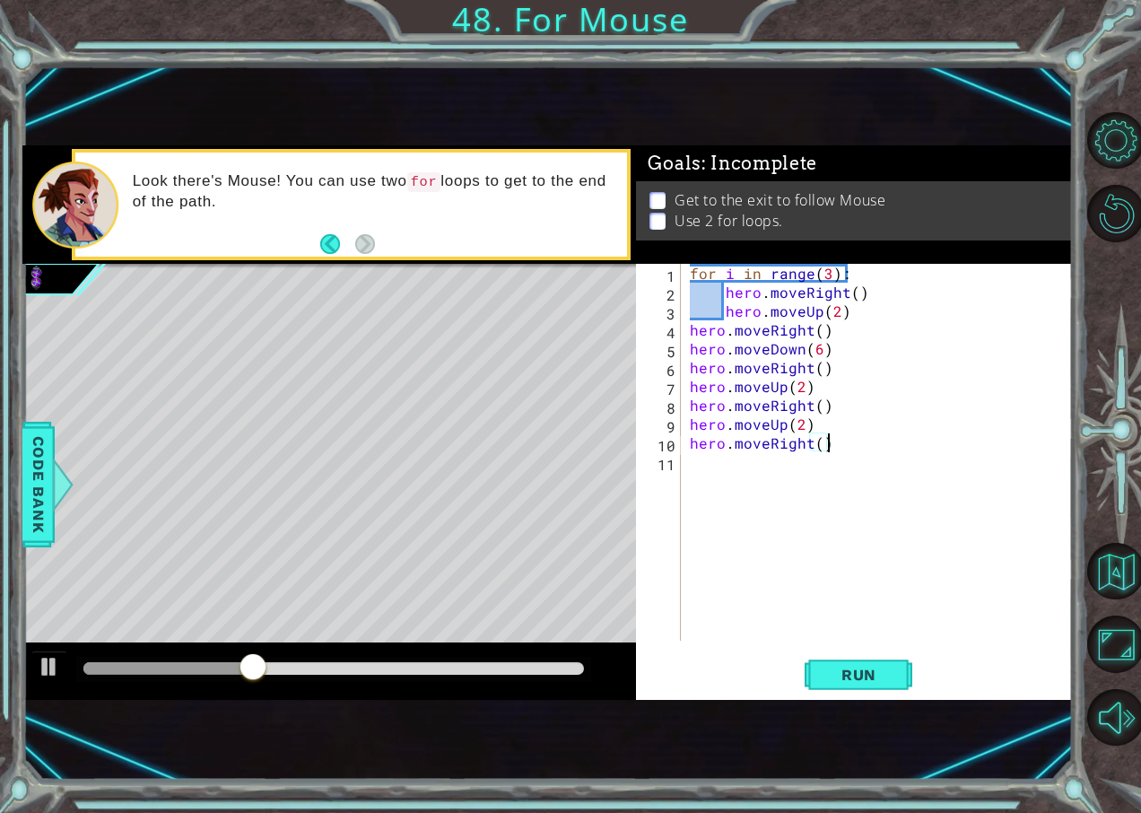
scroll to position [0, 0]
type textarea "h"
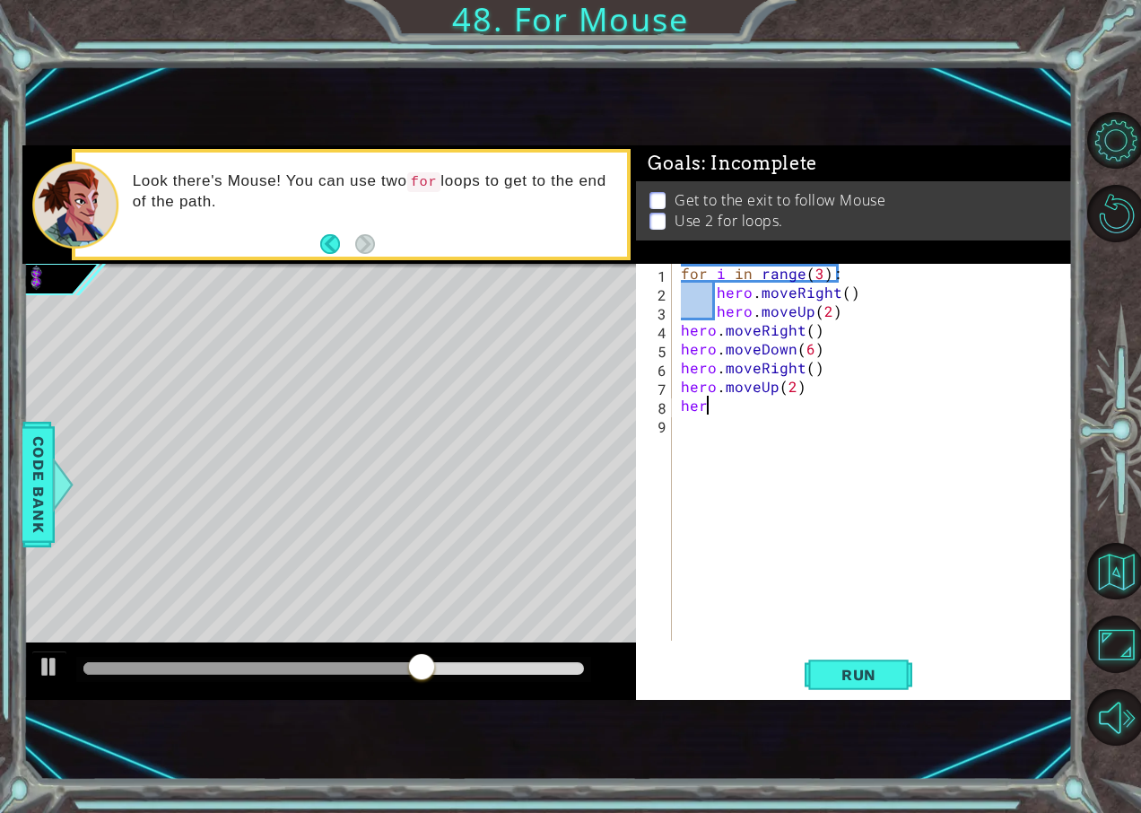
type textarea "h"
type textarea "for i in range(3)"
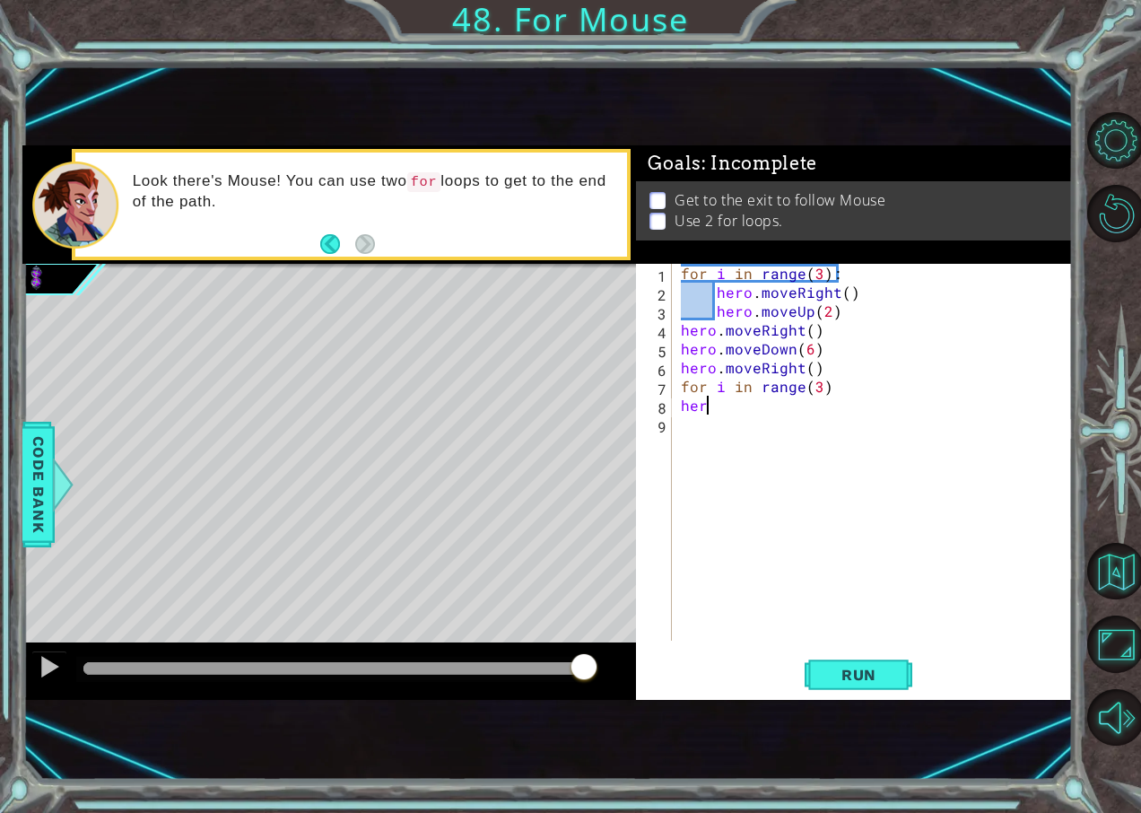
type textarea "h"
type textarea "for i in range(3)"
type textarea "h"
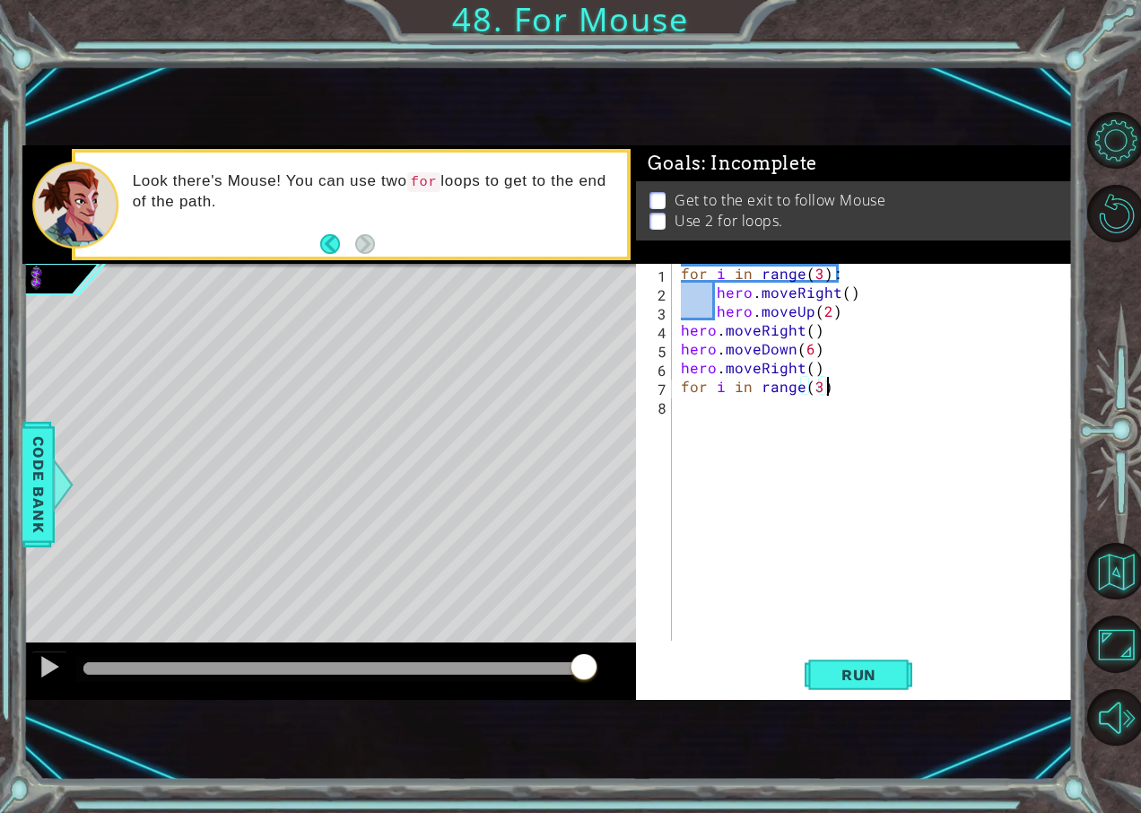
type textarea "for i in range(3):"
type textarea "hero.moveUp(2)"
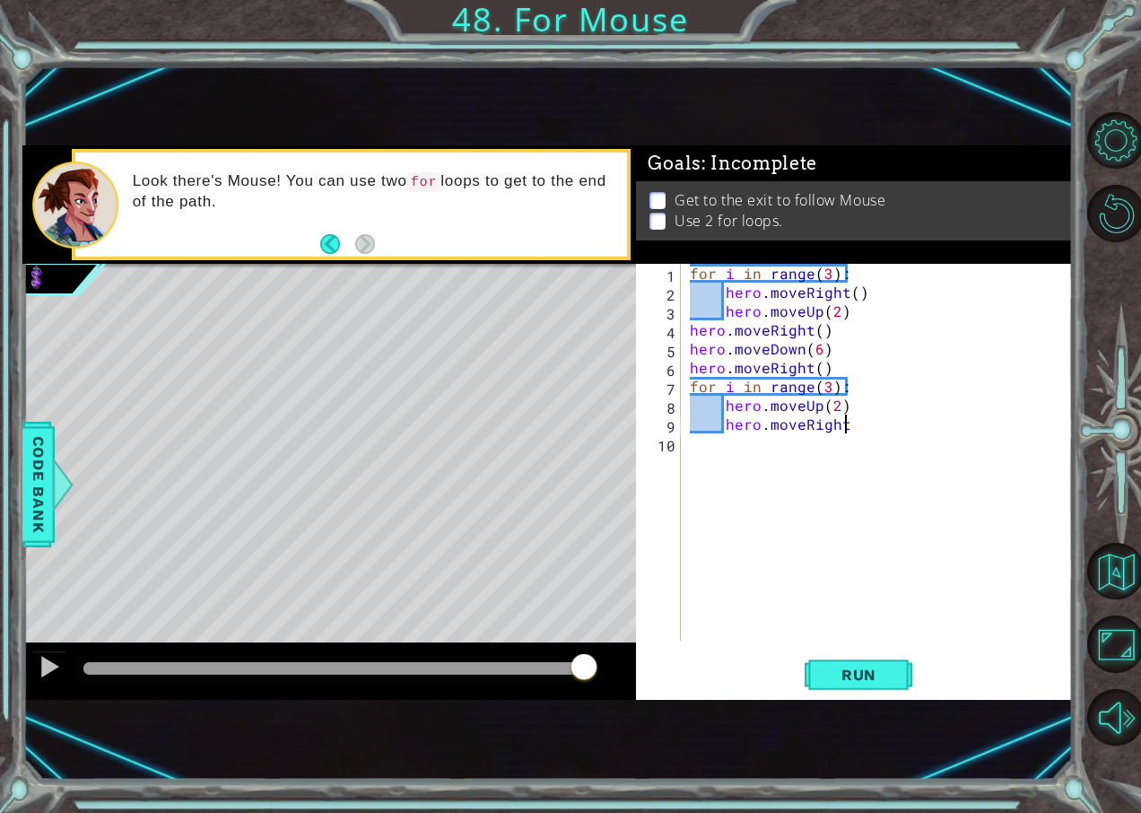
type textarea "hero.moveRight()"
click at [884, 658] on button "Run" at bounding box center [859, 674] width 108 height 44
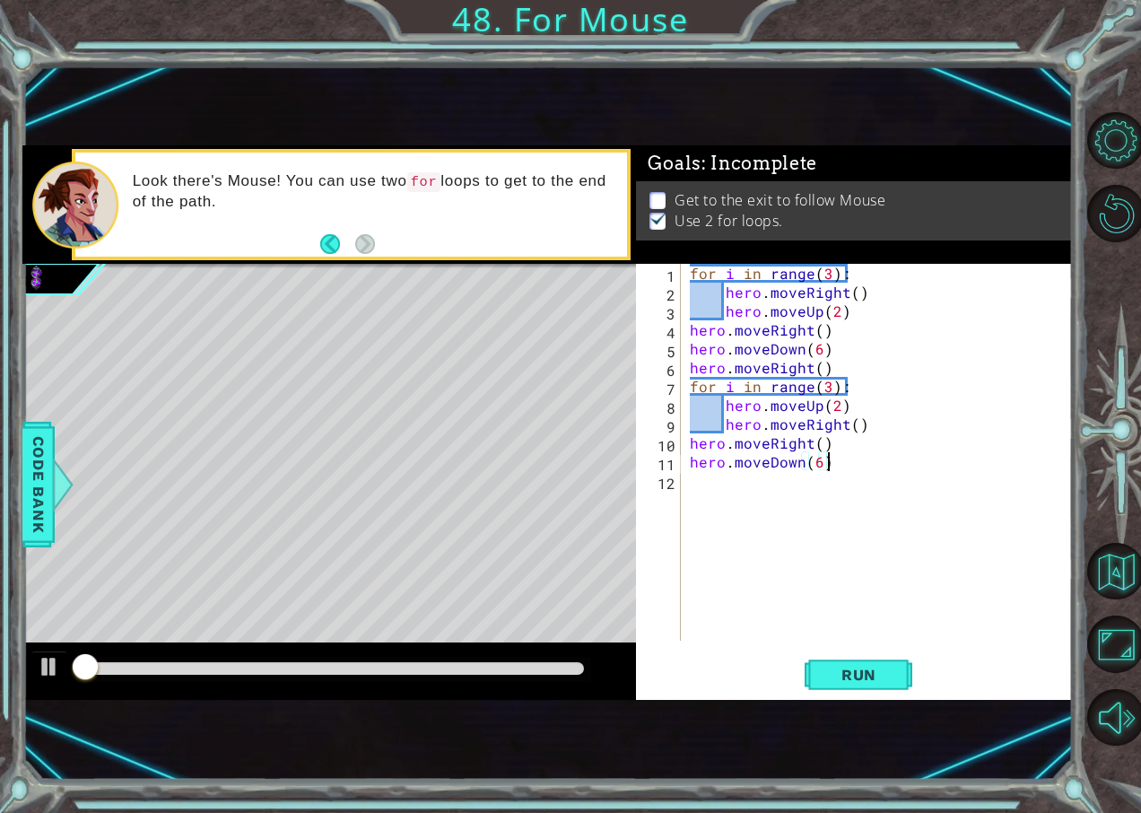
click at [572, 659] on div at bounding box center [333, 669] width 515 height 25
click at [563, 667] on div at bounding box center [333, 668] width 501 height 13
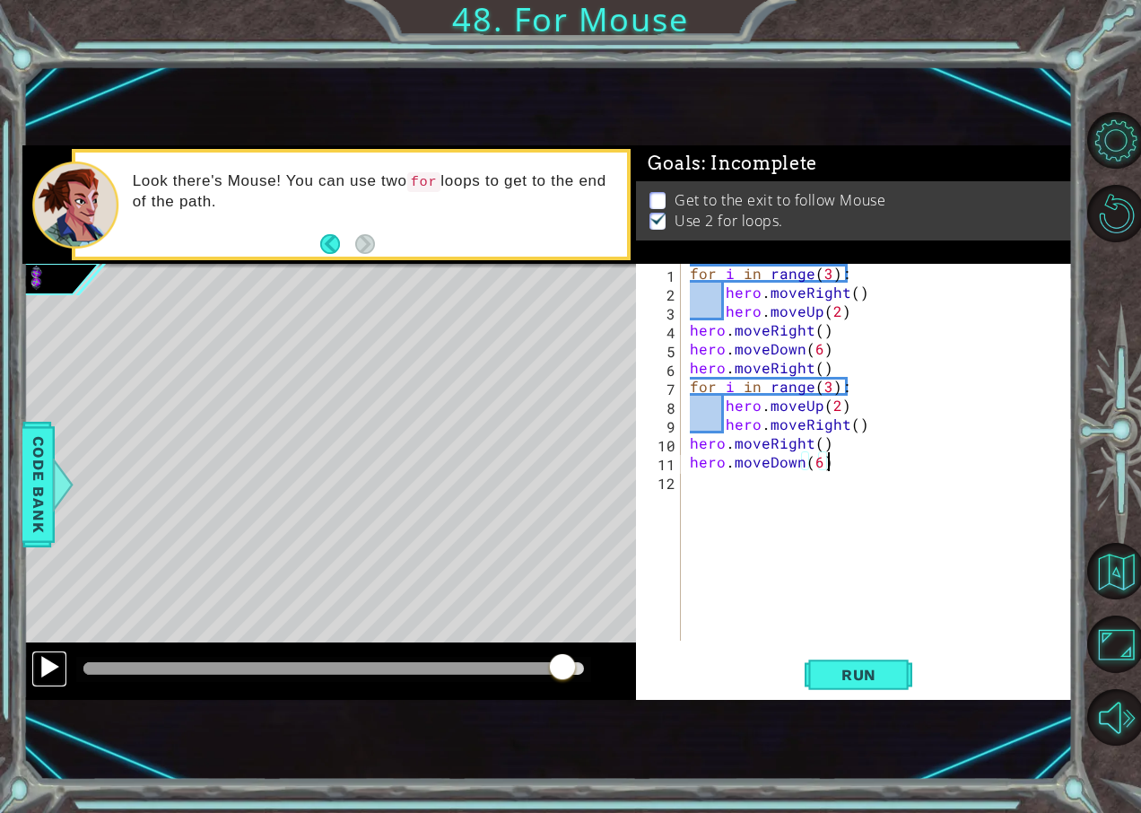
click at [41, 670] on div at bounding box center [49, 666] width 23 height 23
click at [428, 689] on div at bounding box center [329, 670] width 614 height 57
click at [389, 650] on div at bounding box center [329, 670] width 614 height 57
click at [406, 650] on div at bounding box center [329, 670] width 614 height 57
click at [406, 655] on div at bounding box center [329, 670] width 614 height 57
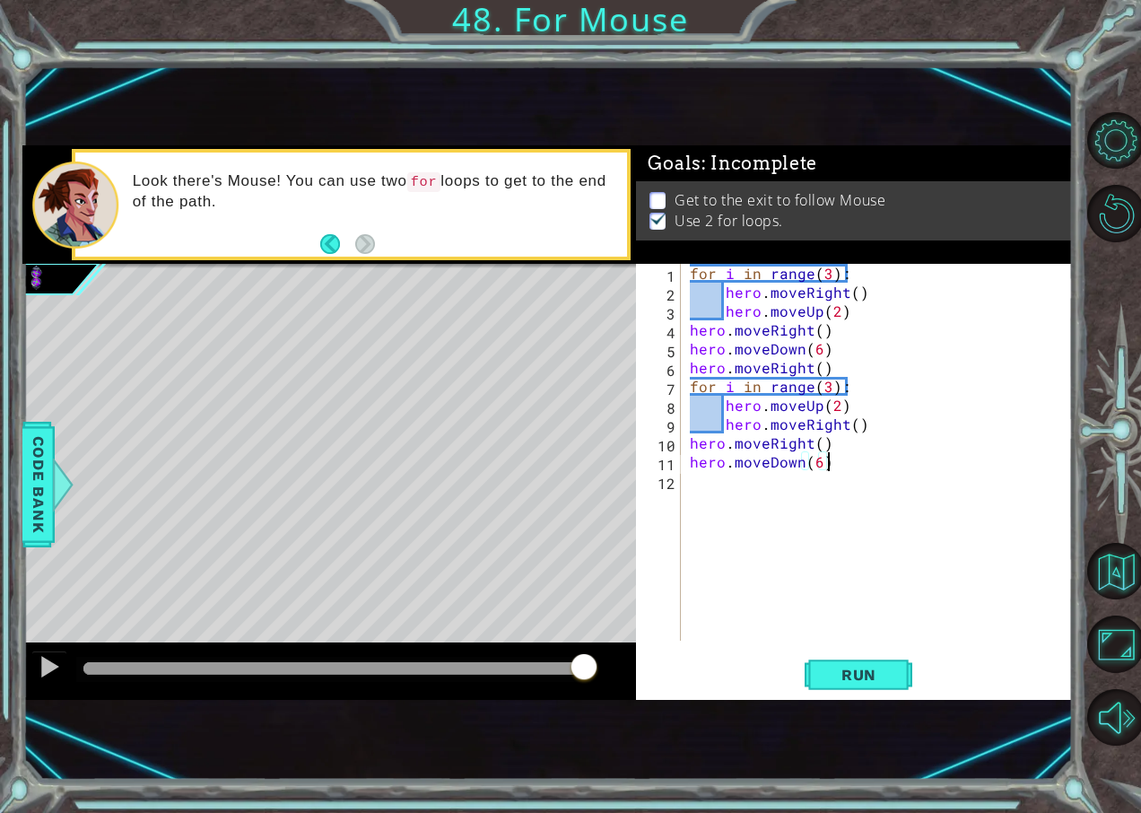
click at [406, 665] on div at bounding box center [333, 668] width 501 height 13
click at [27, 685] on div at bounding box center [329, 670] width 614 height 57
click at [39, 682] on button at bounding box center [49, 668] width 36 height 37
click at [290, 679] on div at bounding box center [333, 669] width 515 height 25
click at [317, 672] on div at bounding box center [199, 668] width 233 height 13
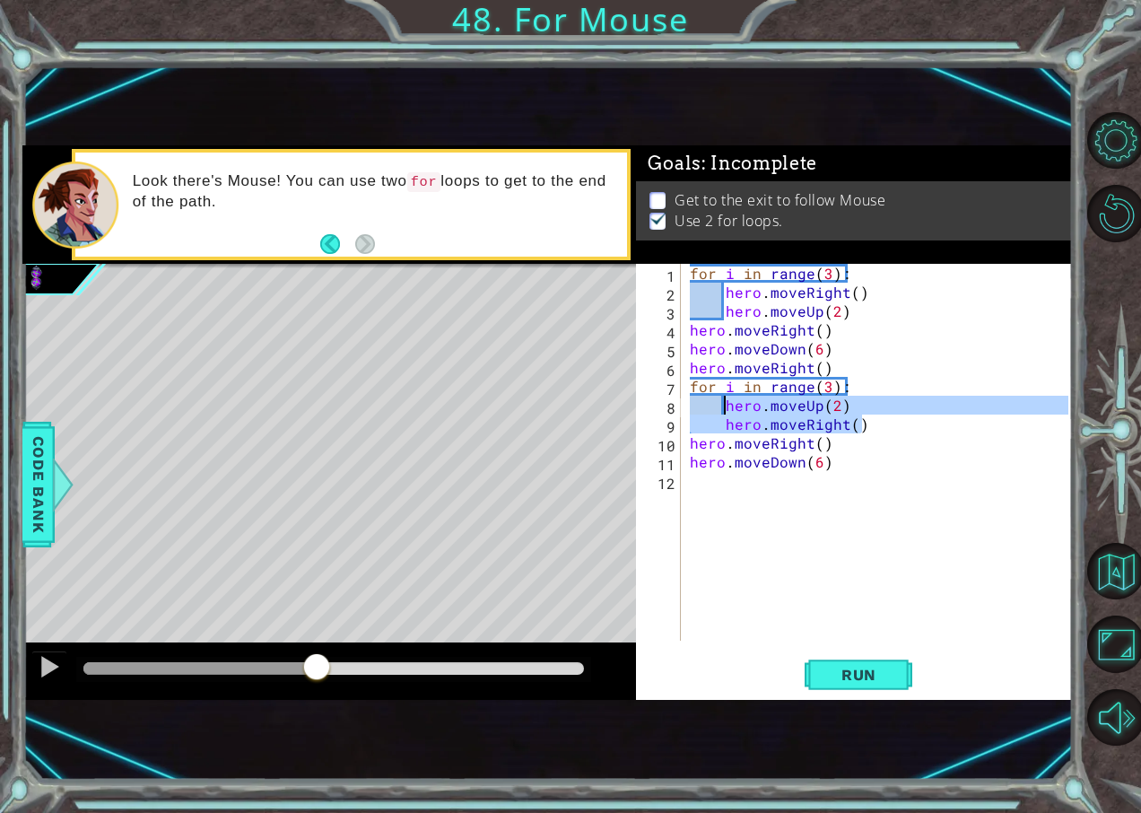
drag, startPoint x: 870, startPoint y: 426, endPoint x: 728, endPoint y: 412, distance: 143.4
click at [728, 412] on div "for i in range ( 3 ) : hero . moveRight ( ) hero . moveUp ( 2 ) hero . moveRigh…" at bounding box center [881, 471] width 391 height 415
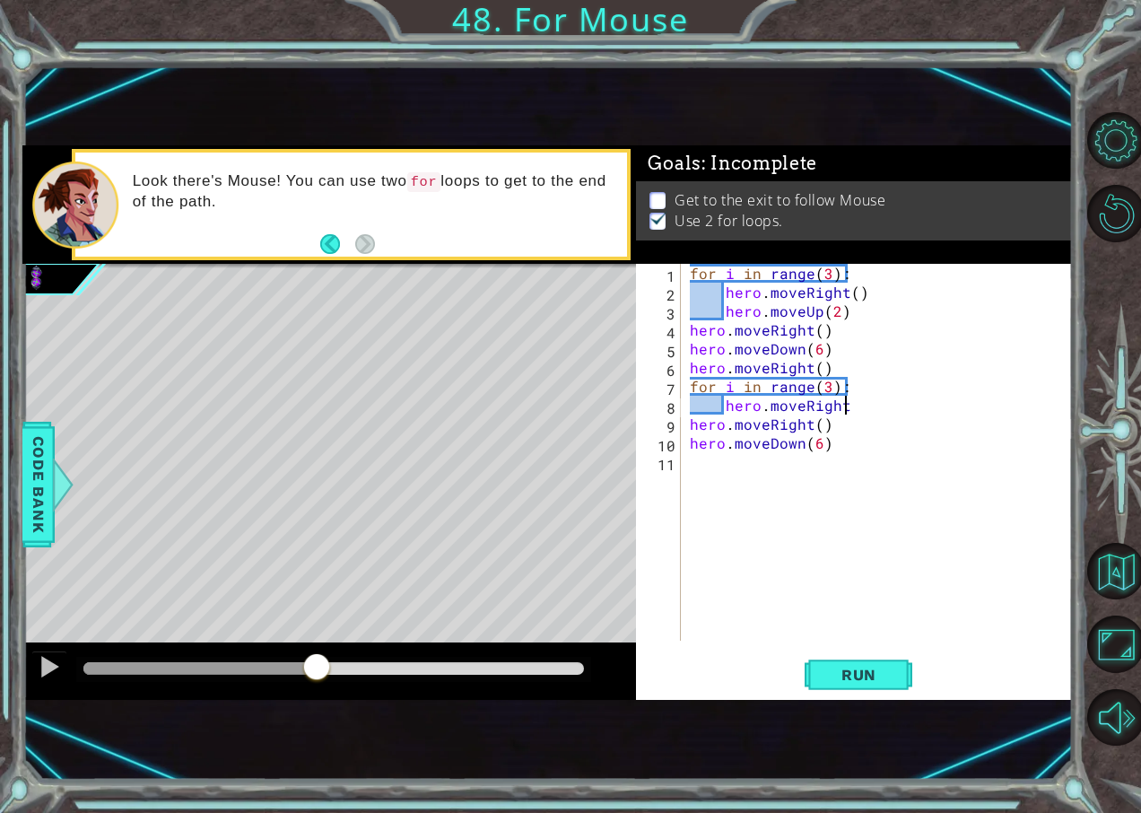
type textarea "hero.moveRight()"
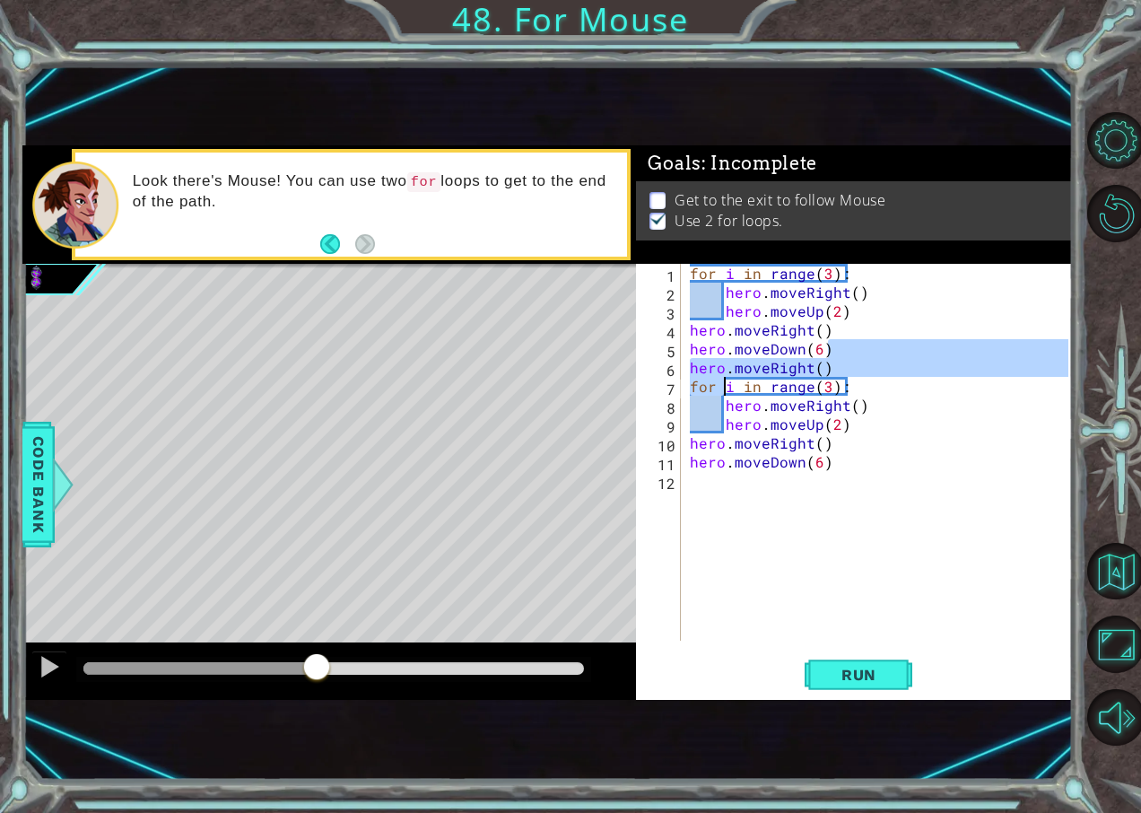
drag, startPoint x: 894, startPoint y: 355, endPoint x: 756, endPoint y: 367, distance: 137.8
click at [743, 367] on div "for i in range ( 3 ) : hero . moveRight ( ) hero . moveUp ( 2 ) hero . moveRigh…" at bounding box center [881, 471] width 391 height 415
click at [953, 355] on div "for i in range ( 3 ) : hero . moveRight ( ) hero . moveUp ( 2 ) hero . moveRigh…" at bounding box center [881, 471] width 391 height 415
drag, startPoint x: 930, startPoint y: 376, endPoint x: 685, endPoint y: 370, distance: 245.0
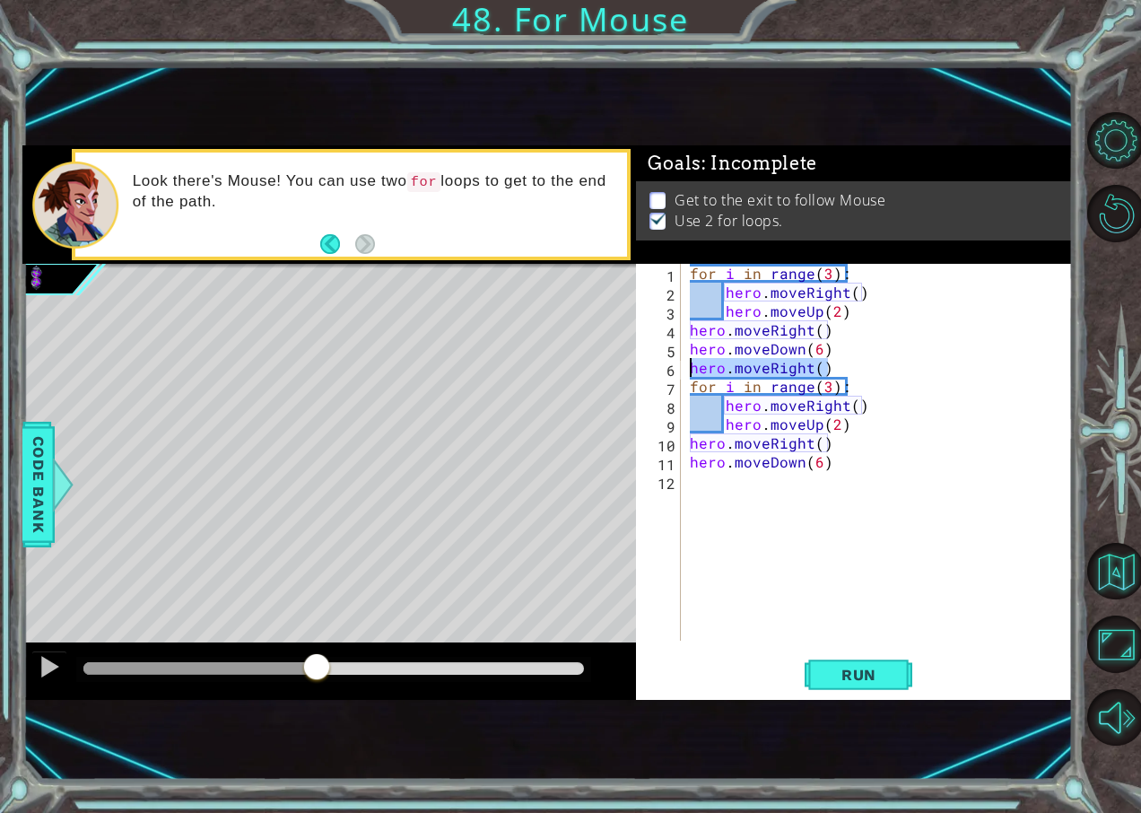
click at [685, 370] on div "hero.moveDown(6) 1 2 3 4 5 6 7 8 9 10 11 12 for i in range ( 3 ) : hero . moveR…" at bounding box center [852, 452] width 432 height 377
type textarea "hero.moveRight()"
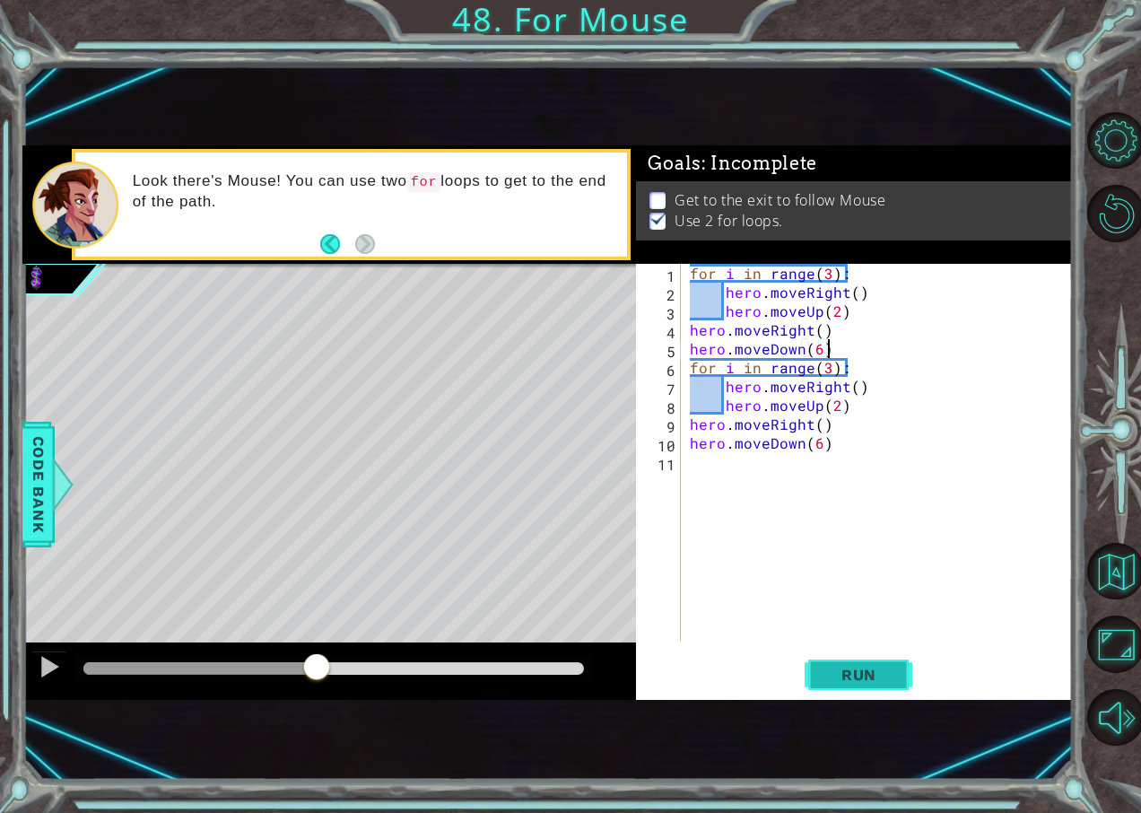
type textarea "hero.moveDown(6)"
click at [836, 660] on button "Run" at bounding box center [859, 674] width 108 height 44
click at [556, 672] on div at bounding box center [333, 668] width 501 height 13
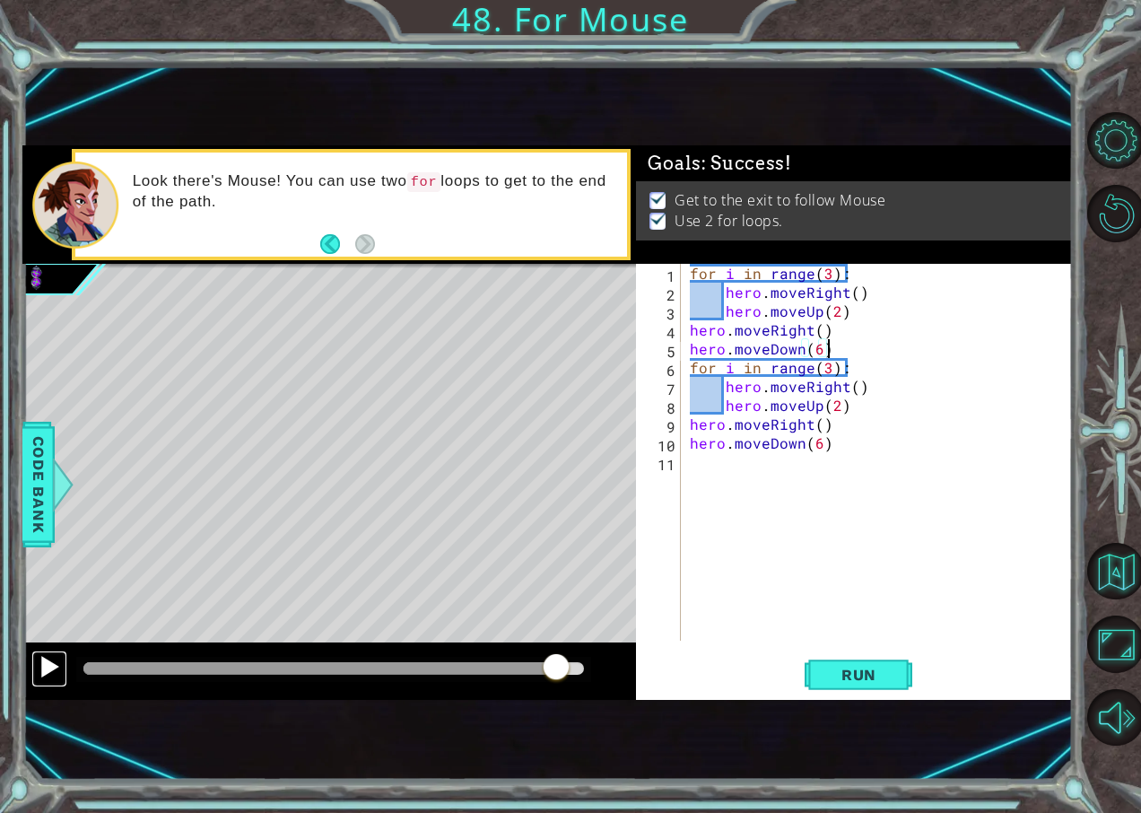
click at [55, 666] on div at bounding box center [49, 666] width 23 height 23
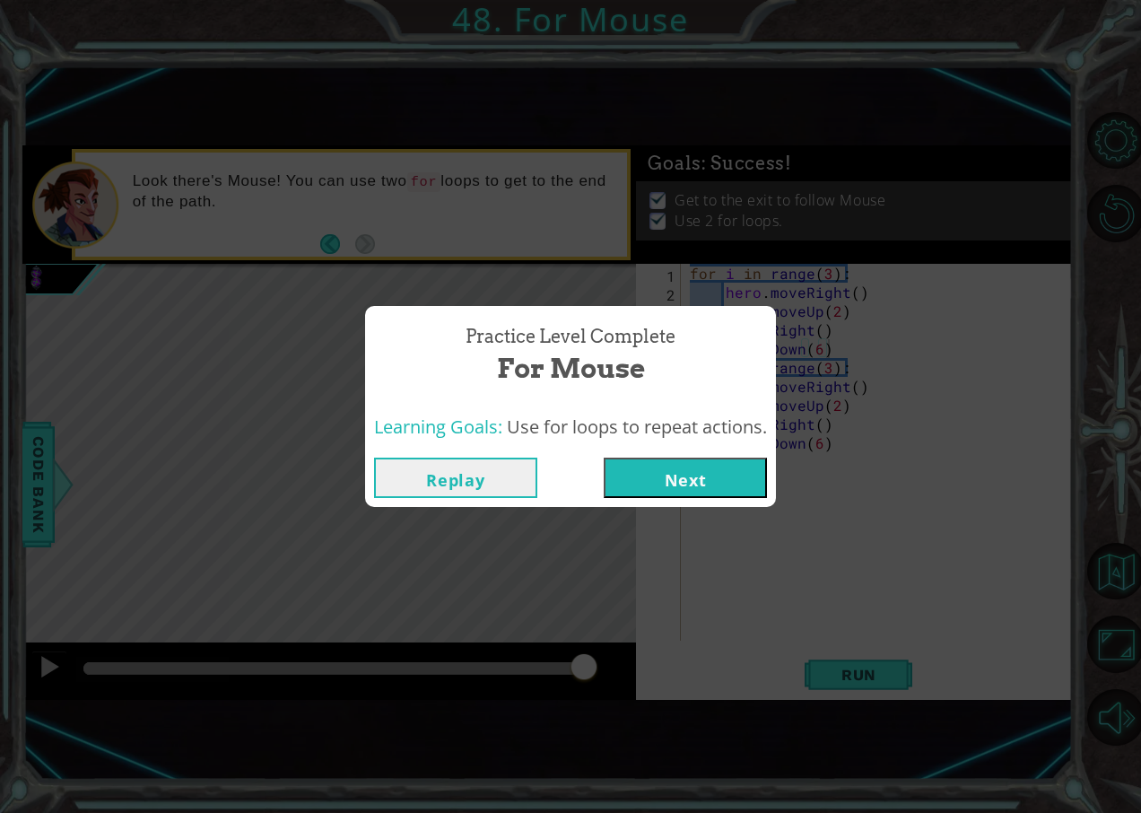
click at [693, 452] on div "Replay Next" at bounding box center [570, 478] width 411 height 58
click at [692, 472] on button "Next" at bounding box center [685, 478] width 163 height 40
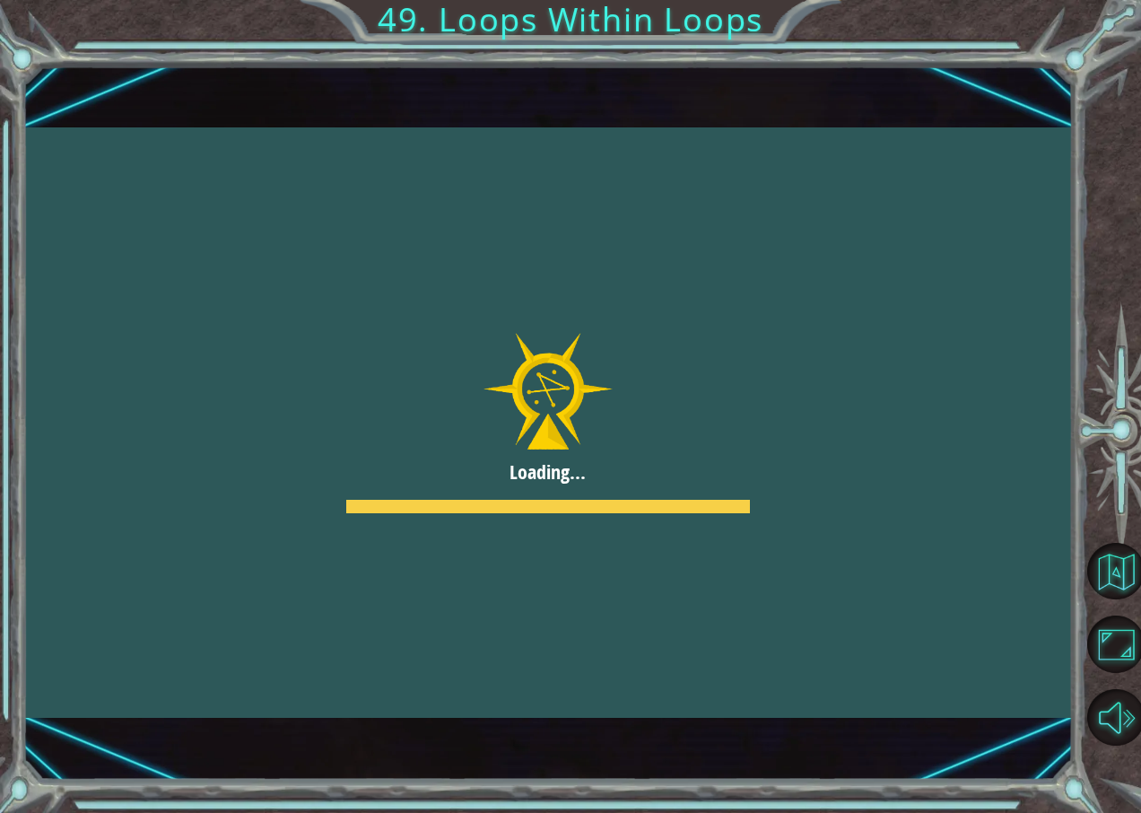
click at [643, 451] on div at bounding box center [547, 422] width 1050 height 590
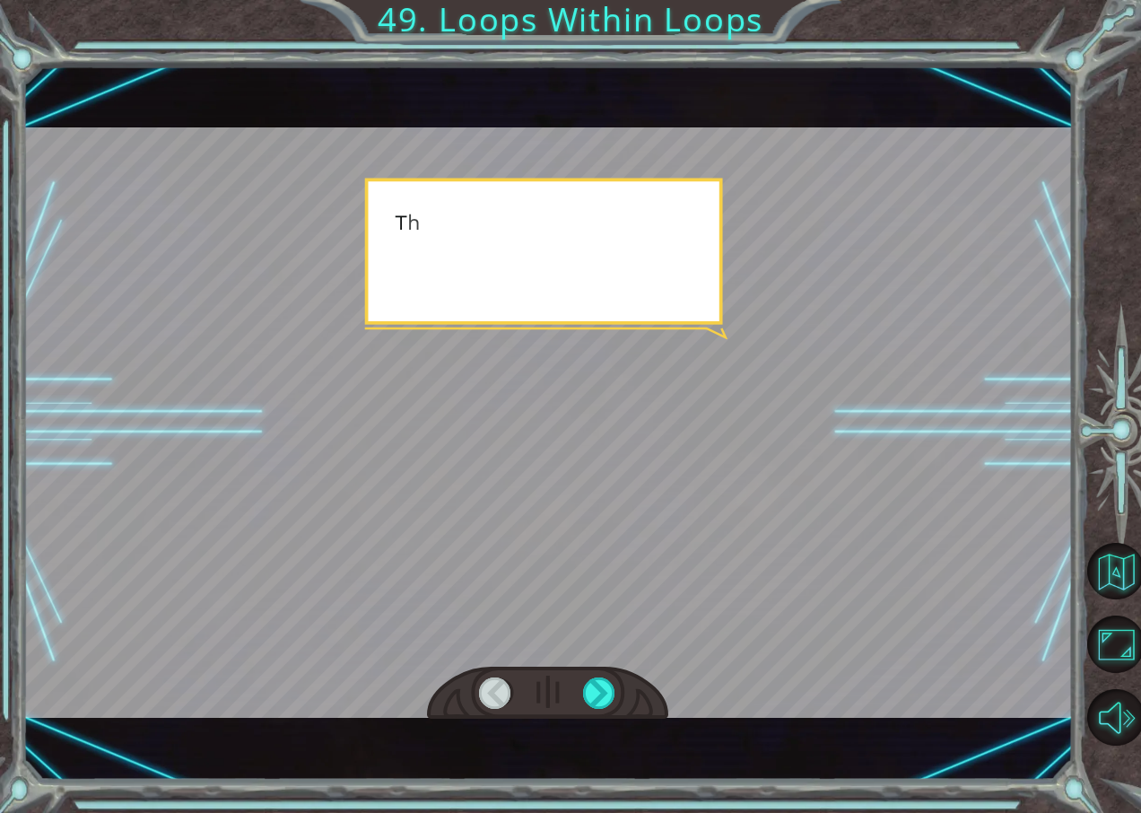
click at [643, 451] on div at bounding box center [547, 422] width 1050 height 590
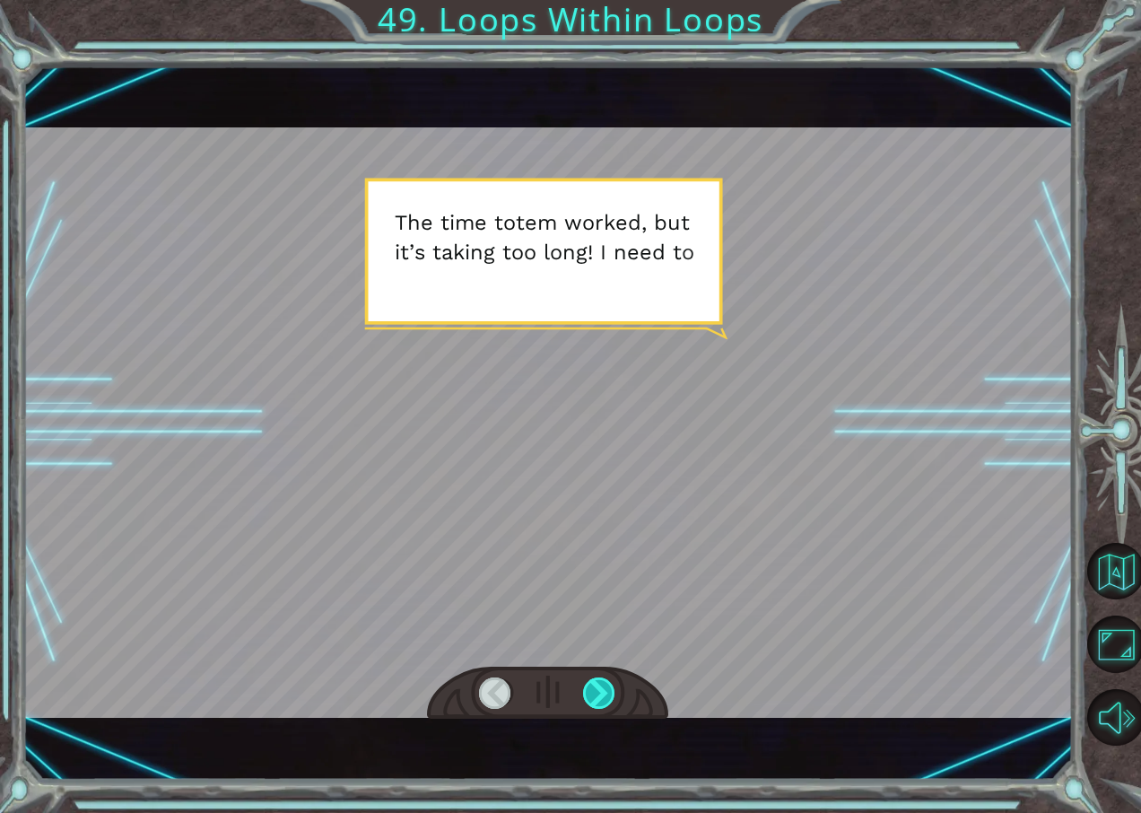
click at [611, 678] on div at bounding box center [599, 693] width 33 height 32
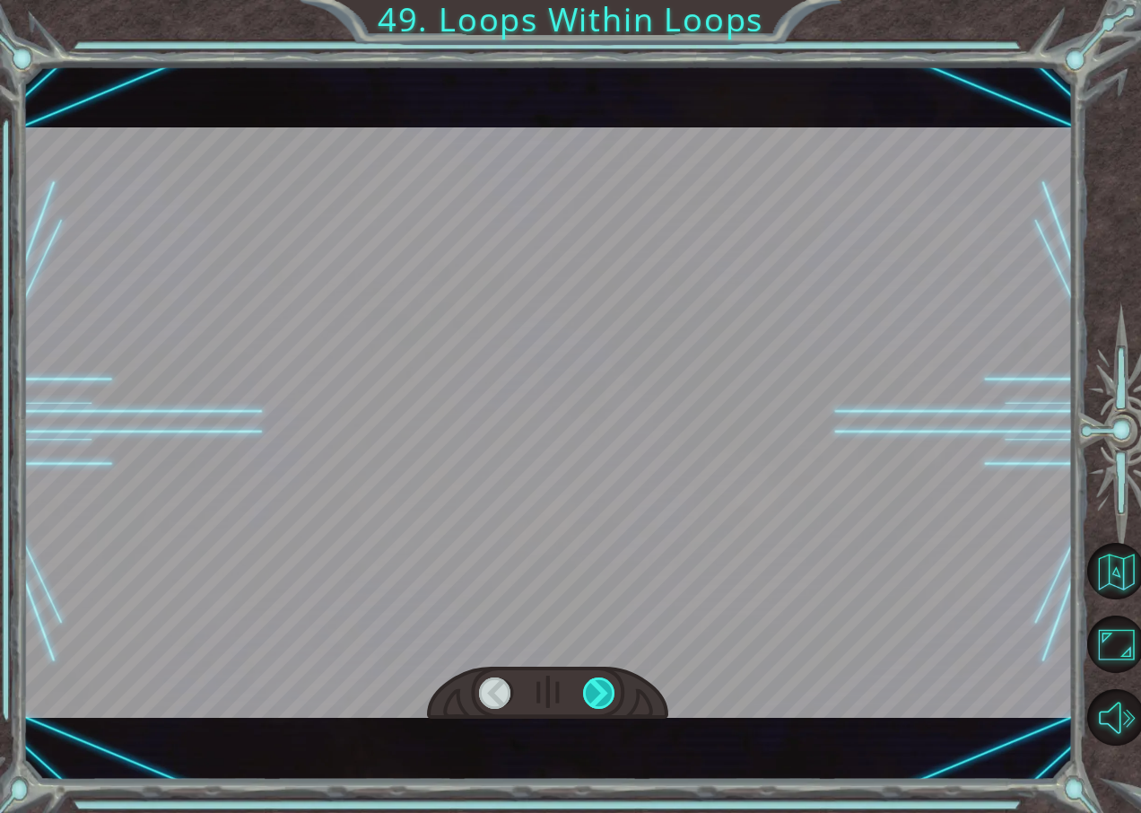
click at [611, 678] on div at bounding box center [599, 693] width 33 height 32
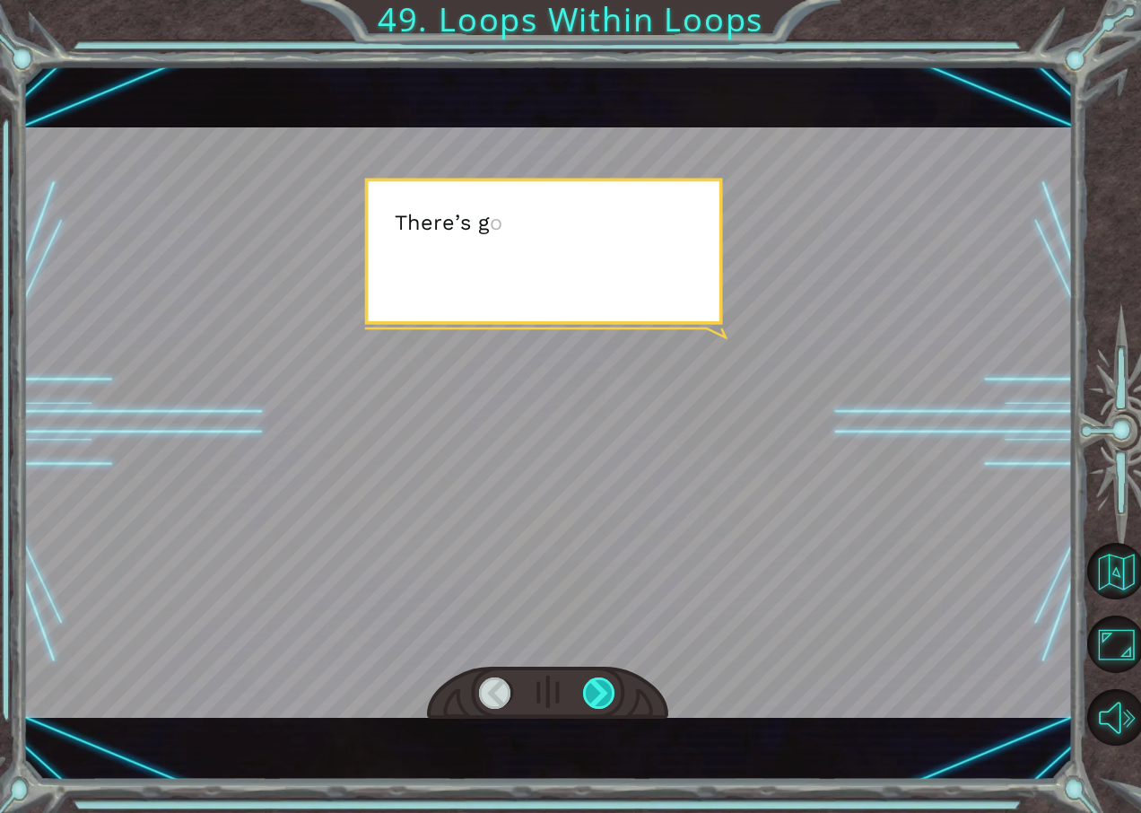
click at [611, 678] on div at bounding box center [599, 693] width 33 height 32
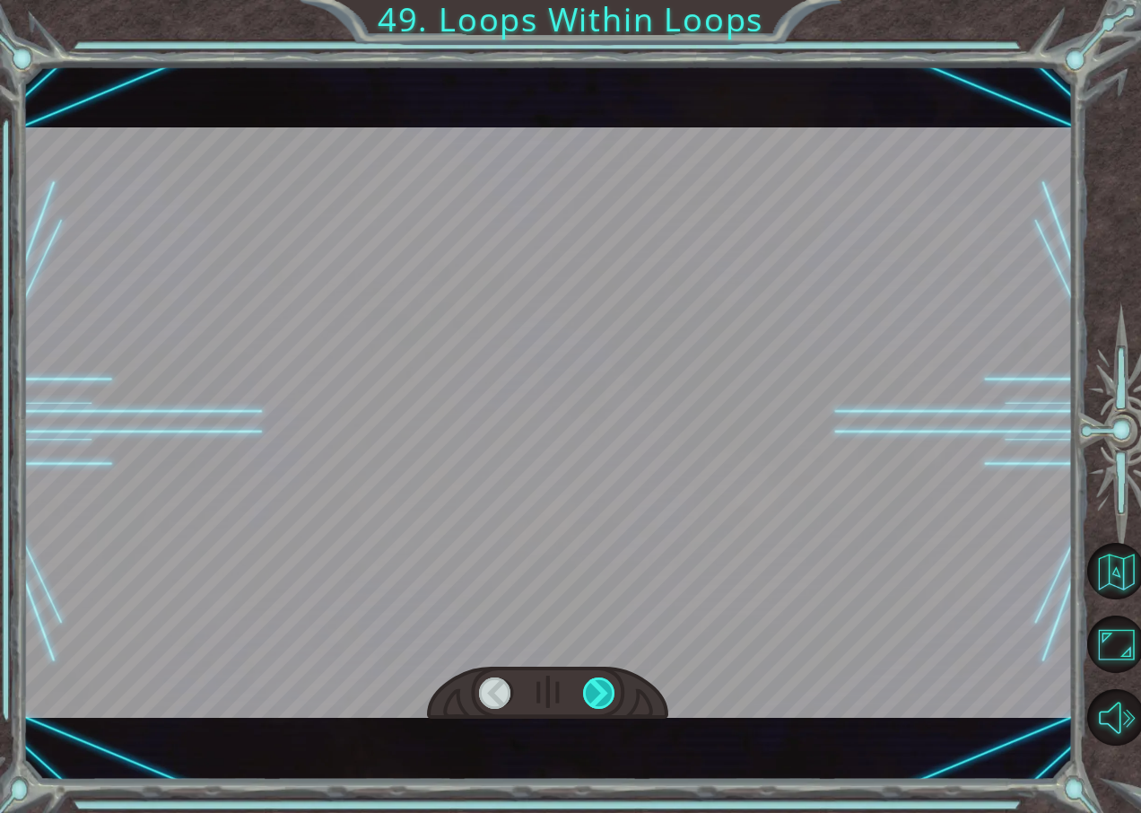
click at [611, 678] on div at bounding box center [599, 693] width 33 height 32
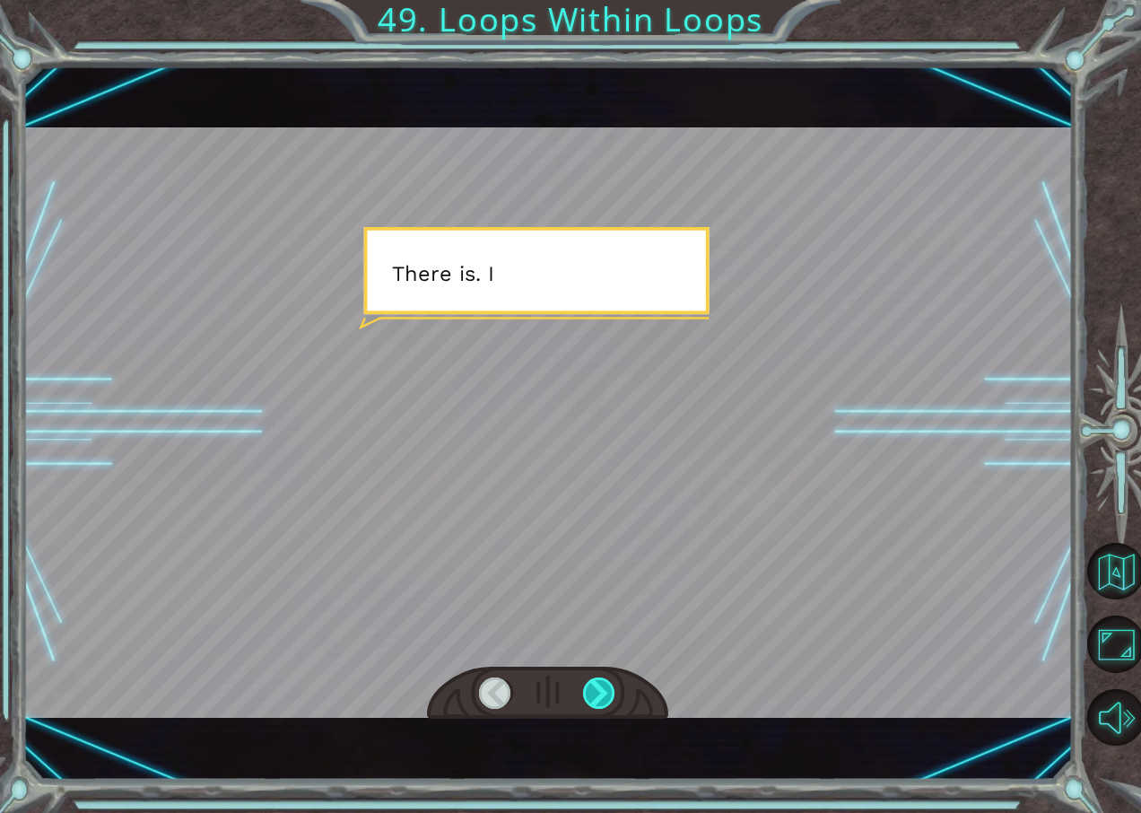
click at [611, 678] on div at bounding box center [599, 693] width 33 height 32
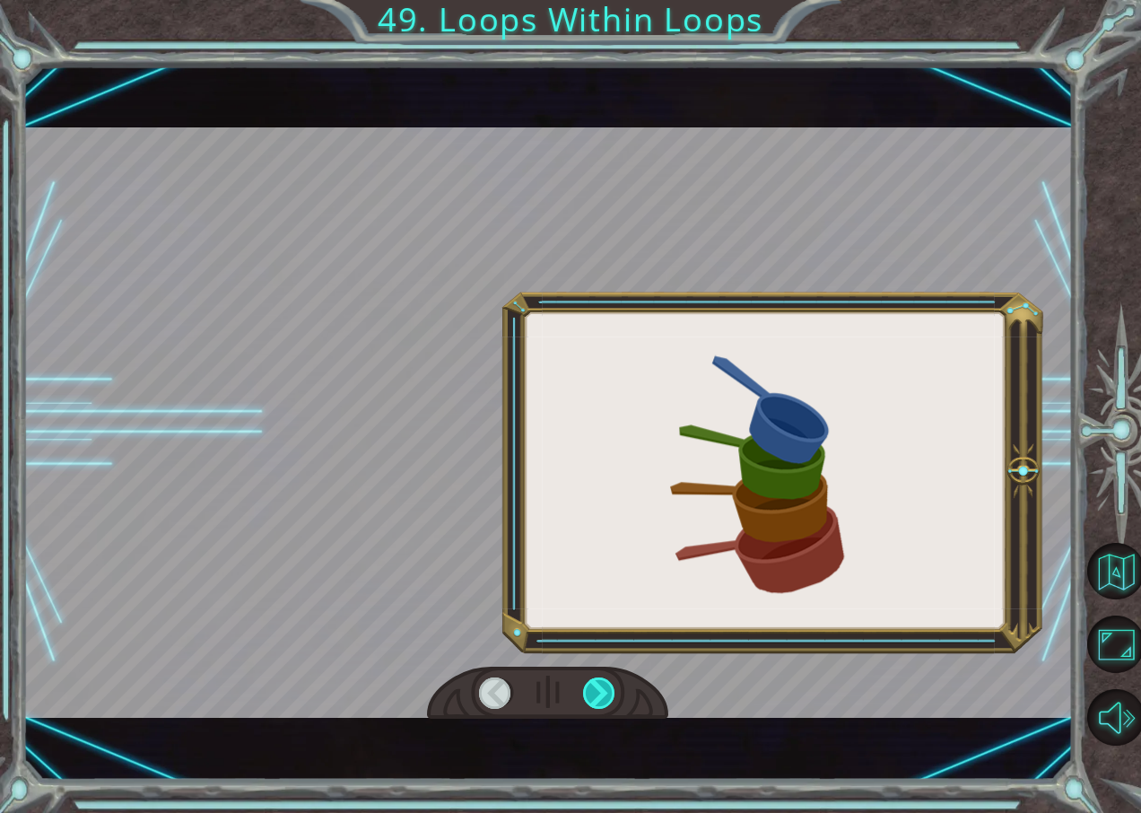
click at [611, 678] on div at bounding box center [599, 693] width 33 height 32
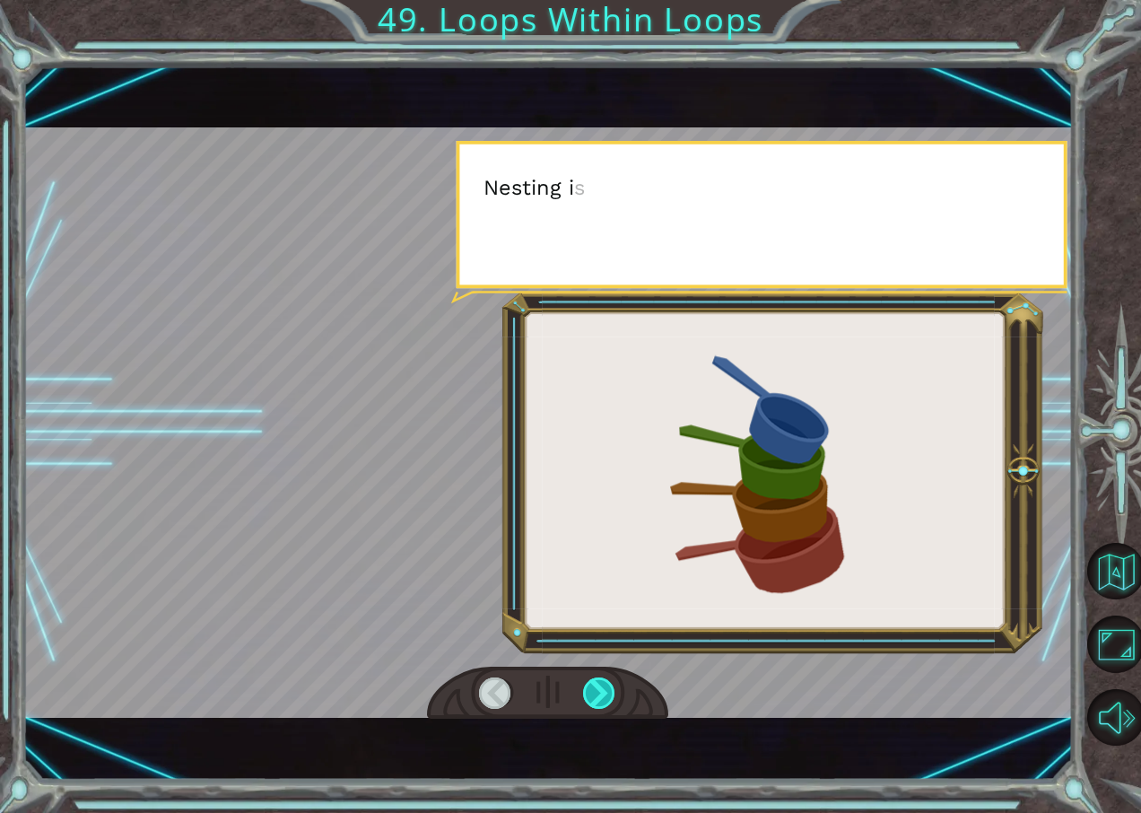
click at [611, 678] on div at bounding box center [599, 693] width 33 height 32
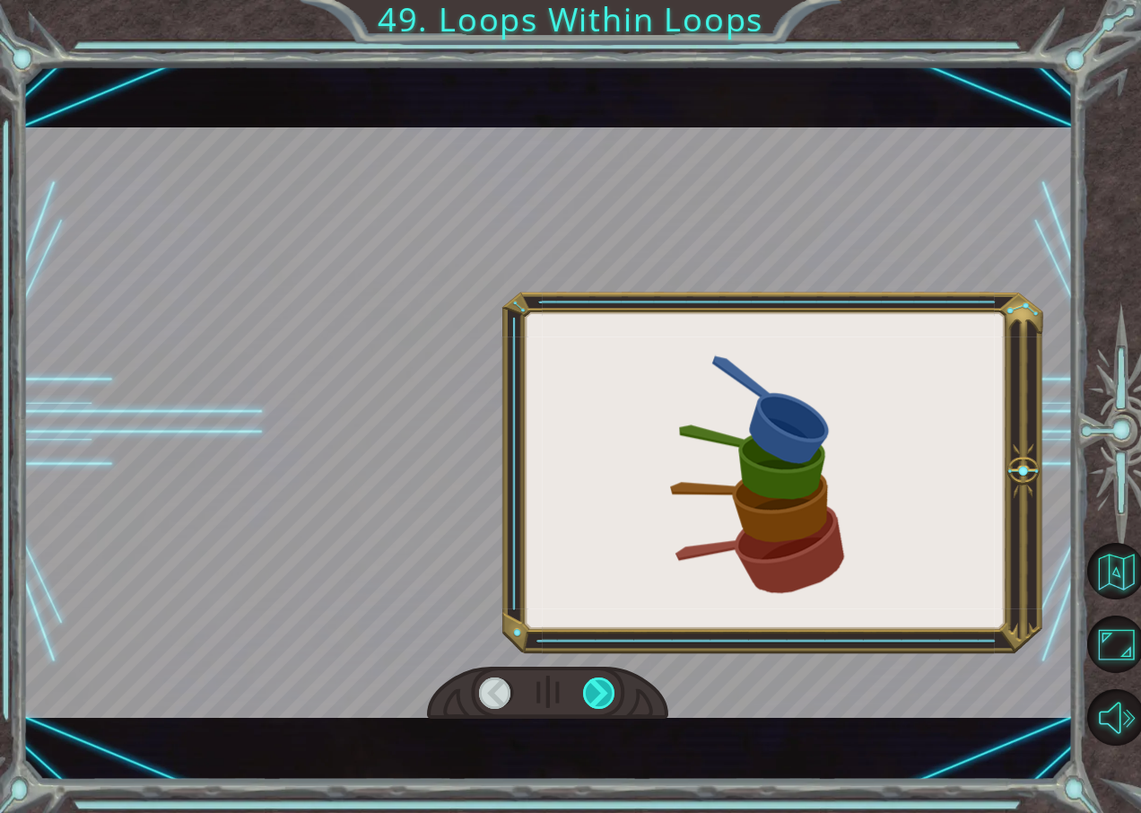
click at [611, 678] on div at bounding box center [599, 693] width 33 height 32
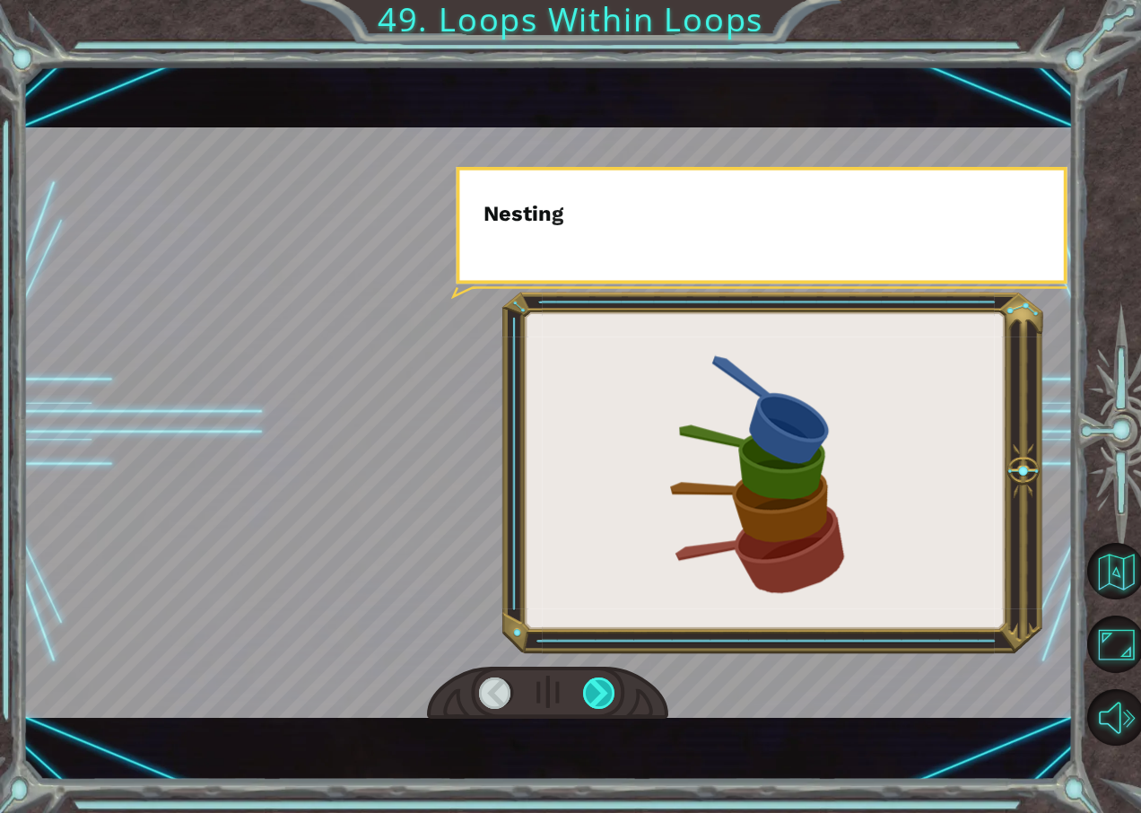
click at [611, 678] on div at bounding box center [599, 693] width 33 height 32
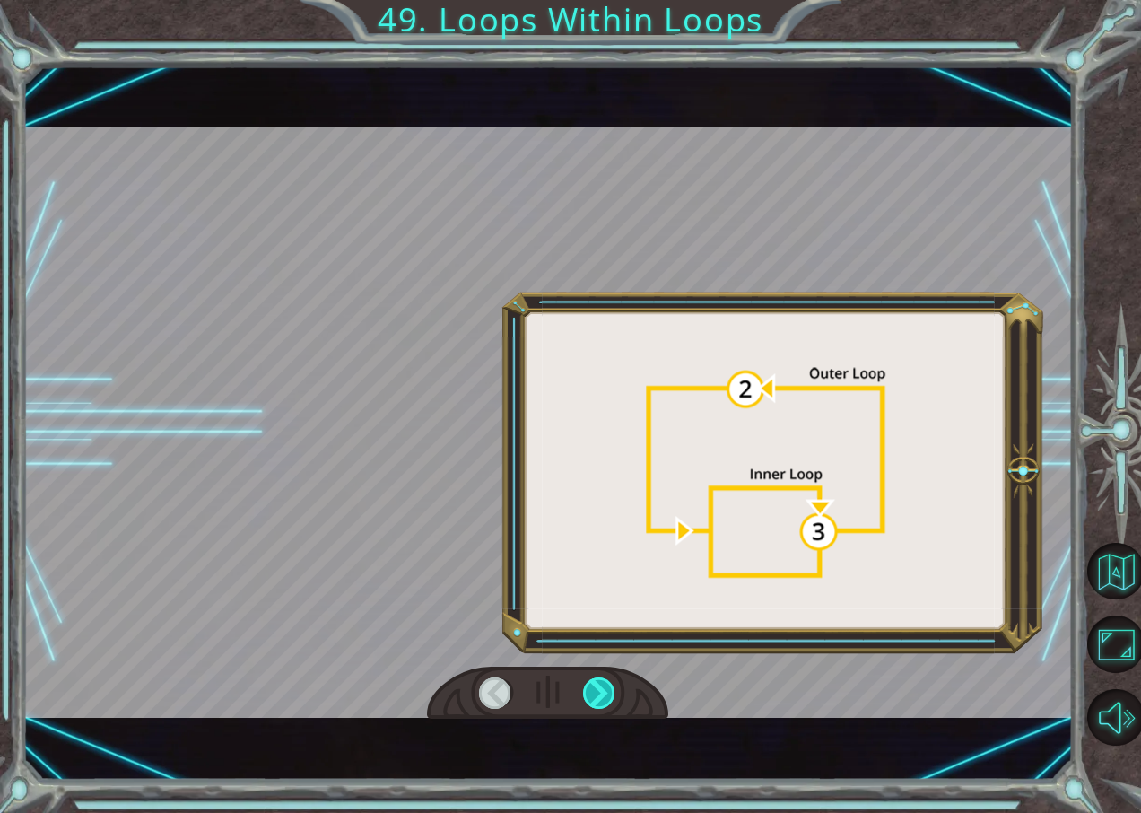
click at [611, 678] on div at bounding box center [599, 693] width 33 height 32
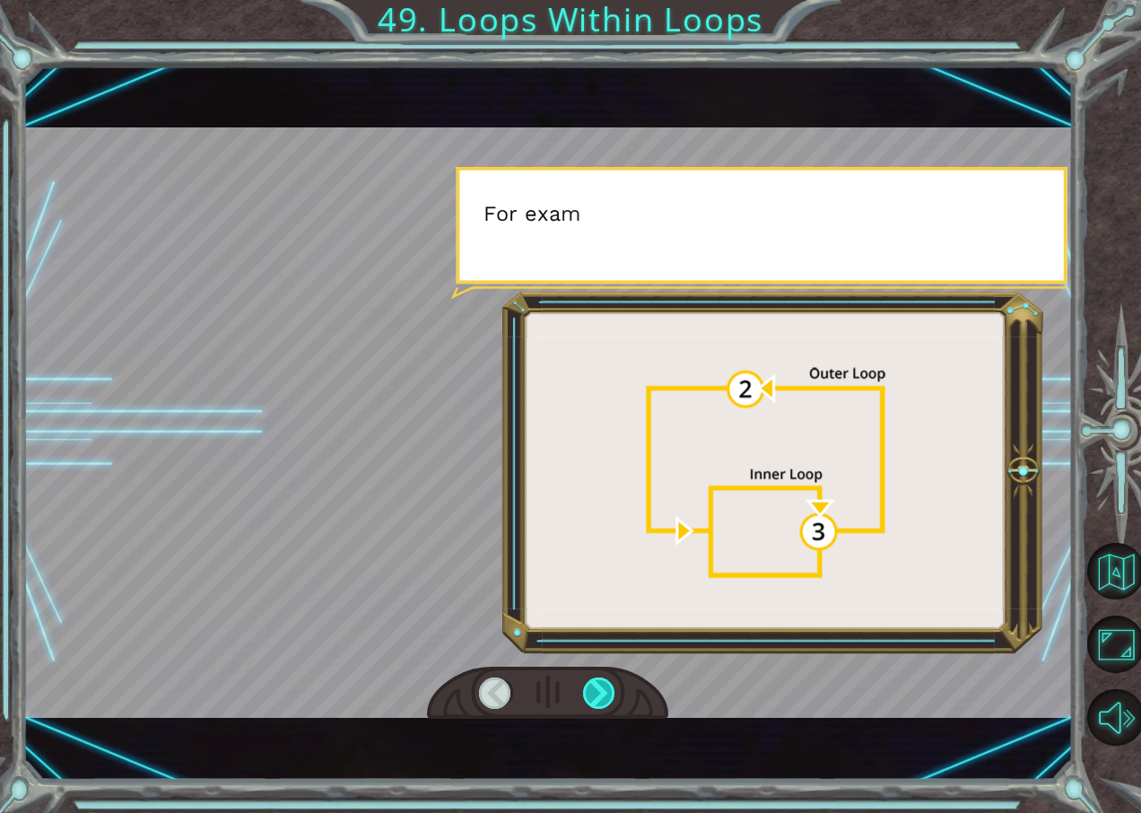
click at [611, 678] on div at bounding box center [599, 693] width 33 height 32
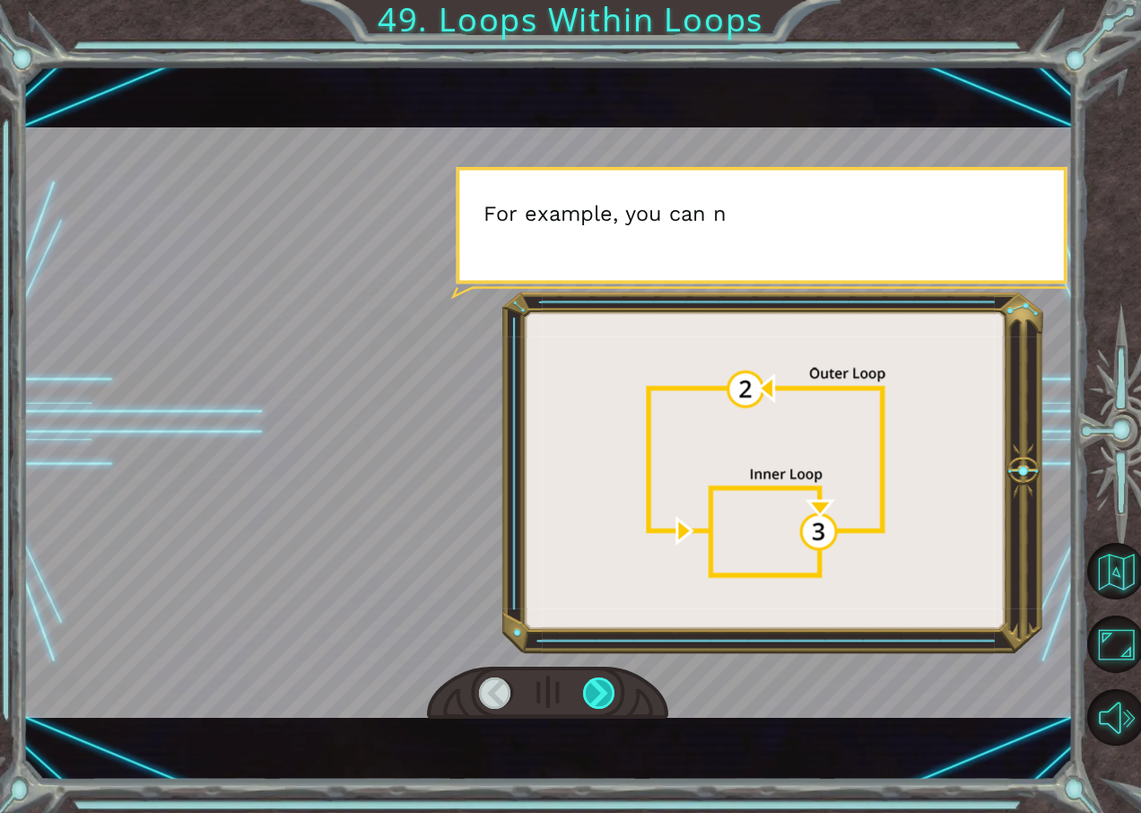
click at [611, 678] on div at bounding box center [599, 693] width 33 height 32
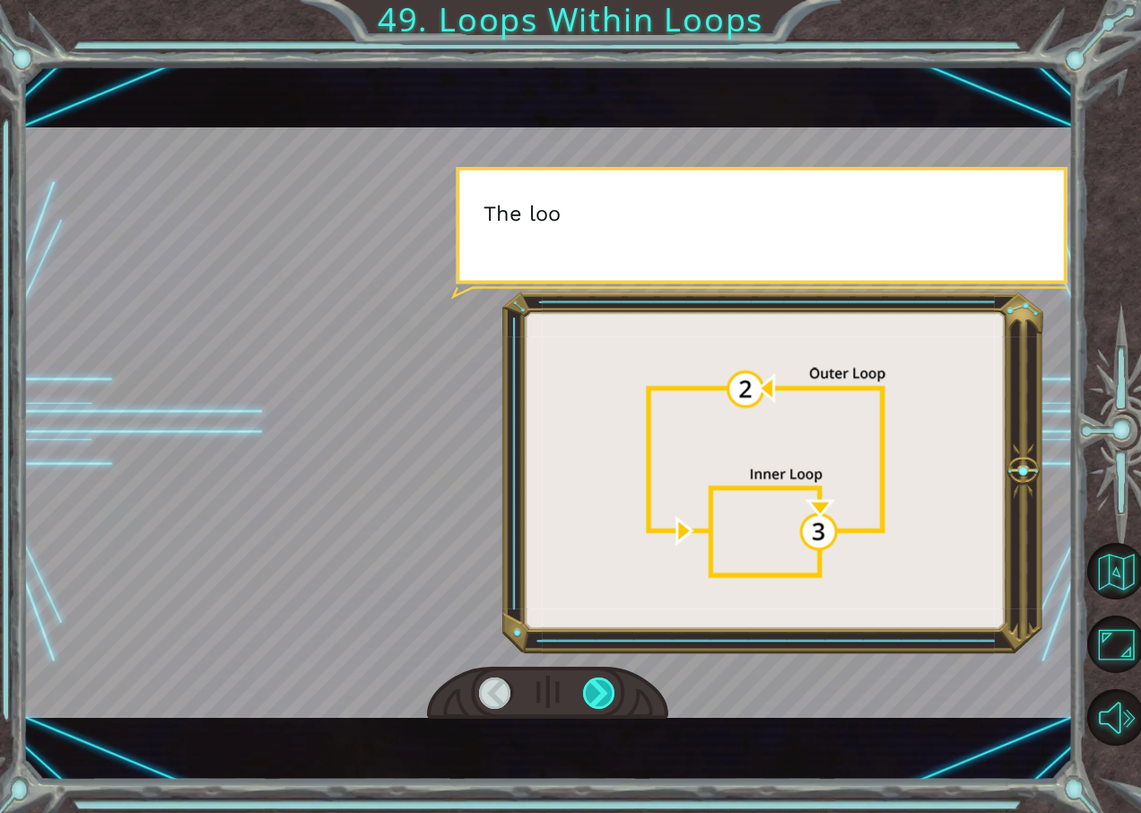
click at [611, 678] on div at bounding box center [599, 693] width 33 height 32
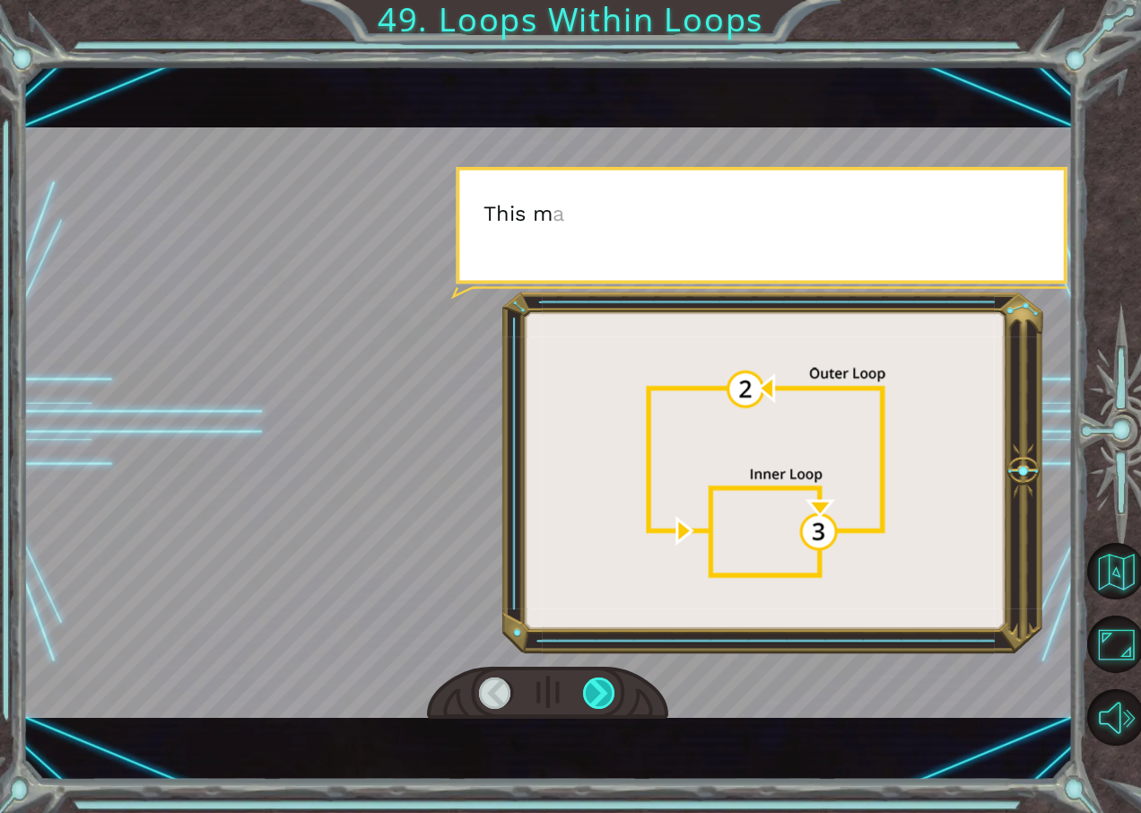
click at [611, 678] on div at bounding box center [599, 693] width 33 height 32
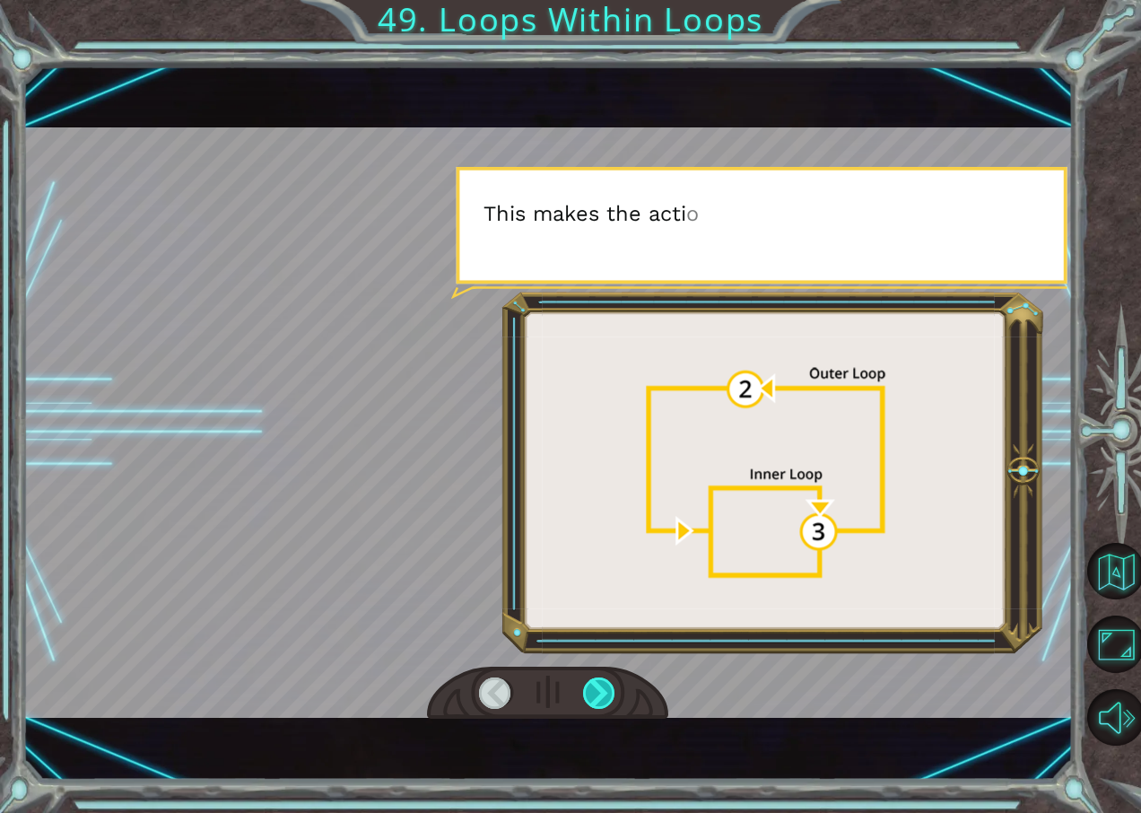
click at [611, 678] on div at bounding box center [599, 693] width 33 height 32
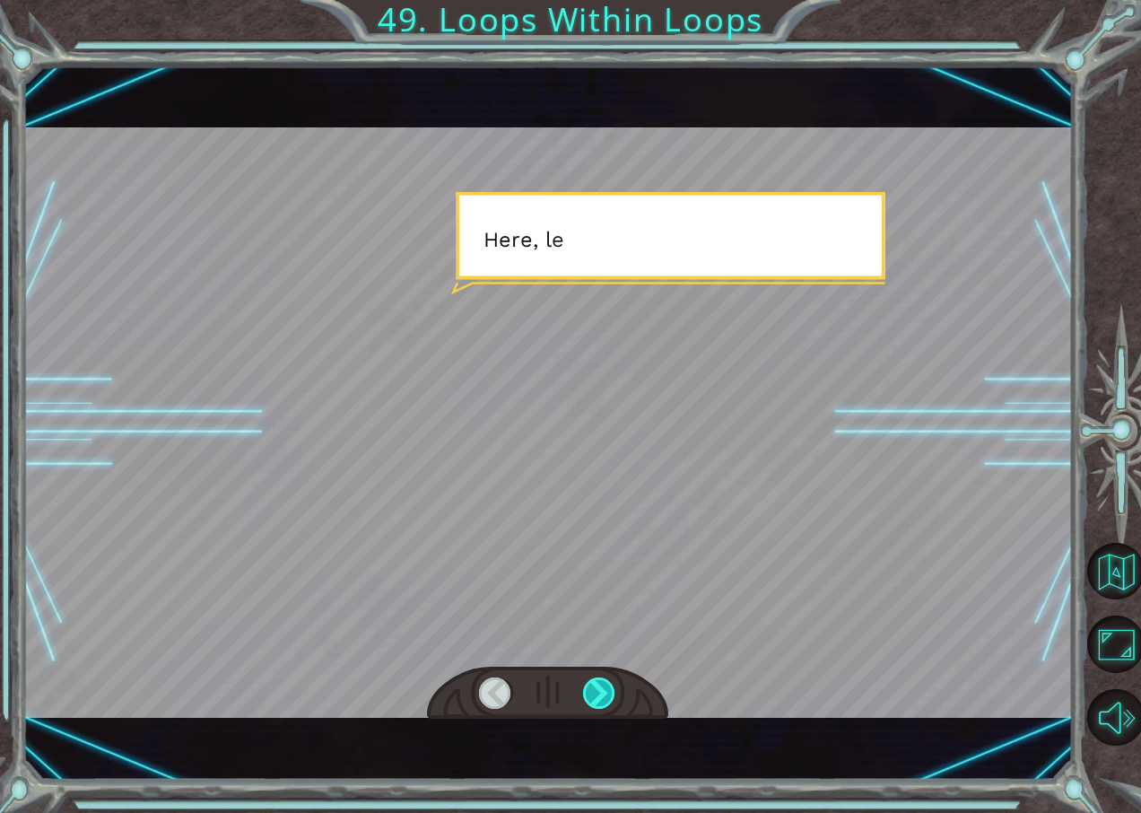
click at [611, 678] on div at bounding box center [599, 693] width 33 height 32
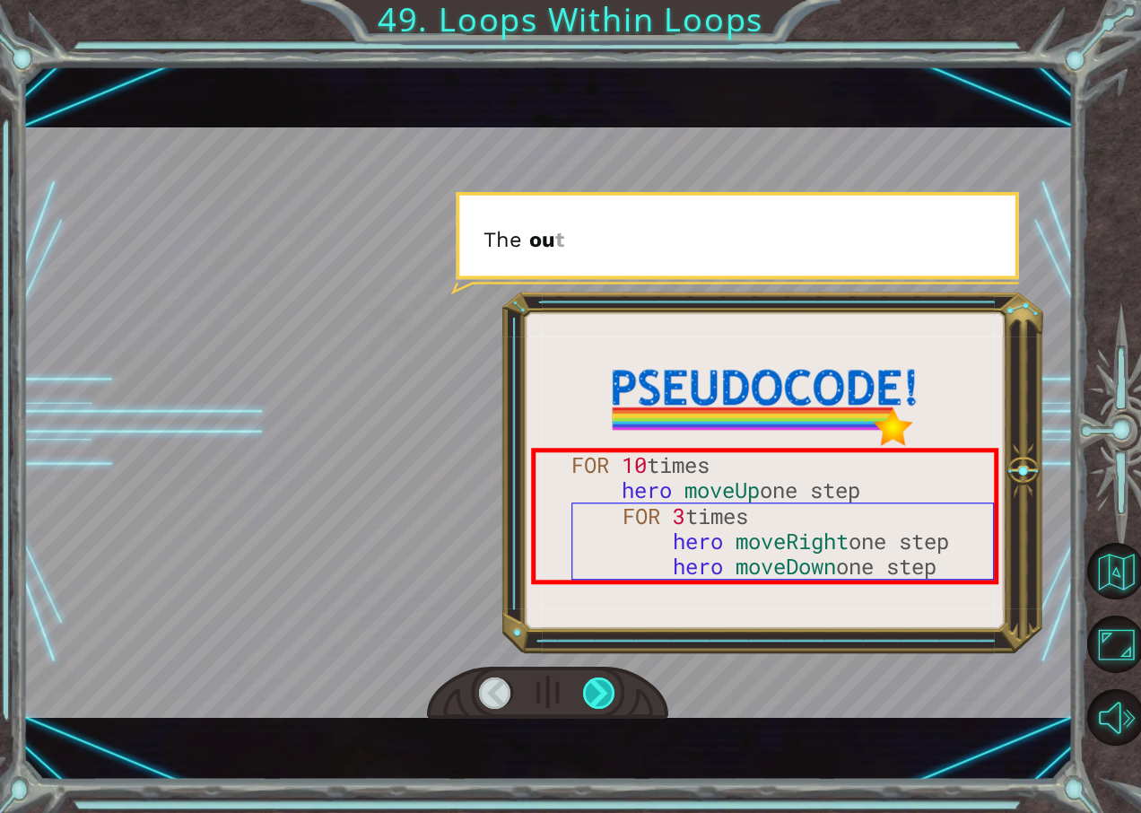
click at [611, 678] on div at bounding box center [599, 693] width 33 height 32
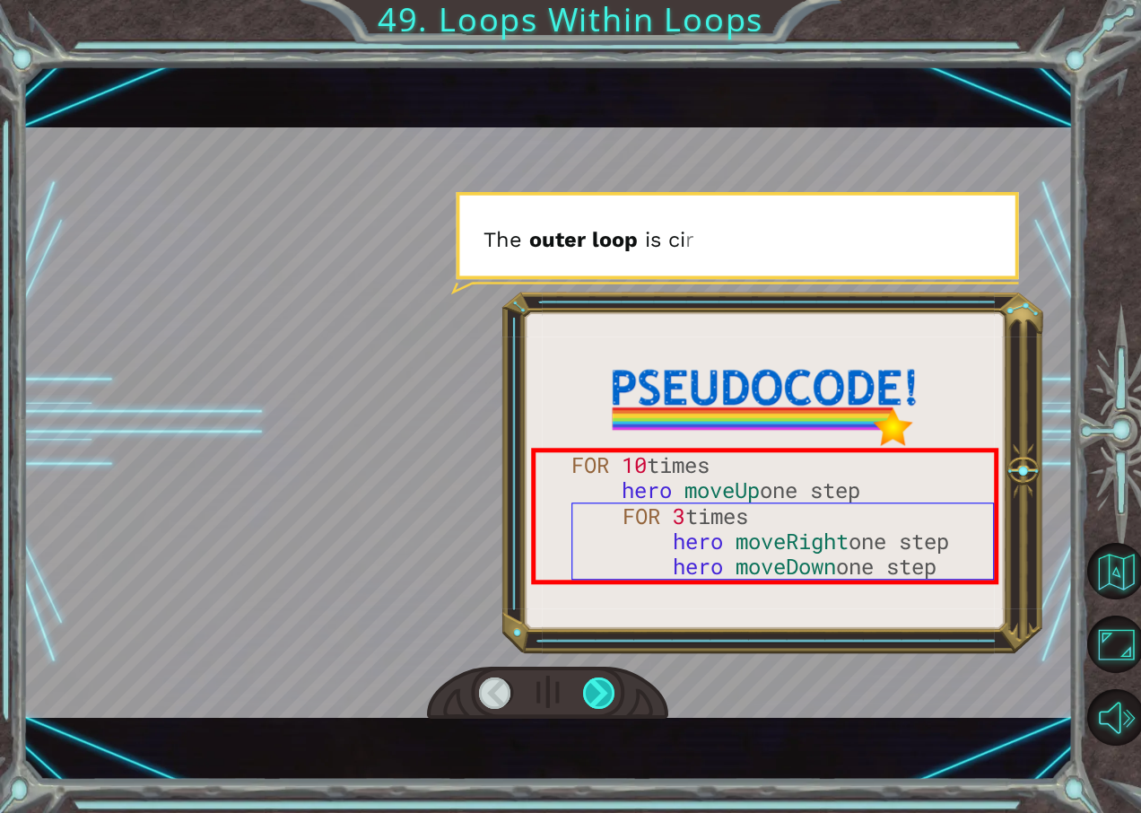
click at [611, 678] on div at bounding box center [599, 693] width 33 height 32
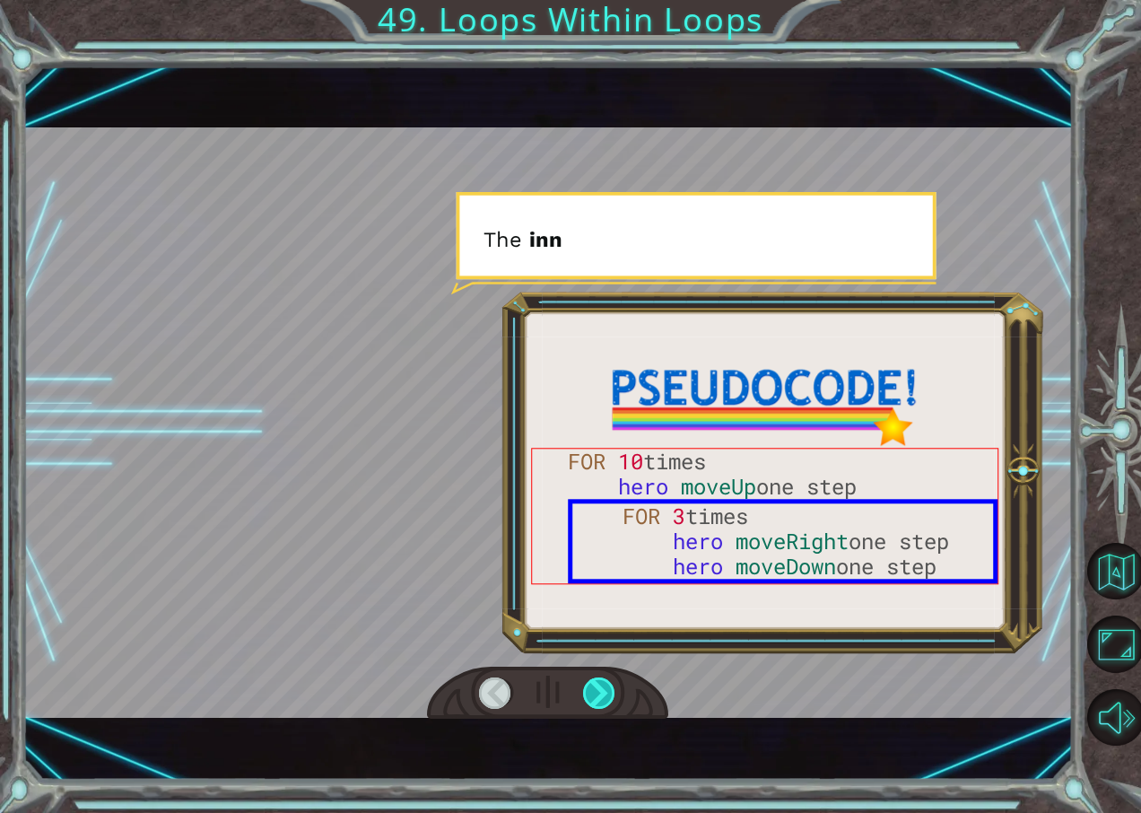
click at [611, 678] on div at bounding box center [599, 693] width 33 height 32
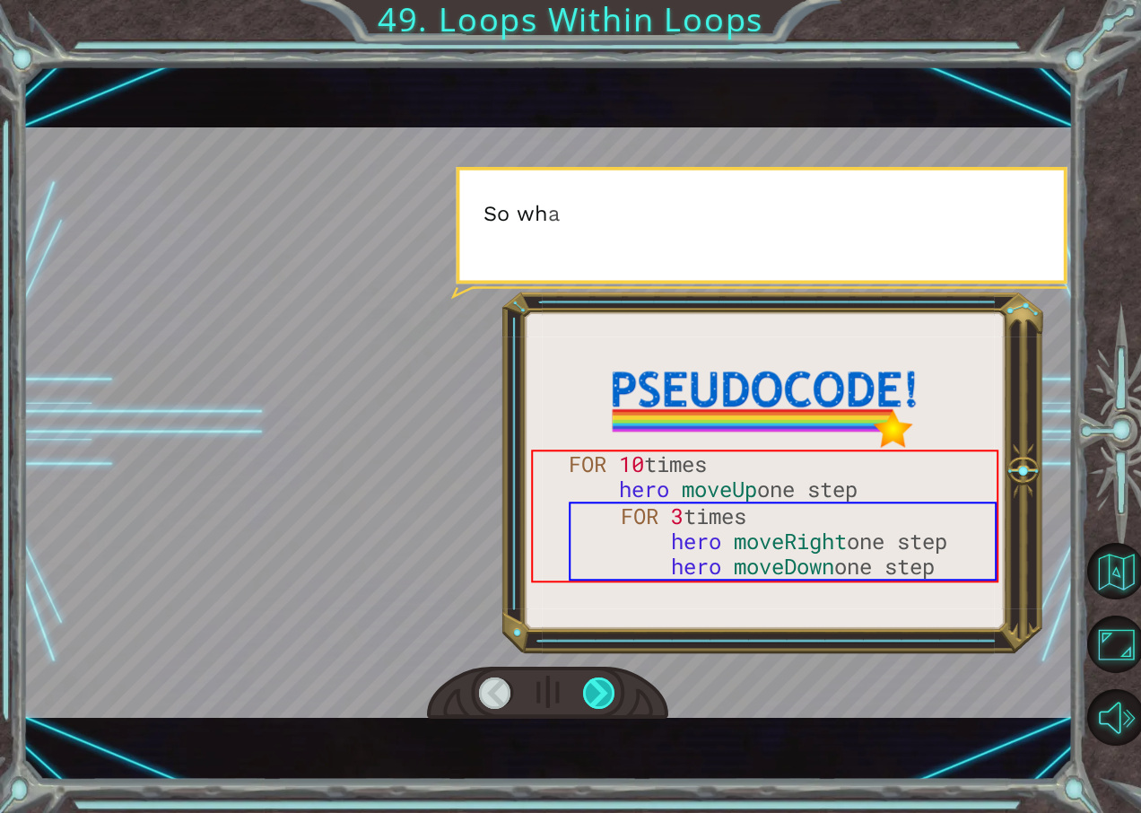
click at [611, 678] on div at bounding box center [599, 693] width 33 height 32
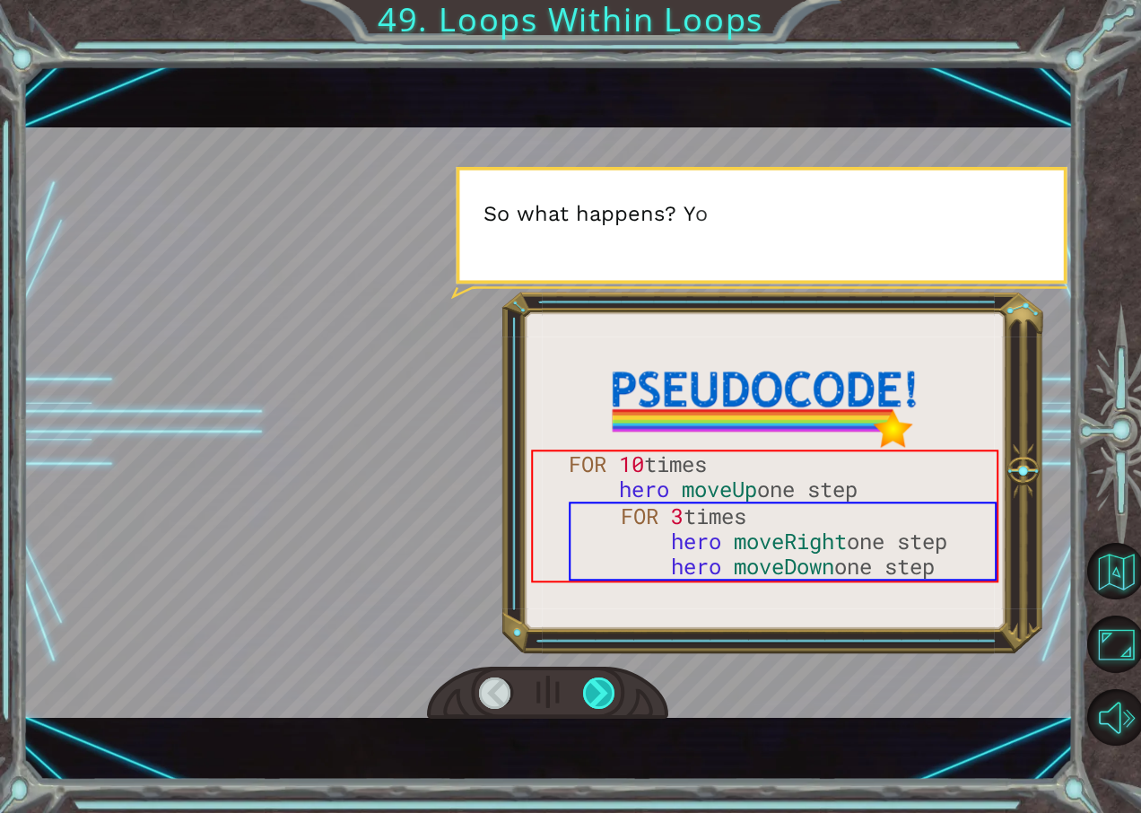
click at [611, 678] on div at bounding box center [599, 693] width 33 height 32
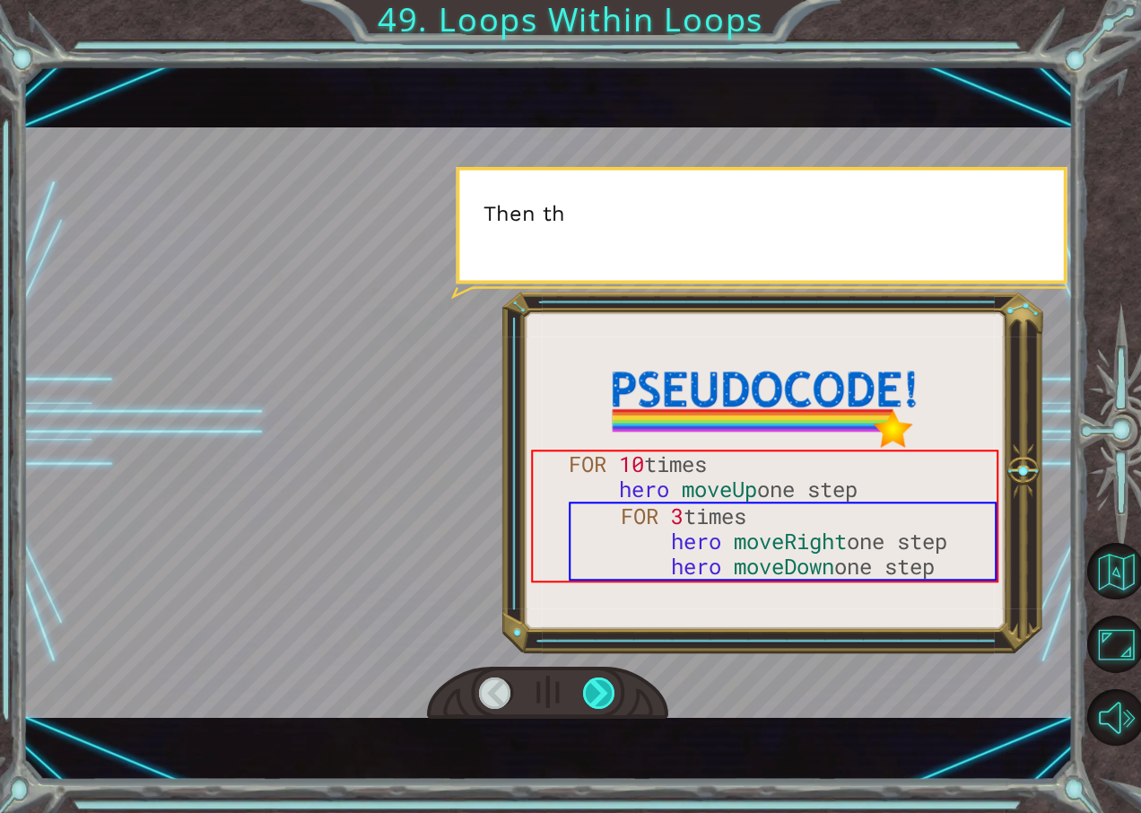
click at [611, 678] on div at bounding box center [599, 693] width 33 height 32
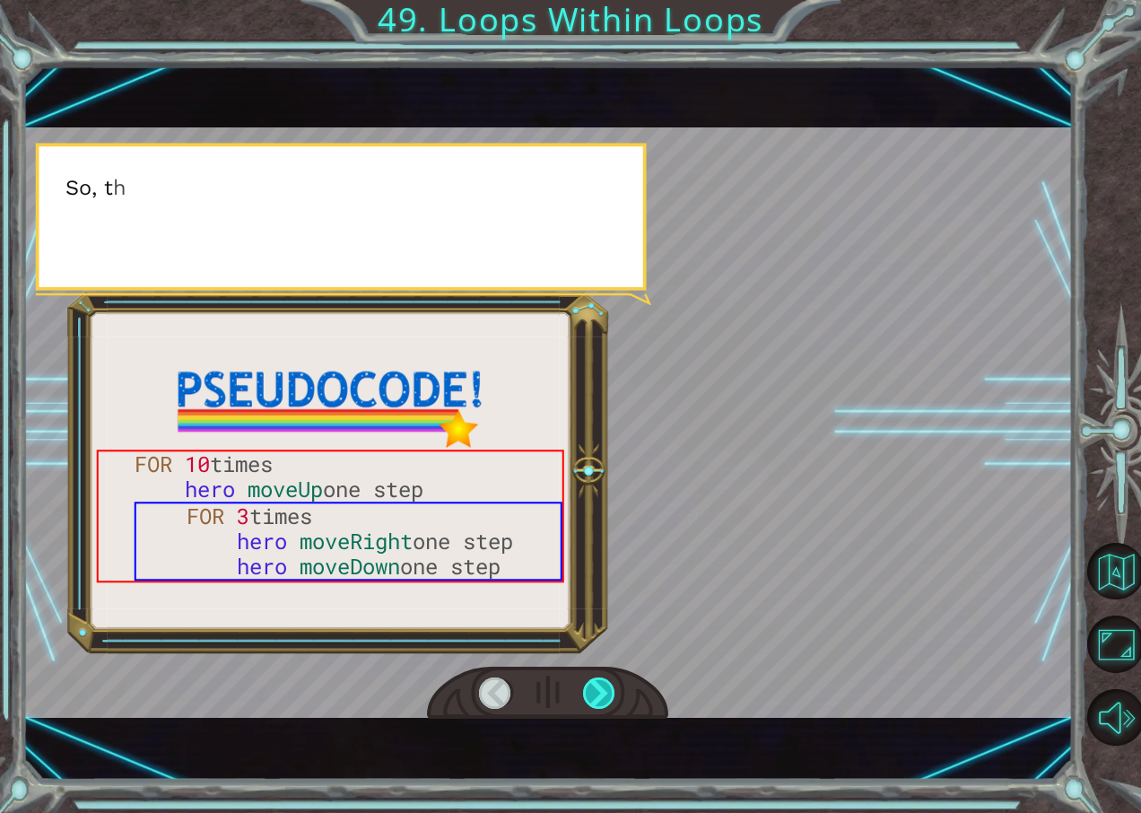
click at [611, 678] on div at bounding box center [599, 693] width 33 height 32
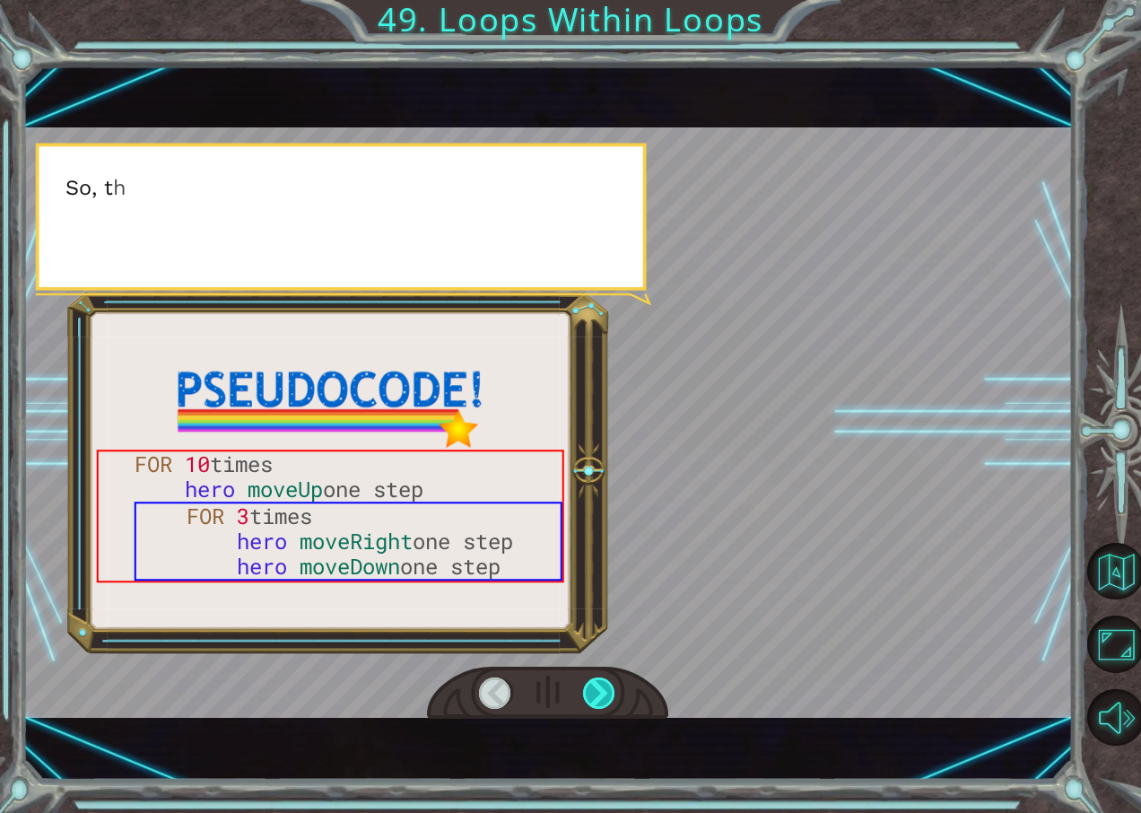
click at [611, 678] on div at bounding box center [599, 693] width 33 height 32
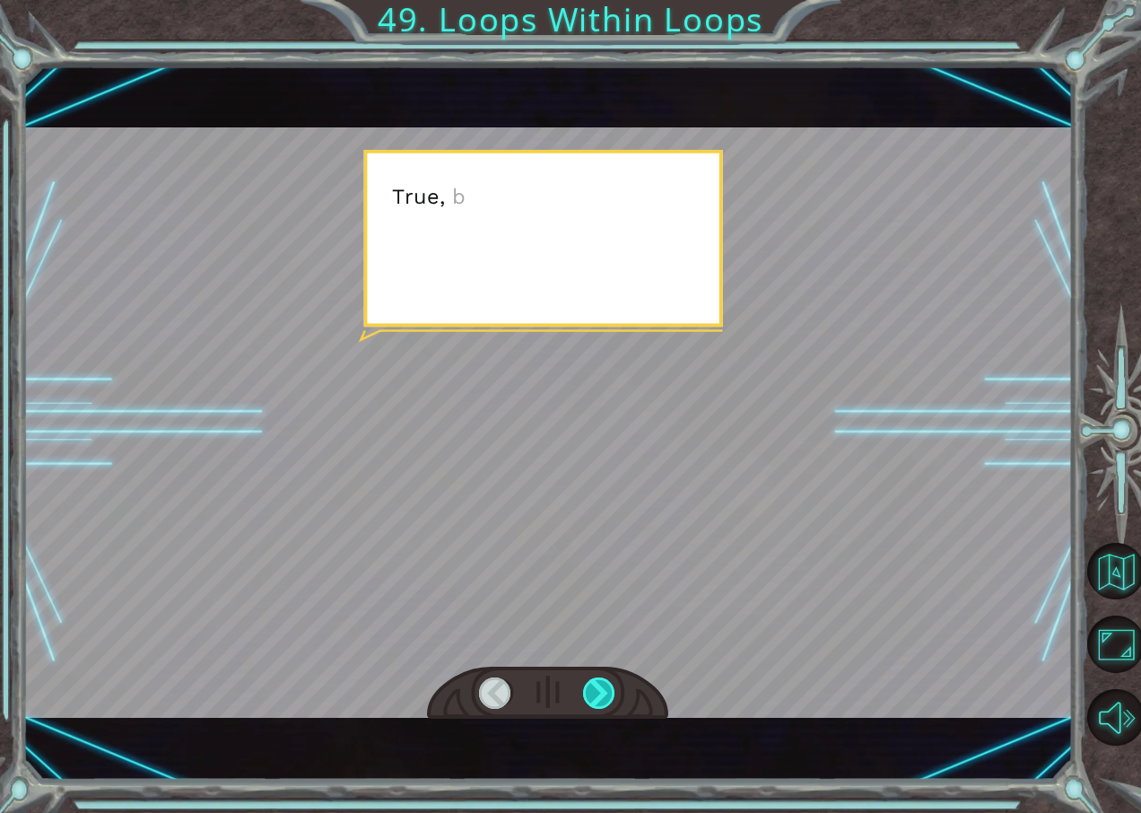
click at [611, 678] on div at bounding box center [599, 693] width 33 height 32
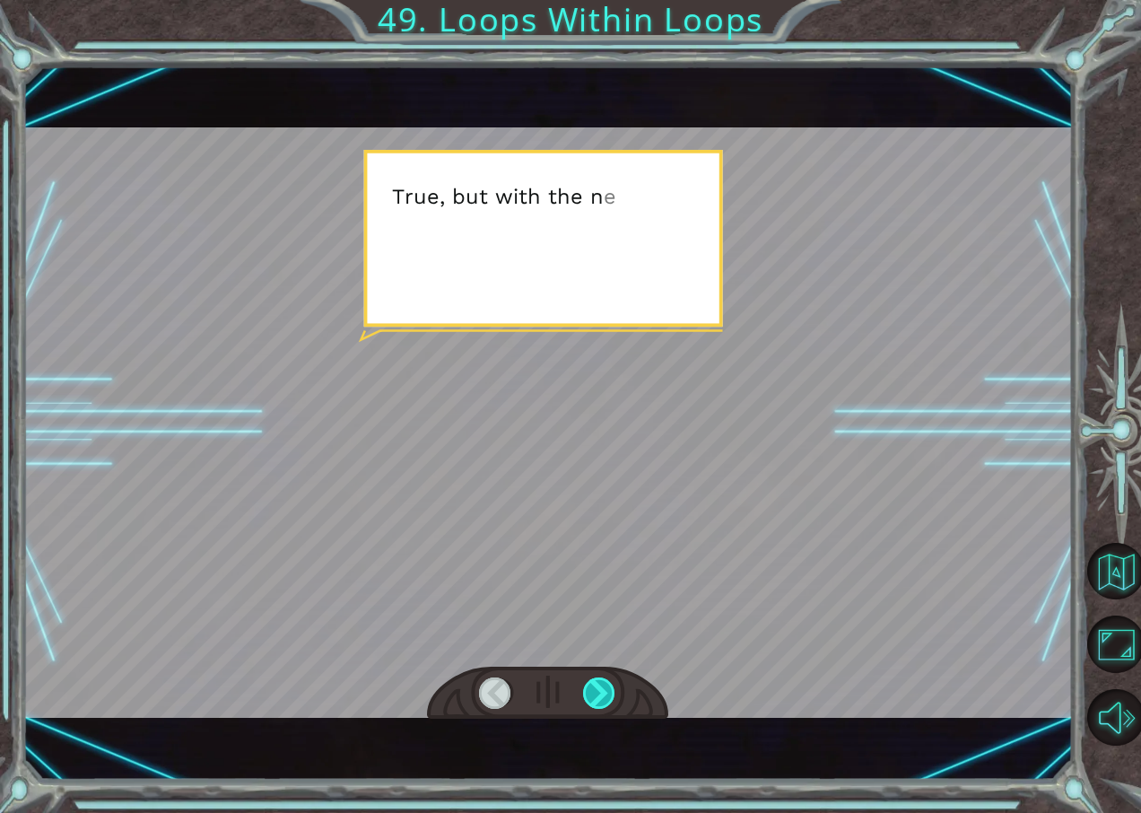
click at [611, 678] on div at bounding box center [599, 693] width 33 height 32
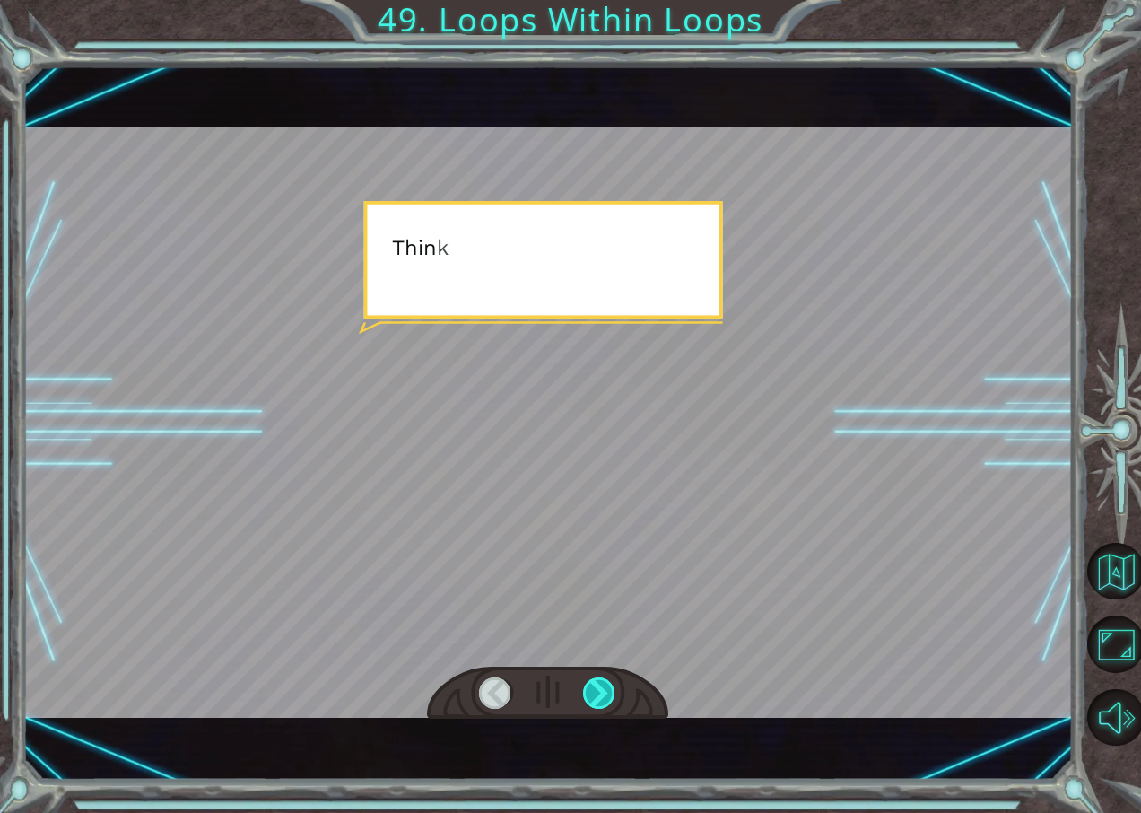
click at [611, 678] on div at bounding box center [599, 693] width 33 height 32
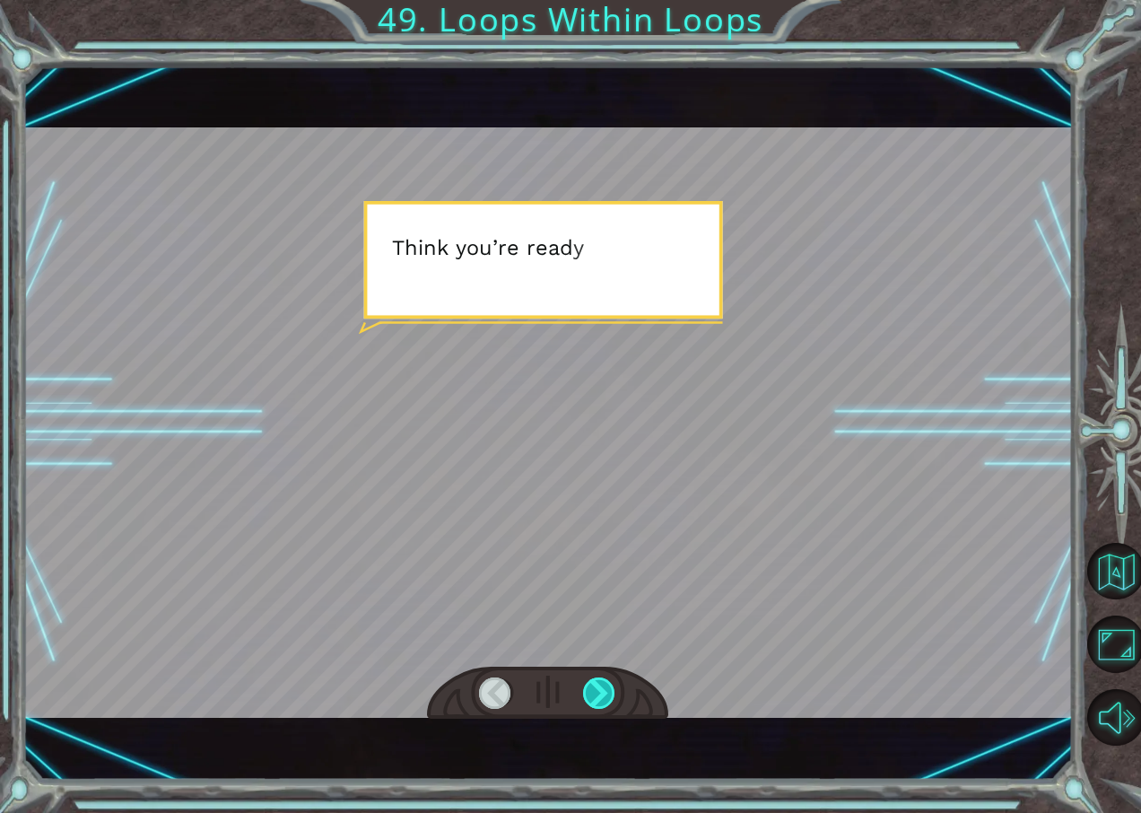
click at [611, 678] on div at bounding box center [599, 693] width 33 height 32
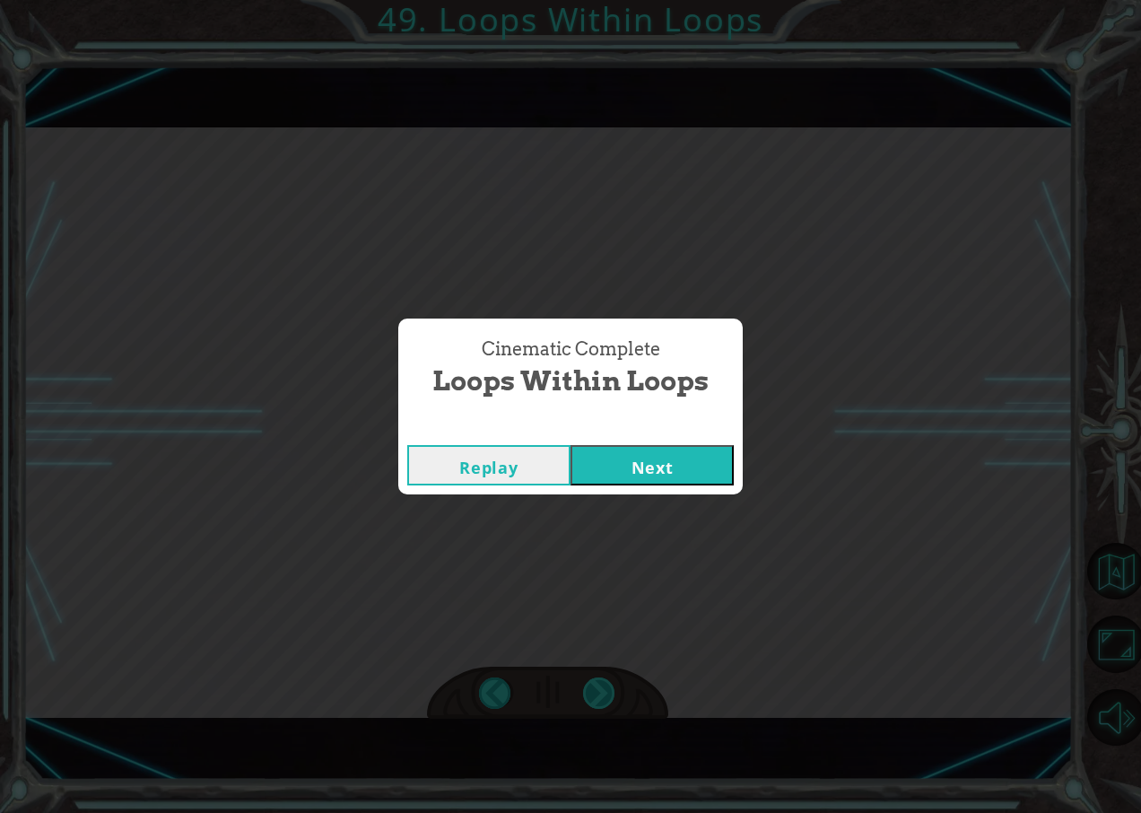
click at [611, 678] on div "Cinematic Complete Loops Within Loops Replay Next" at bounding box center [570, 406] width 1141 height 813
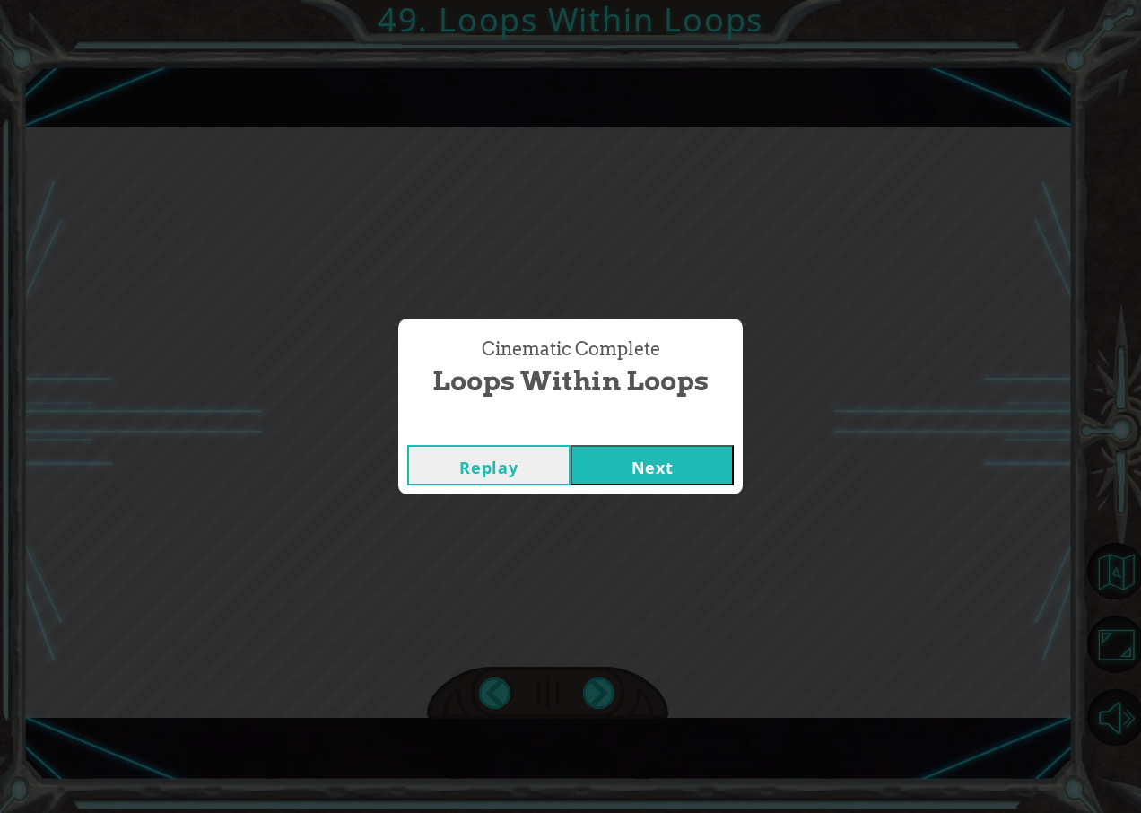
click at [661, 456] on button "Next" at bounding box center [652, 465] width 163 height 40
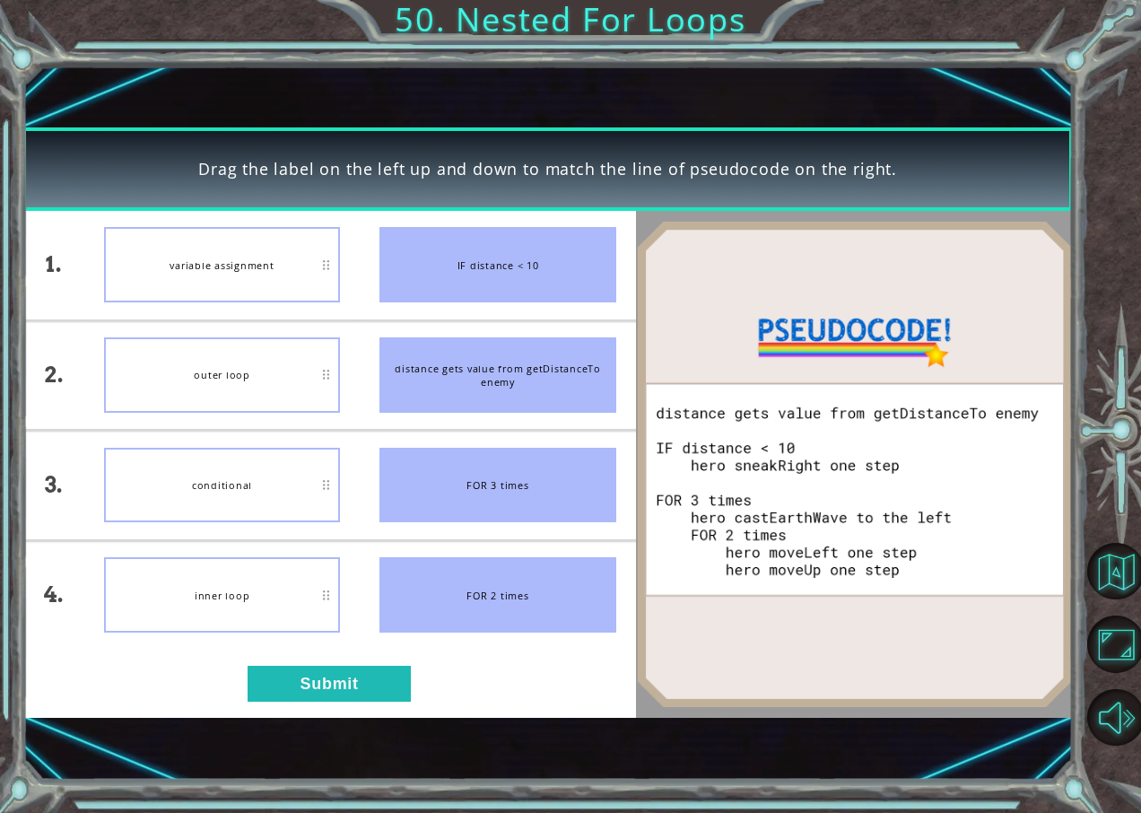
click at [440, 450] on div "FOR 3 times" at bounding box center [498, 485] width 237 height 75
click at [438, 450] on div "FOR 3 times" at bounding box center [498, 485] width 237 height 75
click at [437, 450] on div "FOR 3 times" at bounding box center [498, 485] width 237 height 75
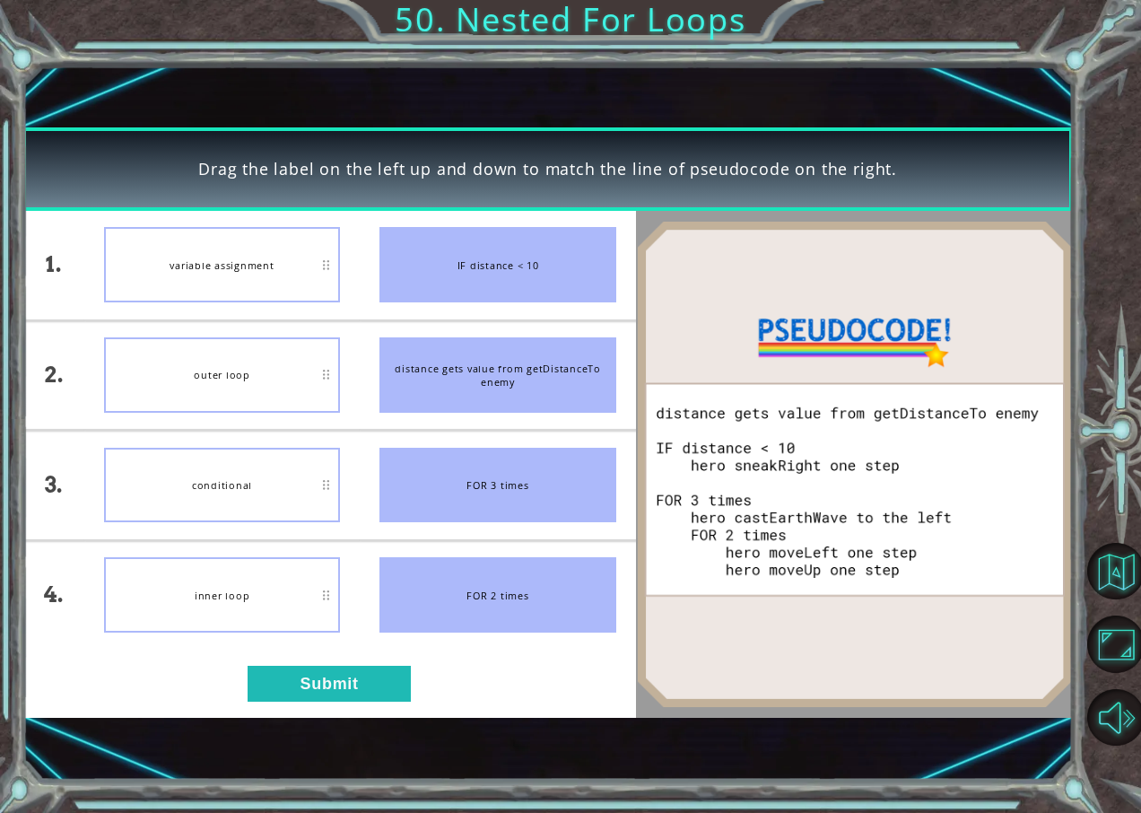
click at [437, 450] on div "FOR 3 times" at bounding box center [498, 485] width 237 height 75
click at [430, 453] on div "FOR 3 times" at bounding box center [498, 485] width 237 height 75
click at [364, 686] on button "Submit" at bounding box center [329, 683] width 163 height 35
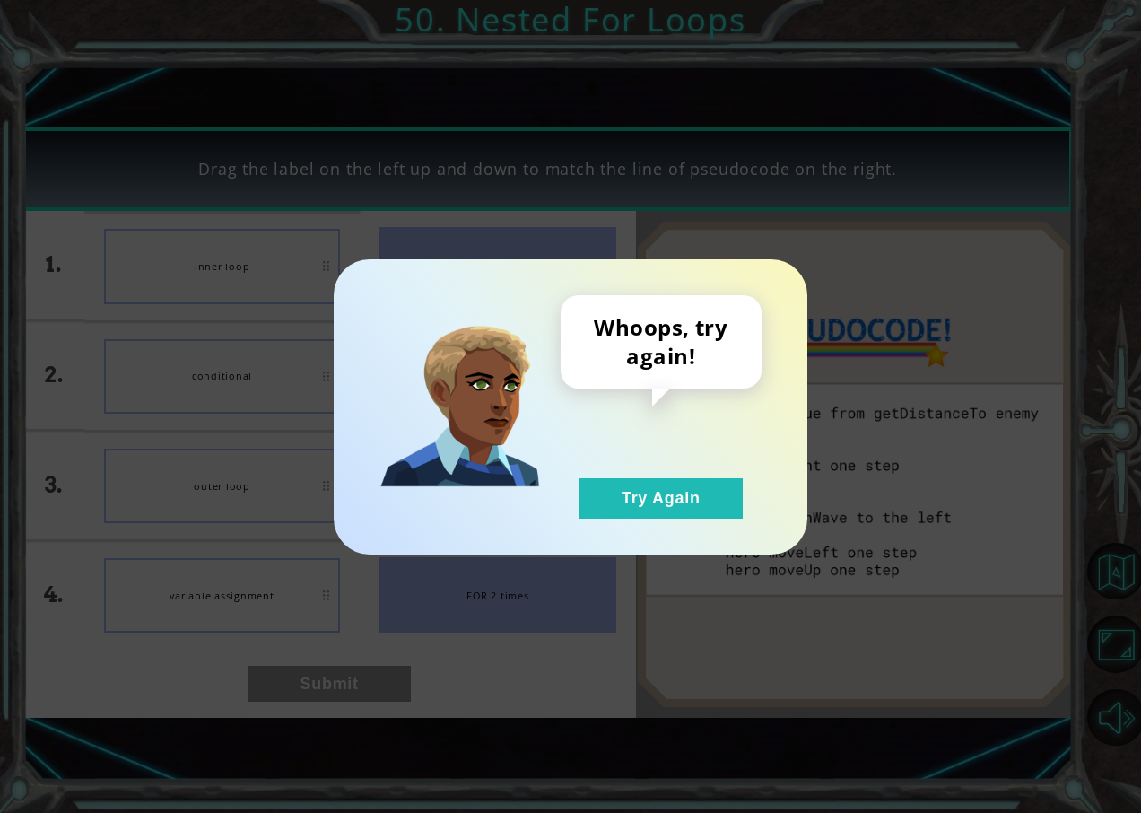
click at [607, 537] on div "Whoops, try again! Try Again" at bounding box center [571, 406] width 474 height 295
drag, startPoint x: 645, startPoint y: 499, endPoint x: 278, endPoint y: 442, distance: 371.3
click at [638, 499] on button "Try Again" at bounding box center [661, 498] width 163 height 40
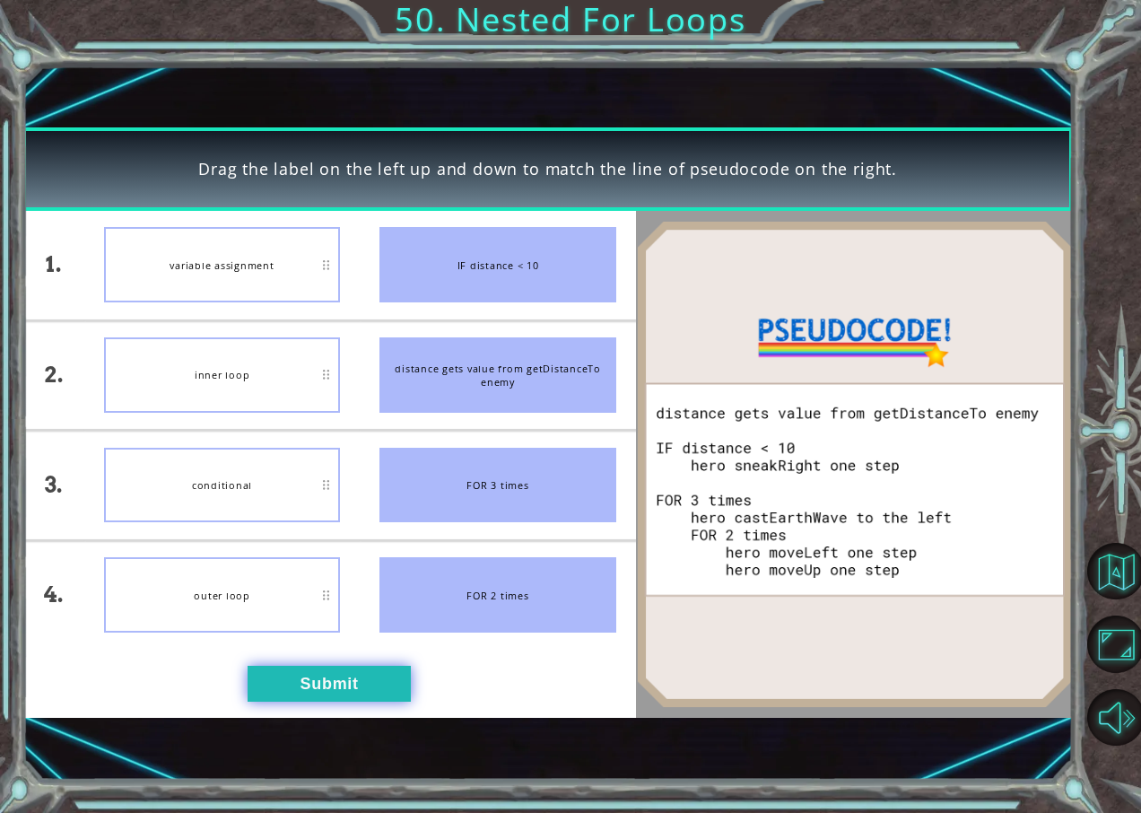
click at [301, 690] on button "Submit" at bounding box center [329, 683] width 163 height 35
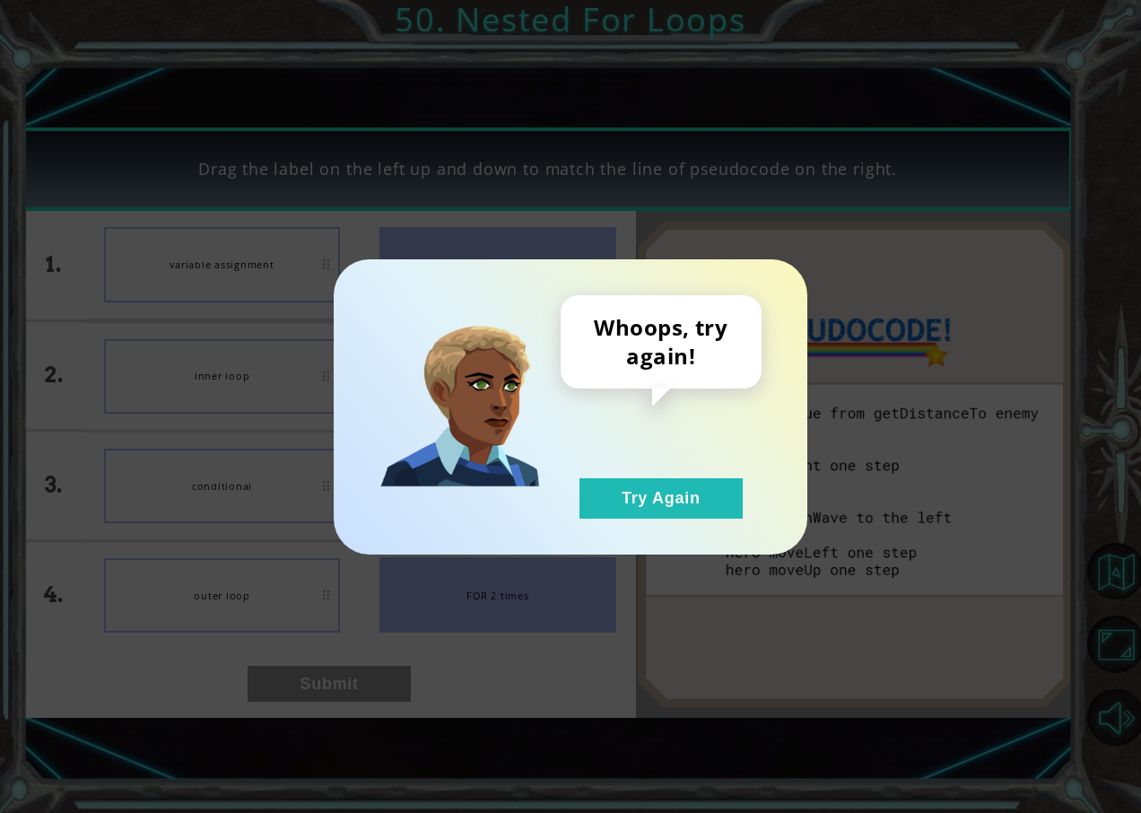
drag, startPoint x: 703, startPoint y: 451, endPoint x: 692, endPoint y: 462, distance: 15.2
click at [699, 455] on div "Whoops, try again! Try Again" at bounding box center [661, 406] width 201 height 223
click at [646, 504] on button "Try Again" at bounding box center [661, 498] width 163 height 40
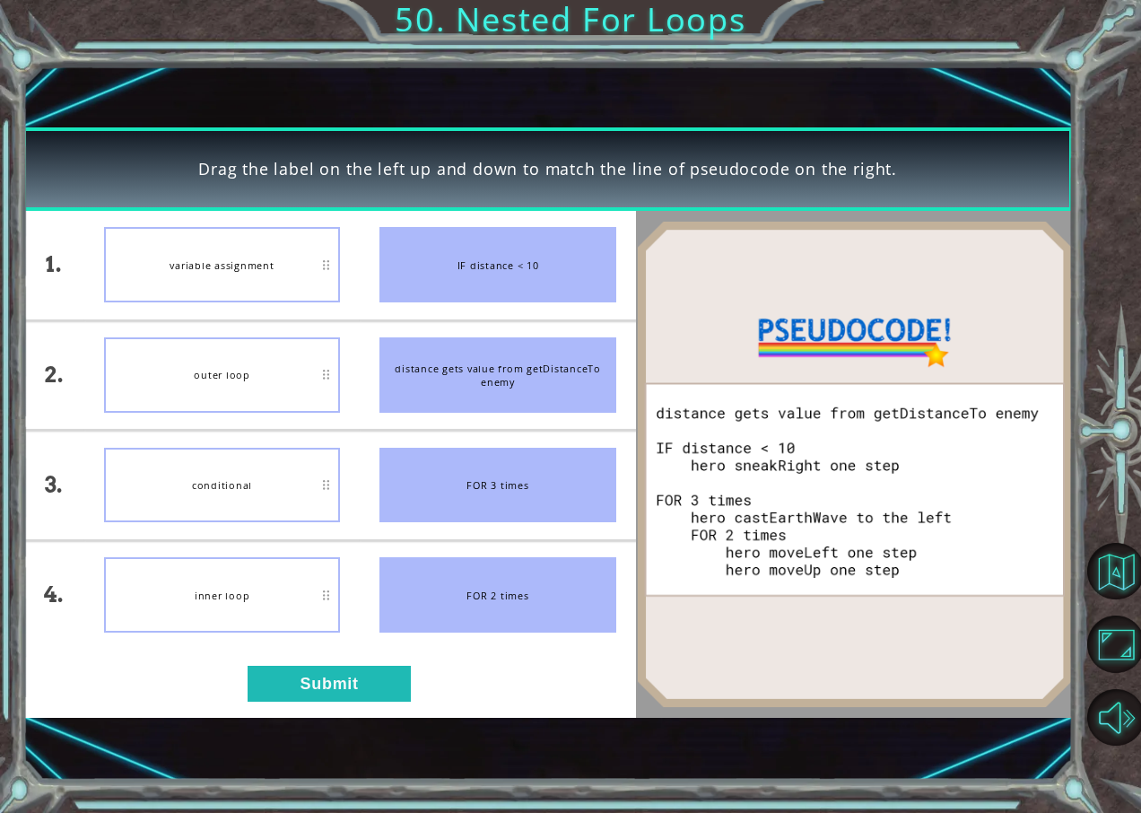
drag, startPoint x: 215, startPoint y: 458, endPoint x: 211, endPoint y: 301, distance: 157.1
click at [323, 667] on button "Submit" at bounding box center [329, 683] width 163 height 35
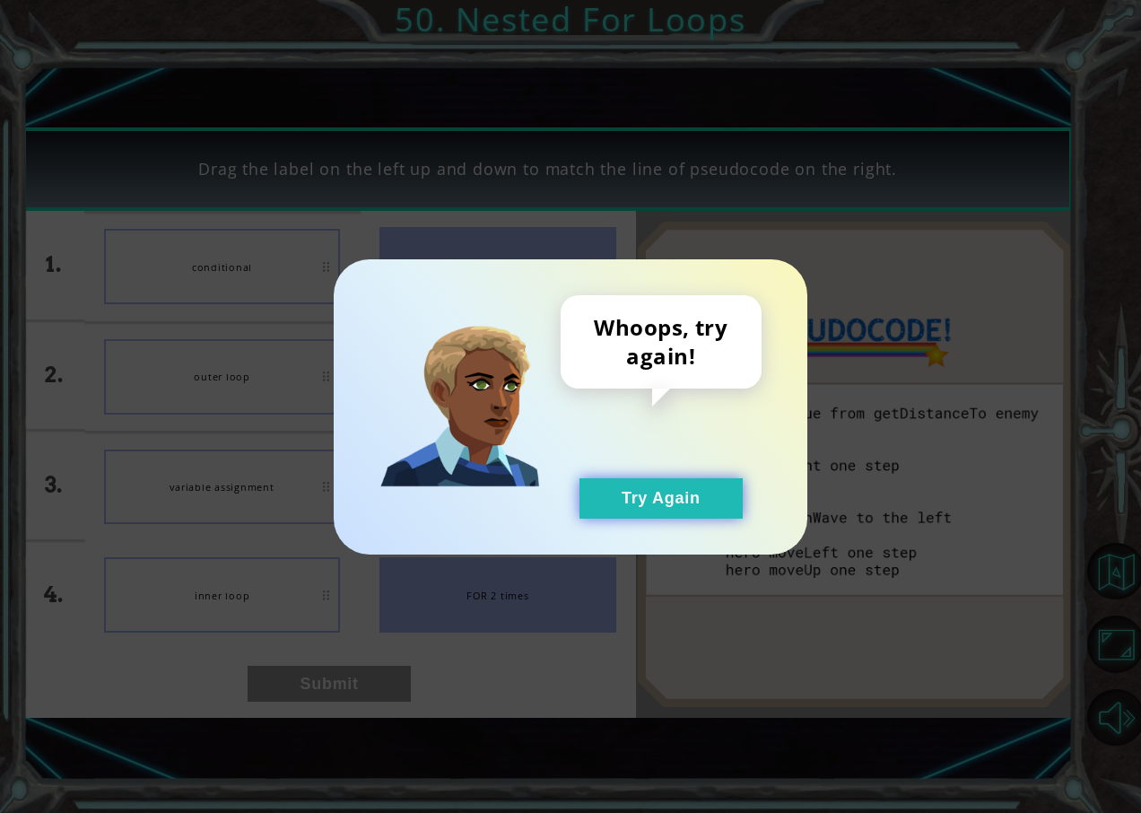
click at [644, 511] on button "Try Again" at bounding box center [661, 498] width 163 height 40
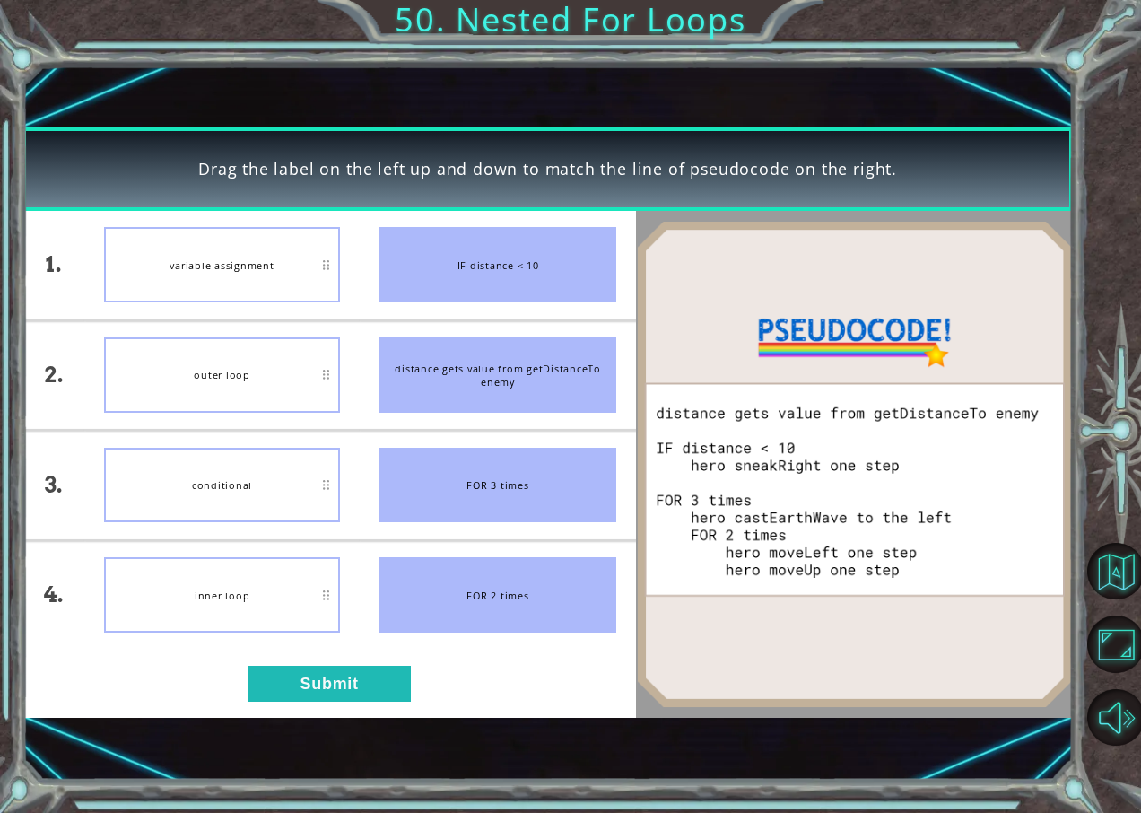
click at [280, 260] on div "variable assignment" at bounding box center [222, 264] width 237 height 75
drag, startPoint x: 280, startPoint y: 260, endPoint x: 282, endPoint y: 415, distance: 154.3
click at [282, 415] on ul "variable assignment outer loop conditional inner loop" at bounding box center [222, 430] width 276 height 439
click at [301, 678] on button "Submit" at bounding box center [329, 683] width 163 height 35
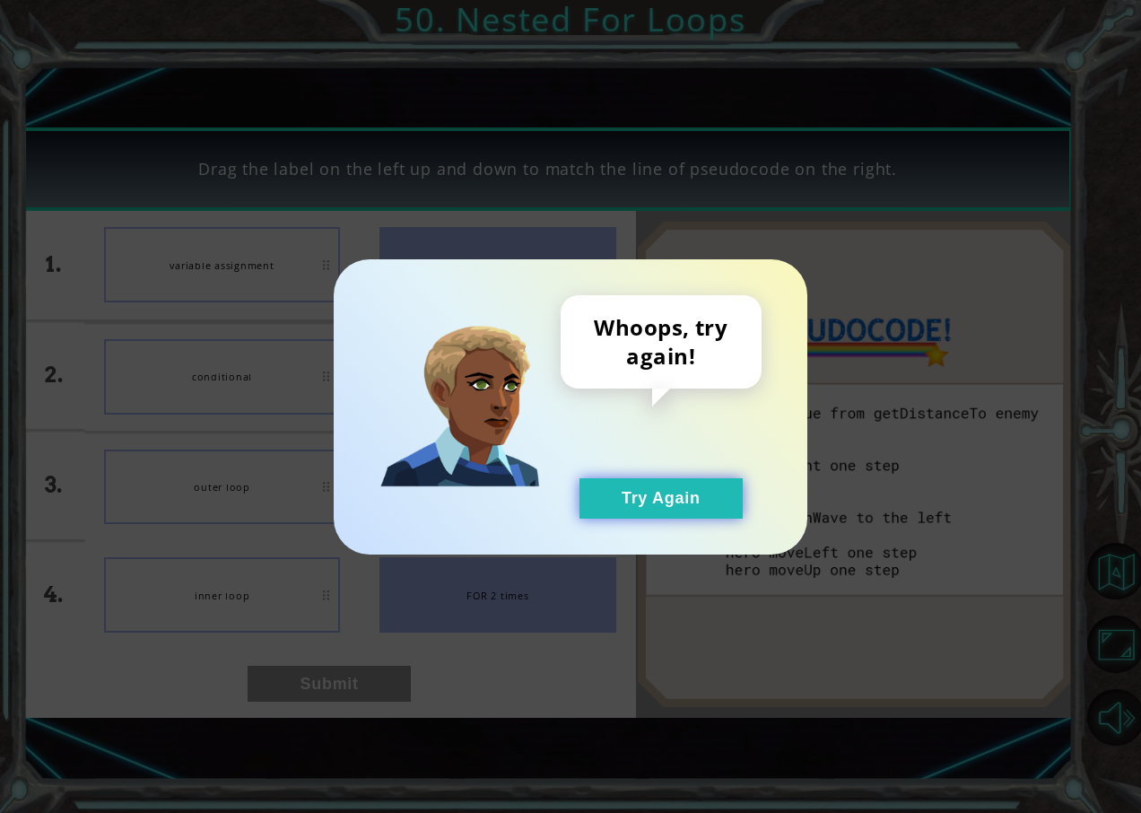
click at [620, 499] on button "Try Again" at bounding box center [661, 498] width 163 height 40
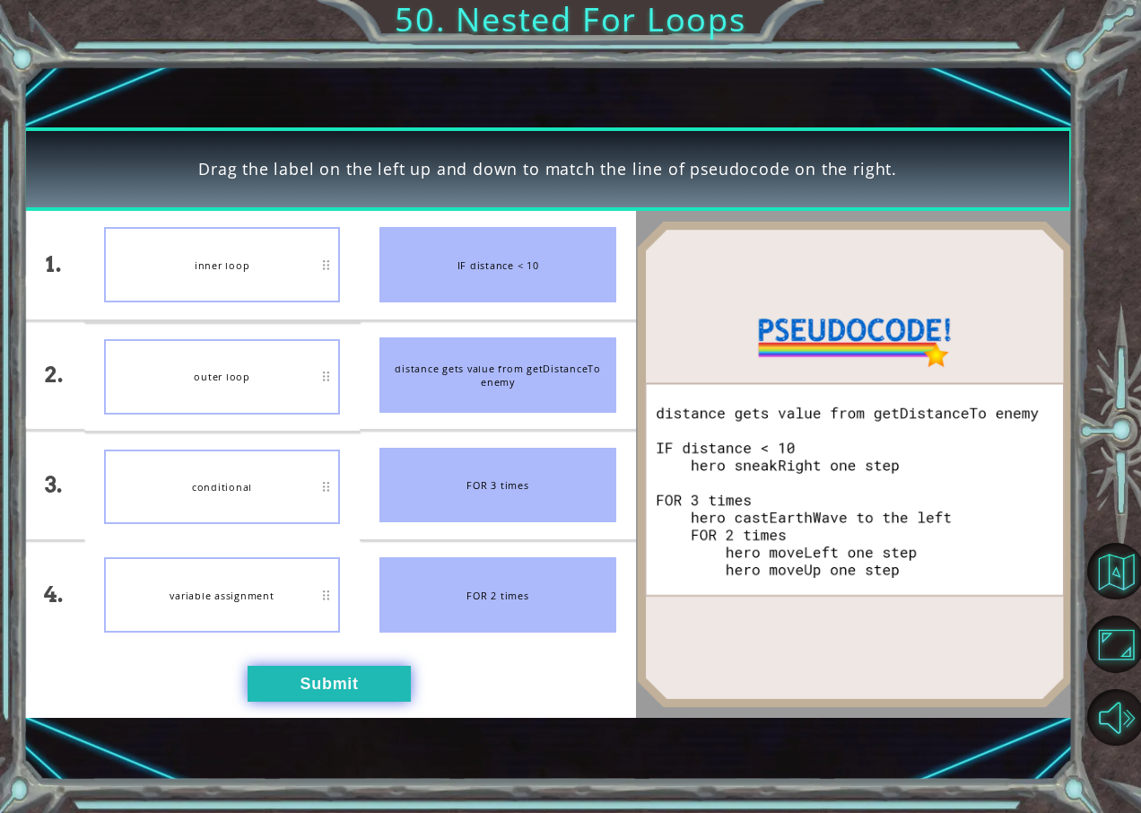
drag, startPoint x: 316, startPoint y: 661, endPoint x: 319, endPoint y: 674, distance: 12.8
click at [319, 672] on div "1. 2. 3. 4. inner loop outer loop conditional variable assignment IF distance <…" at bounding box center [328, 464] width 613 height 507
click at [319, 674] on button "Submit" at bounding box center [329, 683] width 163 height 35
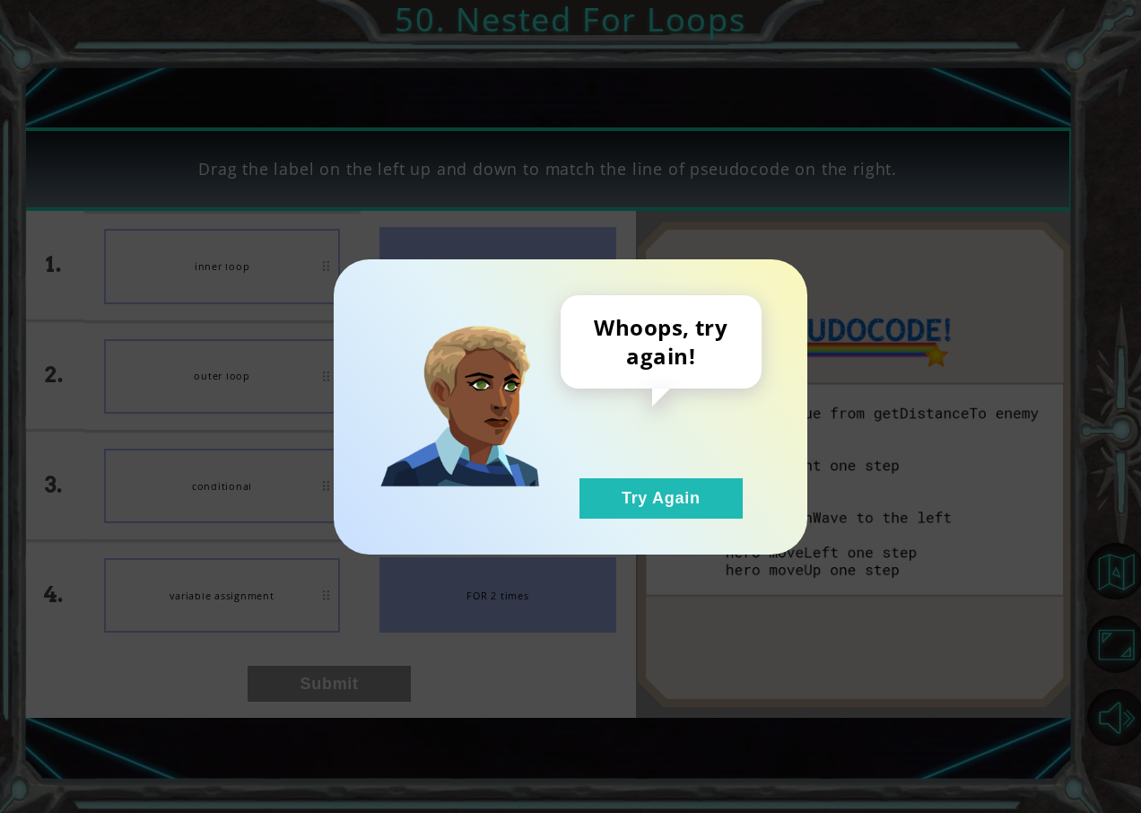
click at [634, 524] on div "Whoops, try again! Try Again" at bounding box center [571, 406] width 474 height 295
click at [694, 514] on button "Try Again" at bounding box center [661, 498] width 163 height 40
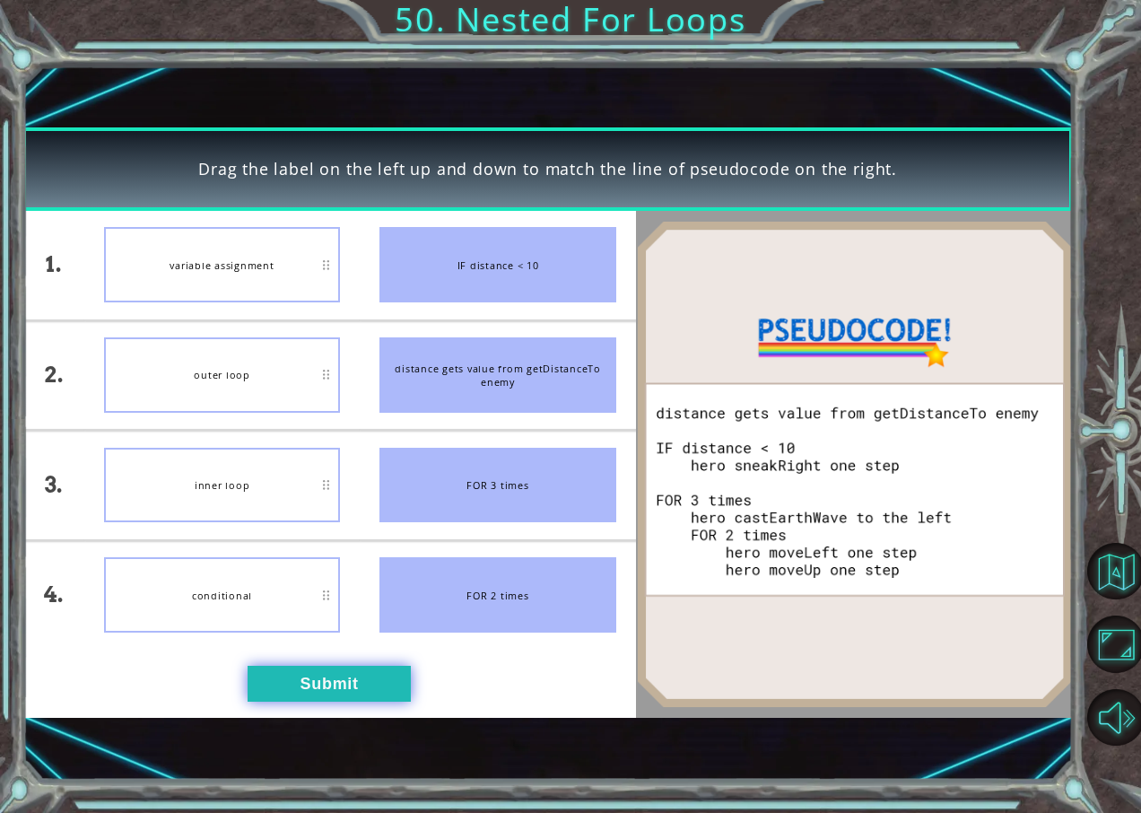
click at [314, 667] on button "Submit" at bounding box center [329, 683] width 163 height 35
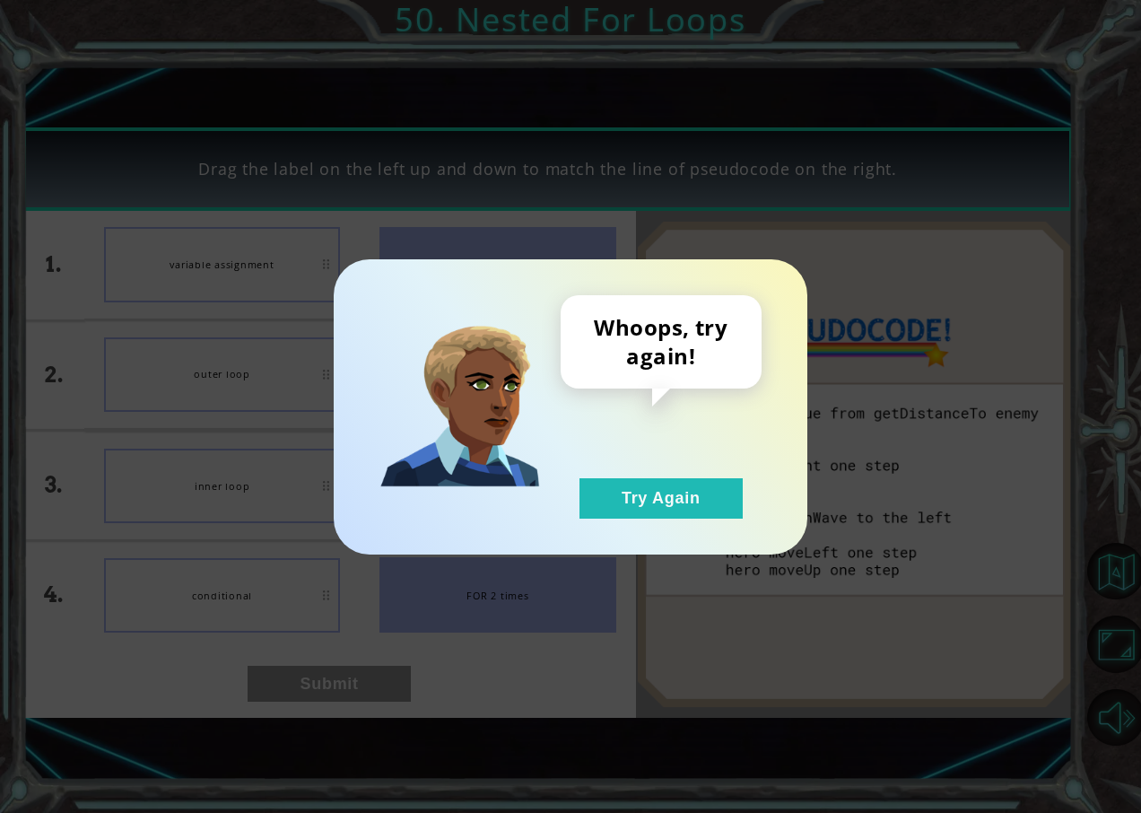
click at [661, 522] on div "Whoops, try again! Try Again" at bounding box center [571, 406] width 474 height 295
click at [663, 507] on button "Try Again" at bounding box center [661, 498] width 163 height 40
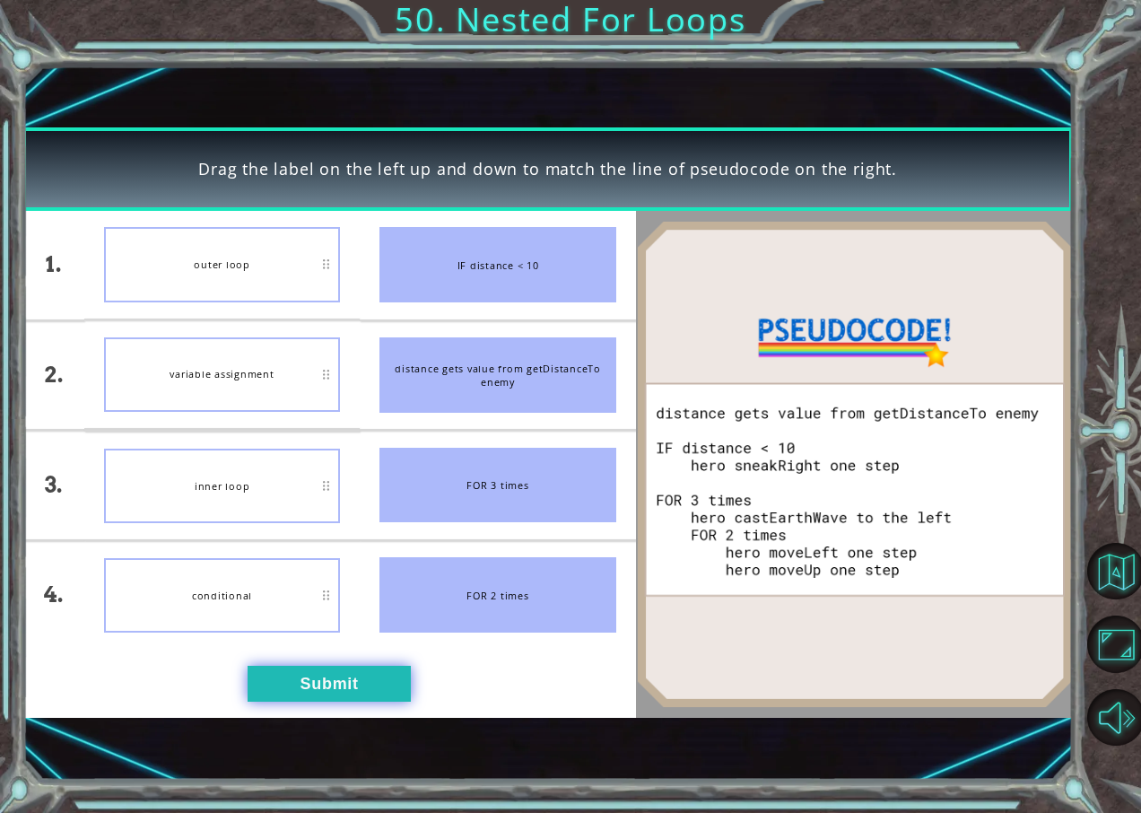
click at [310, 666] on button "Submit" at bounding box center [329, 683] width 163 height 35
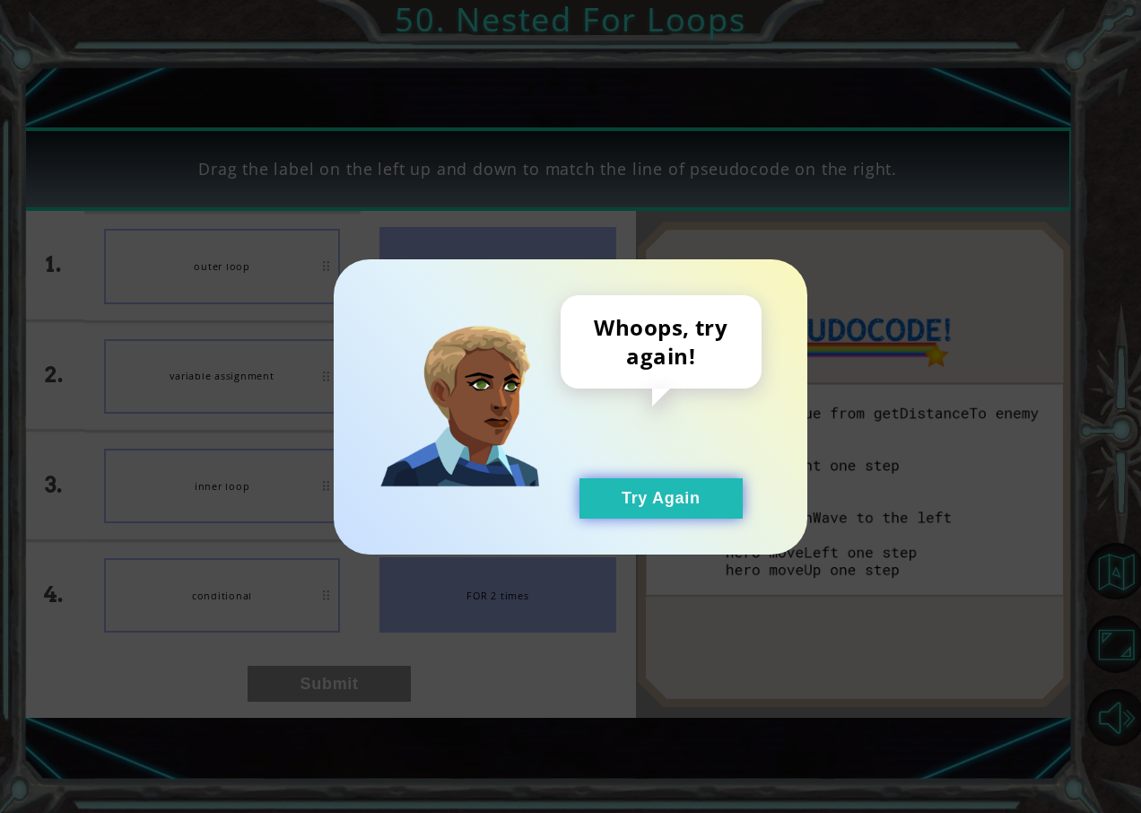
click at [658, 505] on button "Try Again" at bounding box center [661, 498] width 163 height 40
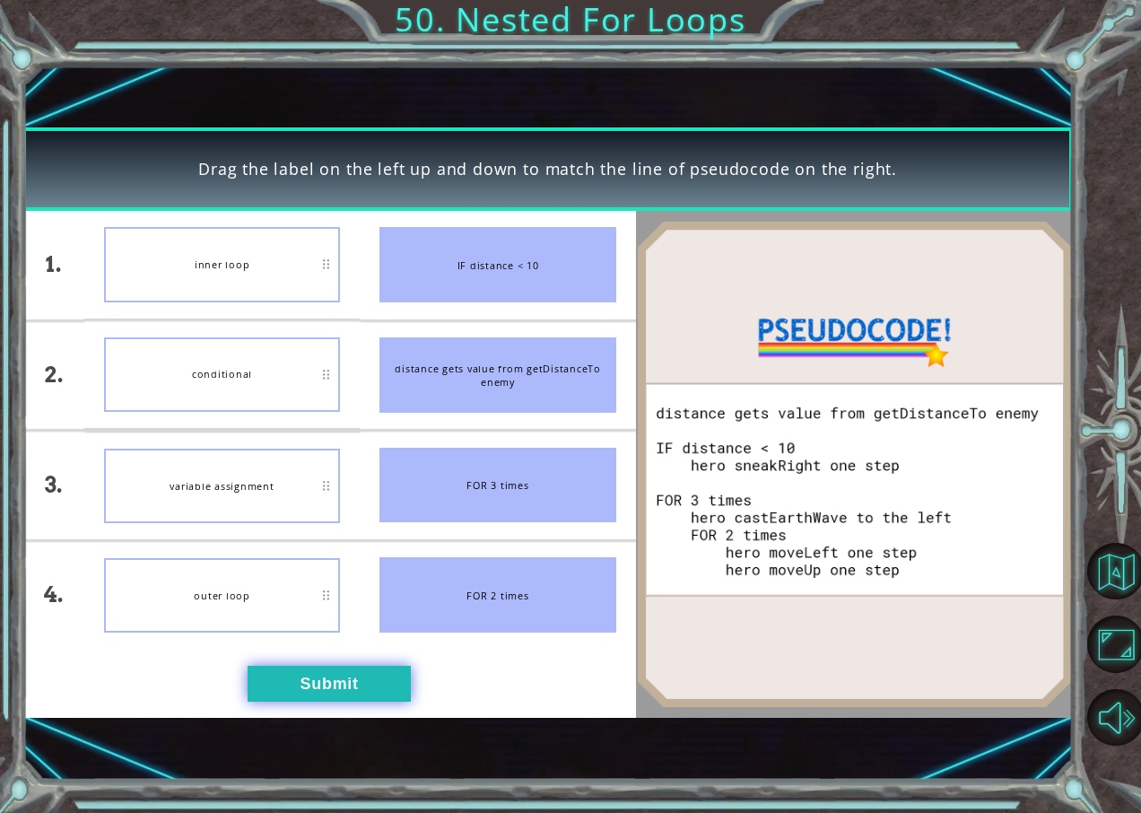
click at [310, 692] on button "Submit" at bounding box center [329, 683] width 163 height 35
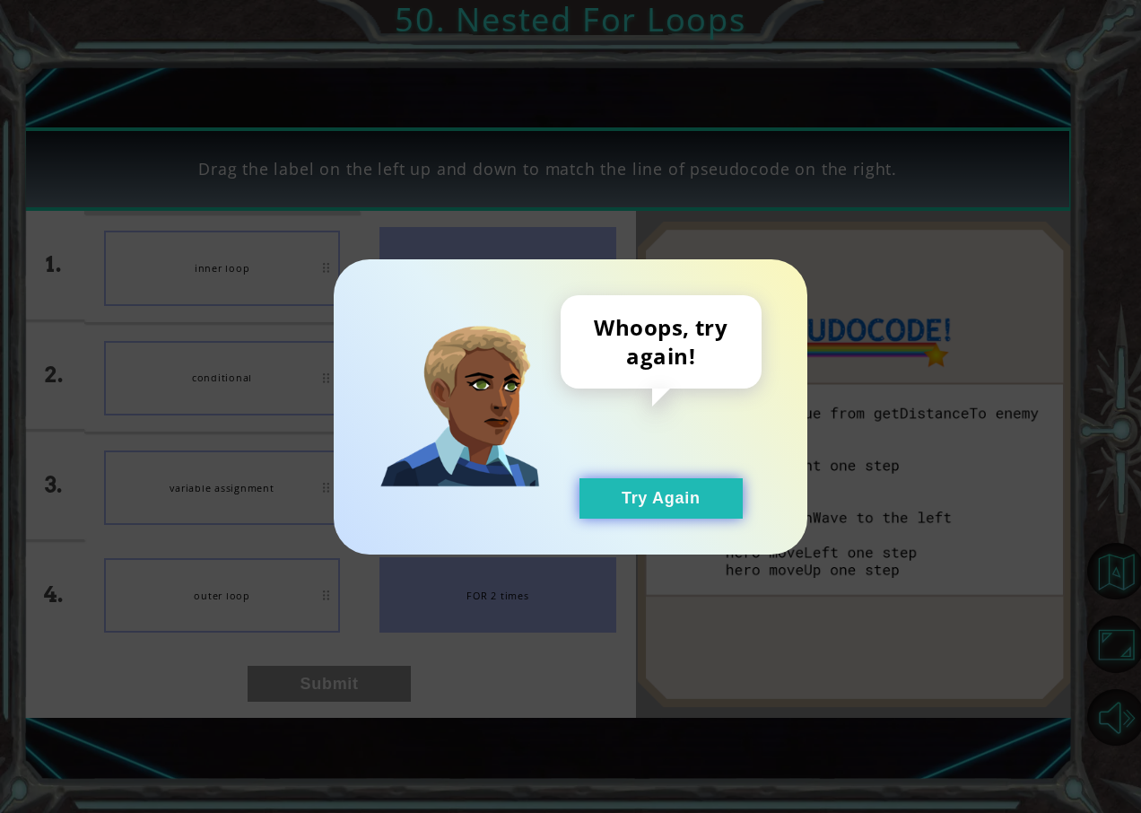
click at [703, 488] on button "Try Again" at bounding box center [661, 498] width 163 height 40
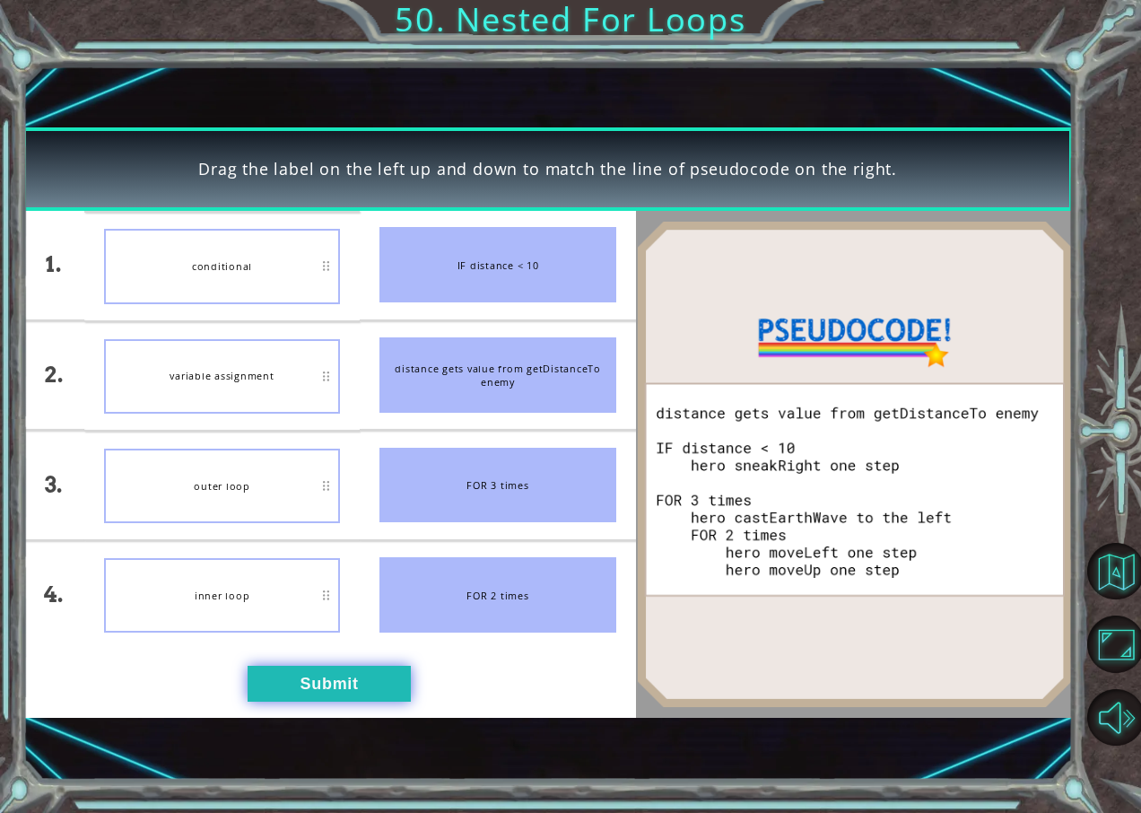
click at [302, 696] on button "Submit" at bounding box center [329, 683] width 163 height 35
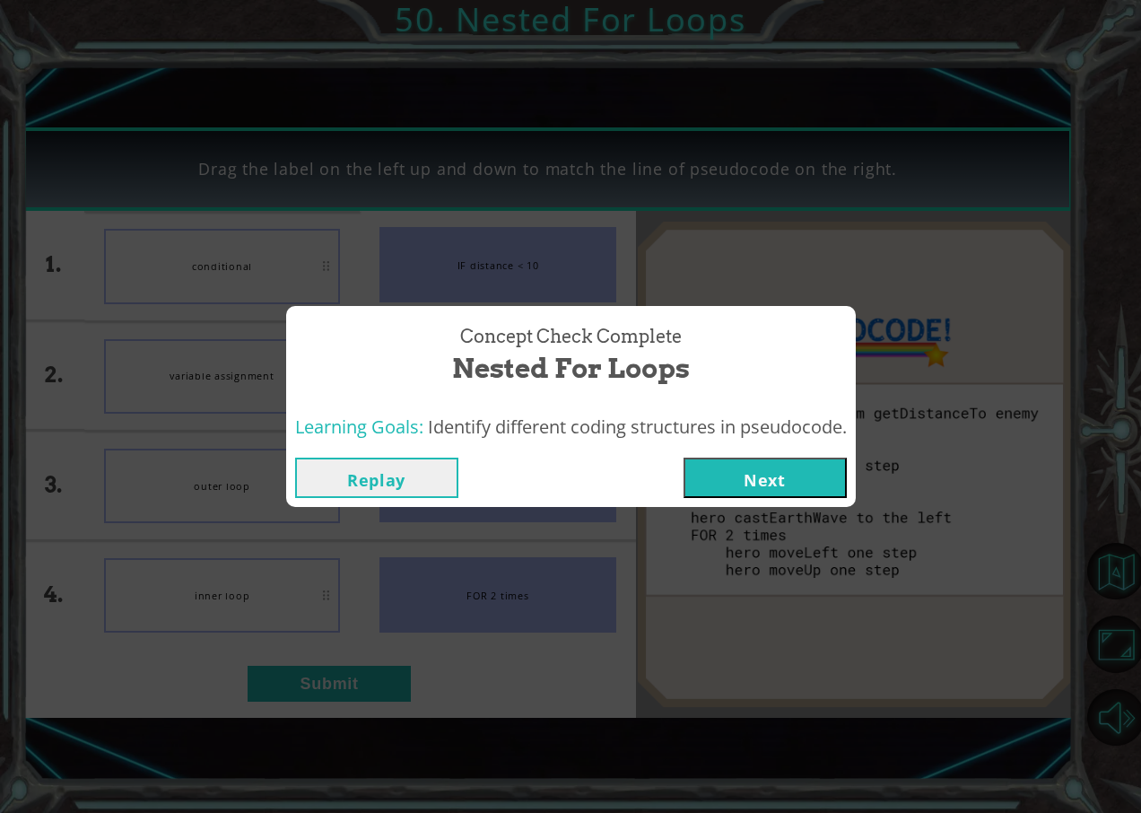
click at [763, 475] on button "Next" at bounding box center [765, 478] width 163 height 40
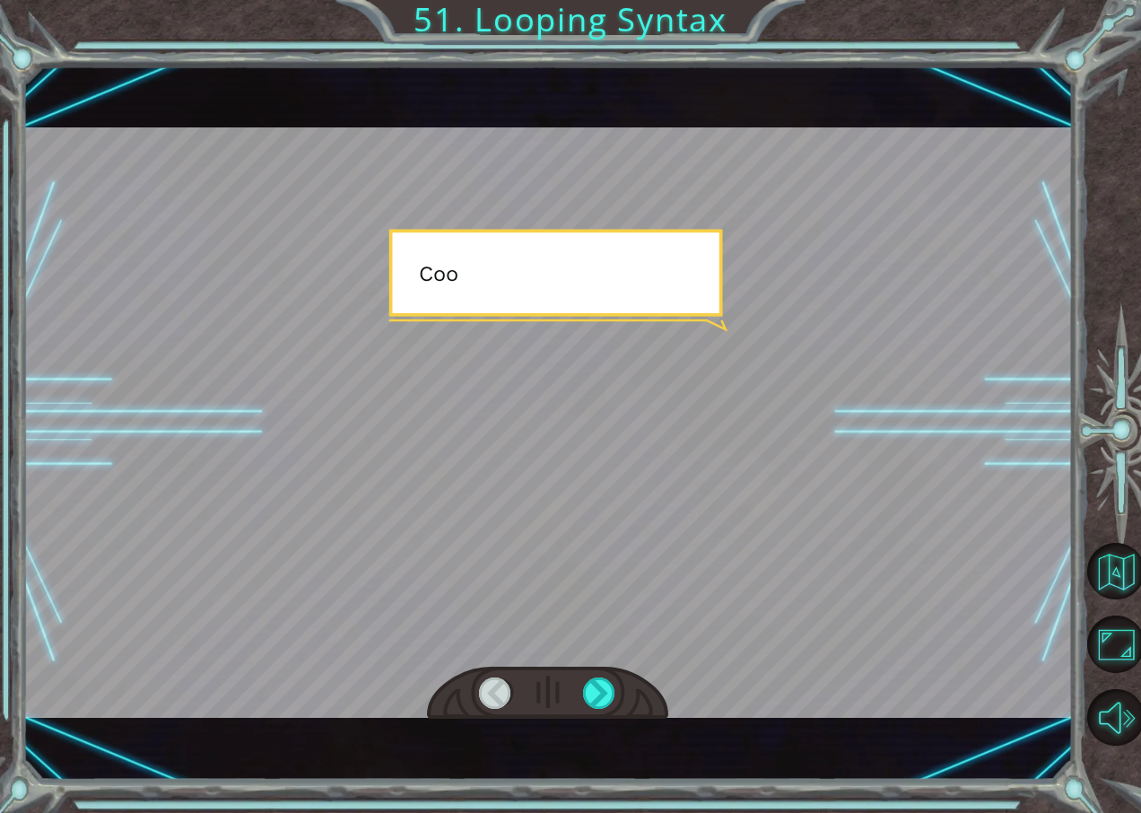
click at [533, 493] on div at bounding box center [547, 422] width 1050 height 590
drag, startPoint x: 533, startPoint y: 493, endPoint x: 534, endPoint y: 520, distance: 26.9
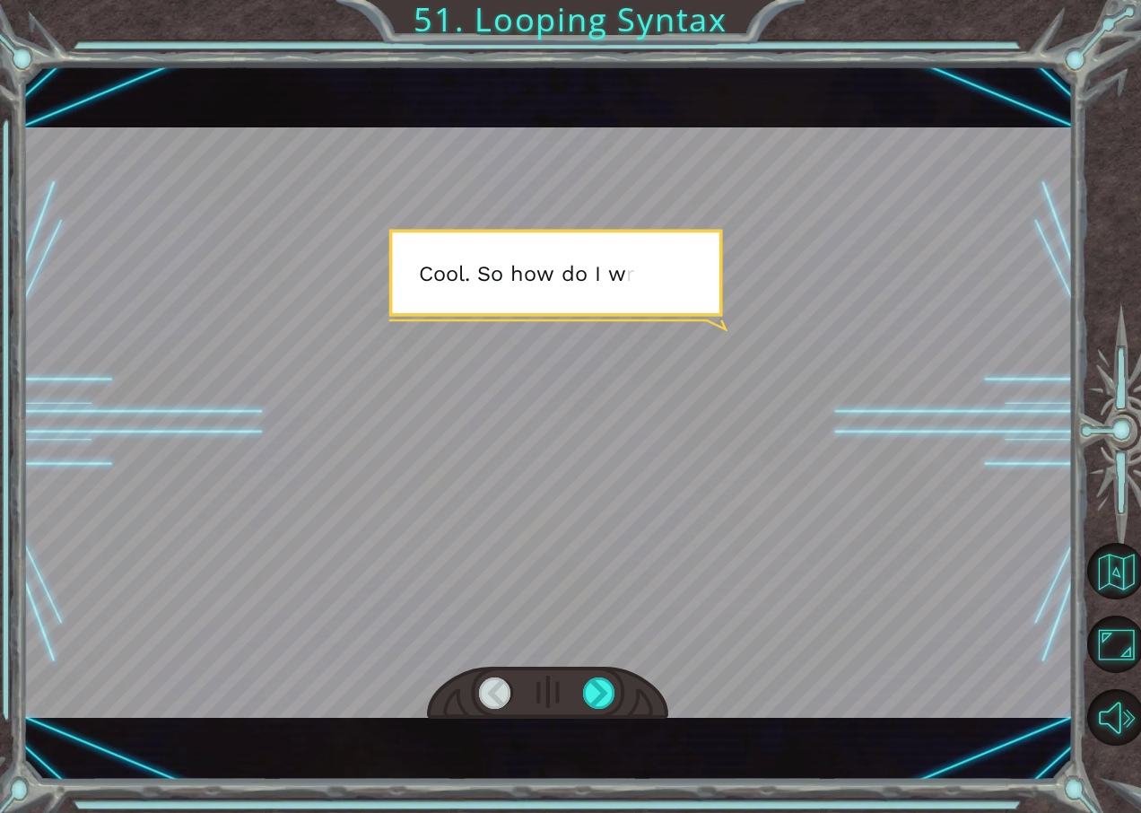
click at [533, 493] on div at bounding box center [547, 422] width 1050 height 590
click at [583, 676] on div at bounding box center [547, 693] width 241 height 53
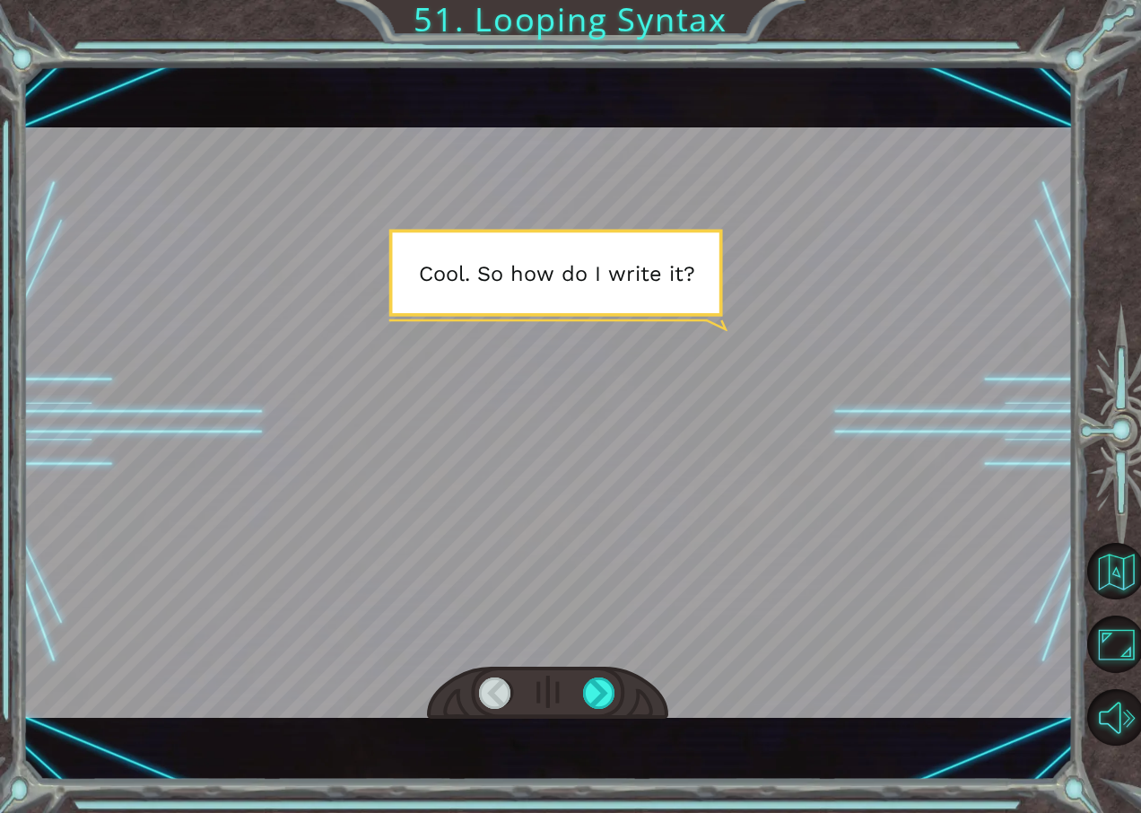
click at [583, 676] on div at bounding box center [547, 693] width 241 height 53
click at [586, 690] on div at bounding box center [599, 693] width 33 height 32
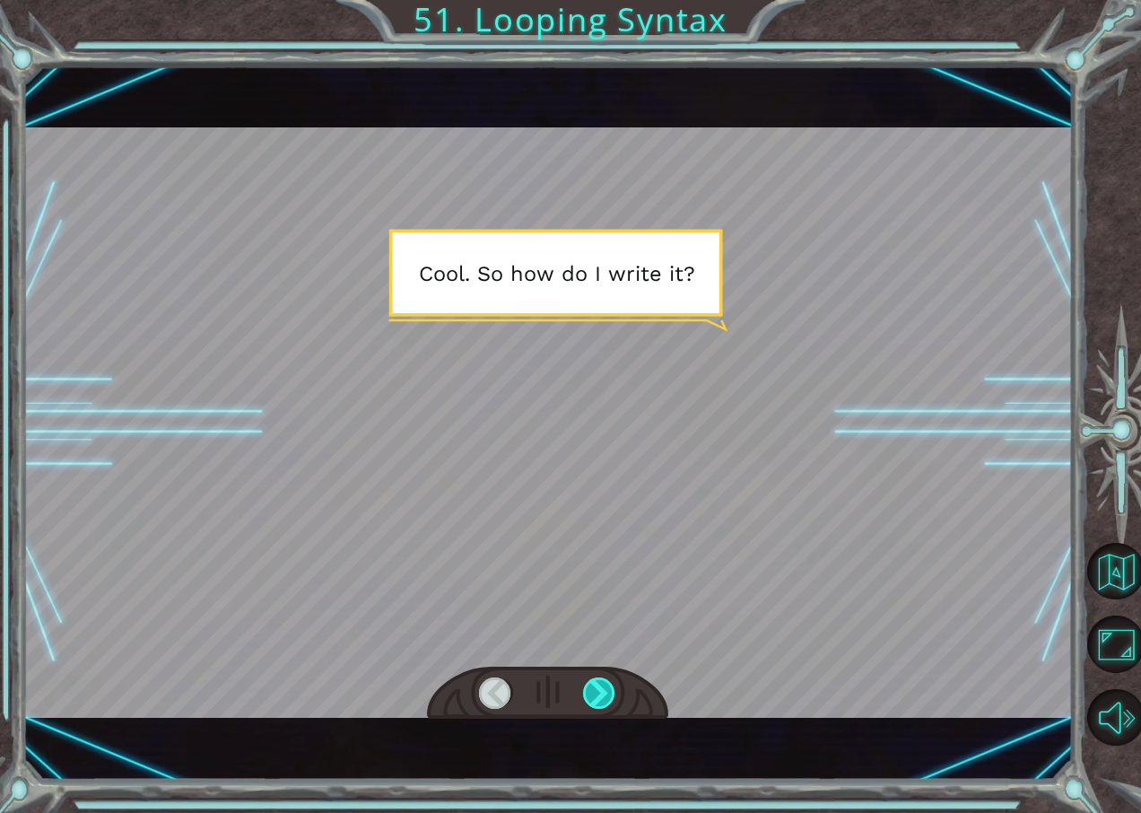
click at [586, 690] on div at bounding box center [599, 693] width 33 height 32
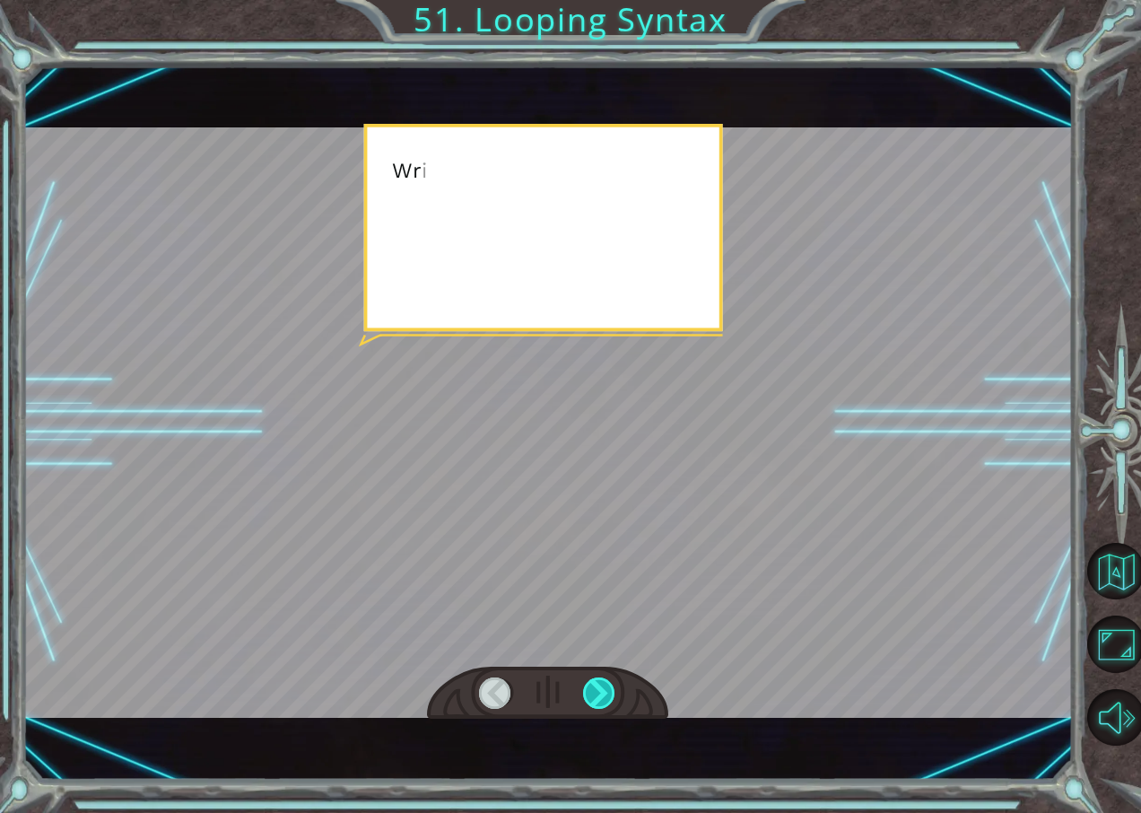
click at [586, 690] on div at bounding box center [599, 693] width 33 height 32
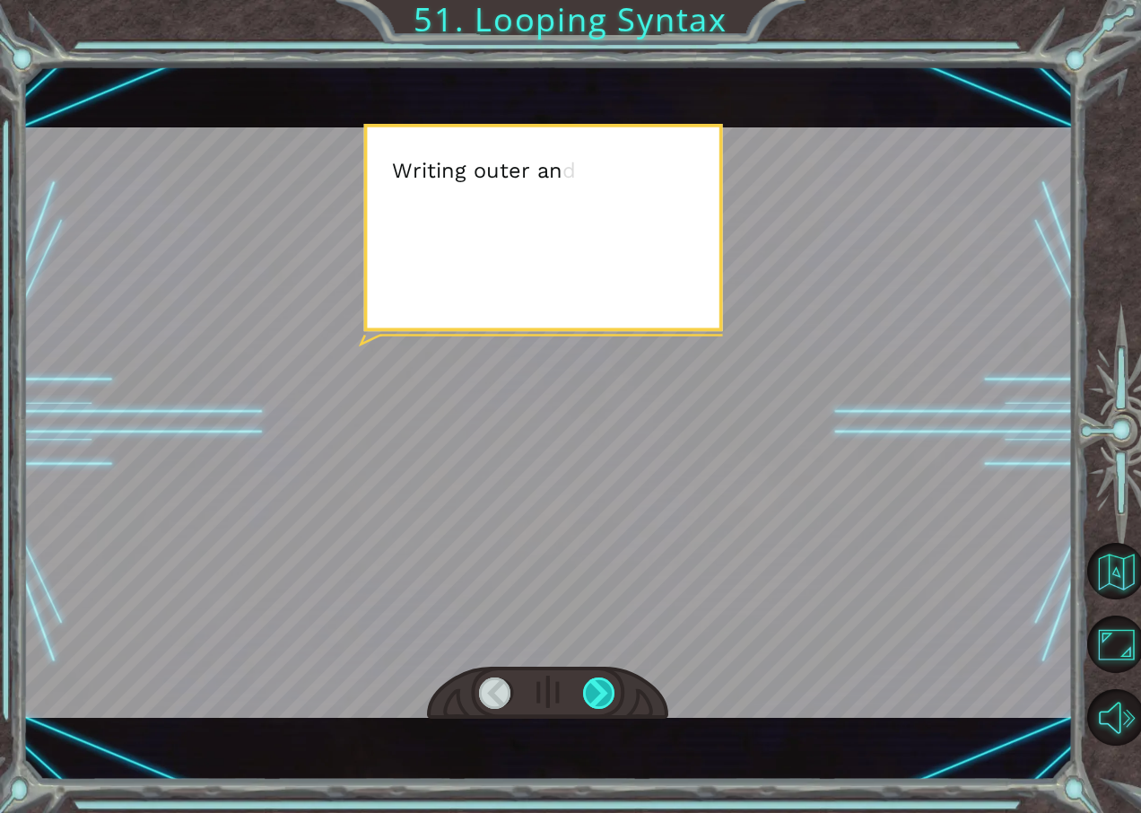
click at [586, 690] on div at bounding box center [599, 693] width 33 height 32
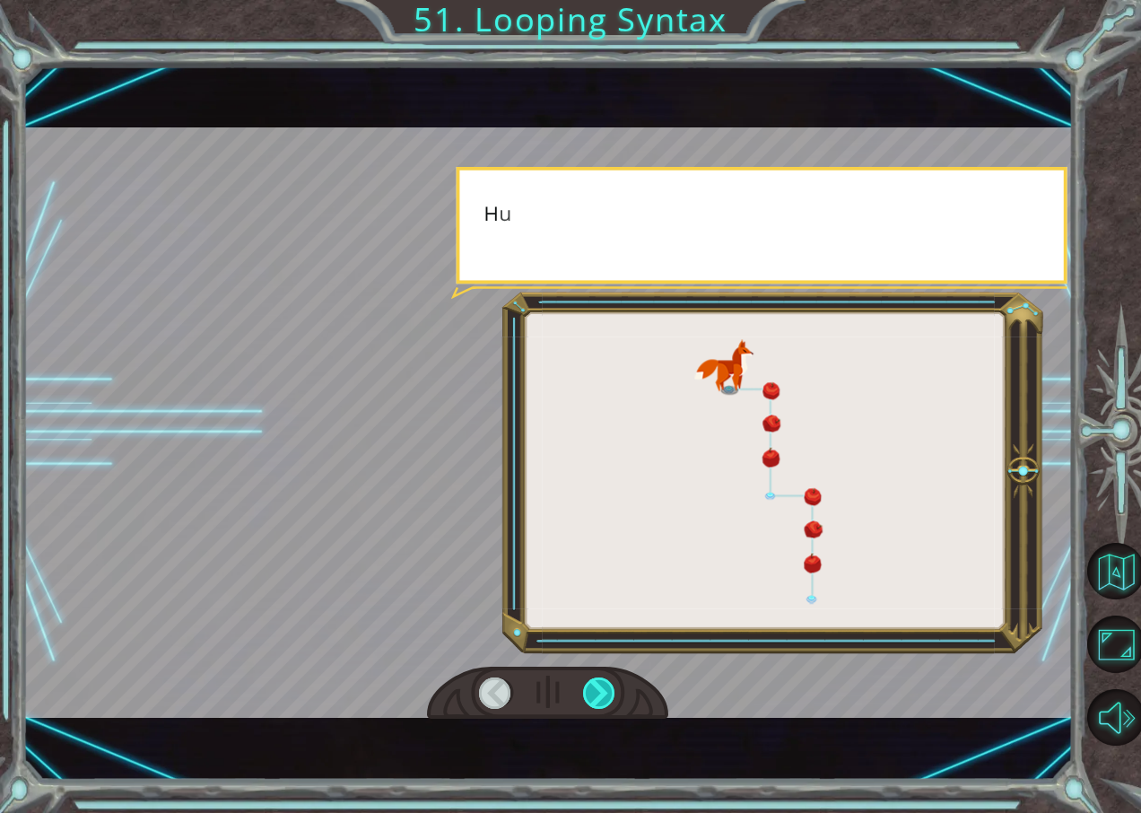
click at [586, 690] on div at bounding box center [599, 693] width 33 height 32
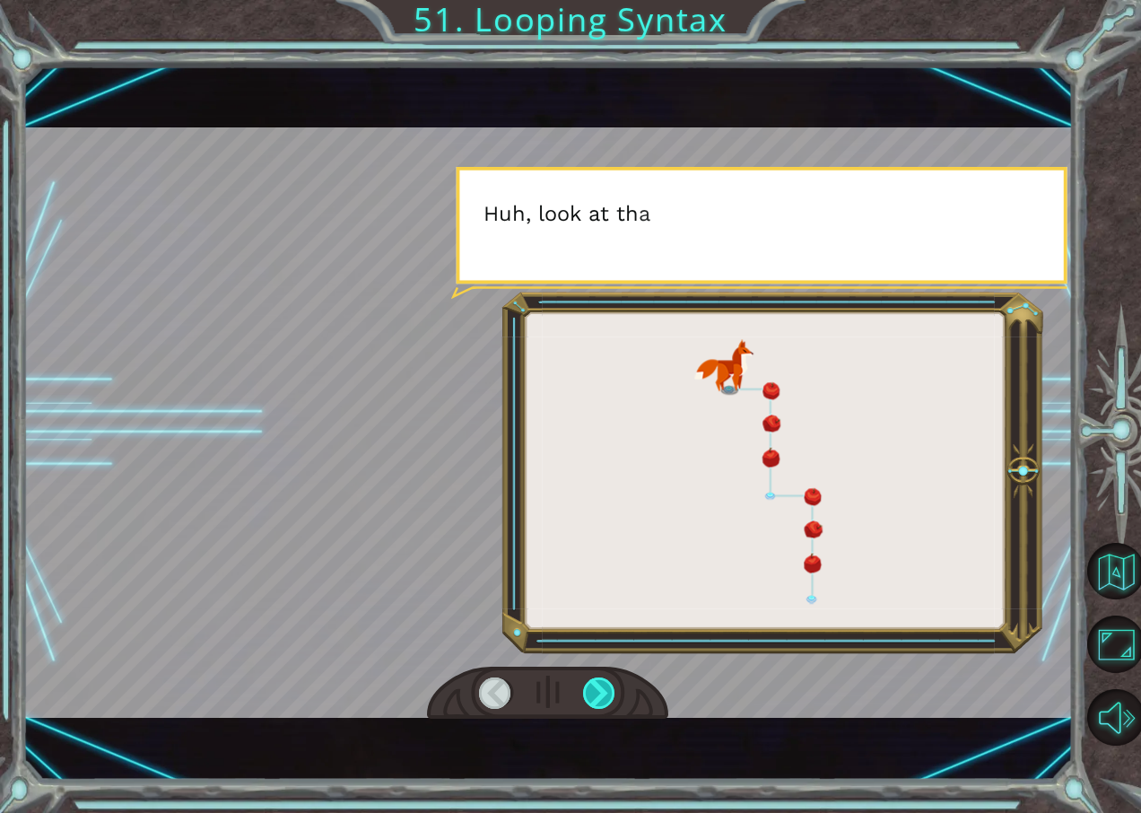
click at [586, 690] on div at bounding box center [599, 693] width 33 height 32
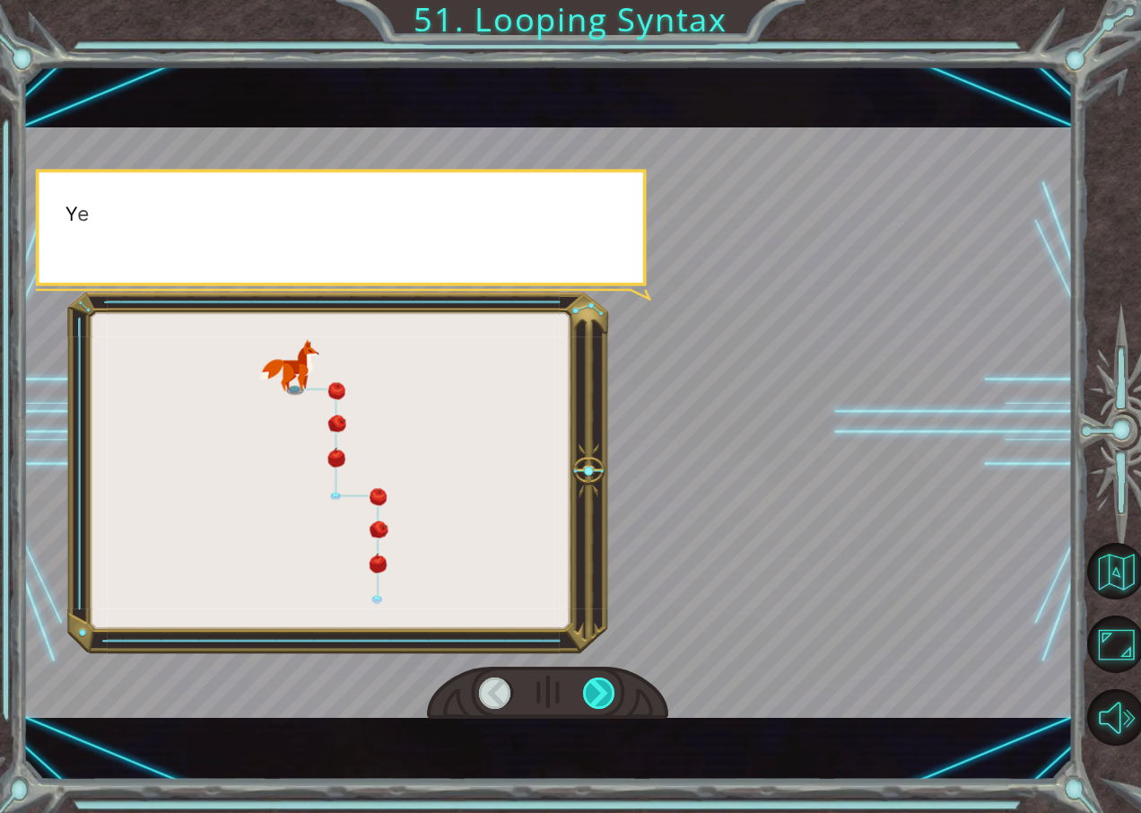
click at [586, 690] on div at bounding box center [599, 693] width 33 height 32
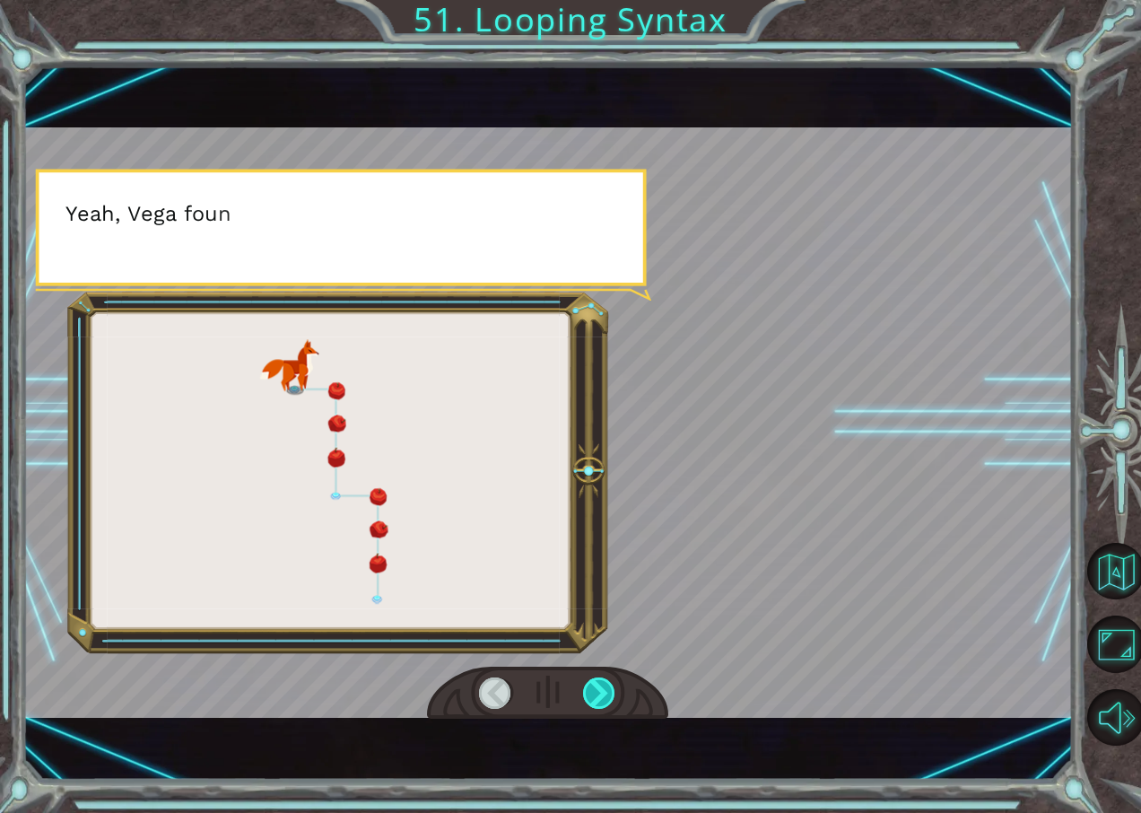
click at [586, 690] on div at bounding box center [599, 693] width 33 height 32
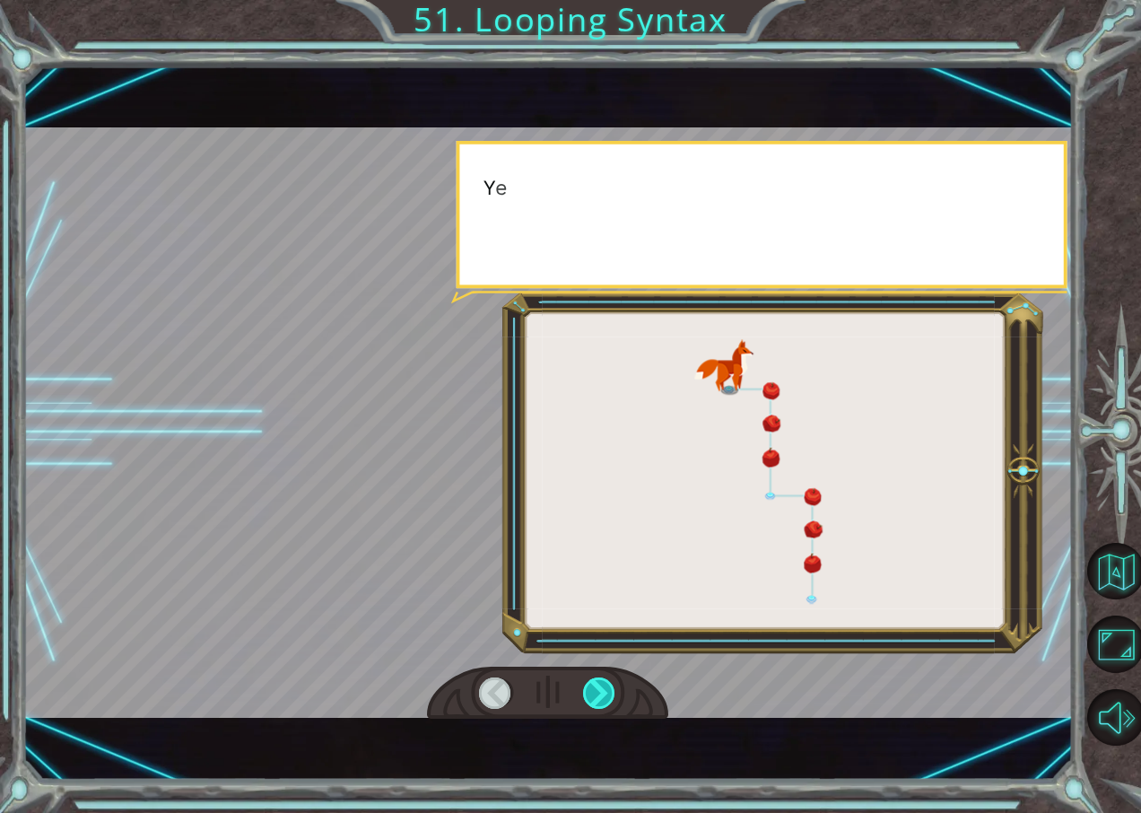
click at [586, 690] on div at bounding box center [599, 693] width 33 height 32
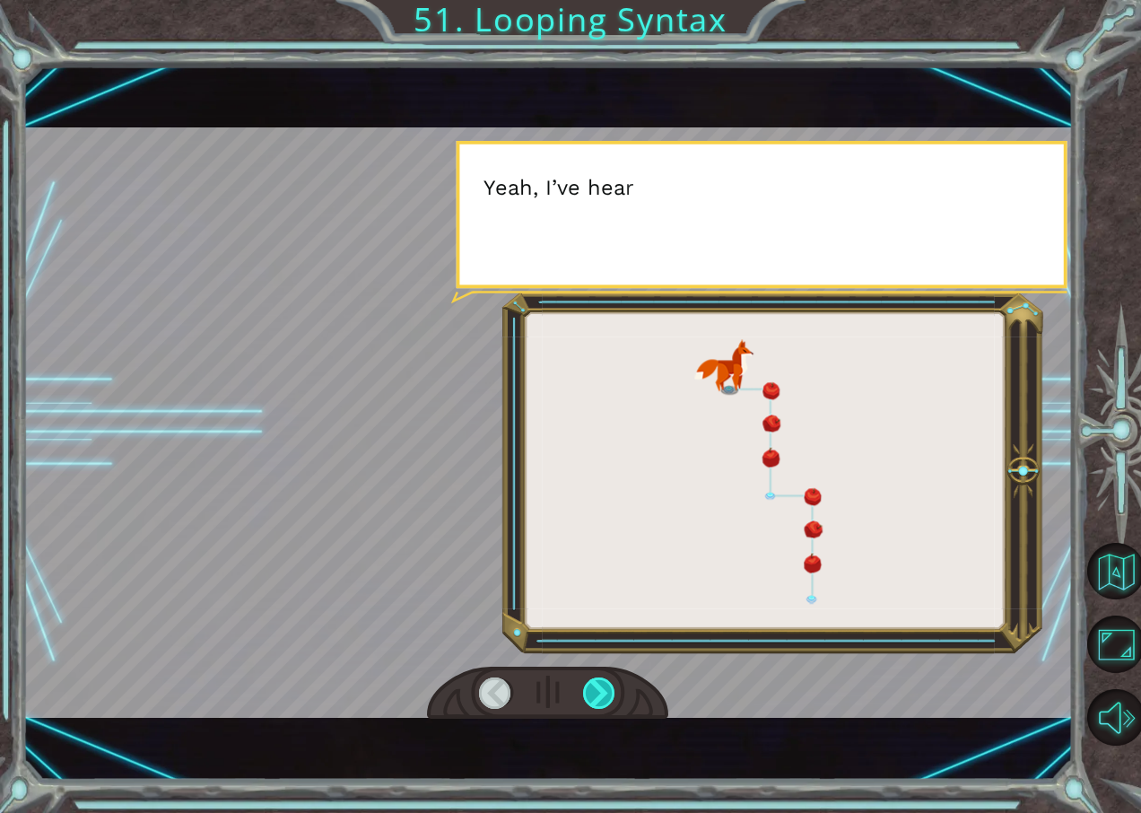
click at [586, 690] on div at bounding box center [599, 693] width 33 height 32
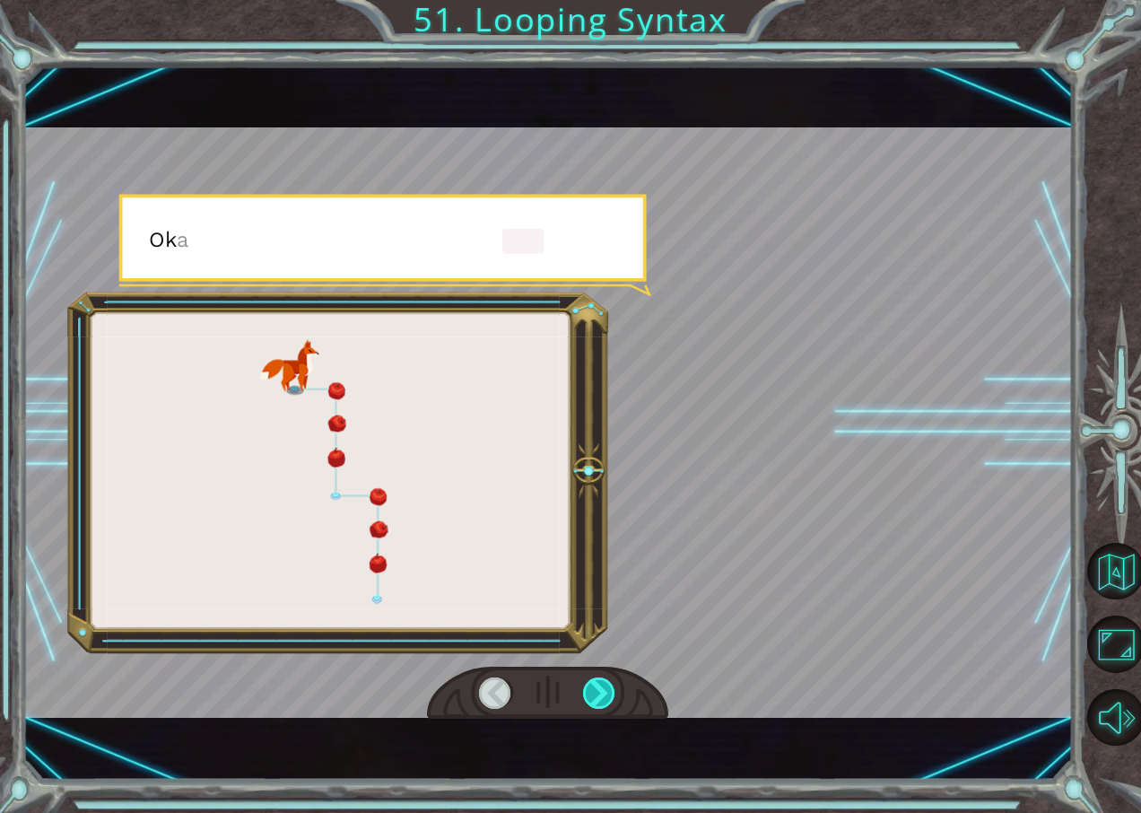
click at [586, 690] on div at bounding box center [599, 693] width 33 height 32
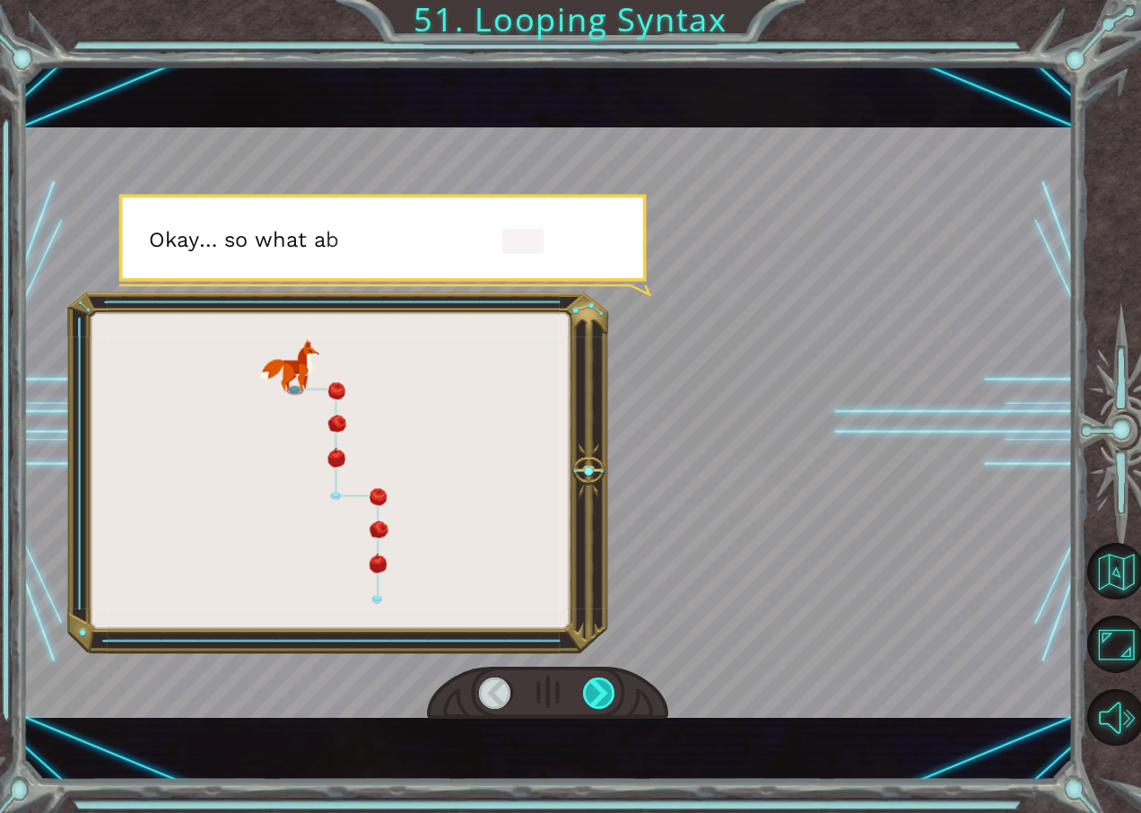
click at [586, 690] on div at bounding box center [599, 693] width 33 height 32
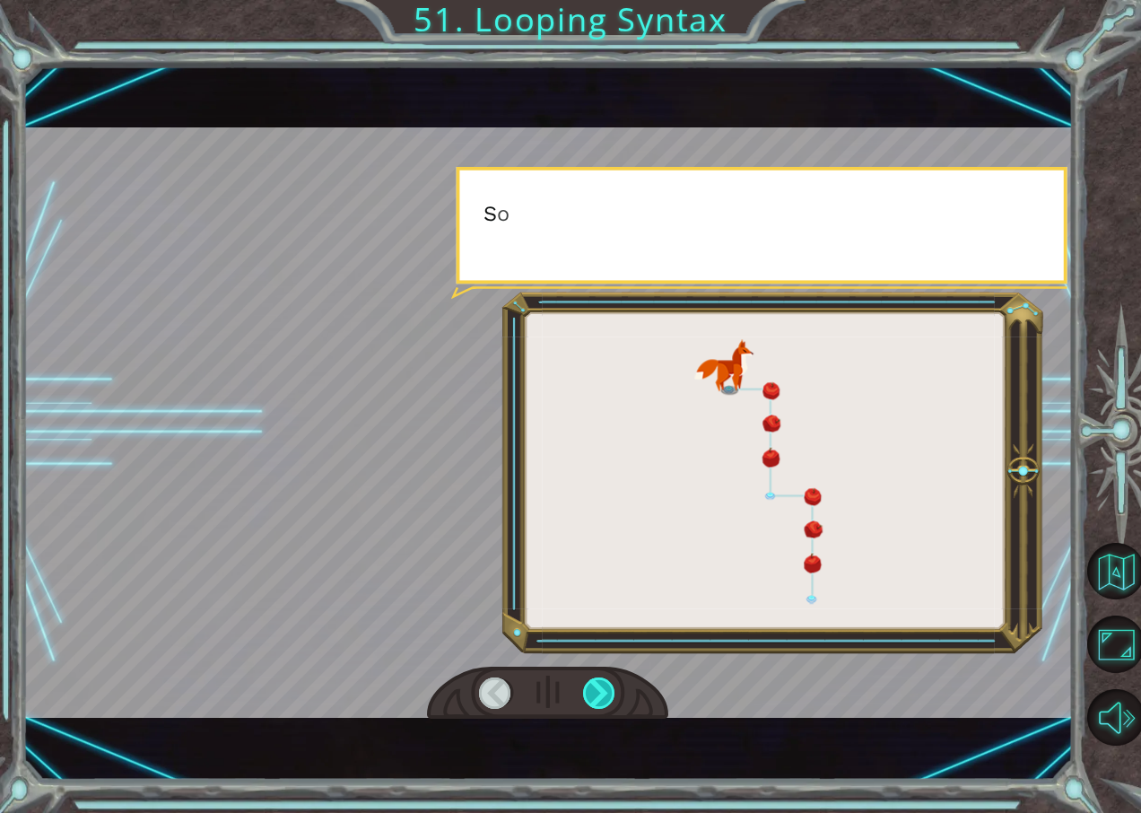
click at [586, 690] on div at bounding box center [599, 693] width 33 height 32
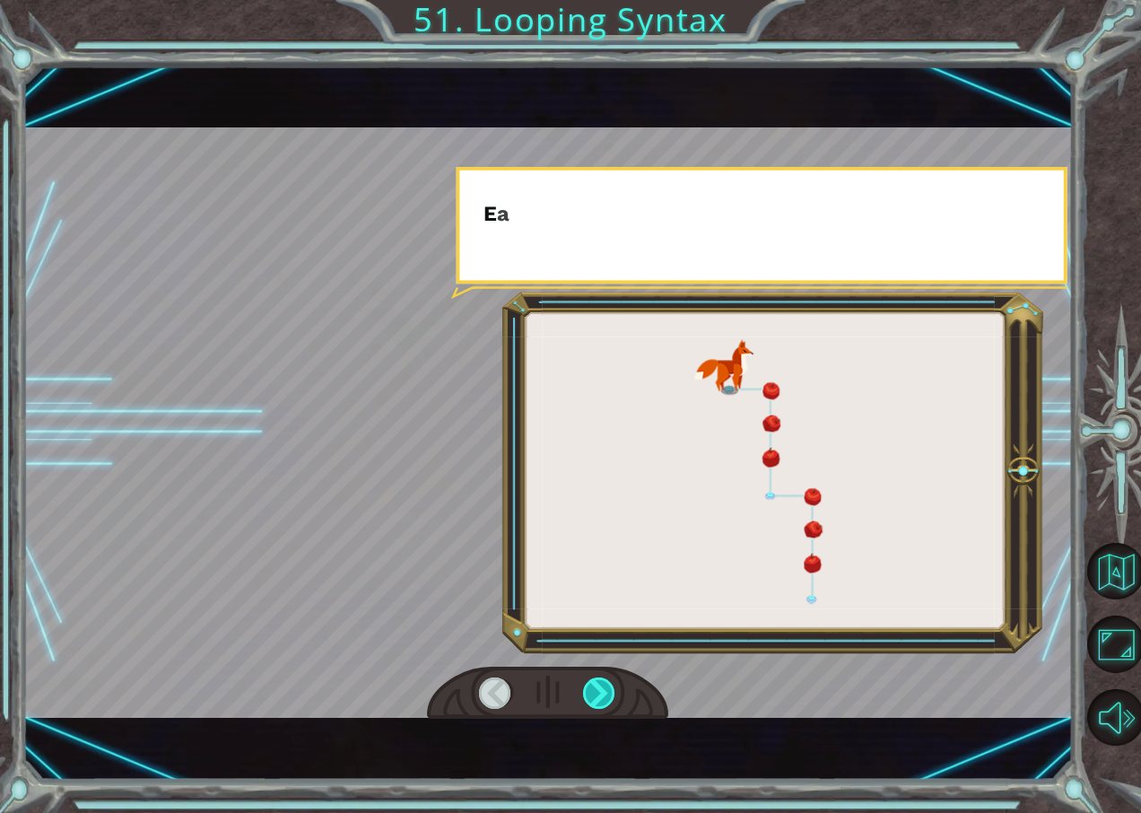
click at [586, 690] on div at bounding box center [599, 693] width 33 height 32
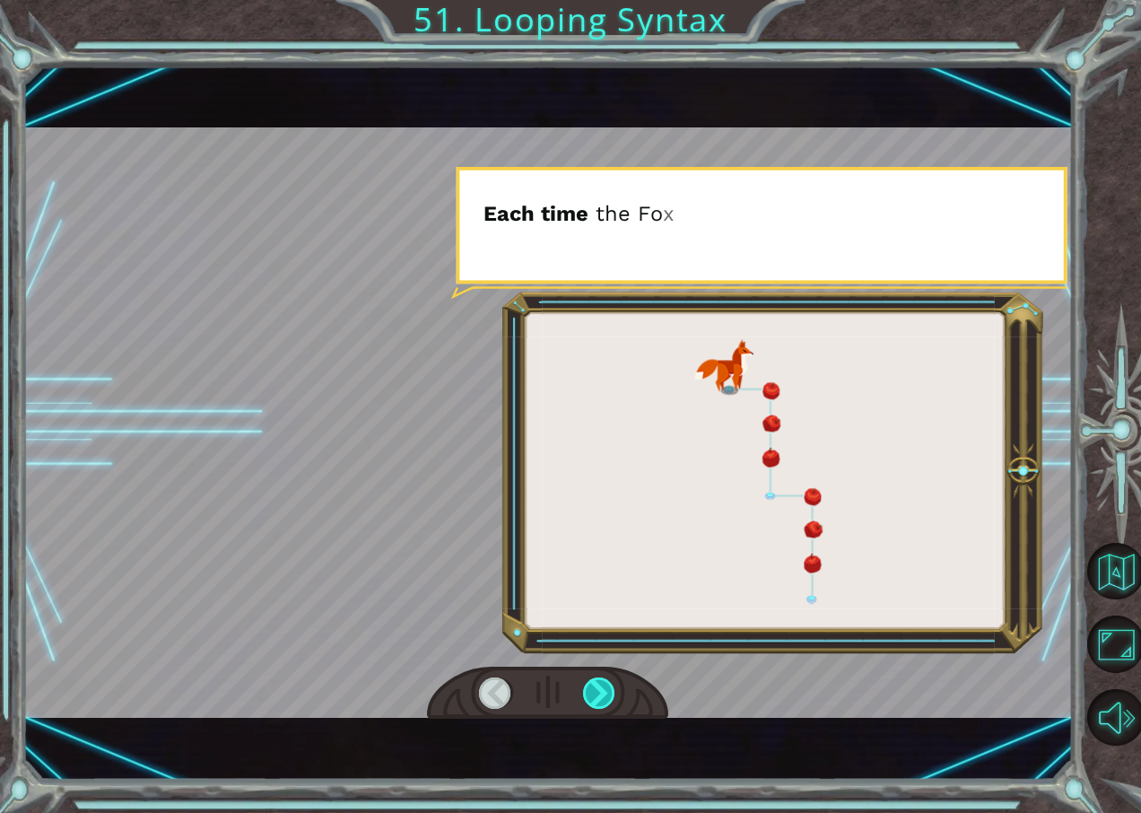
click at [586, 690] on div at bounding box center [599, 693] width 33 height 32
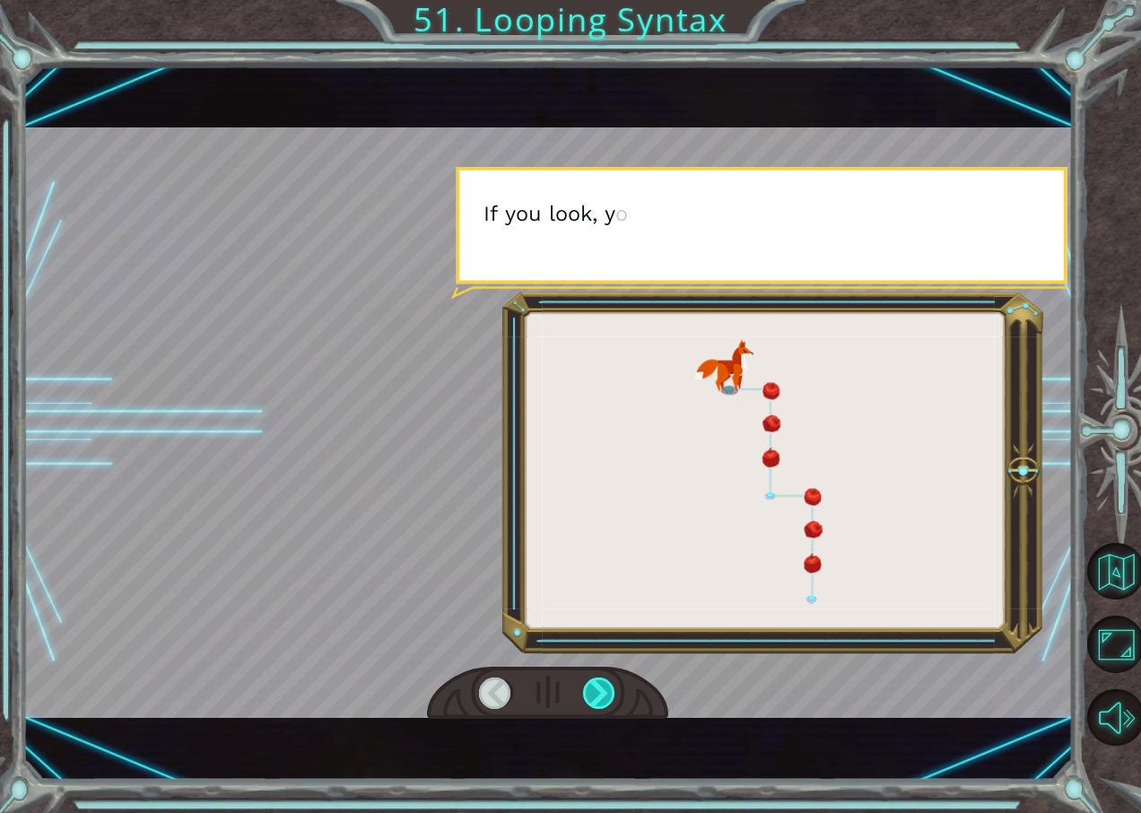
click at [586, 690] on div at bounding box center [599, 693] width 33 height 32
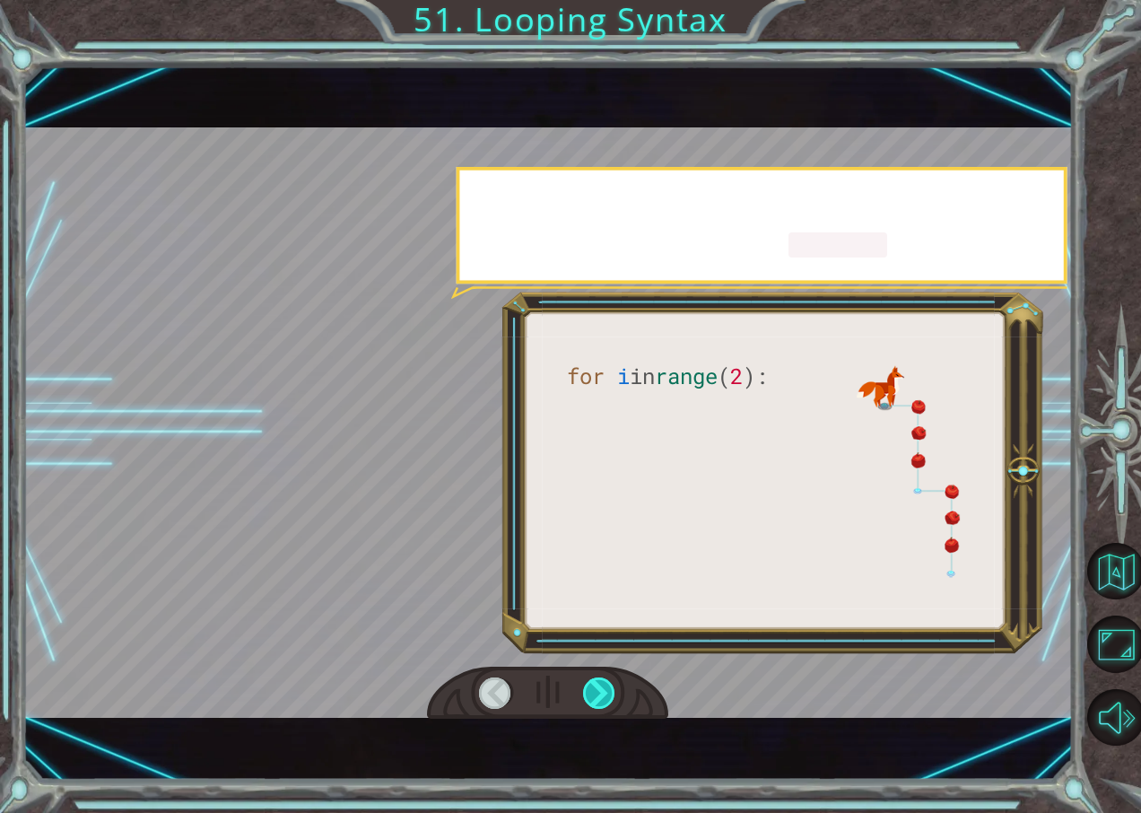
click at [586, 690] on div at bounding box center [599, 693] width 33 height 32
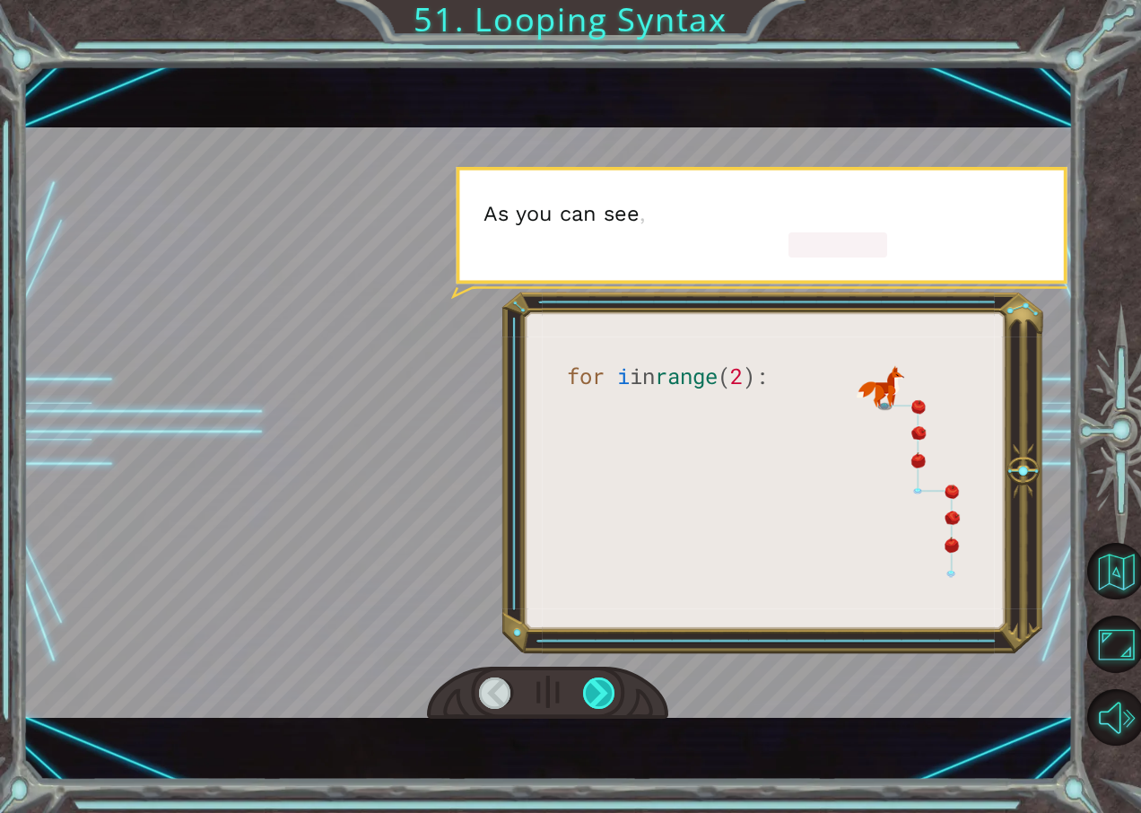
click at [586, 690] on div at bounding box center [599, 693] width 33 height 32
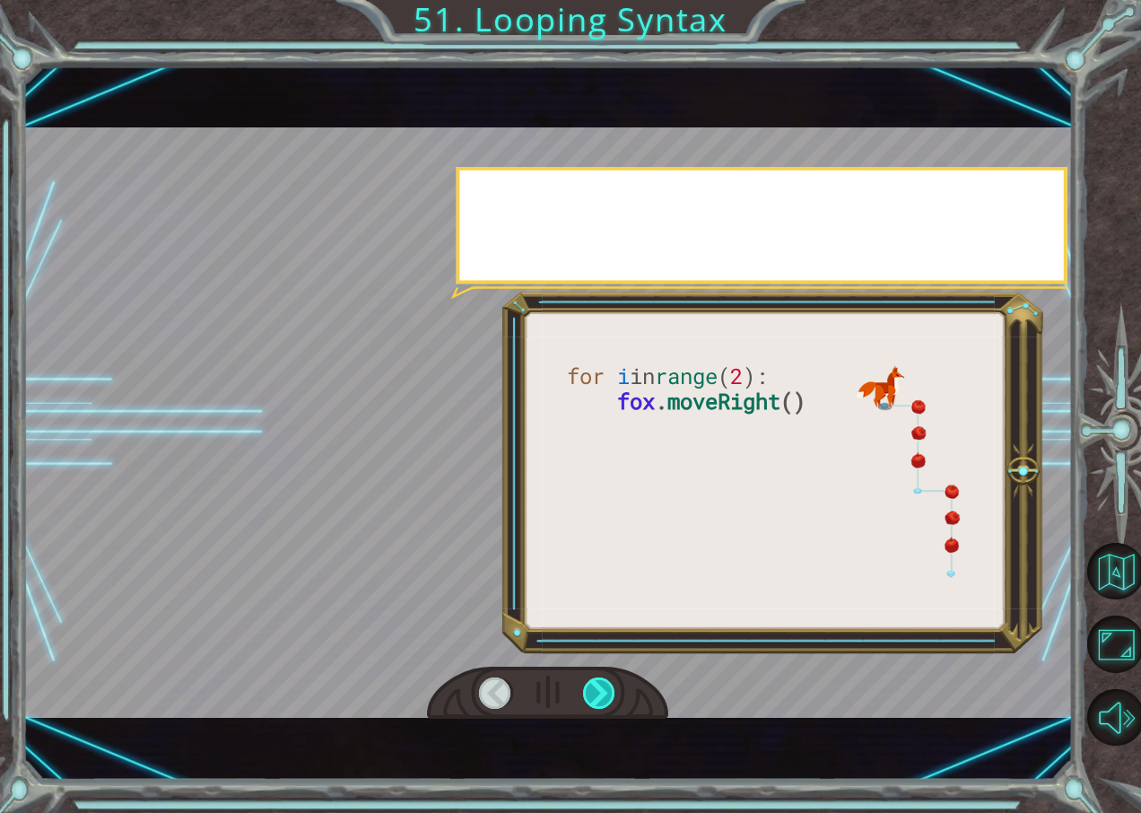
click at [586, 690] on div at bounding box center [599, 693] width 33 height 32
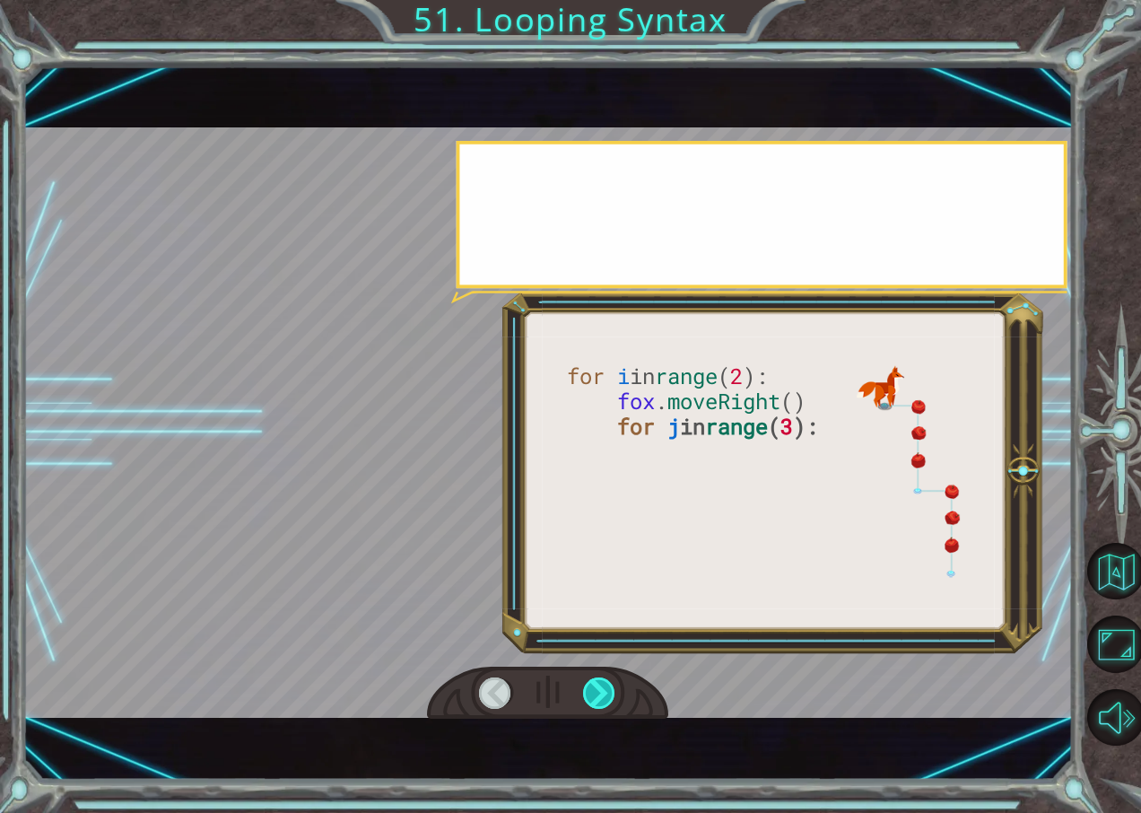
click at [586, 690] on div at bounding box center [599, 693] width 33 height 32
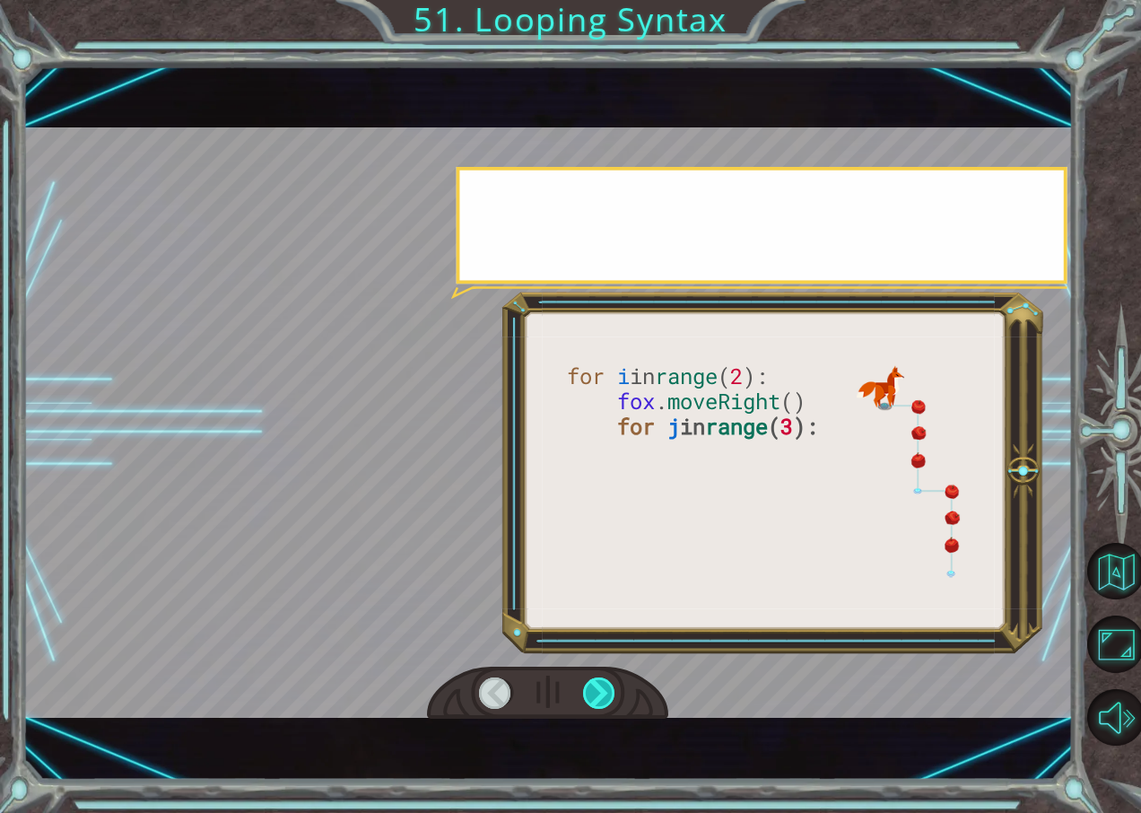
click at [586, 690] on div at bounding box center [599, 693] width 33 height 32
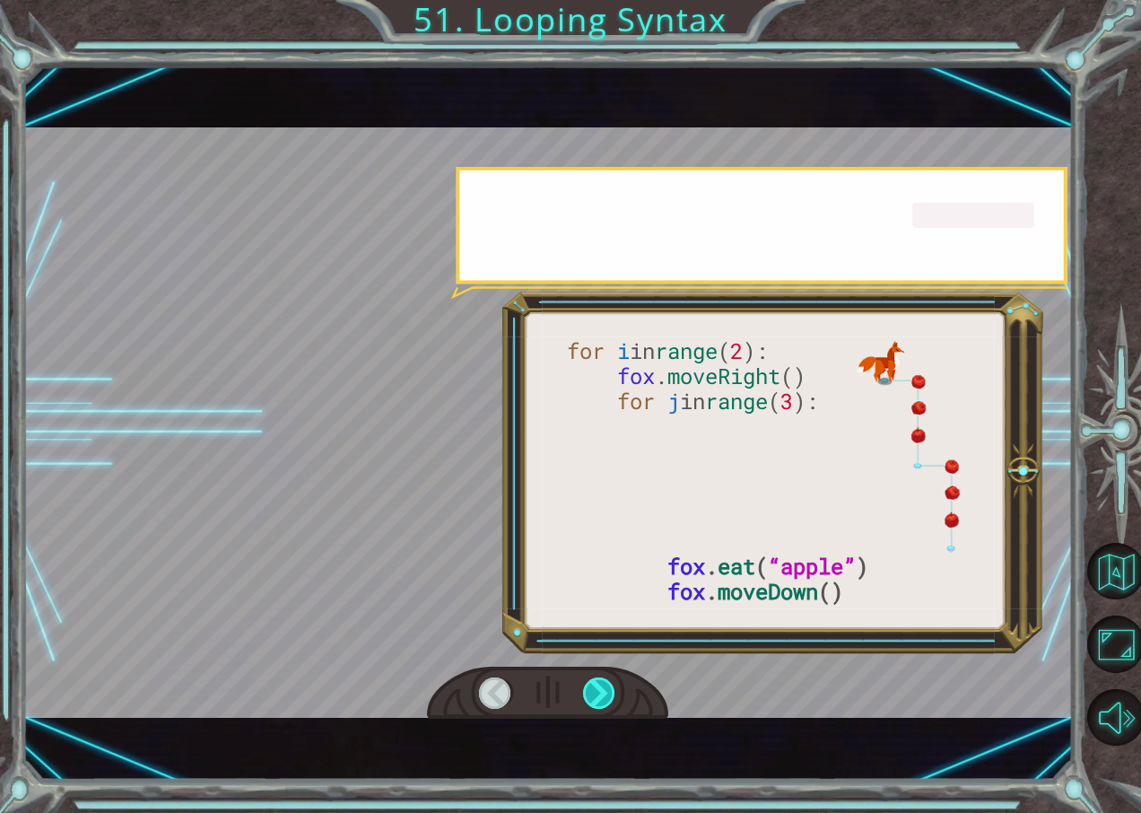
click at [586, 690] on div at bounding box center [599, 693] width 33 height 32
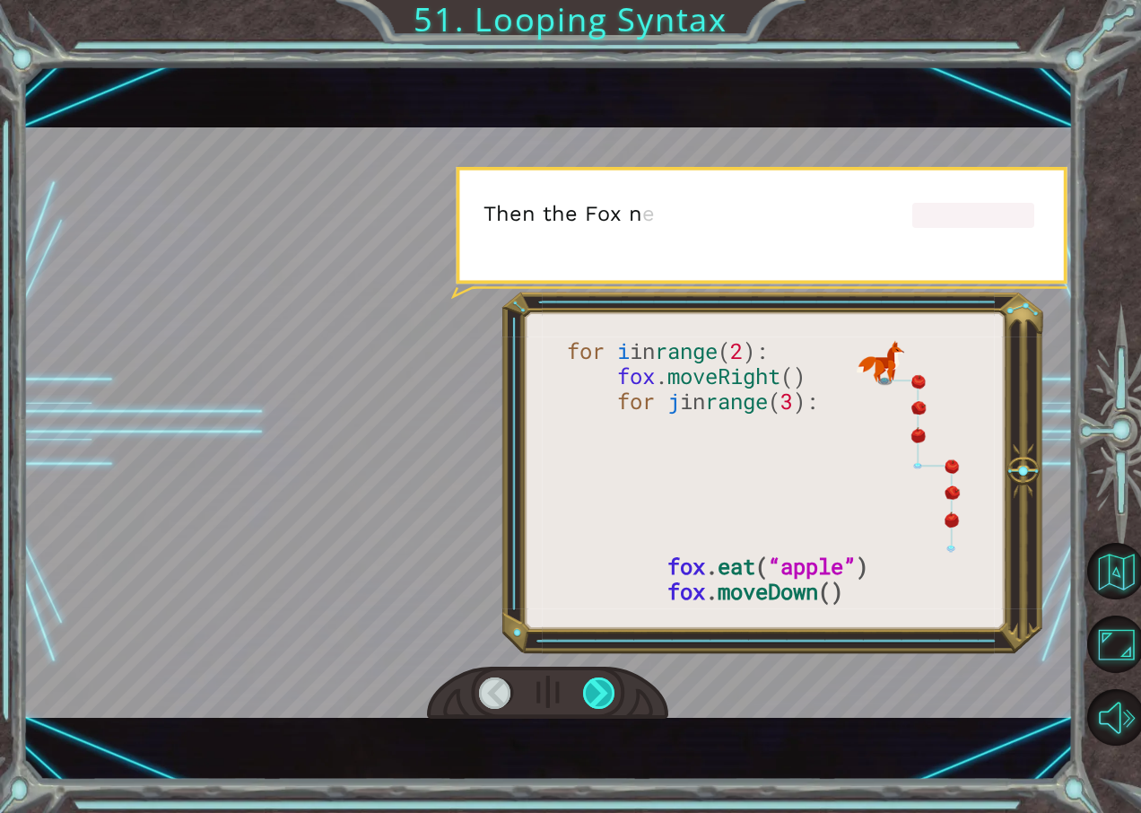
click at [586, 690] on div at bounding box center [599, 693] width 33 height 32
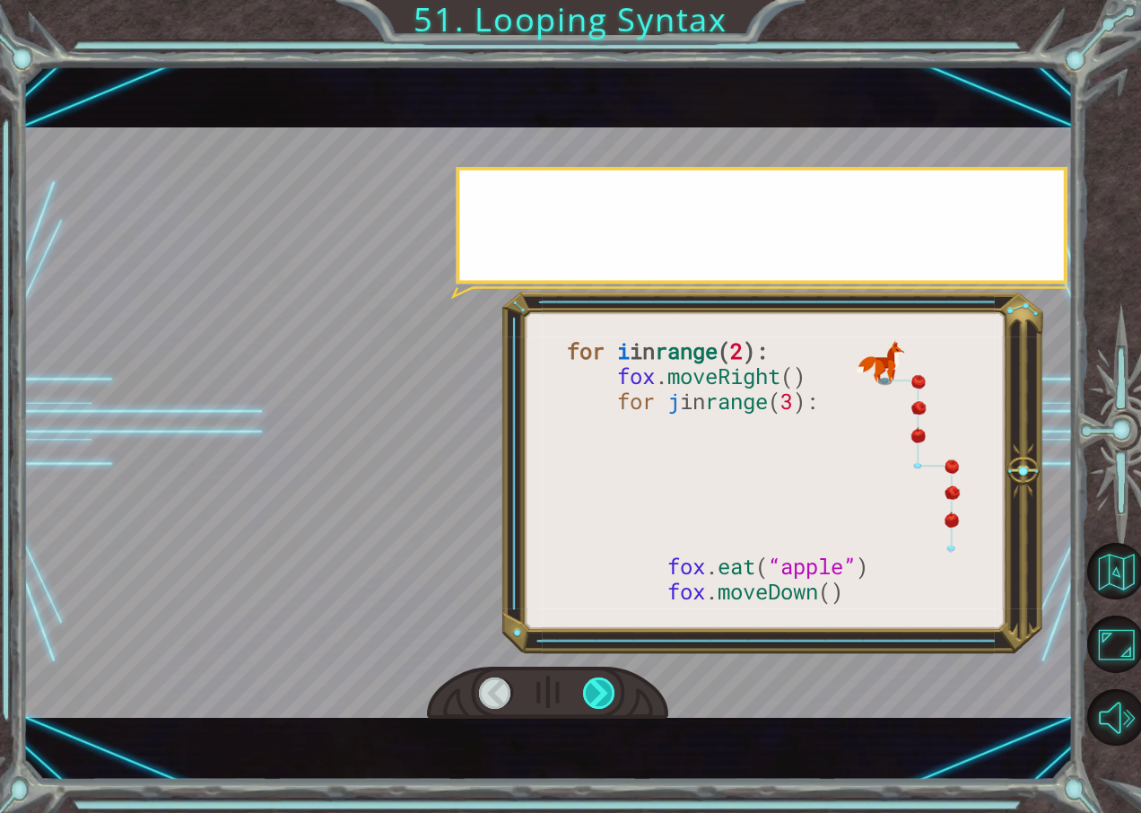
click at [586, 690] on div at bounding box center [599, 693] width 33 height 32
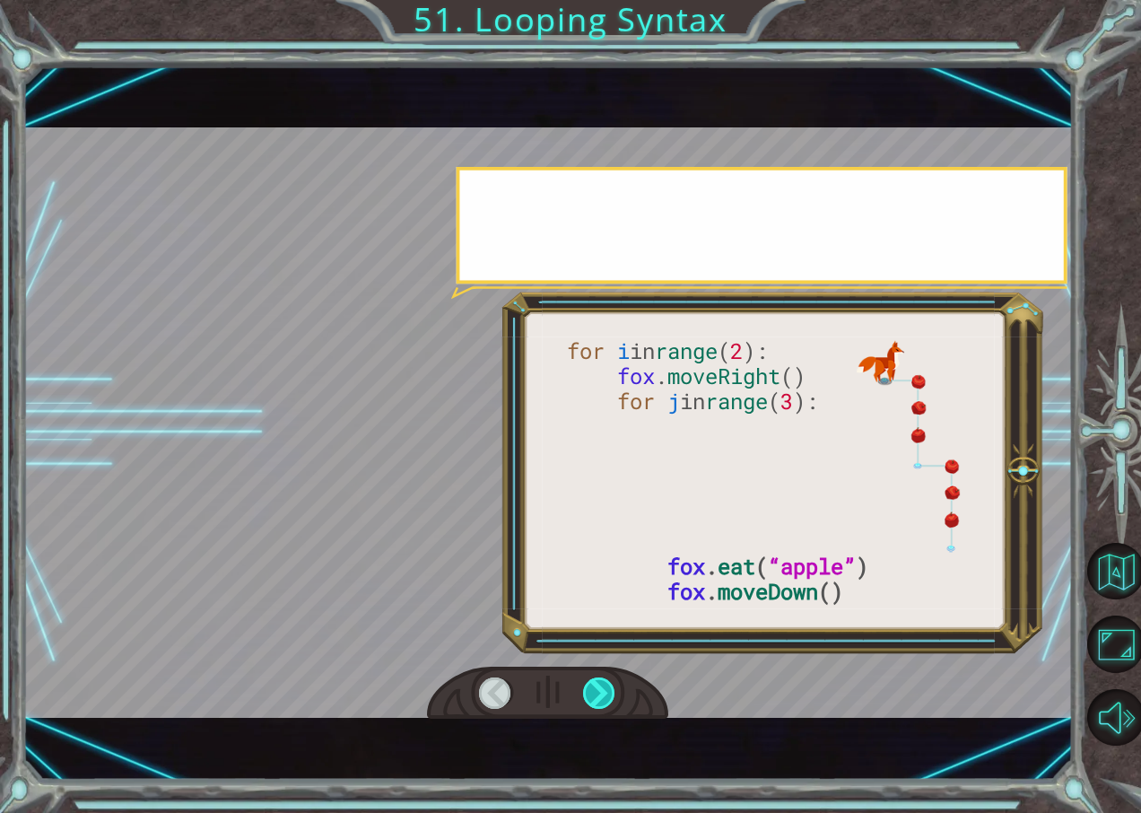
click at [586, 690] on div at bounding box center [599, 693] width 33 height 32
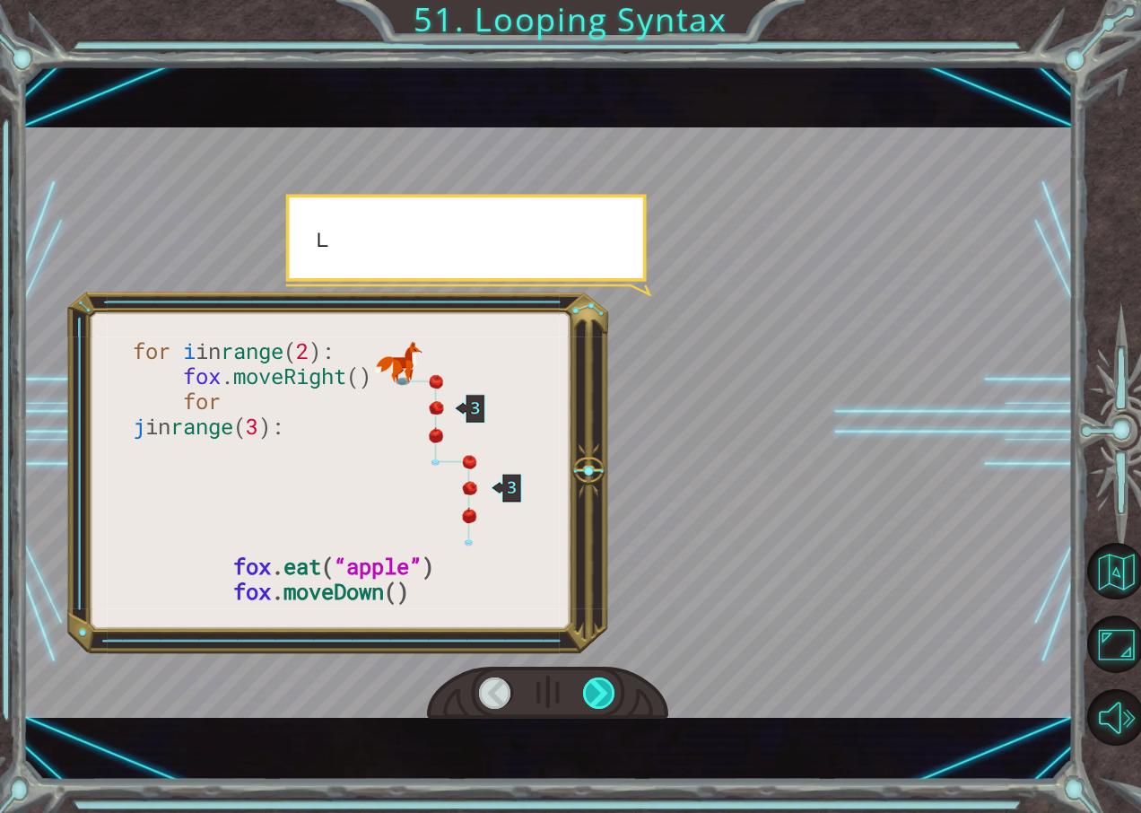
click at [586, 690] on div at bounding box center [599, 693] width 33 height 32
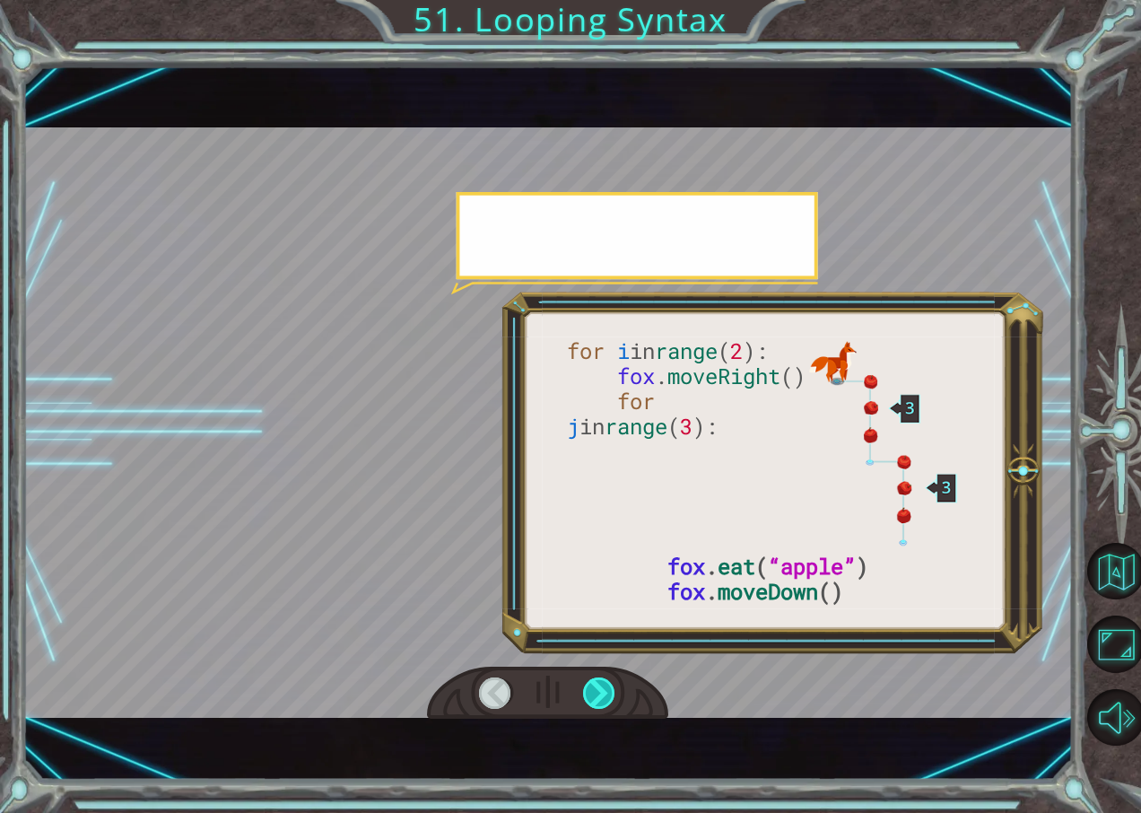
click at [586, 690] on div at bounding box center [599, 693] width 33 height 32
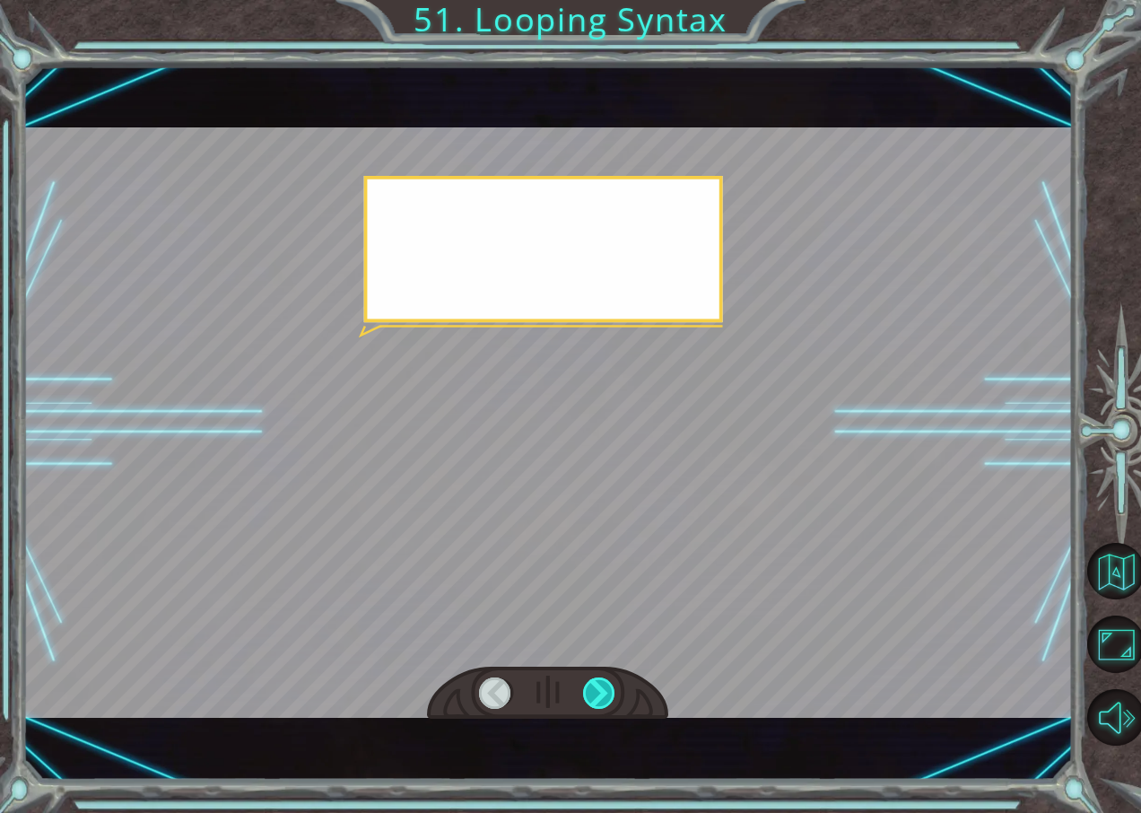
click at [586, 690] on div at bounding box center [599, 693] width 33 height 32
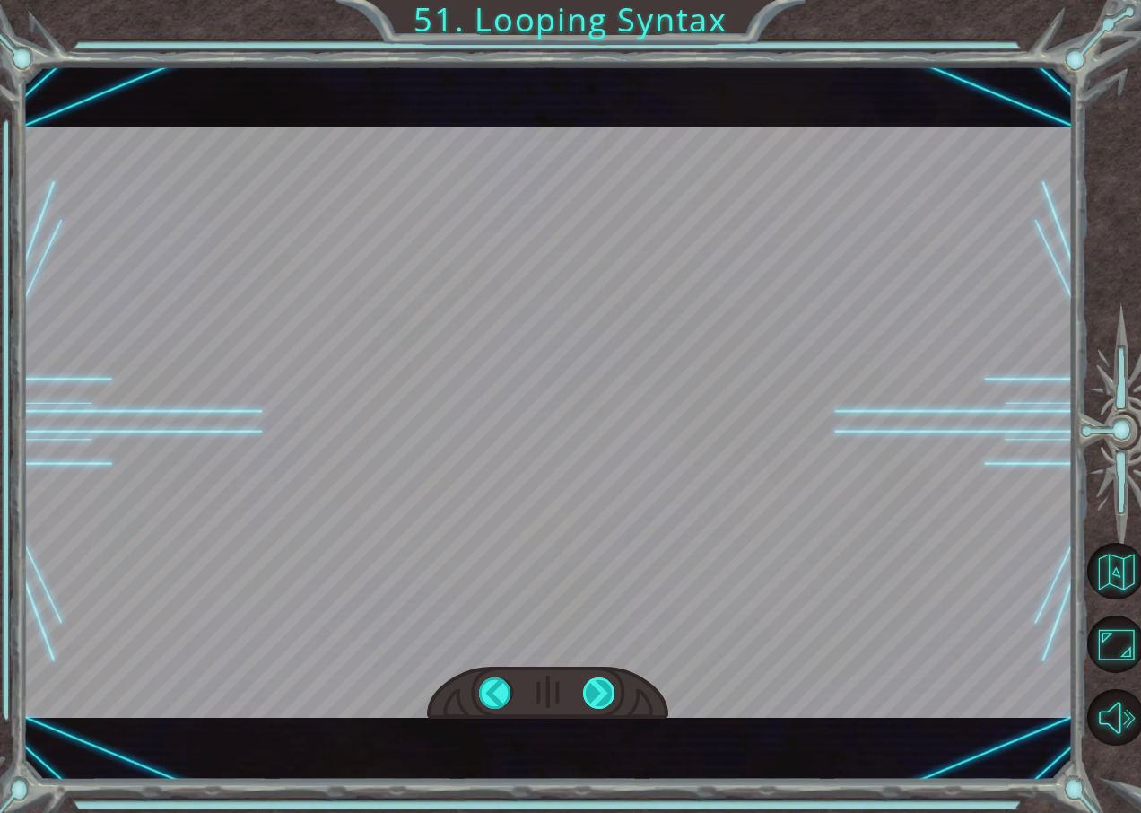
click at [586, 0] on div "for i in range ( 2 ): fox . moveRight () for j in range ( 3 ): fox . eat ( “app…" at bounding box center [570, 0] width 1141 height 0
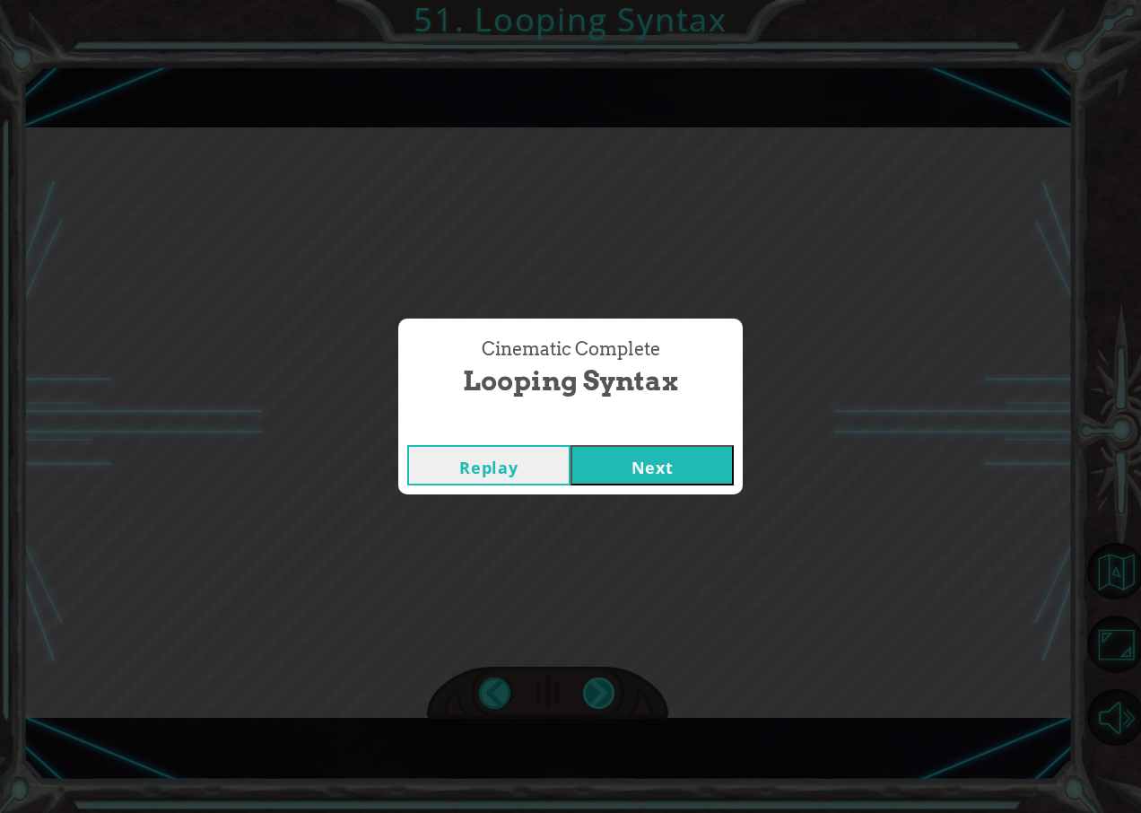
click at [586, 690] on div "Cinematic Complete Looping Syntax Replay Next" at bounding box center [570, 406] width 1141 height 813
drag, startPoint x: 586, startPoint y: 690, endPoint x: 611, endPoint y: 485, distance: 207.0
click at [611, 485] on button "Next" at bounding box center [652, 465] width 163 height 40
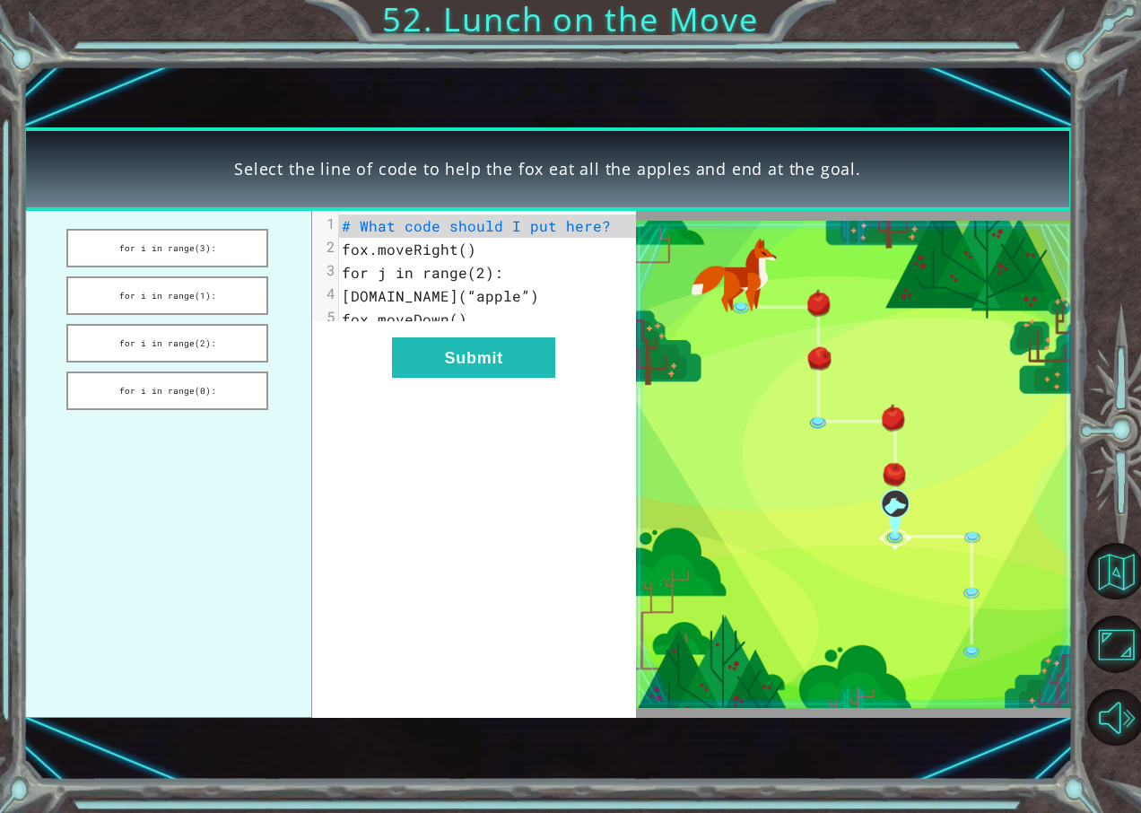
drag, startPoint x: 611, startPoint y: 485, endPoint x: 206, endPoint y: 321, distance: 436.4
click at [206, 321] on ul "for i in range(3): for i in range(1): for i in range(2): for i in range(0):" at bounding box center [166, 464] width 289 height 507
drag, startPoint x: 206, startPoint y: 321, endPoint x: 38, endPoint y: 292, distance: 171.3
click at [38, 292] on ul "for i in range(3): for i in range(1): for i in range(2): for i in range(0):" at bounding box center [166, 464] width 289 height 507
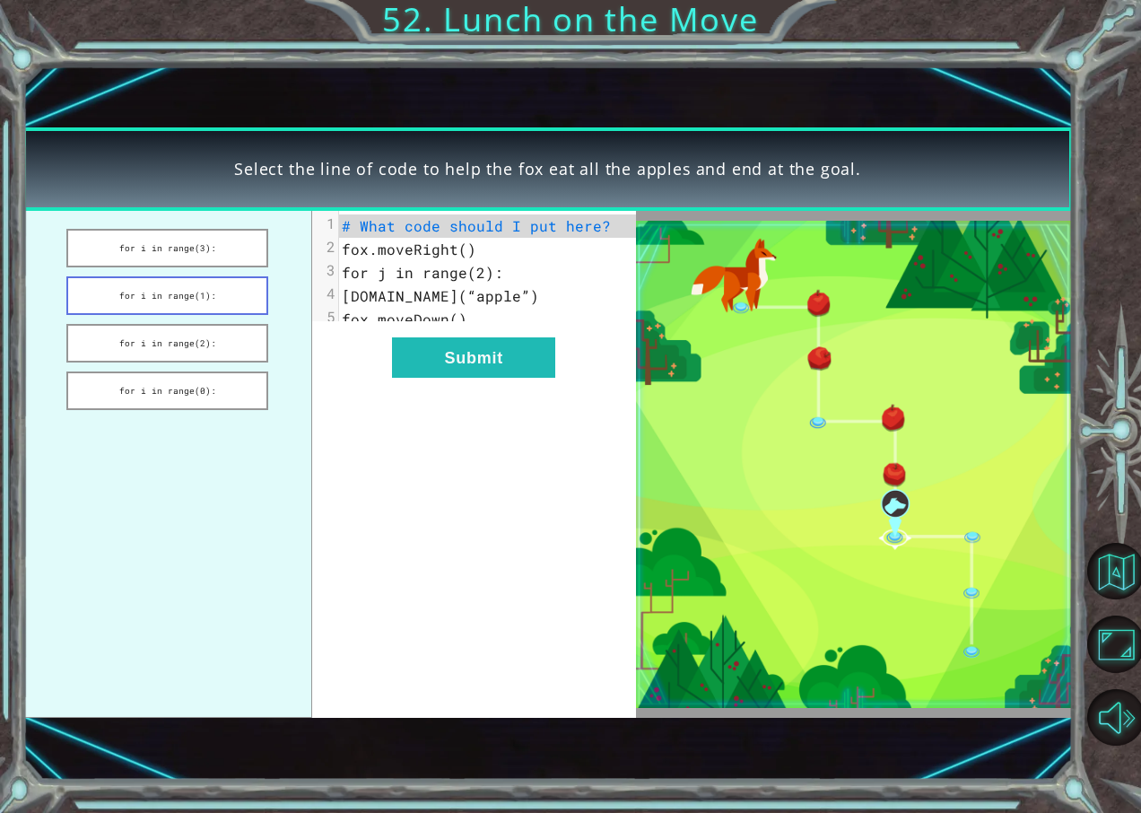
click at [129, 292] on button "for i in range(1):" at bounding box center [166, 295] width 201 height 39
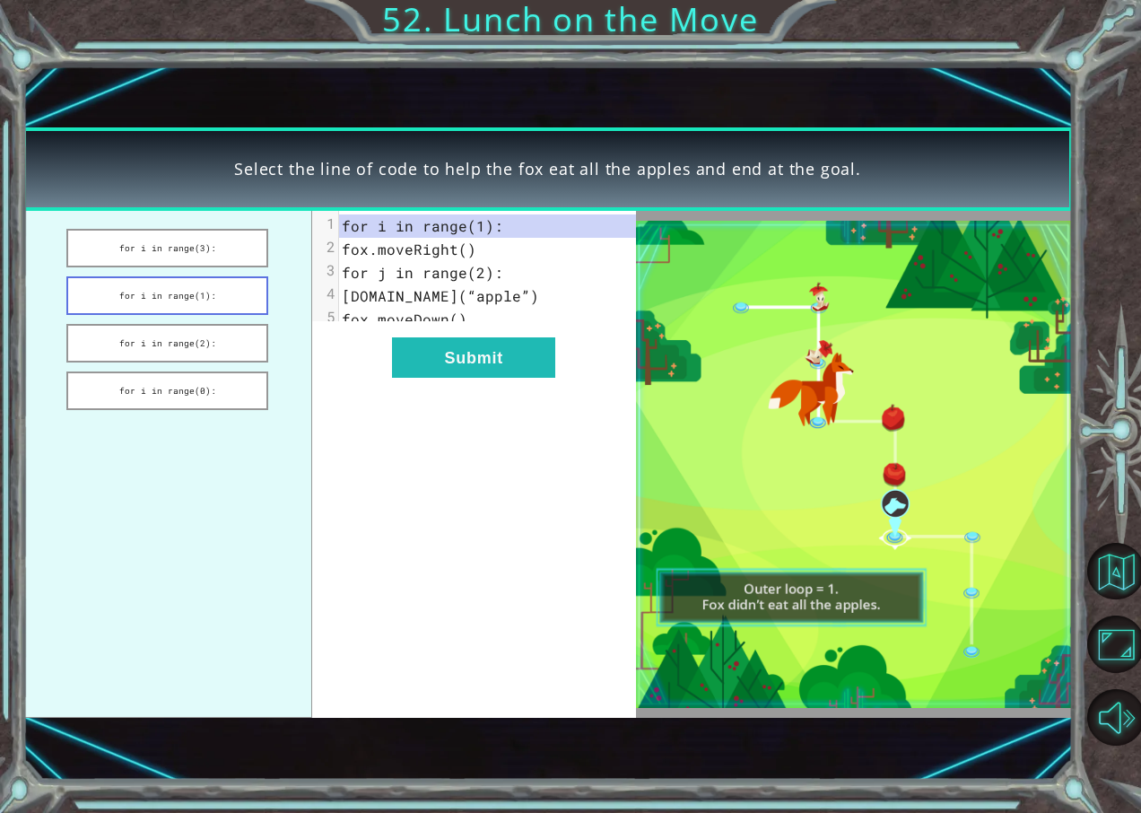
click at [142, 292] on button "for i in range(1):" at bounding box center [166, 295] width 201 height 39
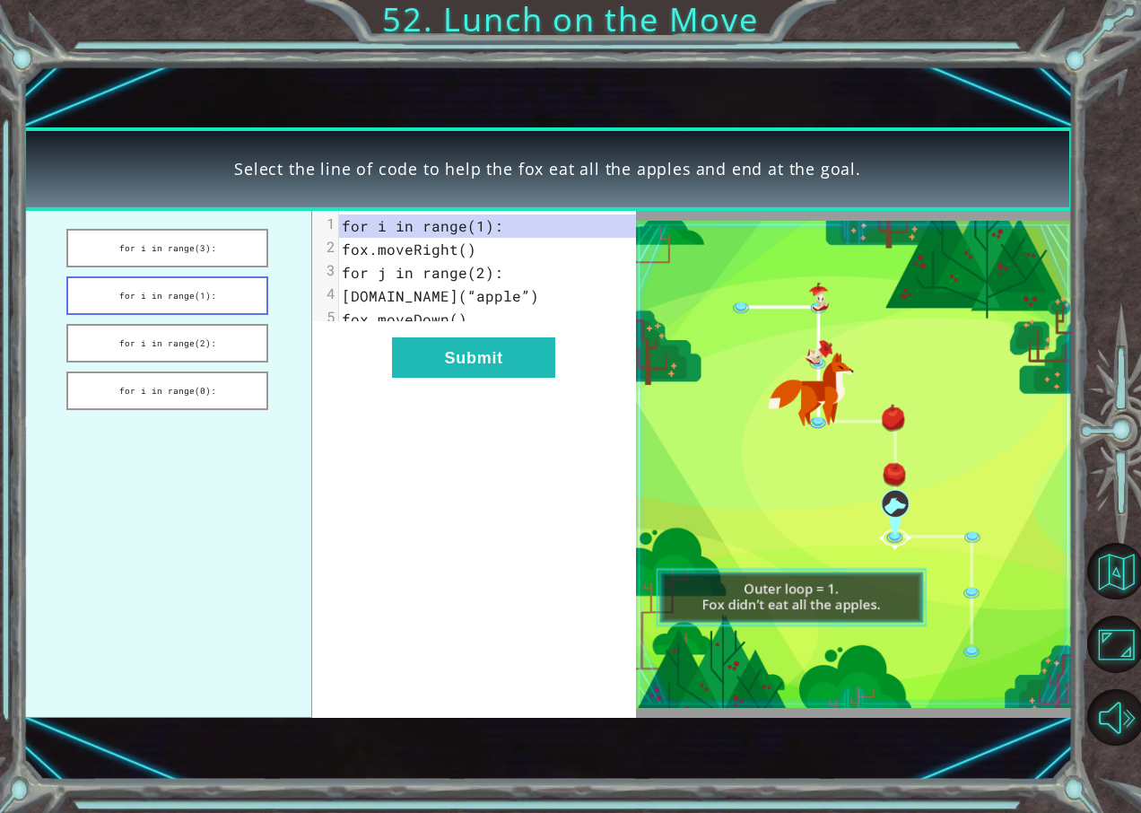
click at [142, 292] on button "for i in range(1):" at bounding box center [166, 295] width 201 height 39
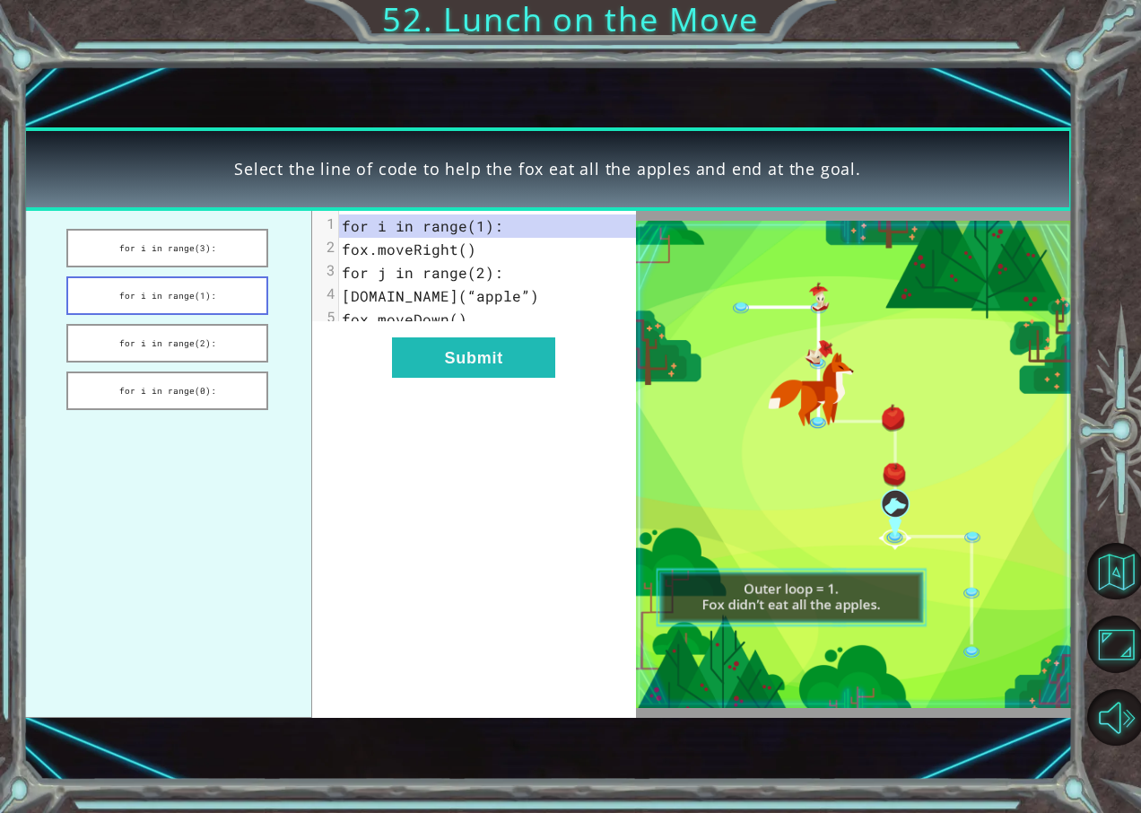
click at [142, 292] on button "for i in range(1):" at bounding box center [166, 295] width 201 height 39
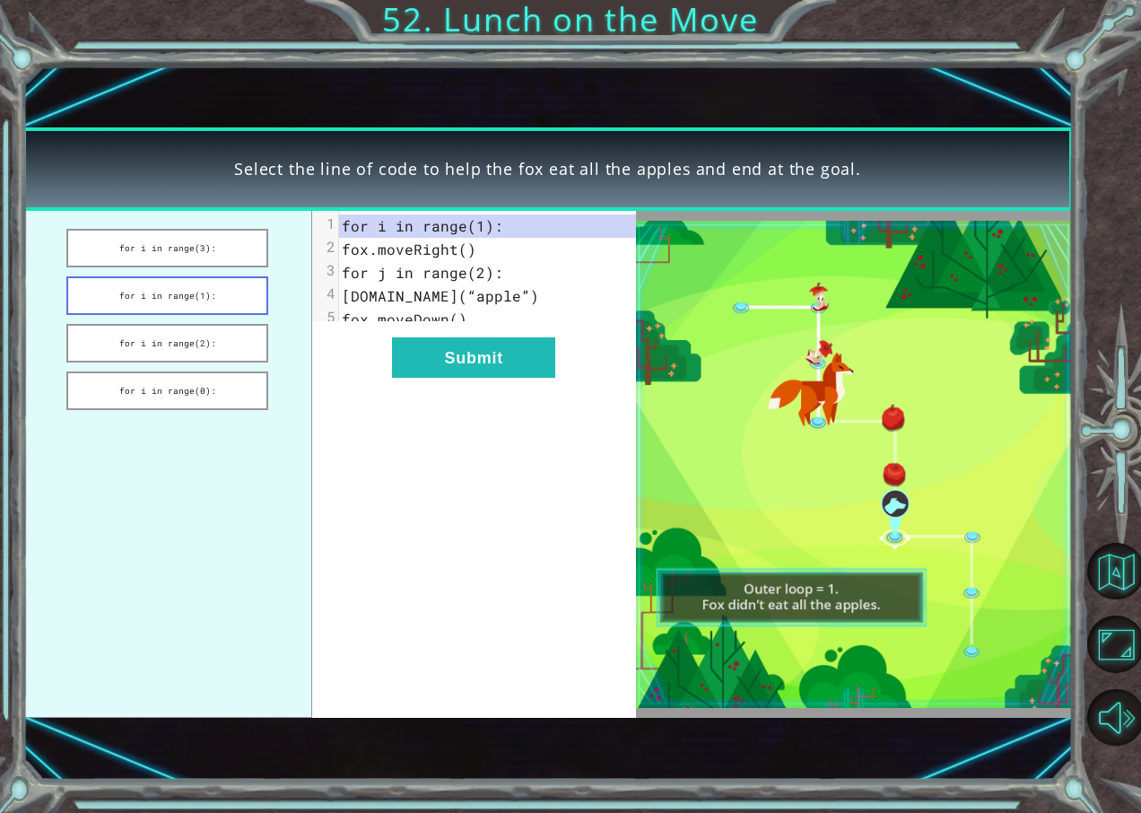
click at [142, 292] on button "for i in range(1):" at bounding box center [166, 295] width 201 height 39
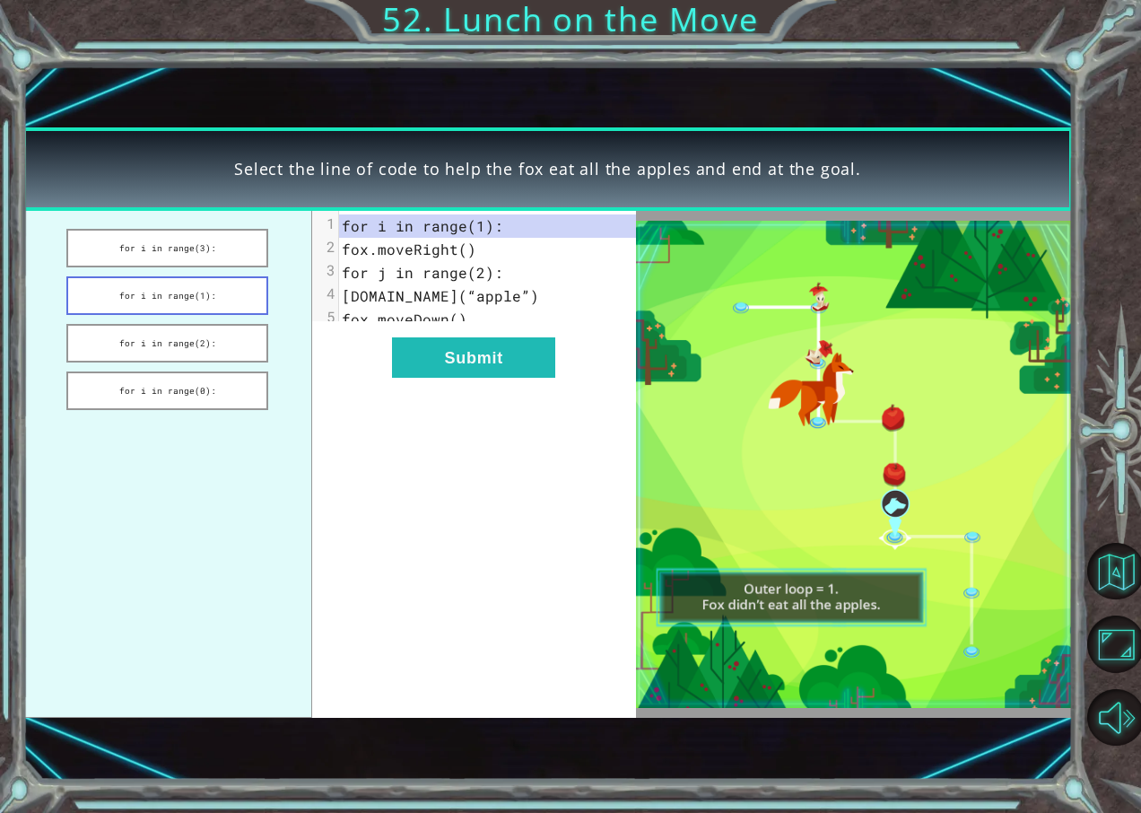
click at [142, 292] on button "for i in range(1):" at bounding box center [166, 295] width 201 height 39
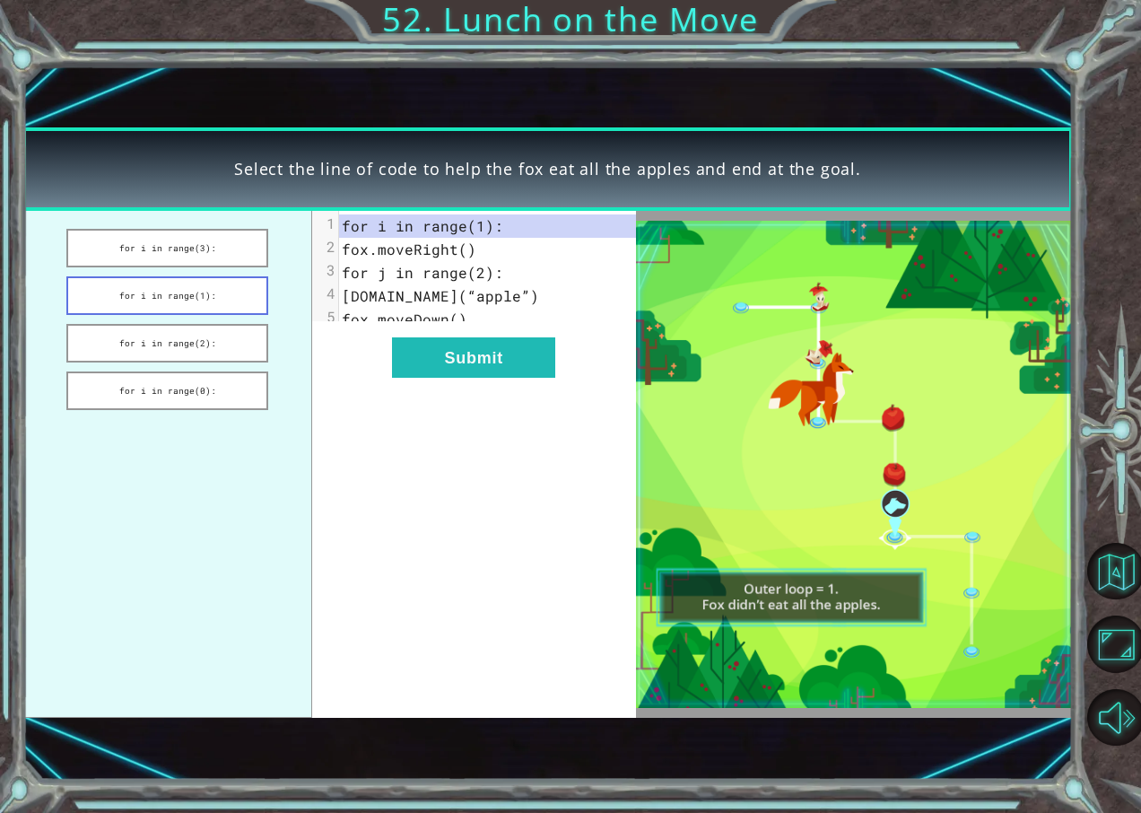
click at [142, 292] on button "for i in range(1):" at bounding box center [166, 295] width 201 height 39
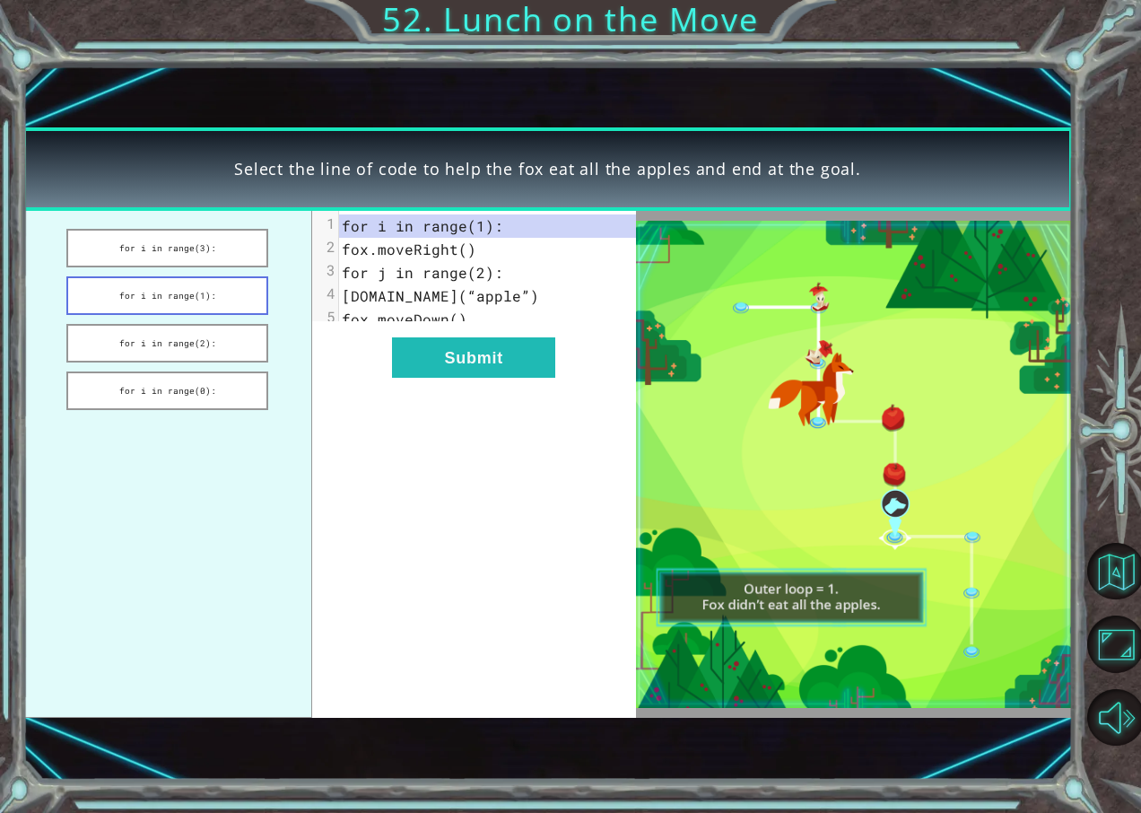
click at [142, 292] on button "for i in range(1):" at bounding box center [166, 295] width 201 height 39
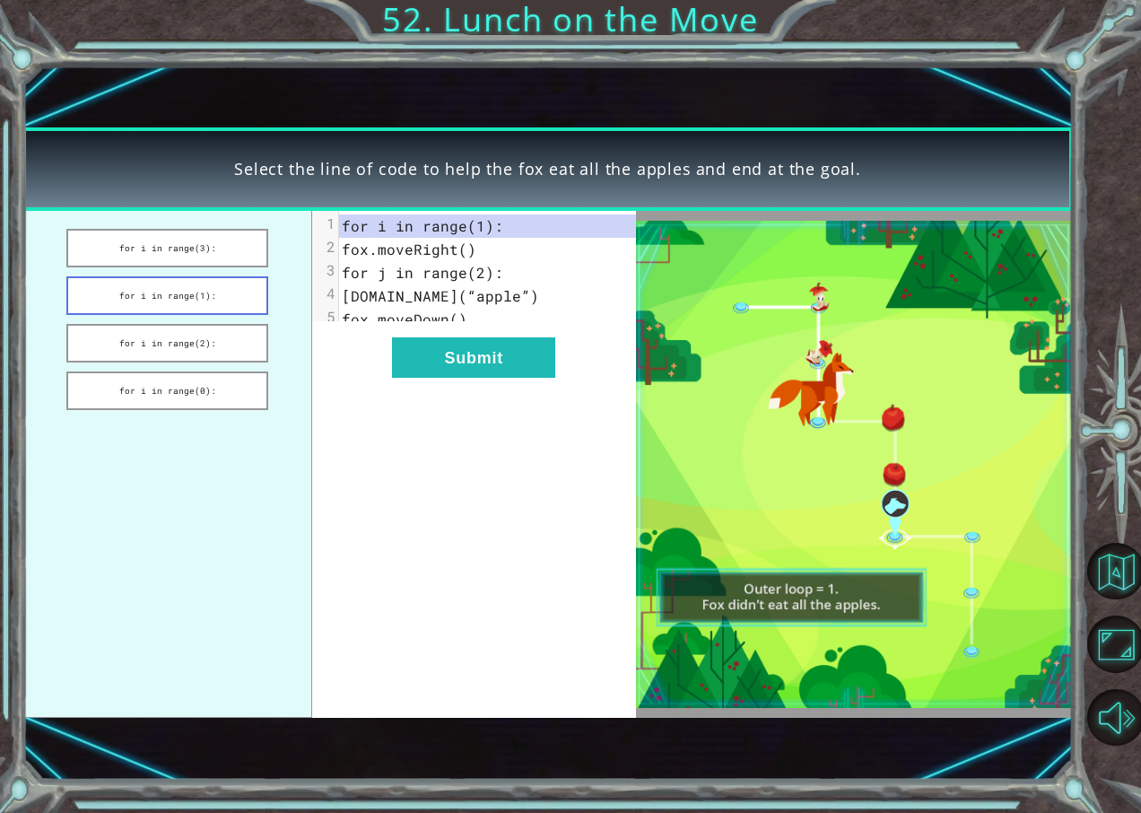
click at [142, 292] on button "for i in range(1):" at bounding box center [166, 295] width 201 height 39
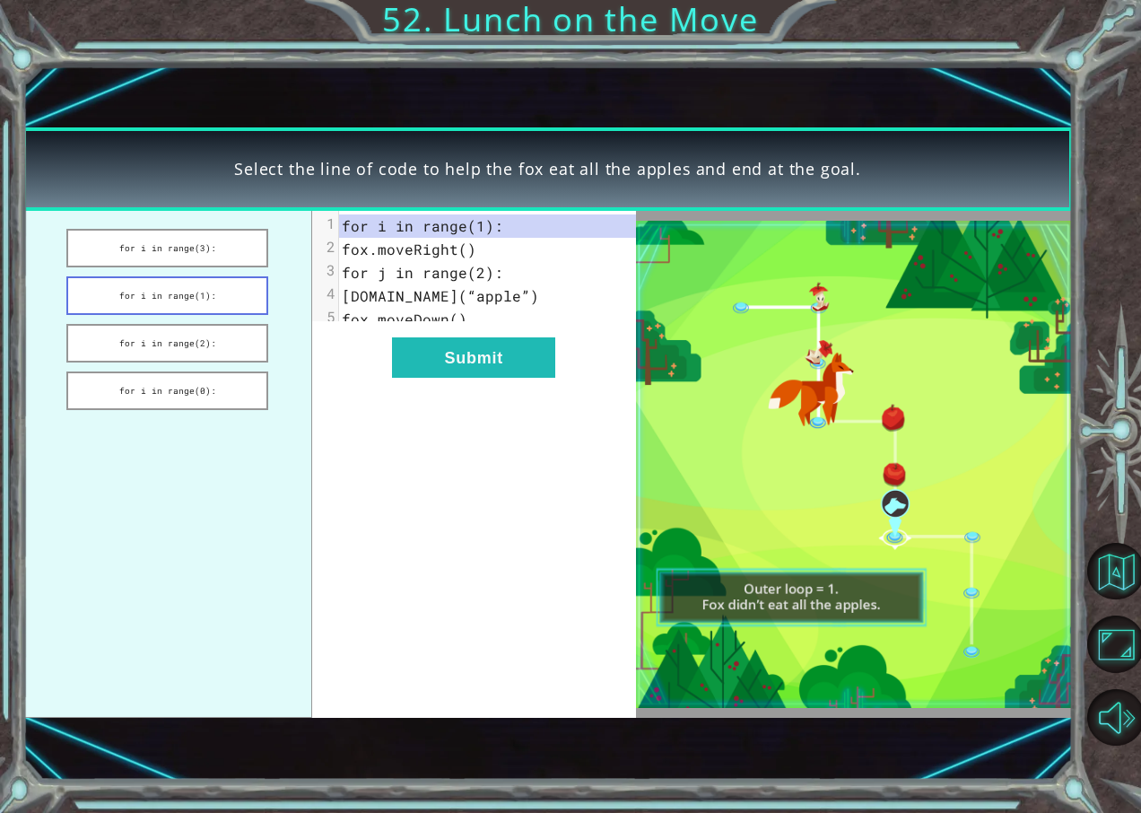
click at [142, 292] on button "for i in range(1):" at bounding box center [166, 295] width 201 height 39
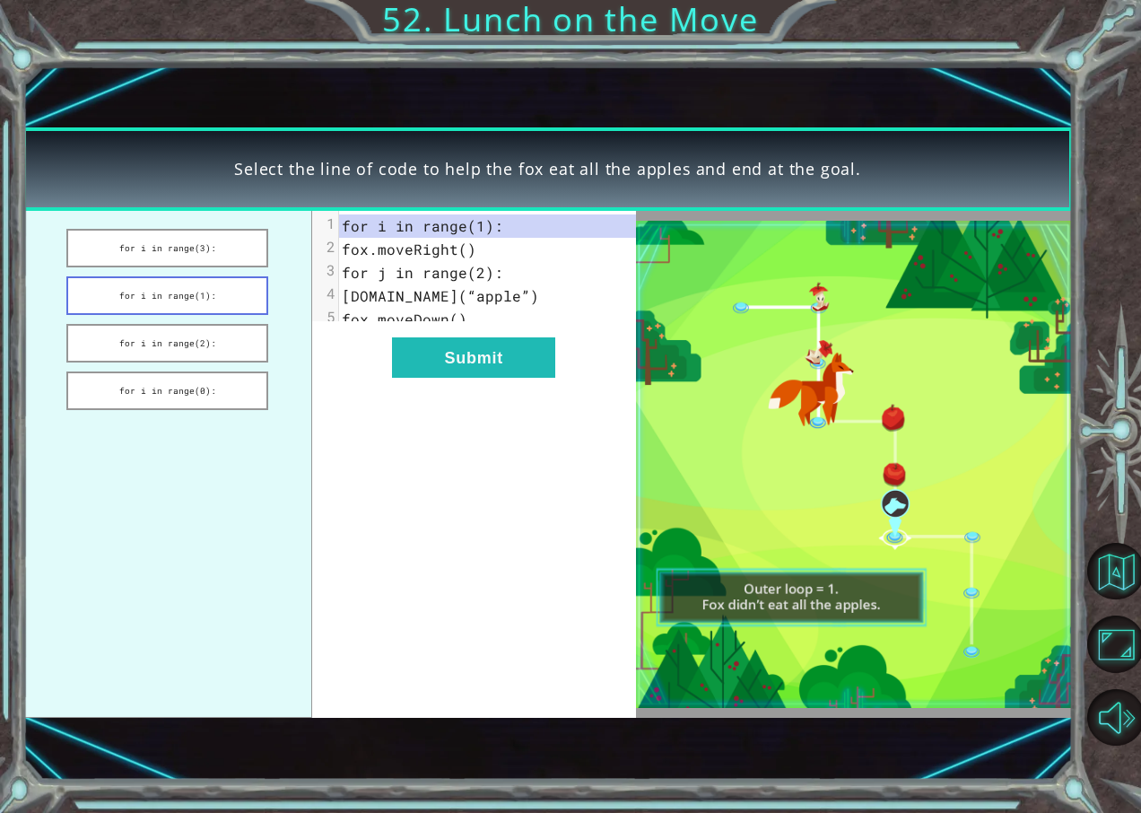
click at [142, 292] on button "for i in range(1):" at bounding box center [166, 295] width 201 height 39
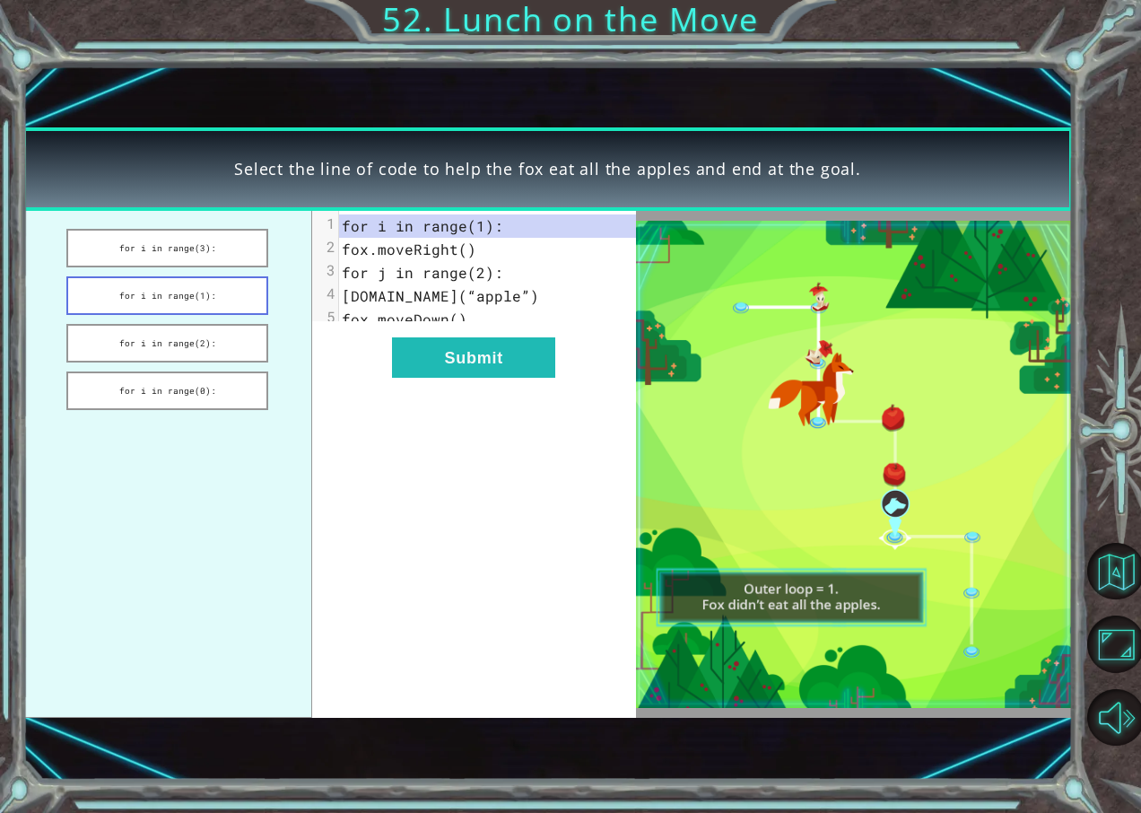
click at [142, 292] on button "for i in range(1):" at bounding box center [166, 295] width 201 height 39
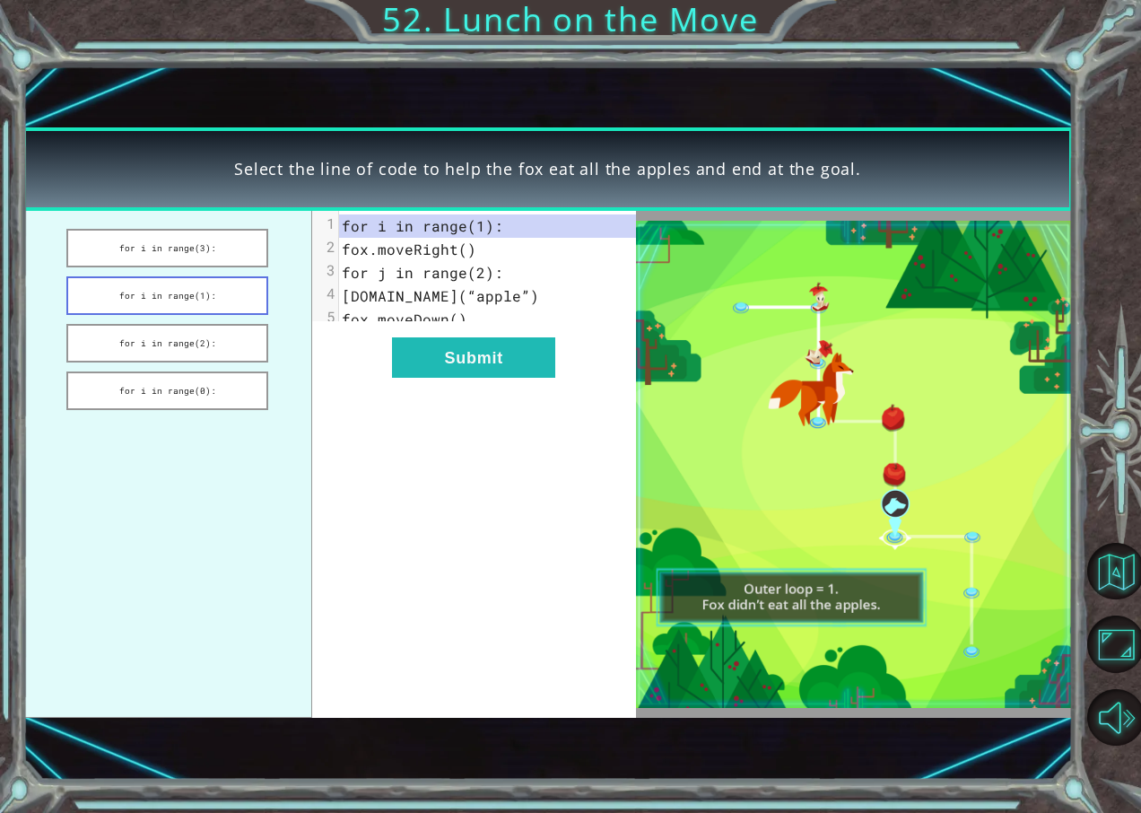
click at [142, 292] on button "for i in range(1):" at bounding box center [166, 295] width 201 height 39
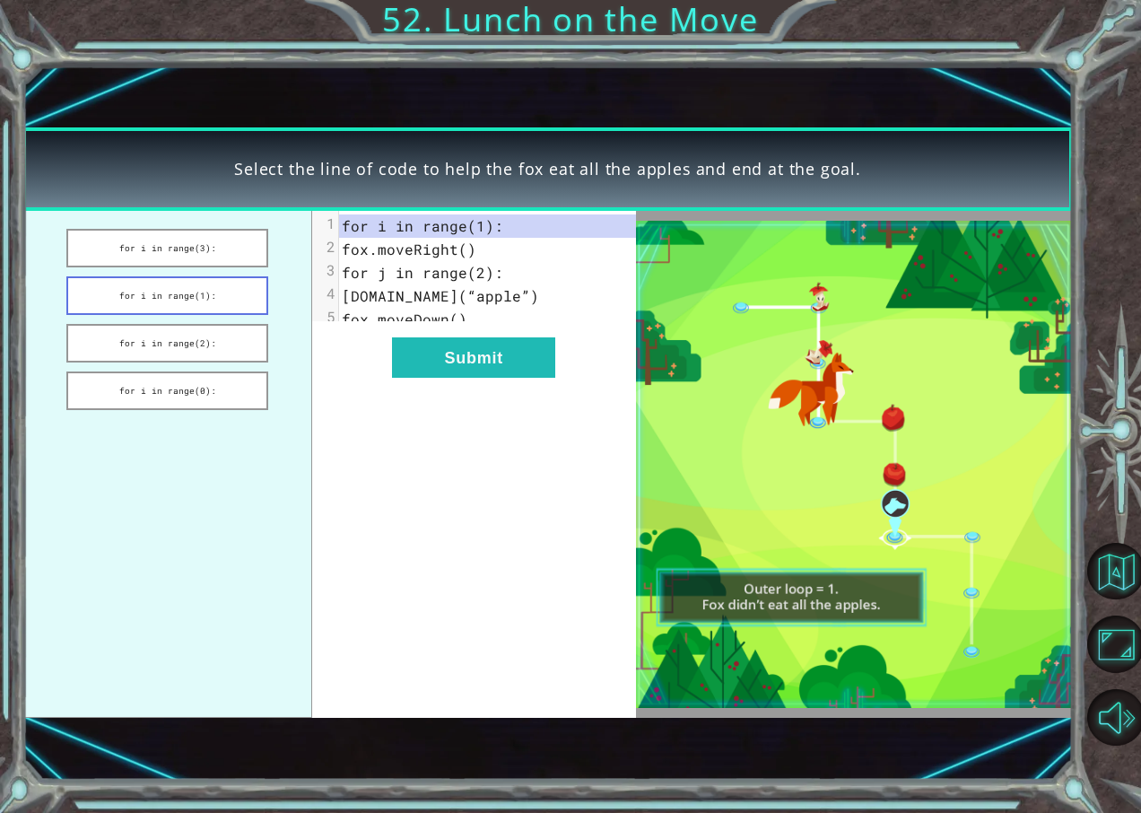
click at [142, 292] on button "for i in range(1):" at bounding box center [166, 295] width 201 height 39
click at [209, 336] on button "for i in range(2):" at bounding box center [166, 343] width 201 height 39
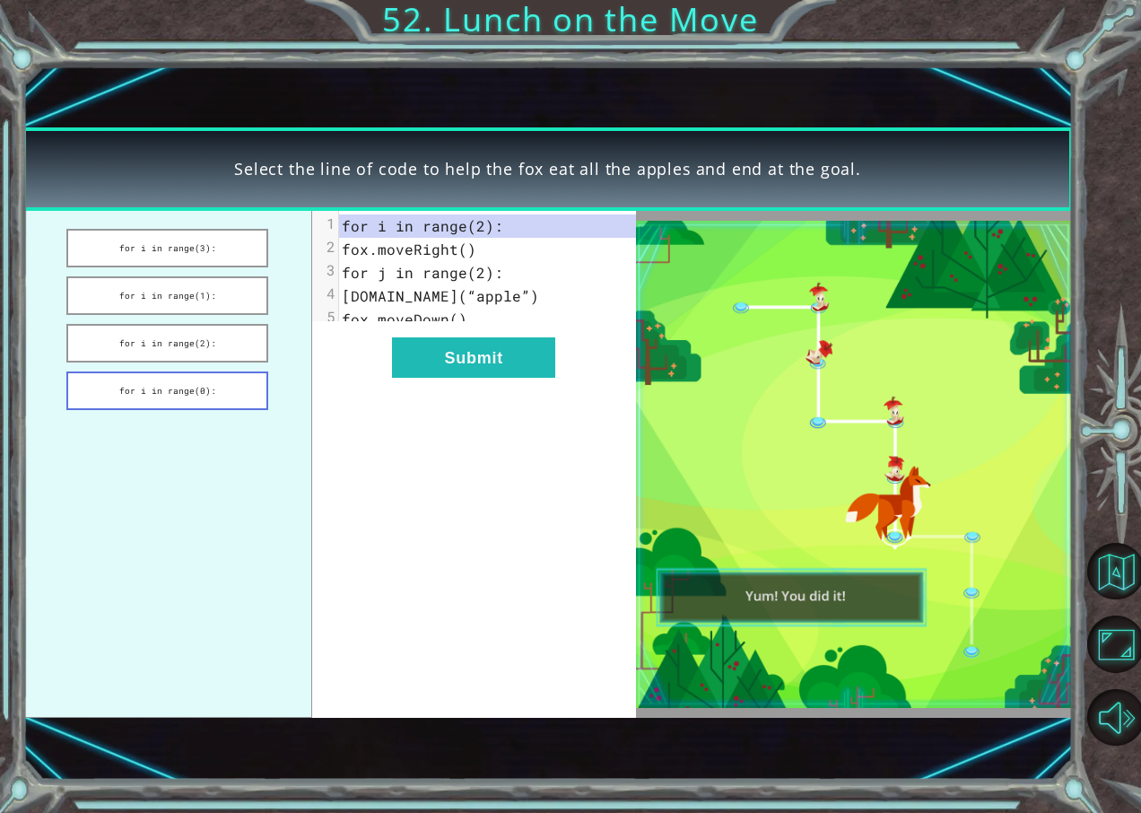
click at [171, 401] on button "for i in range(0):" at bounding box center [166, 390] width 201 height 39
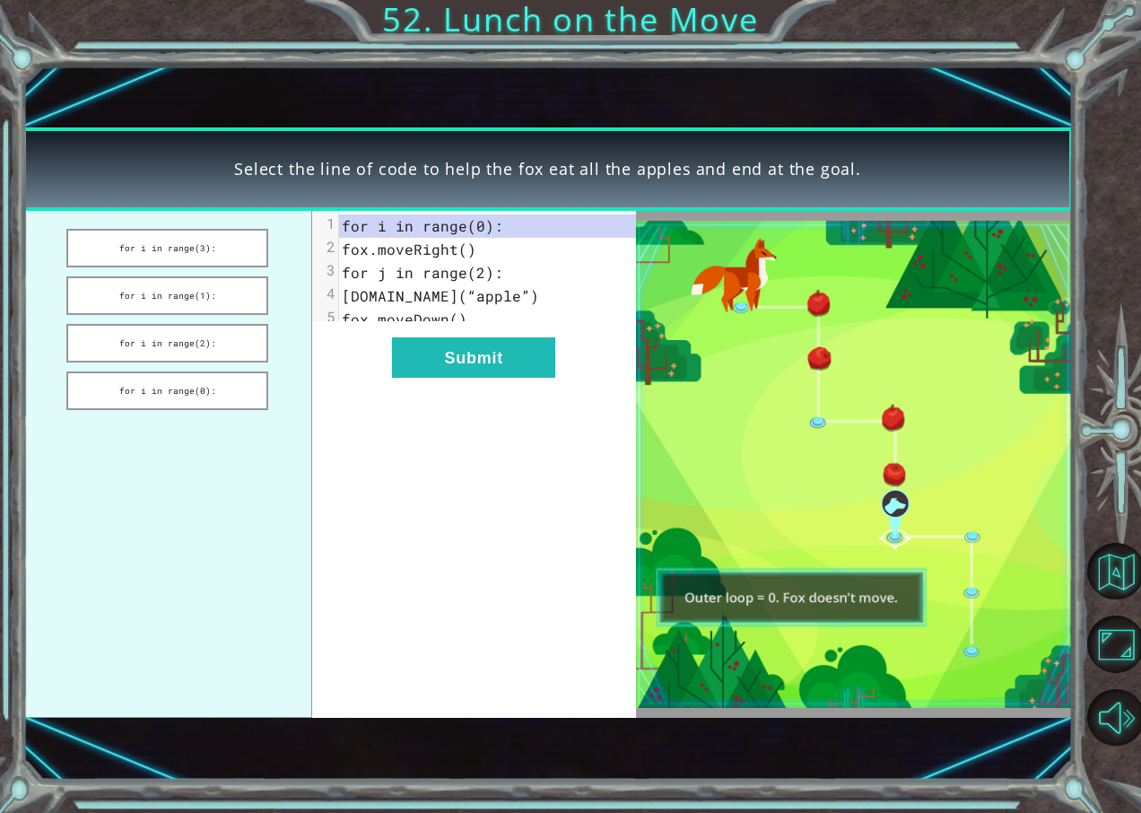
click at [471, 392] on div "xxxxxxxxxx 5 1 for i in range(0): 2 fox.moveRight() 3 for j in range(2): 4 [DOM…" at bounding box center [474, 464] width 324 height 507
click at [493, 364] on button "Submit" at bounding box center [473, 357] width 163 height 40
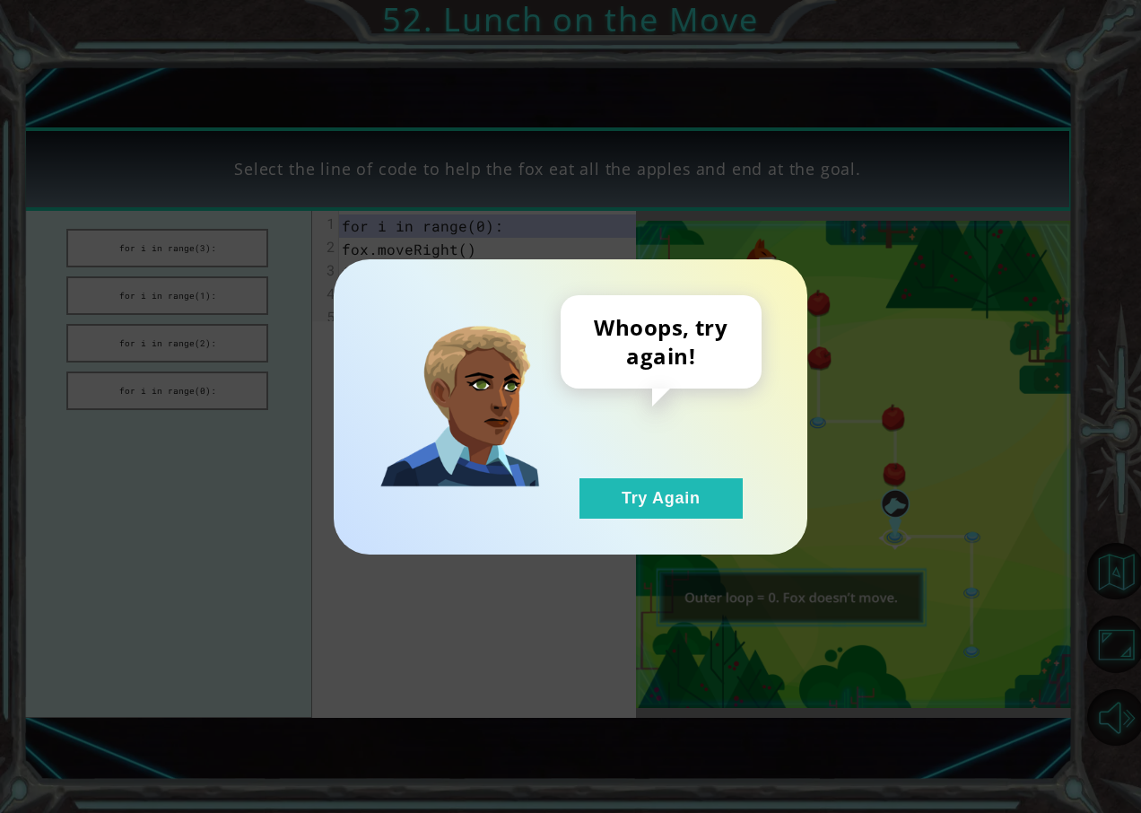
drag, startPoint x: 626, startPoint y: 502, endPoint x: 170, endPoint y: 383, distance: 471.8
click at [625, 498] on button "Try Again" at bounding box center [661, 498] width 163 height 40
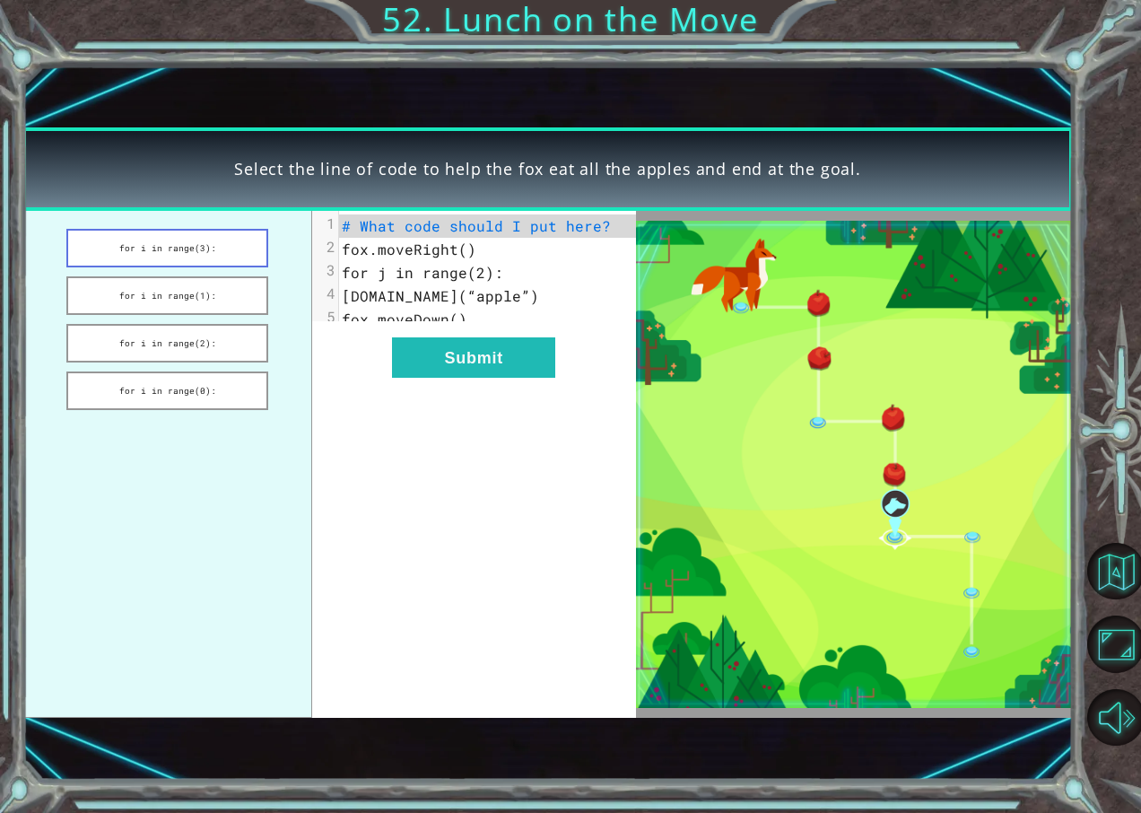
click at [153, 261] on button "for i in range(3):" at bounding box center [166, 248] width 201 height 39
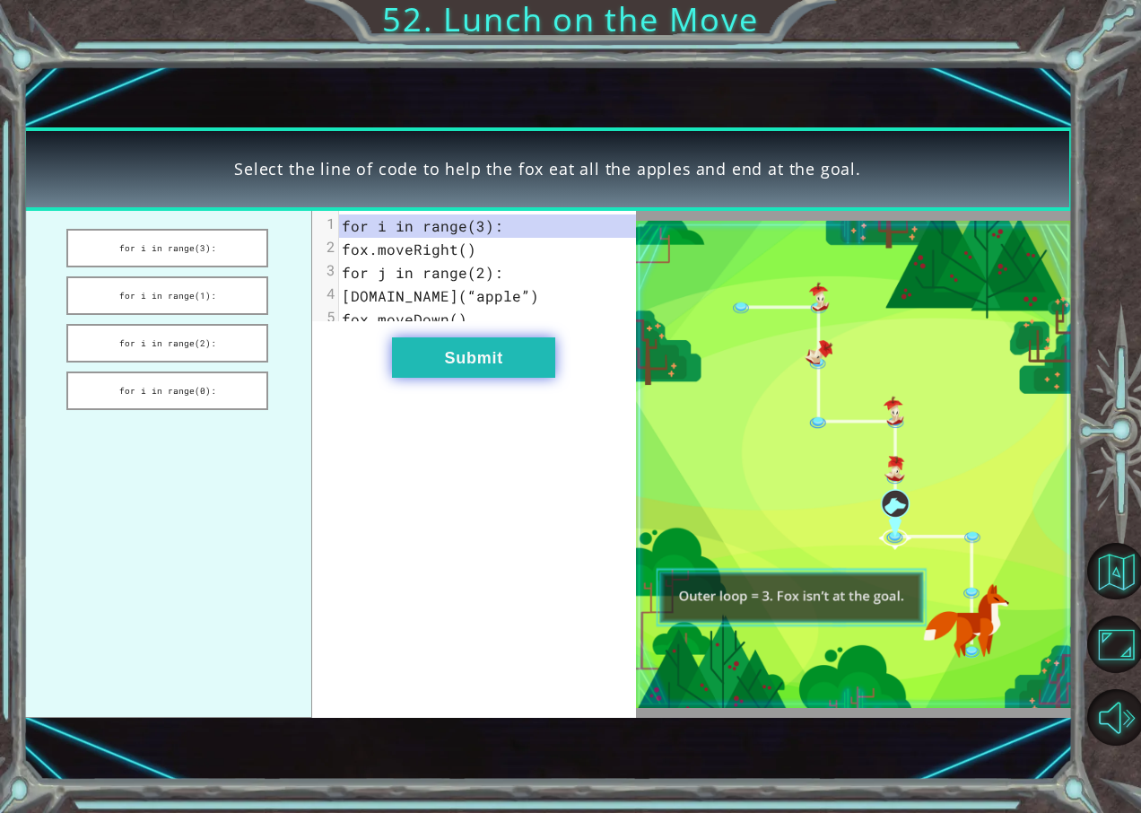
click at [468, 378] on button "Submit" at bounding box center [473, 357] width 163 height 40
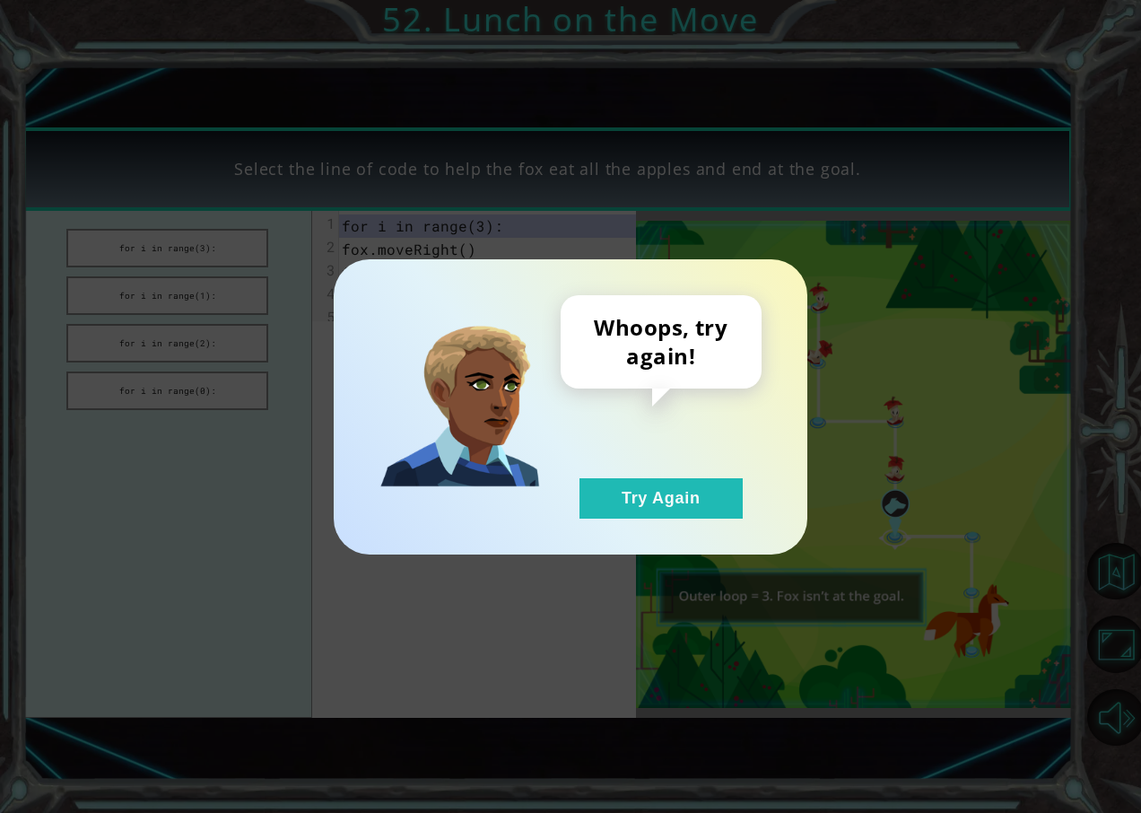
drag, startPoint x: 637, startPoint y: 493, endPoint x: 23, endPoint y: 319, distance: 637.9
click at [388, 458] on div "Whoops, try again! Try Again" at bounding box center [571, 406] width 402 height 223
drag, startPoint x: 161, startPoint y: 308, endPoint x: 493, endPoint y: 528, distance: 398.2
click at [162, 308] on div "Whoops, try again! Try Again" at bounding box center [570, 406] width 1141 height 813
drag, startPoint x: 627, startPoint y: 563, endPoint x: 663, endPoint y: 534, distance: 46.0
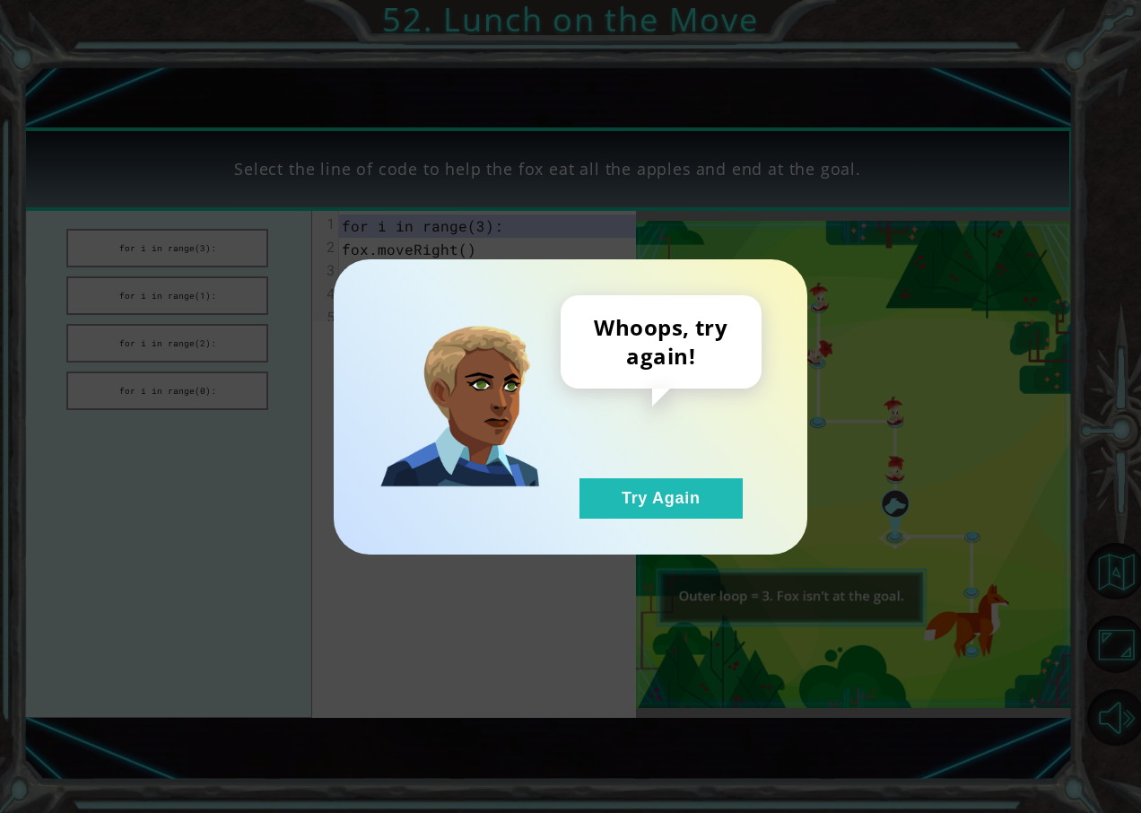
click at [663, 534] on div "Whoops, try again! Try Again" at bounding box center [570, 406] width 1141 height 813
drag, startPoint x: 663, startPoint y: 534, endPoint x: 666, endPoint y: 507, distance: 27.1
click at [666, 507] on button "Try Again" at bounding box center [661, 498] width 163 height 40
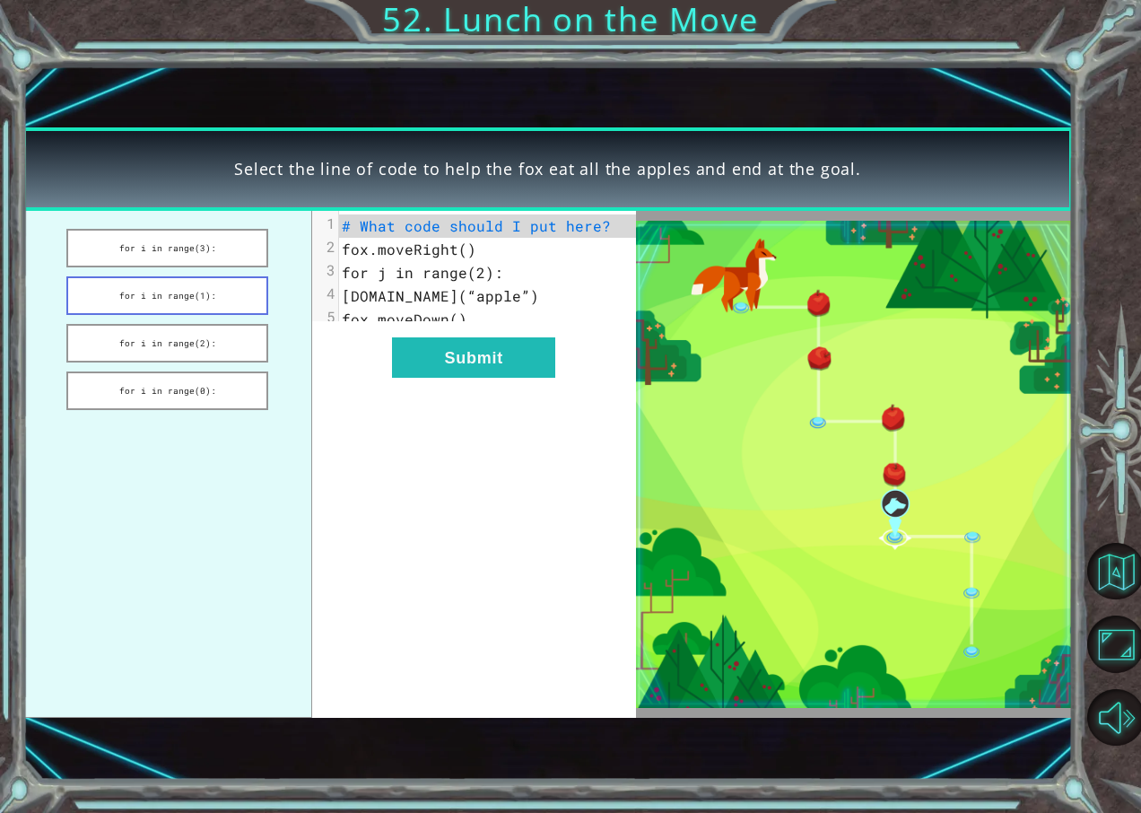
click at [178, 305] on button "for i in range(1):" at bounding box center [166, 295] width 201 height 39
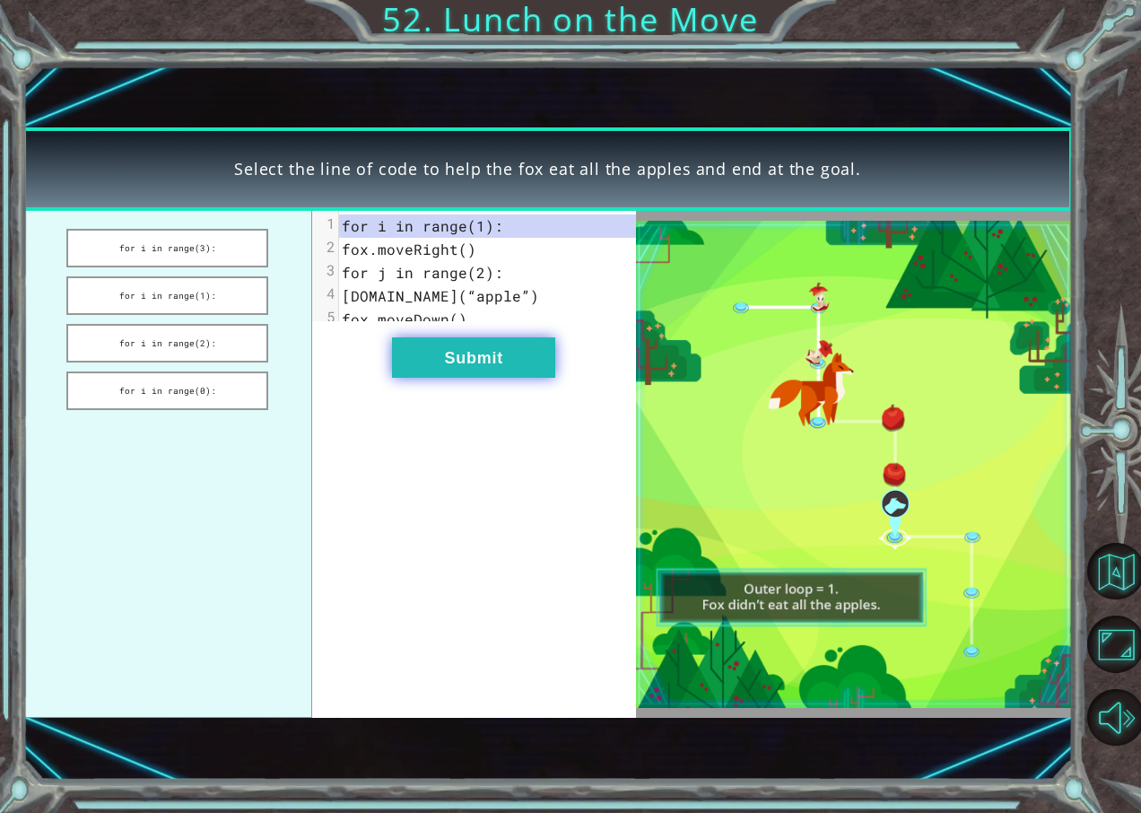
click at [461, 378] on button "Submit" at bounding box center [473, 357] width 163 height 40
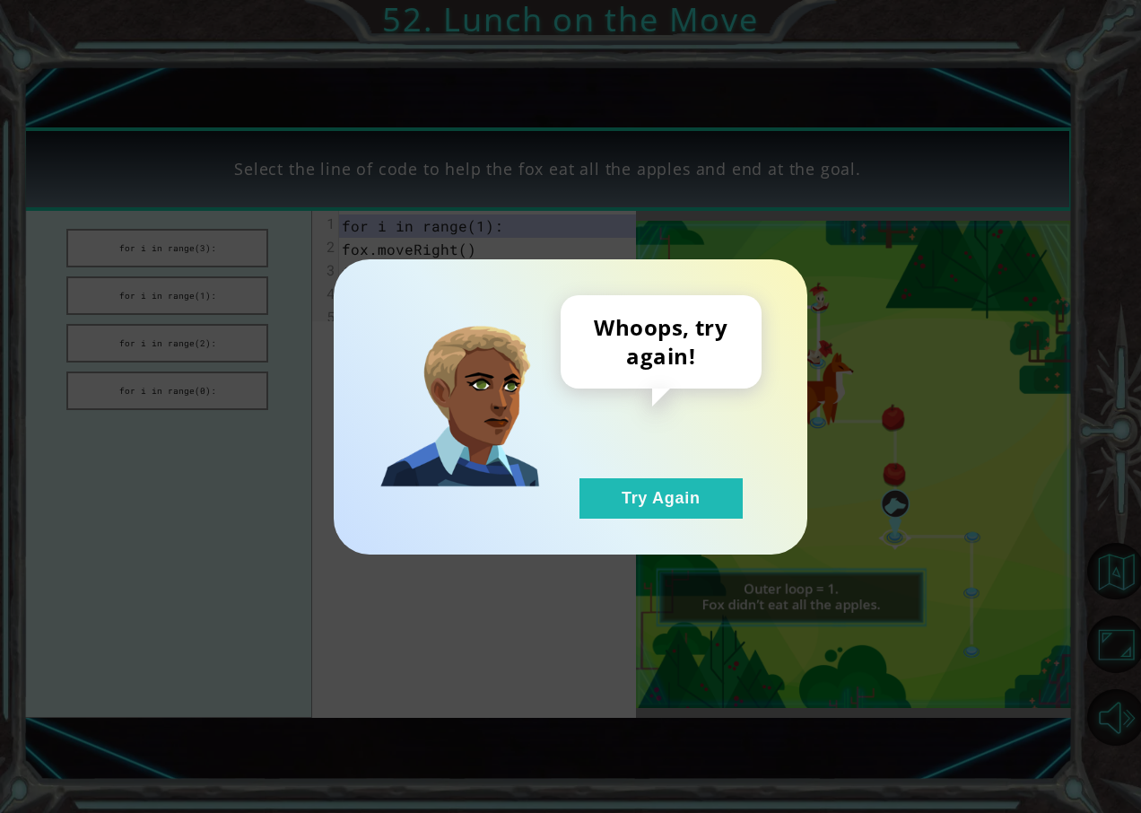
drag, startPoint x: 608, startPoint y: 472, endPoint x: 613, endPoint y: 480, distance: 9.2
click at [609, 475] on div "Whoops, try again! Try Again" at bounding box center [661, 406] width 201 height 223
click at [613, 480] on button "Try Again" at bounding box center [661, 498] width 163 height 40
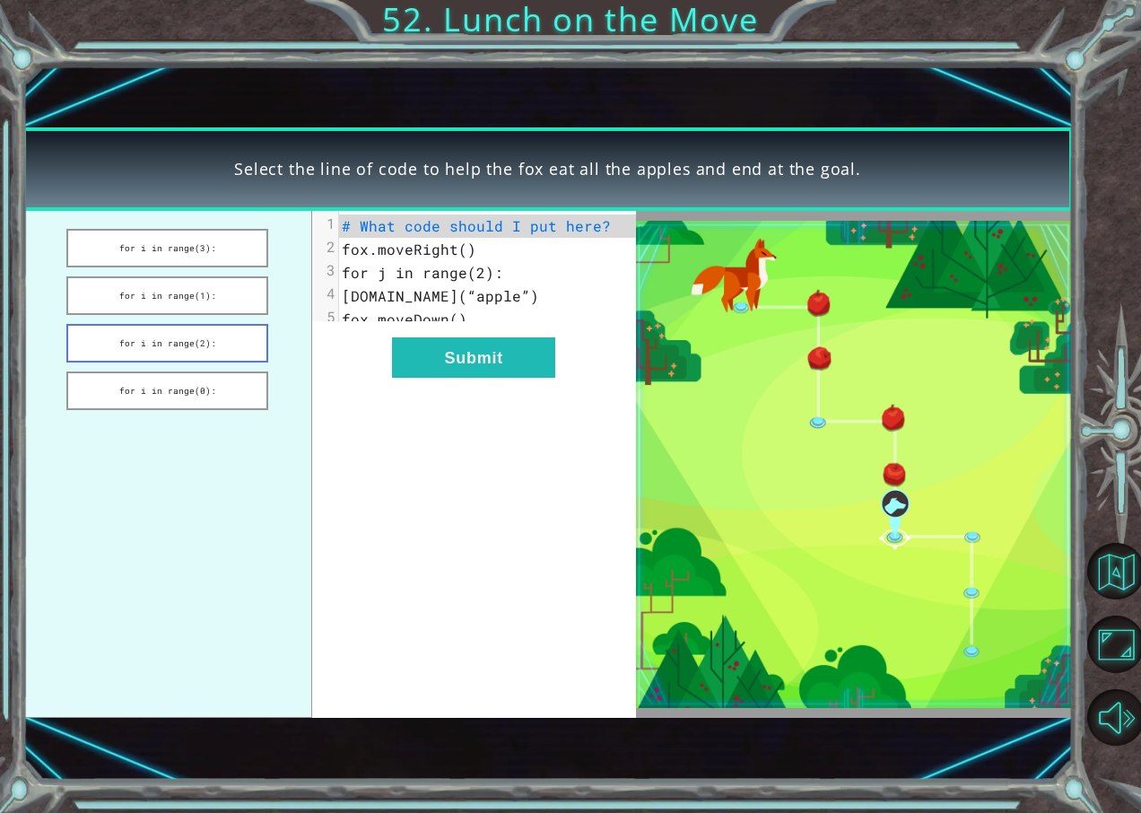
click at [207, 345] on button "for i in range(2):" at bounding box center [166, 343] width 201 height 39
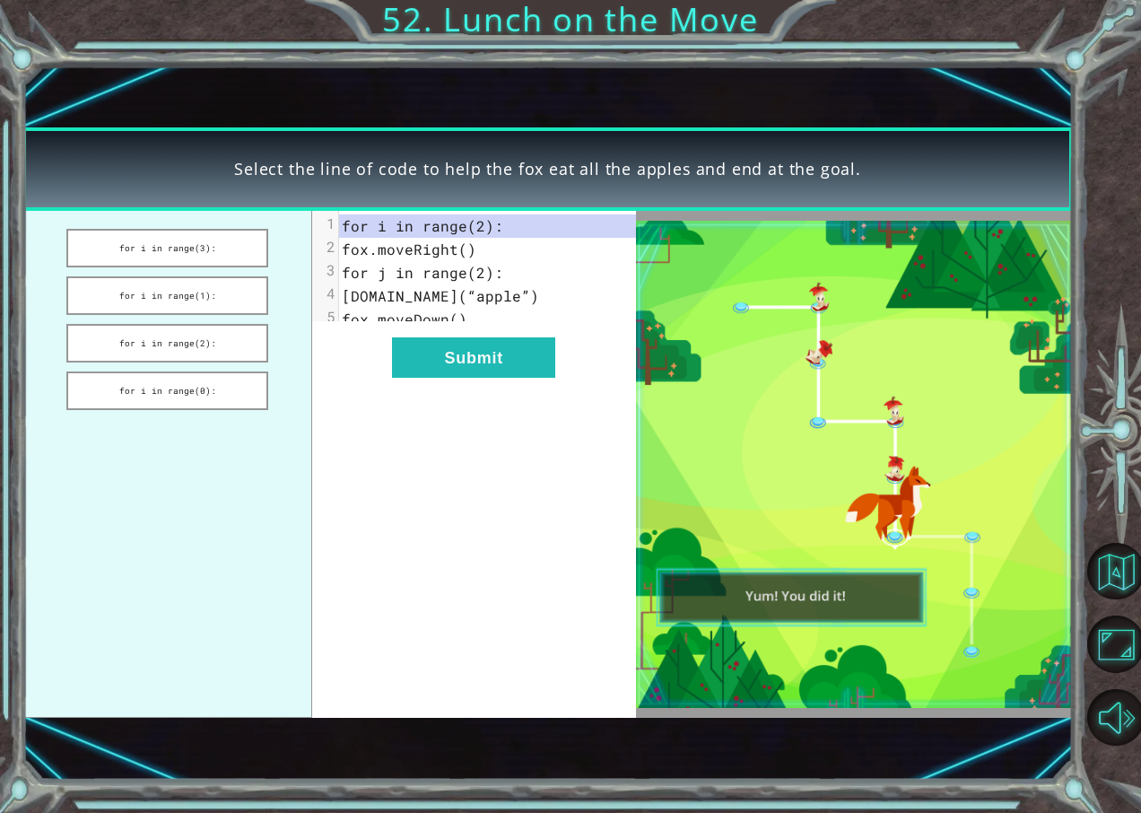
click at [563, 418] on div "xxxxxxxxxx 5 1 for i in range(2): 2 fox.moveRight() 3 for j in range(2): 4 [DOM…" at bounding box center [474, 464] width 324 height 507
click at [512, 378] on button "Submit" at bounding box center [473, 357] width 163 height 40
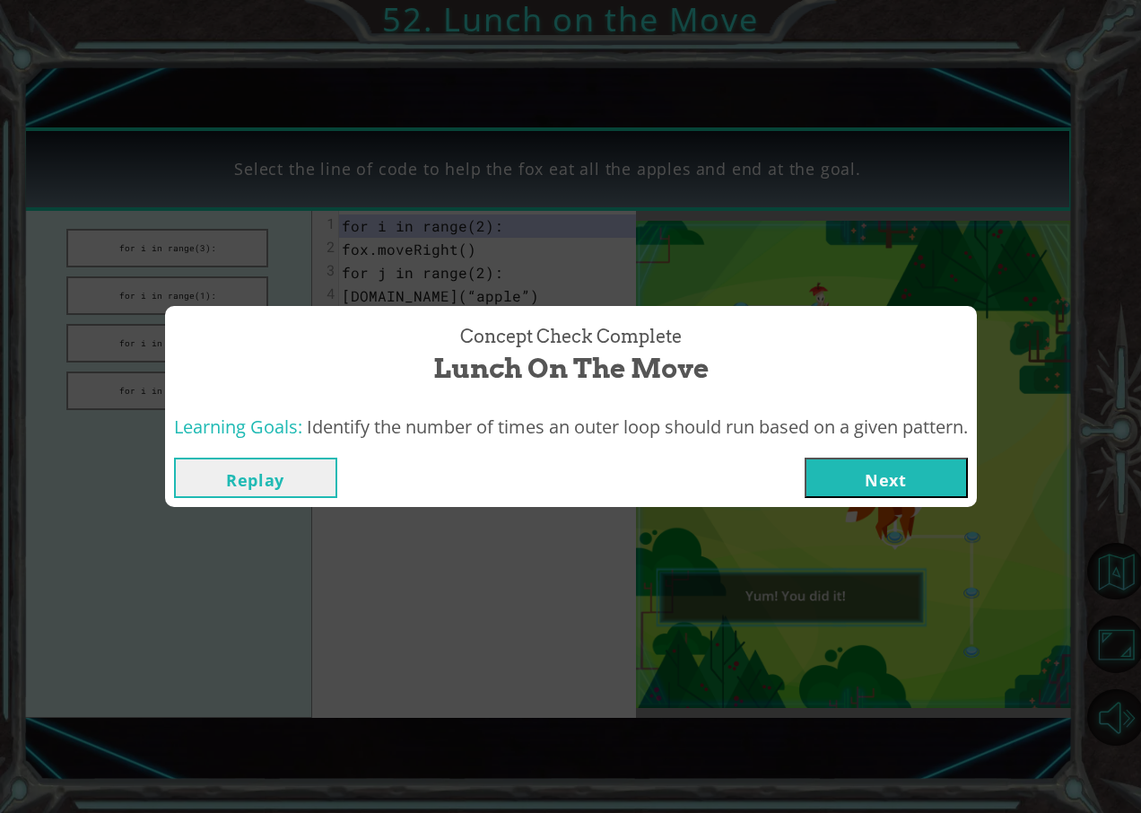
drag, startPoint x: 873, startPoint y: 427, endPoint x: 872, endPoint y: 458, distance: 31.4
click at [872, 458] on div "Concept Check Complete Lunch on the Move Learning Goals: Identify the number of…" at bounding box center [571, 407] width 812 height 202
click at [872, 460] on button "Next" at bounding box center [886, 478] width 163 height 40
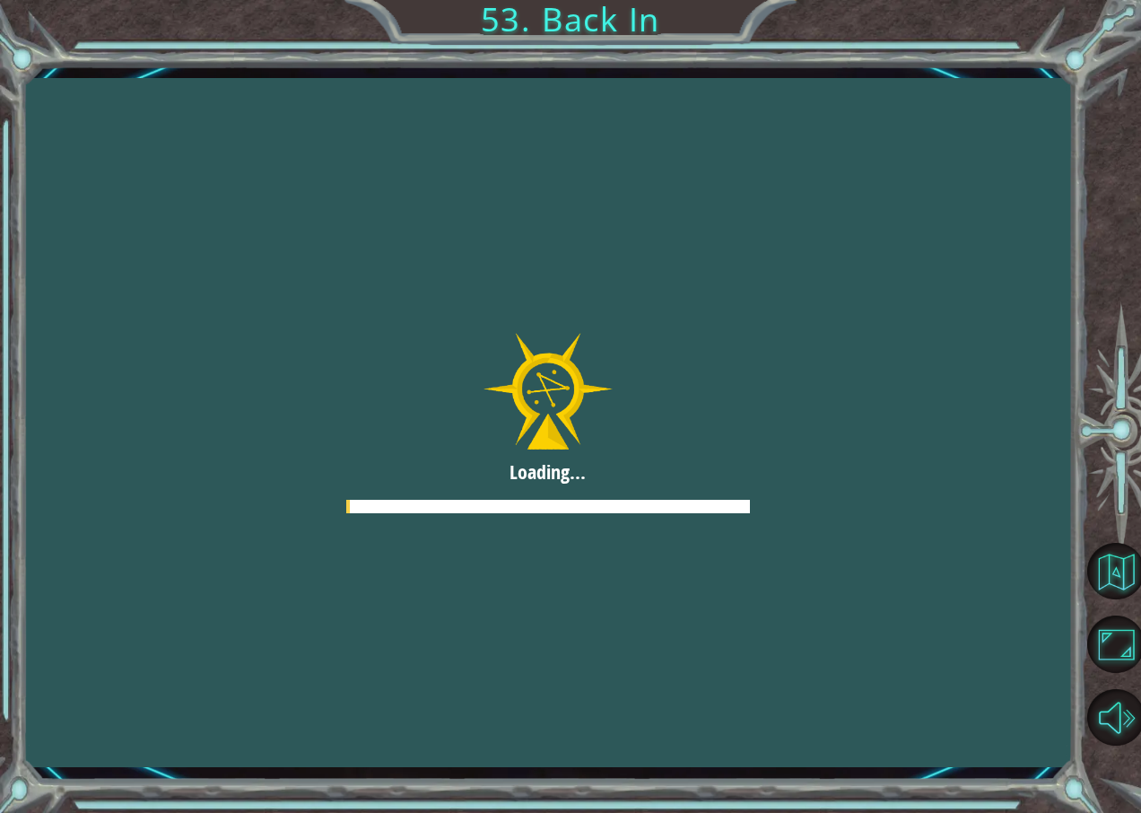
click at [872, 460] on button "Next" at bounding box center [886, 478] width 163 height 40
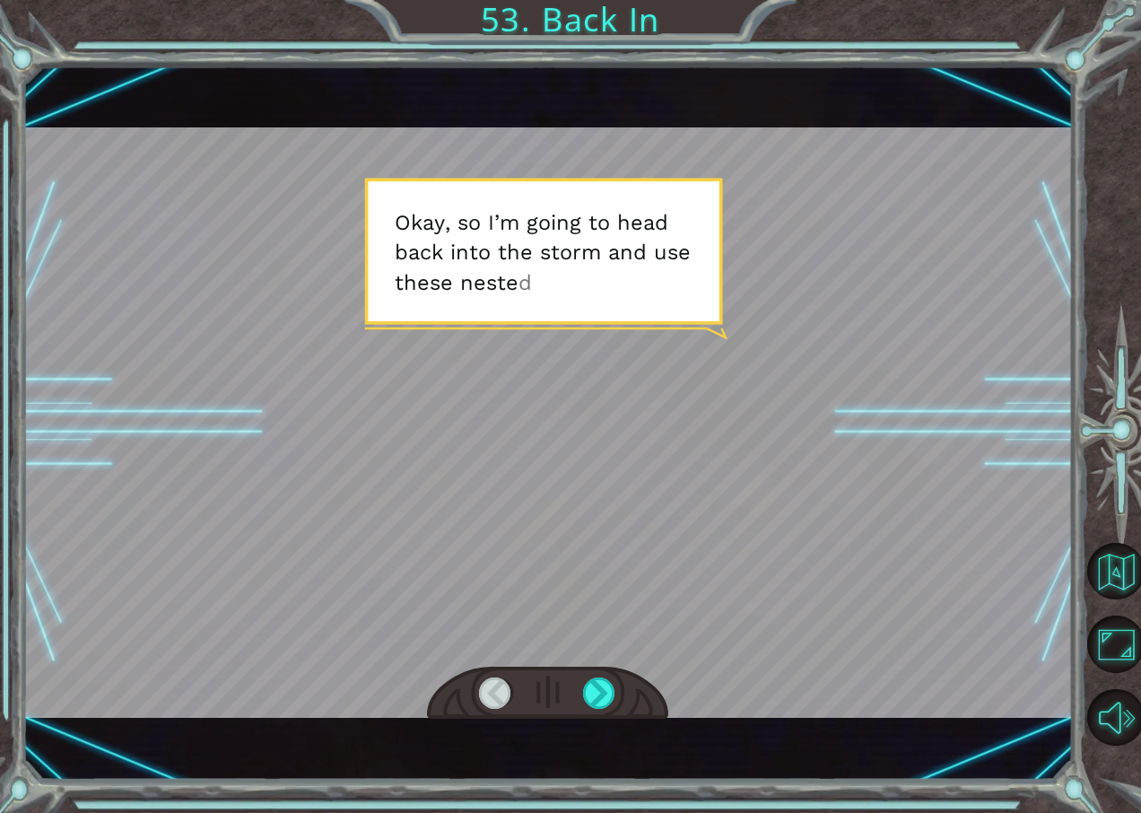
click at [636, 698] on div at bounding box center [547, 693] width 241 height 53
click at [597, 698] on div at bounding box center [599, 693] width 33 height 32
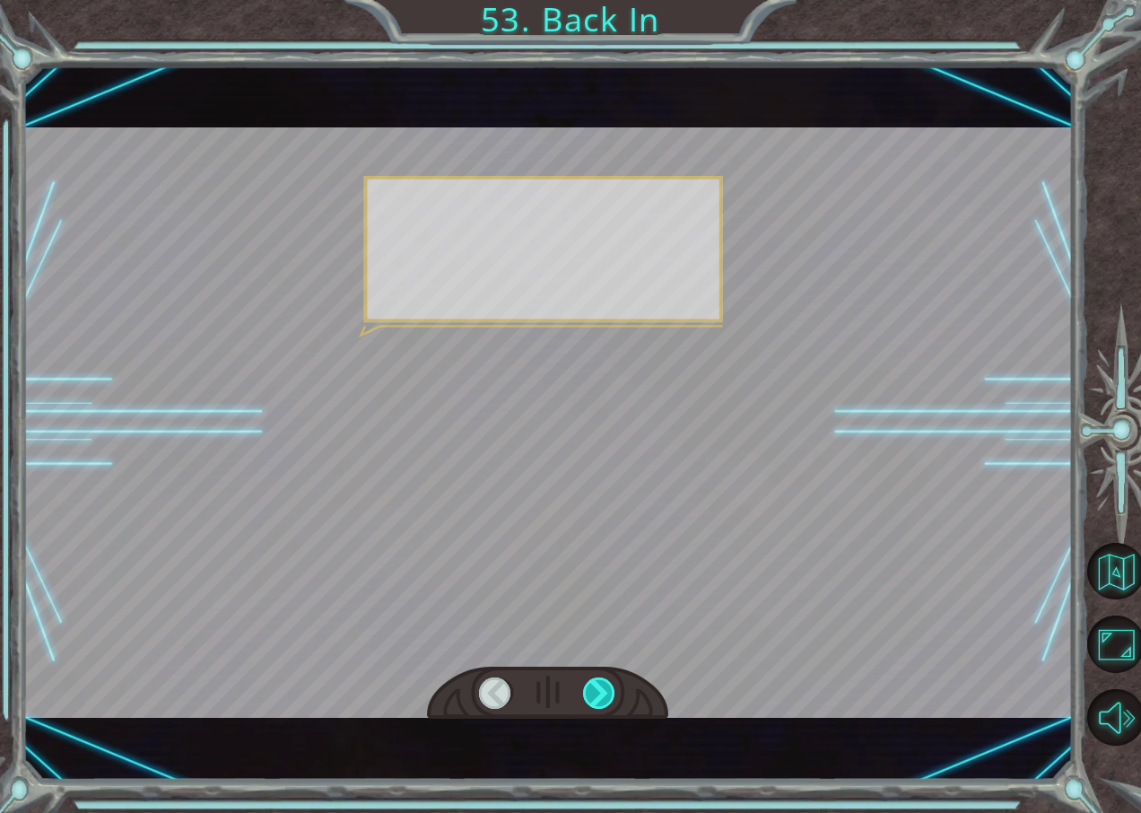
click at [597, 698] on div at bounding box center [599, 693] width 33 height 32
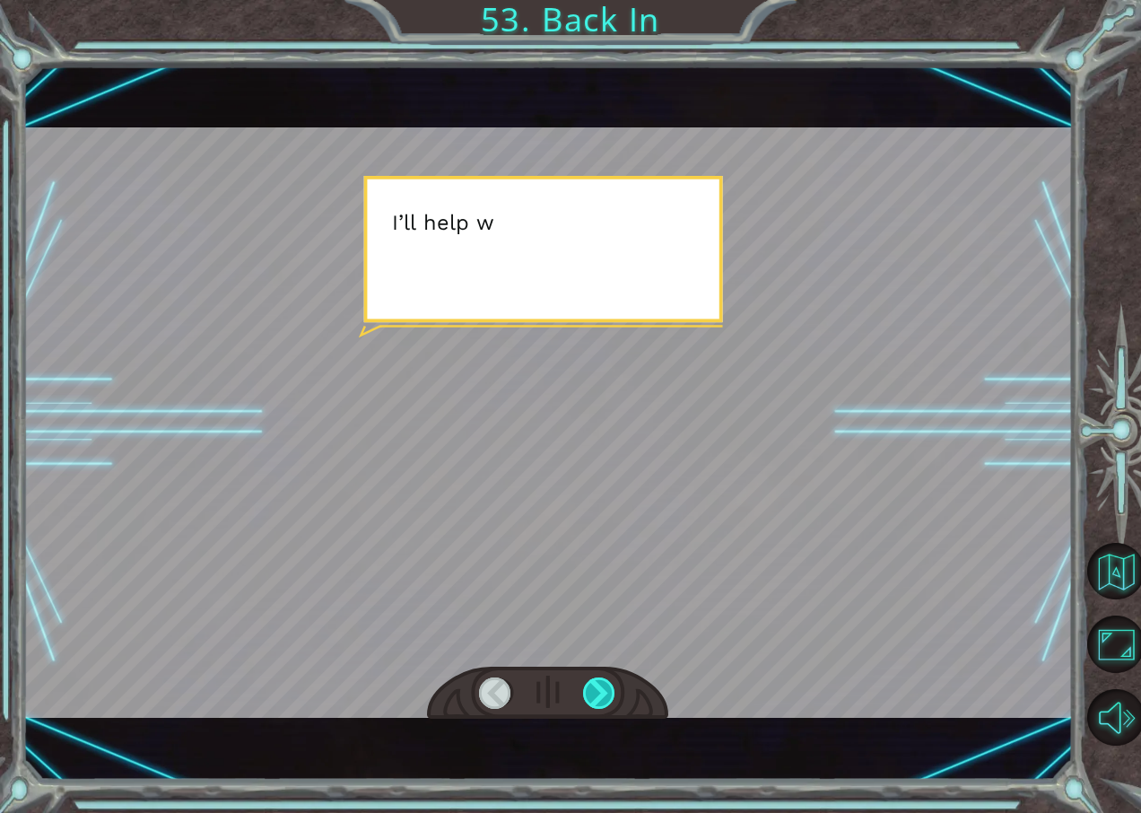
click at [597, 698] on div at bounding box center [599, 693] width 33 height 32
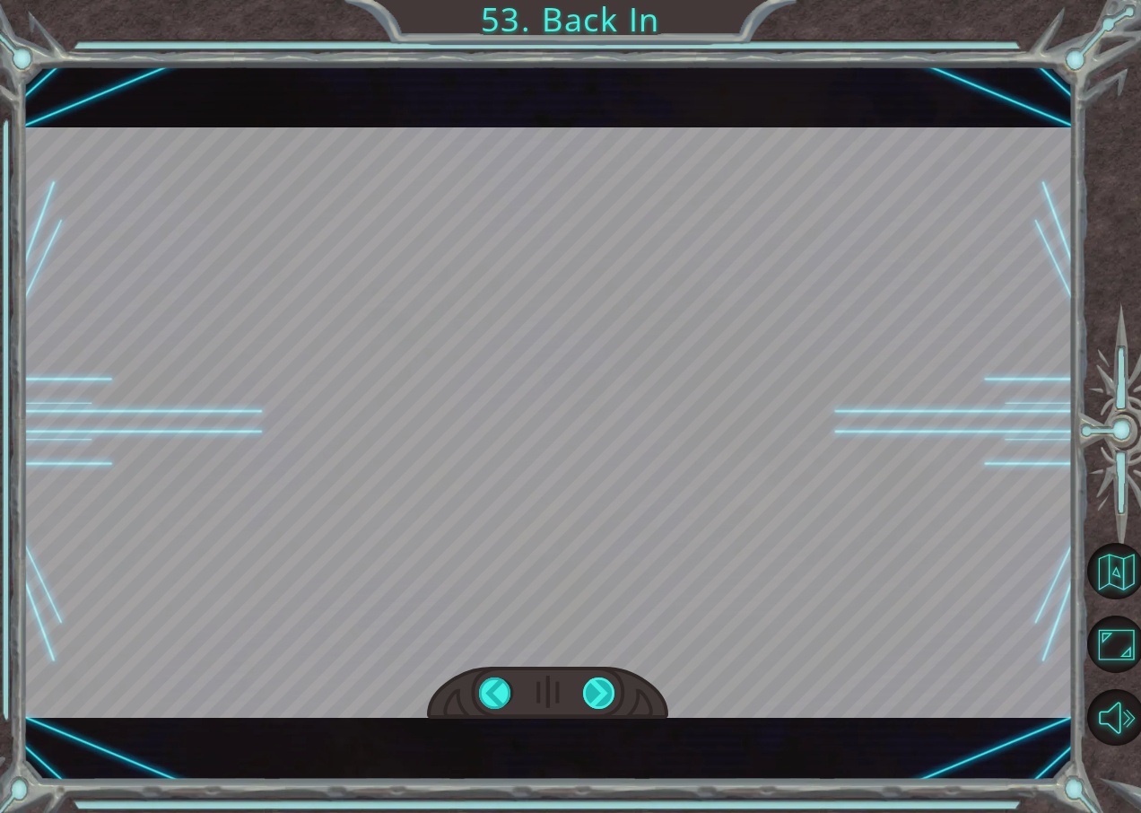
click at [597, 0] on div "Temporary Text O k a y , s o I ’ m g o i n g t o h e a d b a c k i n t o t h e …" at bounding box center [570, 0] width 1141 height 0
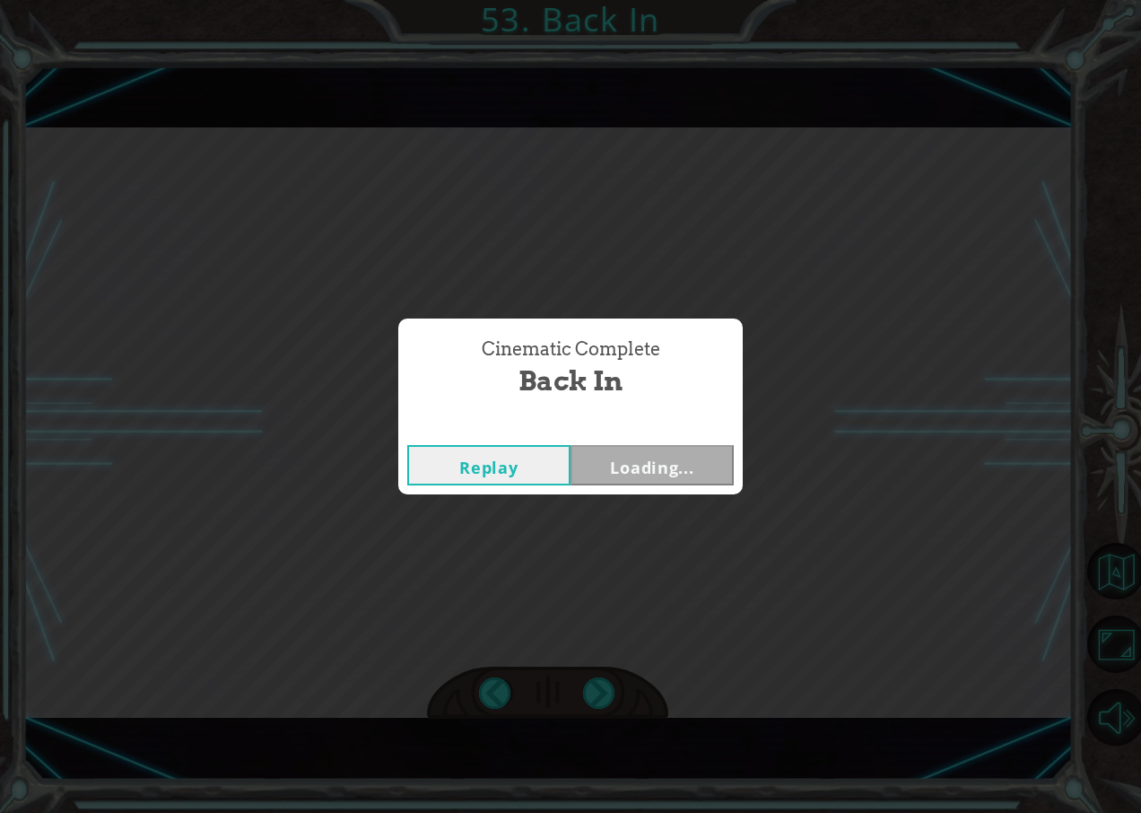
click at [597, 698] on div "Cinematic Complete Back In Replay Loading..." at bounding box center [570, 406] width 1141 height 813
click at [597, 698] on div "Cinematic Complete Back In Replay Next" at bounding box center [570, 406] width 1141 height 813
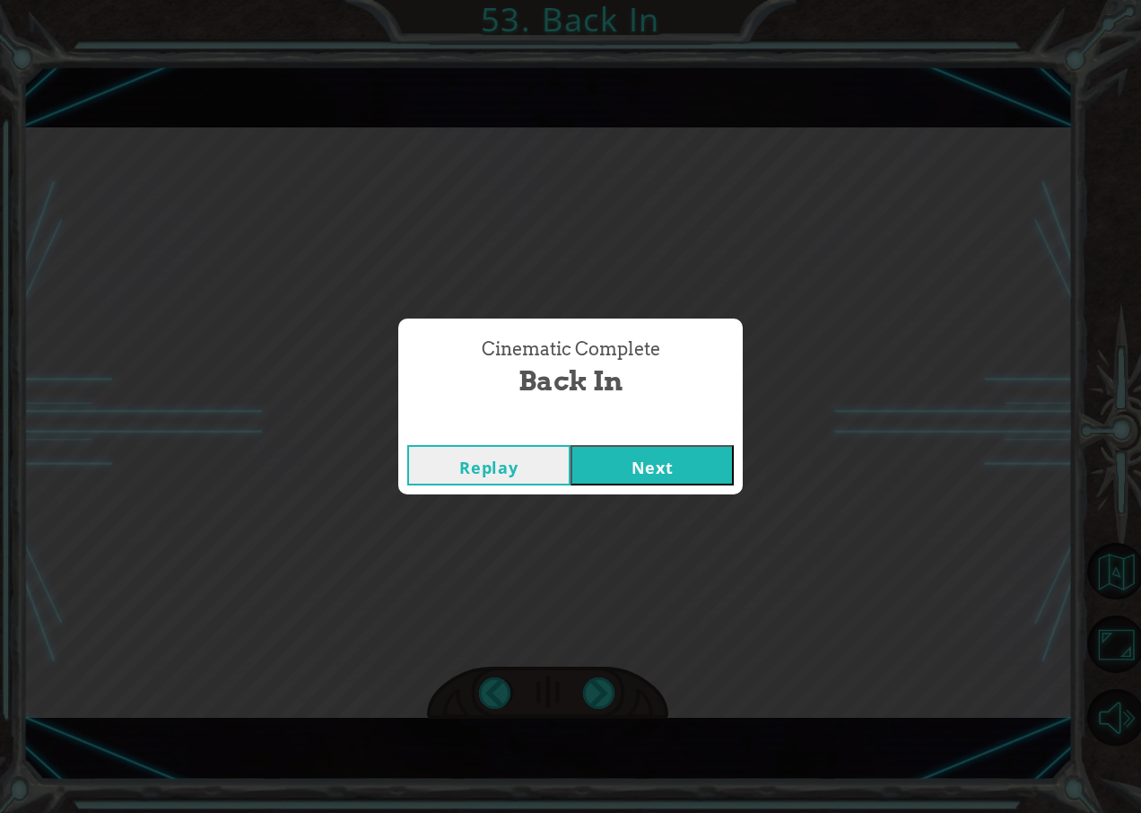
click at [597, 698] on div "Cinematic Complete Back In Replay Next" at bounding box center [570, 406] width 1141 height 813
drag, startPoint x: 597, startPoint y: 698, endPoint x: 619, endPoint y: 464, distance: 235.3
click at [619, 464] on button "Next" at bounding box center [652, 465] width 163 height 40
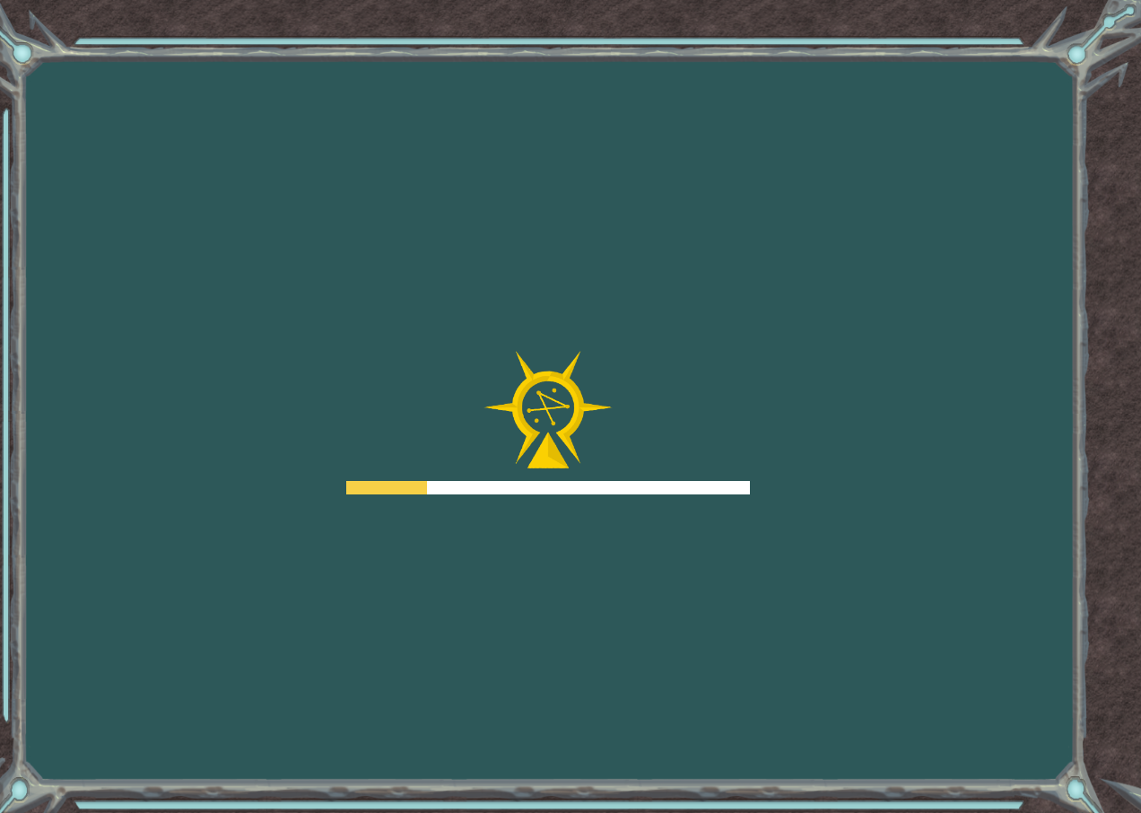
click at [472, 387] on div at bounding box center [548, 423] width 404 height 144
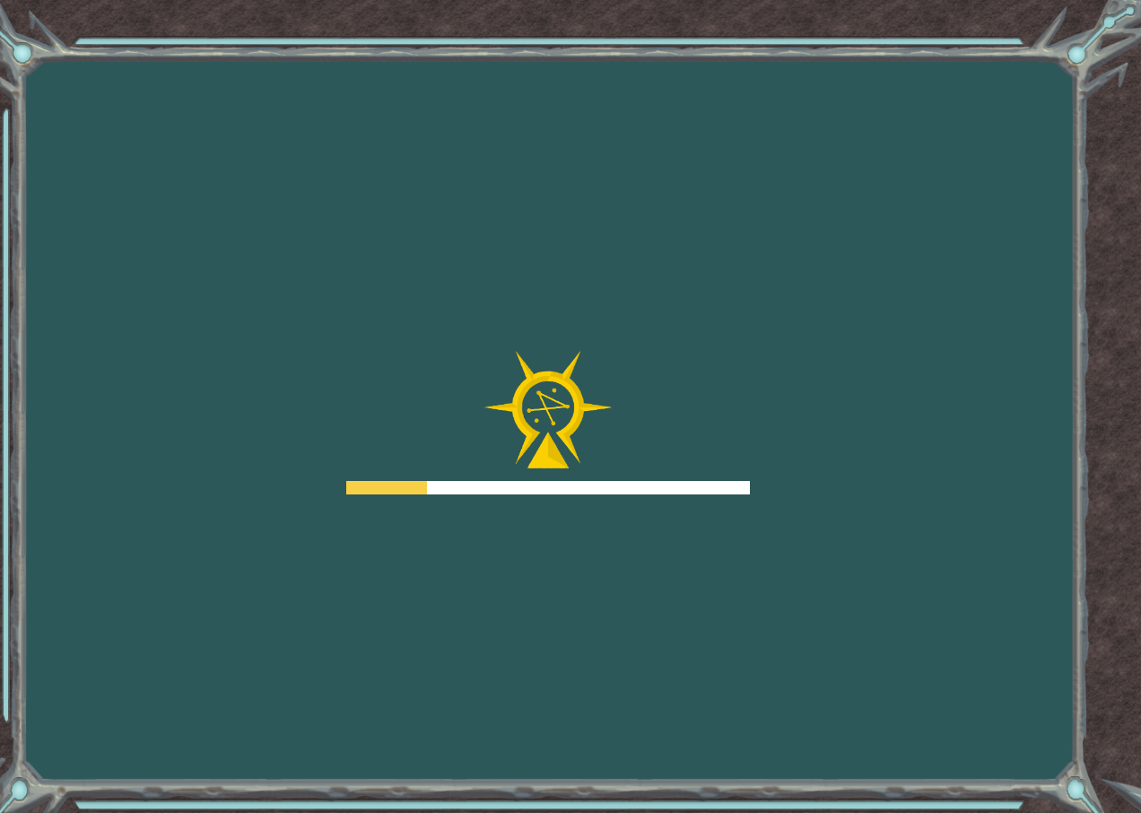
click at [472, 387] on div at bounding box center [548, 423] width 404 height 144
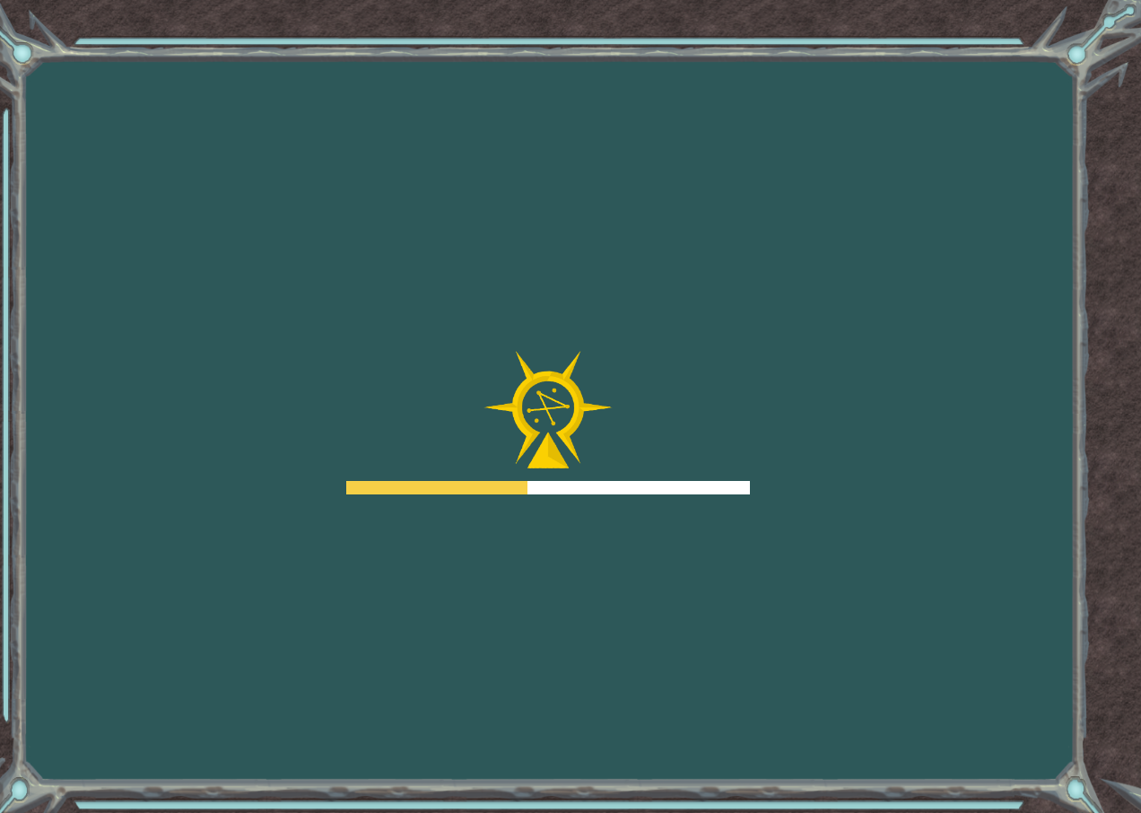
click at [472, 387] on div at bounding box center [548, 423] width 404 height 144
click at [472, 387] on body "Goals Error loading from server. Try refreshing the page. You'll need to join a…" at bounding box center [570, 406] width 1141 height 813
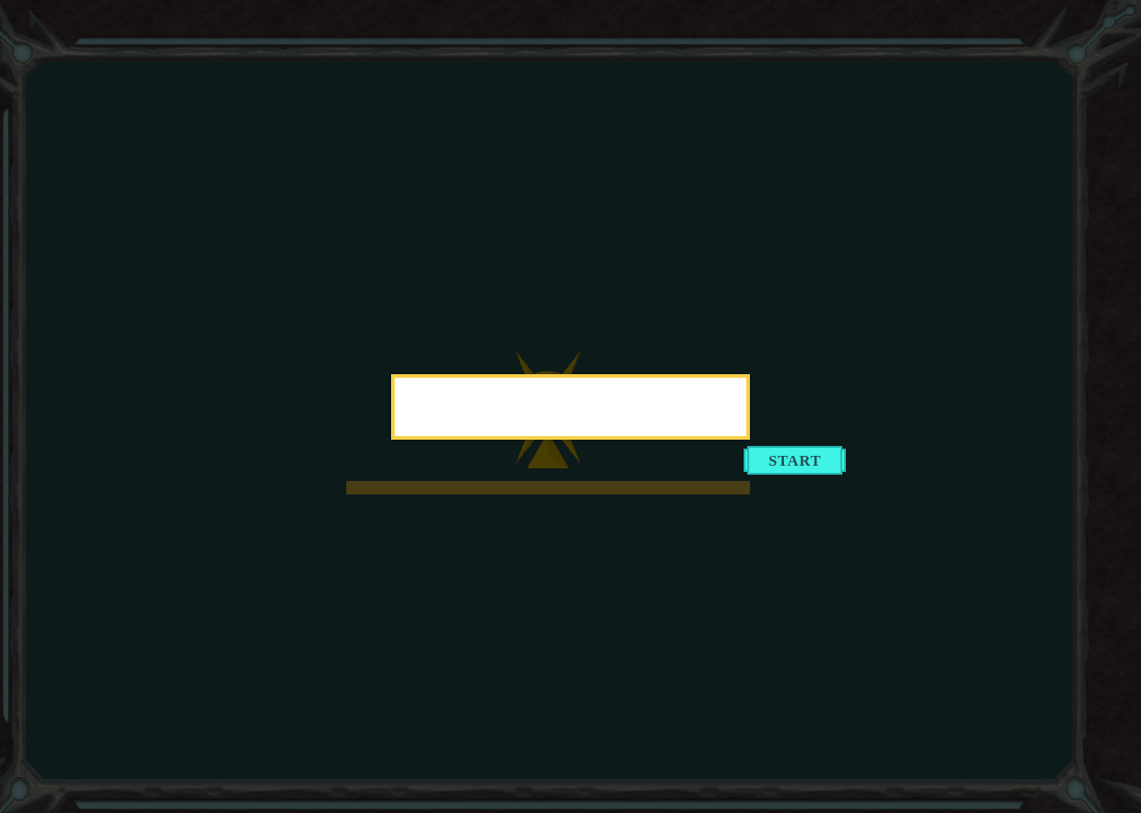
click at [472, 387] on div at bounding box center [571, 410] width 352 height 51
drag, startPoint x: 472, startPoint y: 387, endPoint x: 723, endPoint y: 615, distance: 339.2
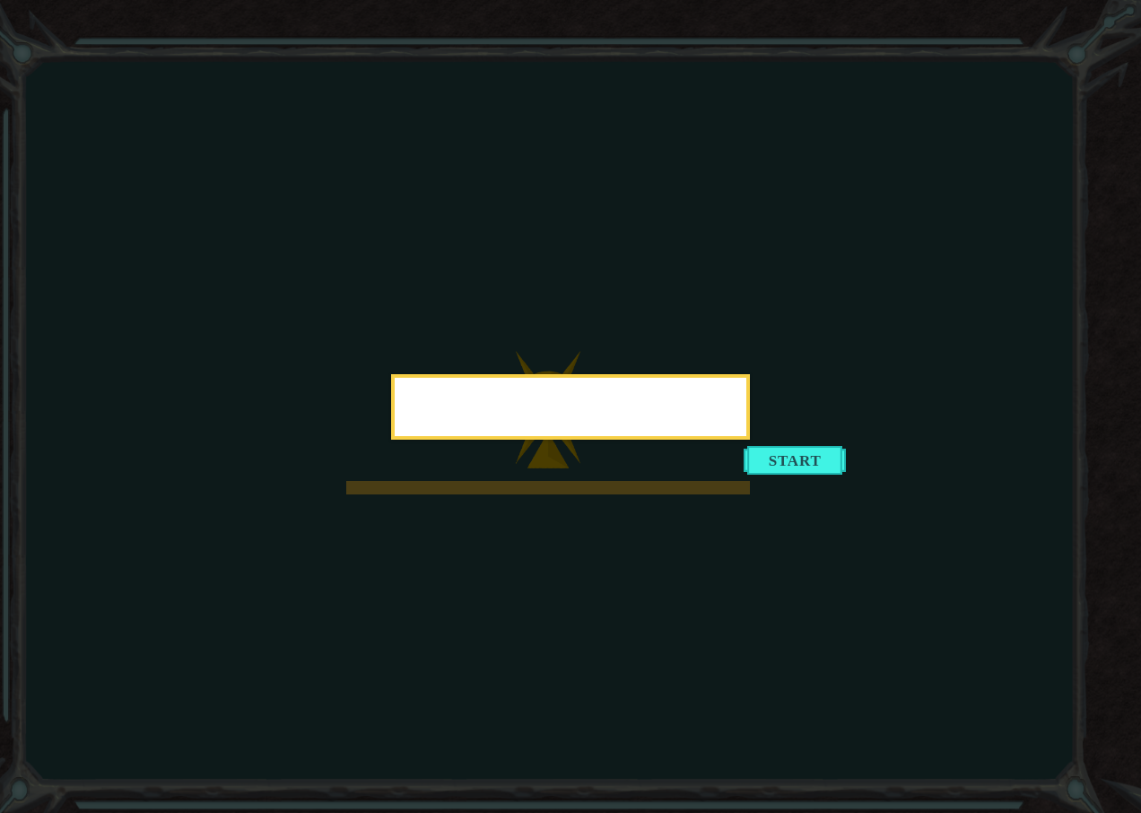
click at [472, 387] on div at bounding box center [571, 410] width 352 height 51
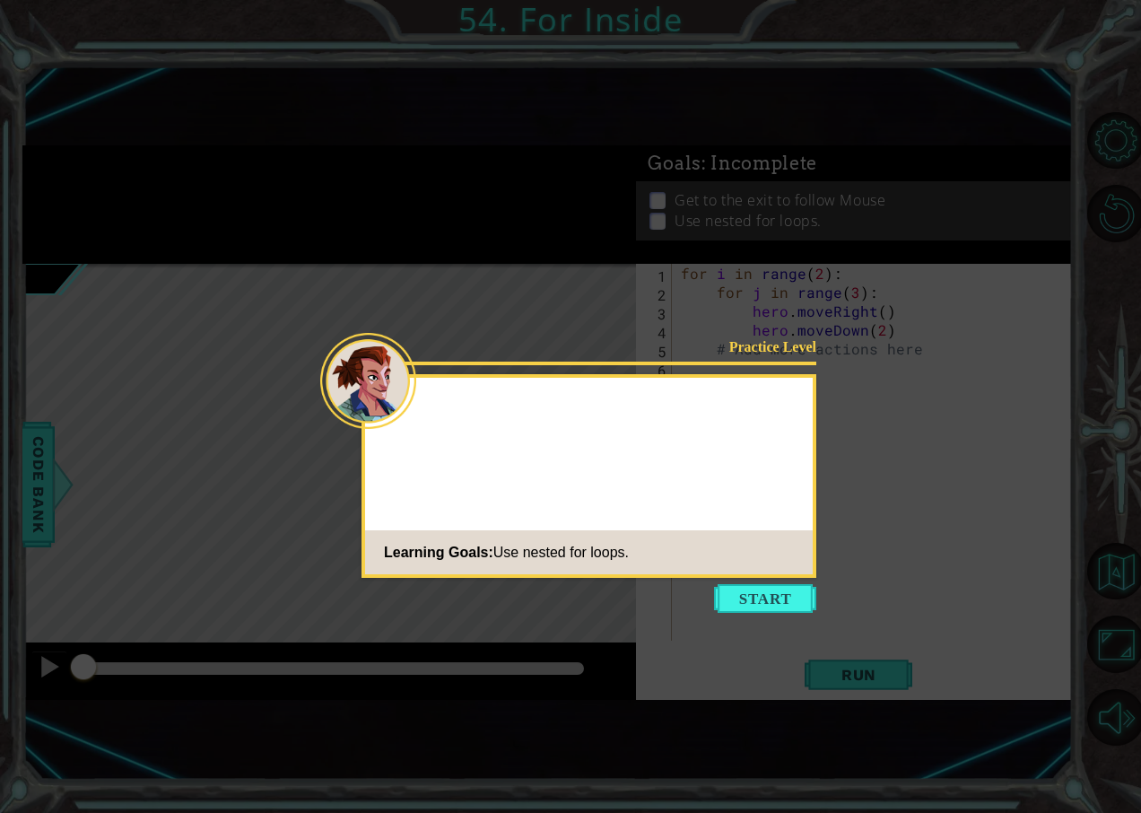
click at [724, 614] on icon at bounding box center [570, 406] width 1141 height 813
click at [751, 618] on icon at bounding box center [570, 406] width 1141 height 813
click at [773, 602] on button "Start" at bounding box center [765, 598] width 102 height 29
click at [773, 602] on icon at bounding box center [570, 406] width 1141 height 813
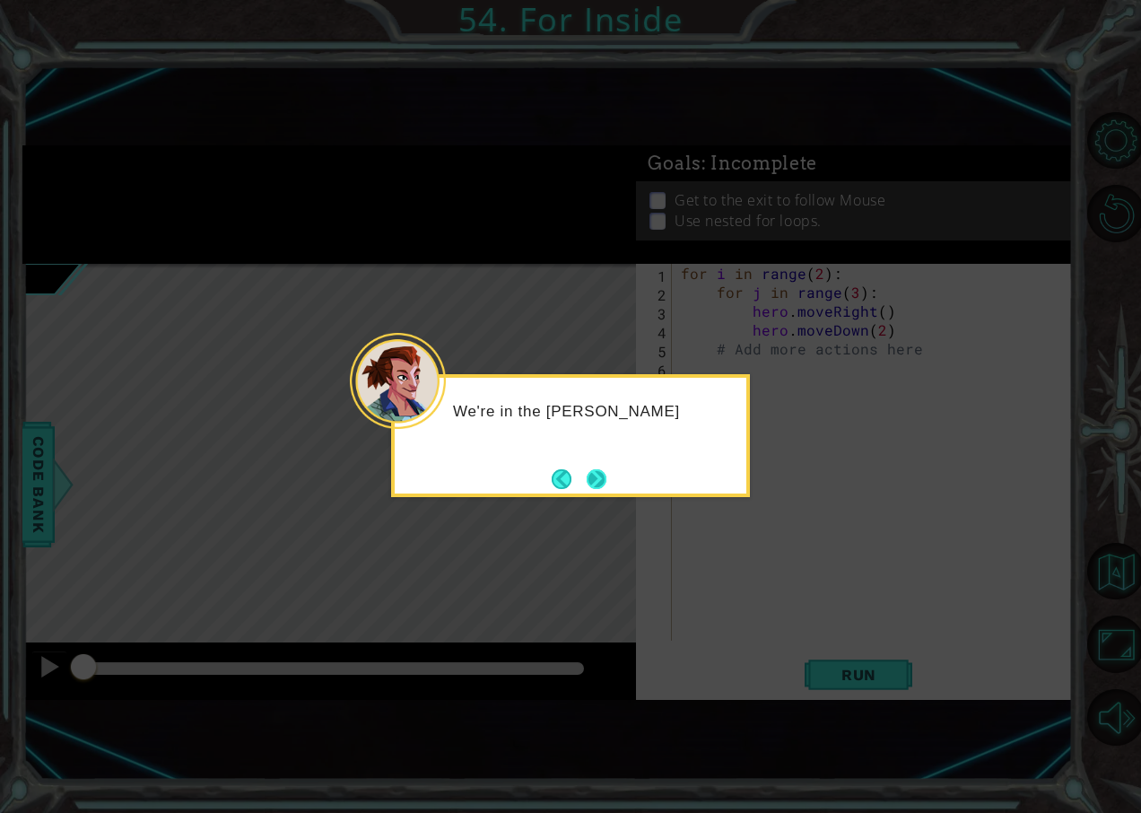
click at [589, 484] on button "Next" at bounding box center [597, 479] width 20 height 20
click at [589, 484] on icon at bounding box center [570, 406] width 1141 height 813
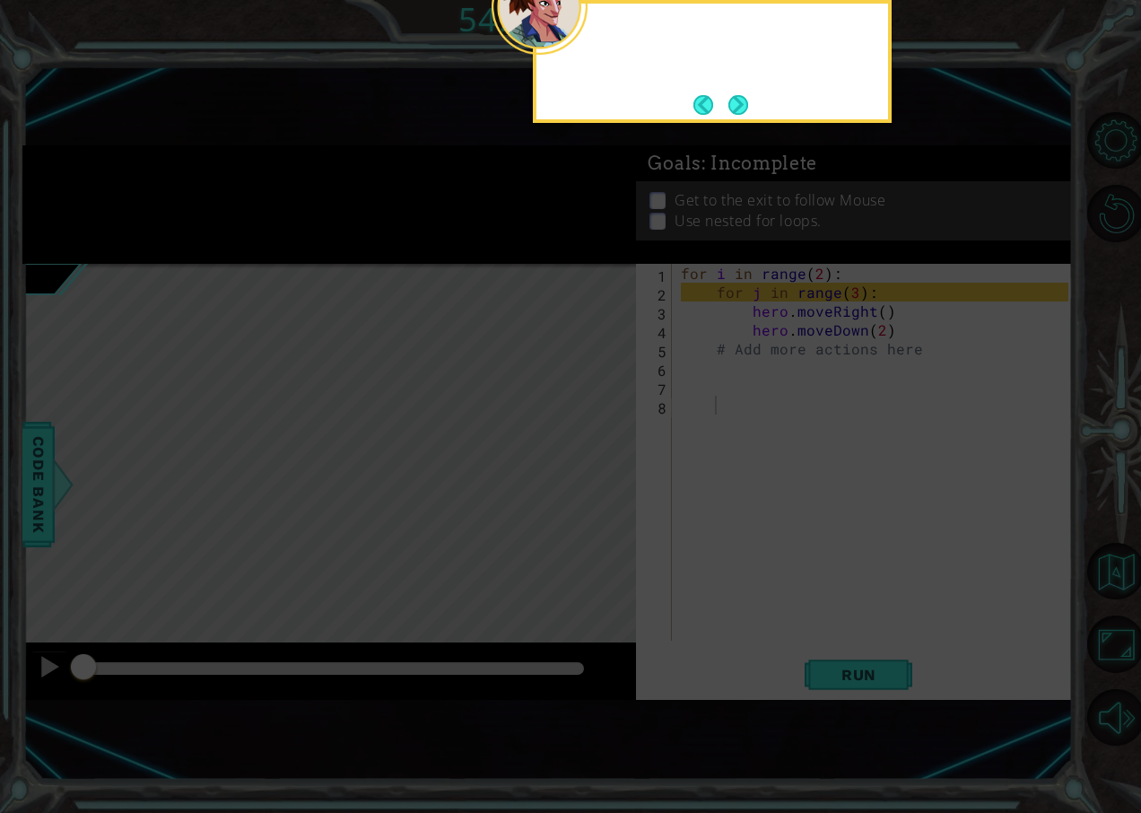
click at [589, 484] on icon at bounding box center [570, 234] width 1141 height 1158
click at [734, 105] on button "Next" at bounding box center [739, 105] width 20 height 20
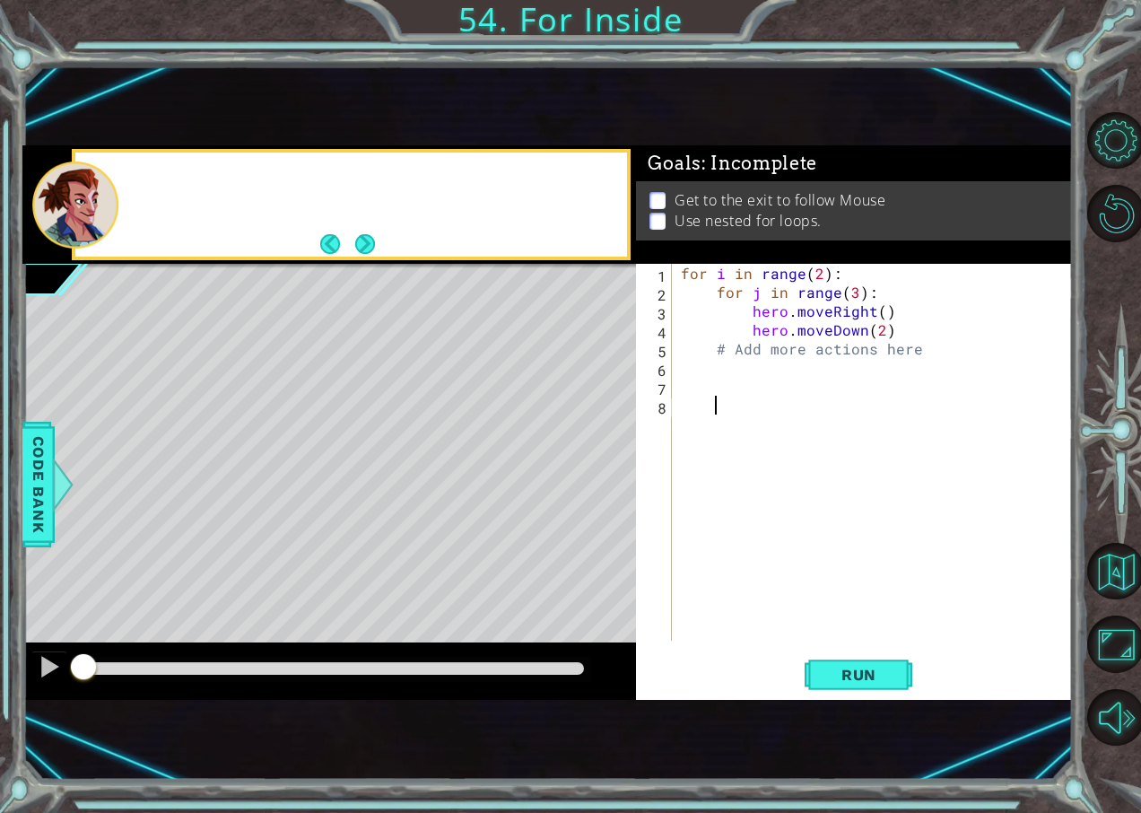
click at [734, 105] on div "1 ההההההההההההההההההההההההההההההההההההההההההההההההההההההההההההההההההההההההההההה…" at bounding box center [547, 422] width 1050 height 715
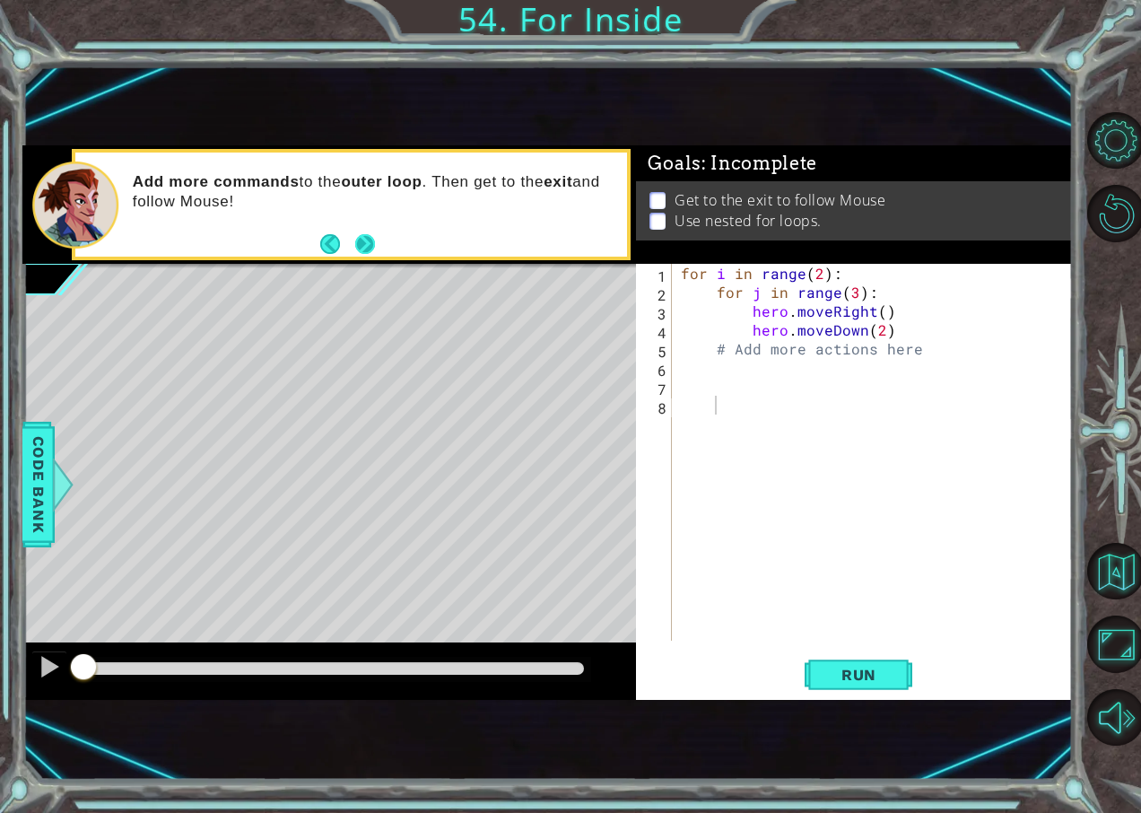
click at [365, 246] on button "Next" at bounding box center [365, 244] width 20 height 20
click at [634, 353] on div "1 ההההההההההההההההההההההההההההההההההההההההההההההההההההההההההההההההההההההההההההה…" at bounding box center [547, 422] width 1050 height 554
type textarea "# Add more actions here"
